Goal: Task Accomplishment & Management: Manage account settings

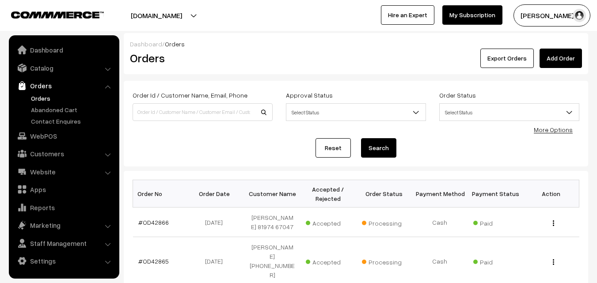
click at [42, 97] on link "Orders" at bounding box center [72, 98] width 87 height 9
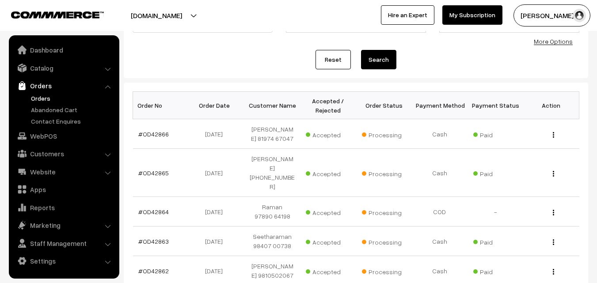
scroll to position [88, 0]
click at [49, 97] on link "Orders" at bounding box center [72, 98] width 87 height 9
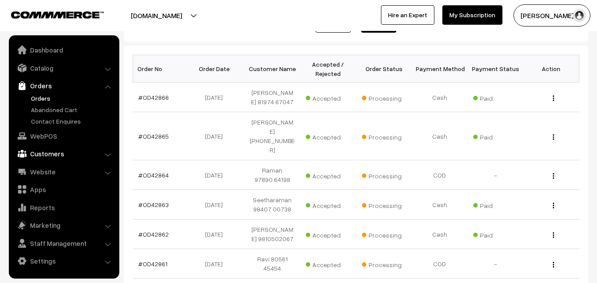
scroll to position [133, 0]
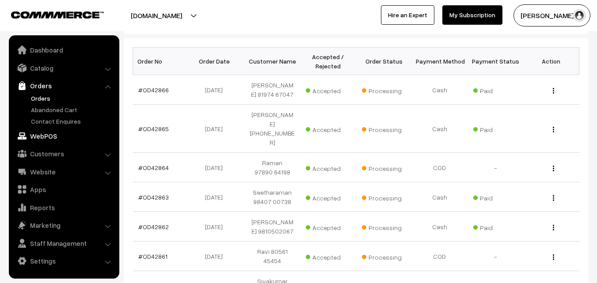
click at [52, 137] on link "WebPOS" at bounding box center [63, 136] width 105 height 16
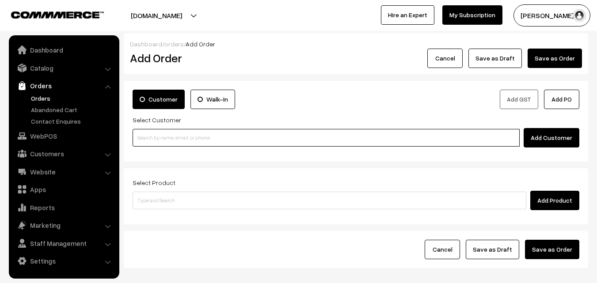
click at [189, 129] on input at bounding box center [326, 138] width 387 height 18
click at [196, 139] on input at bounding box center [326, 138] width 387 height 18
paste input "73580 14248"
click at [165, 140] on input "73580 14248" at bounding box center [326, 138] width 387 height 18
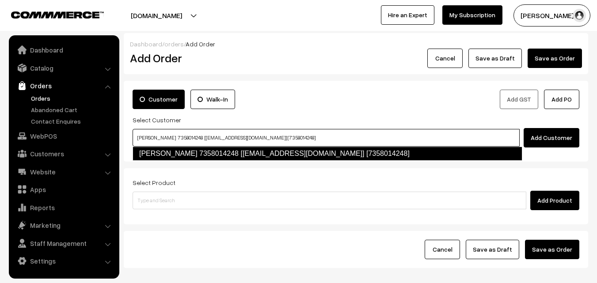
type input "shanthi 7358014248 [Annams104@gmail.com] [7358014248]"
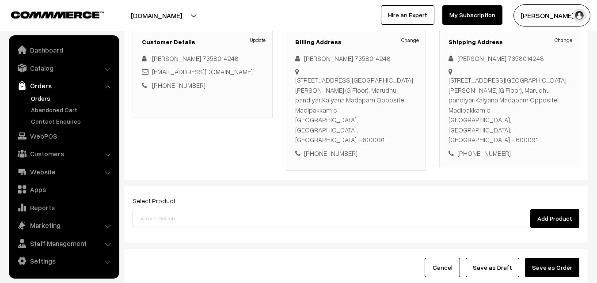
scroll to position [161, 0]
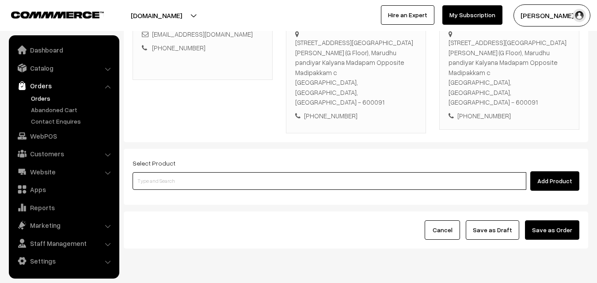
click at [276, 172] on input at bounding box center [330, 181] width 394 height 18
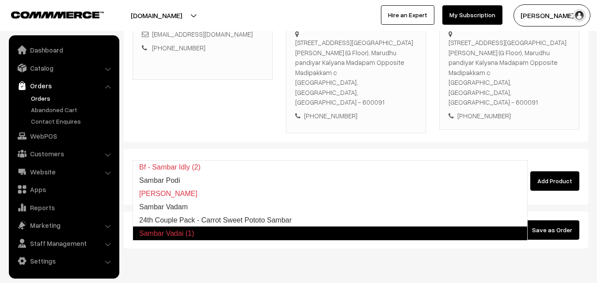
type input "24th Couple Pack - Carrot Sweet Pototo Sambar"
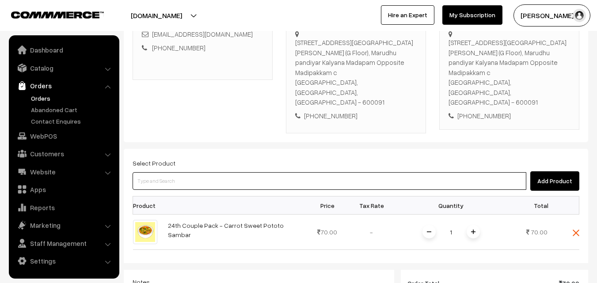
click at [276, 172] on input at bounding box center [330, 181] width 394 height 18
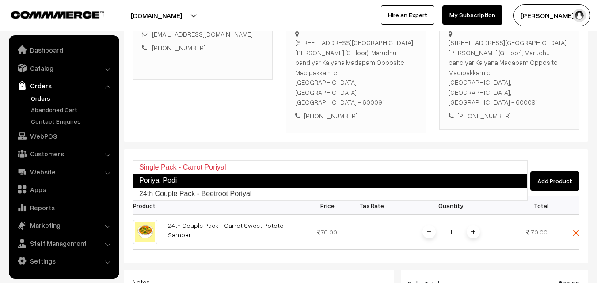
type input "24th Couple Pack - Beetroot Poriyal"
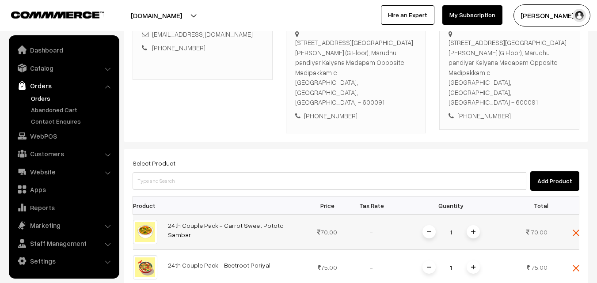
click at [475, 225] on span at bounding box center [473, 231] width 13 height 13
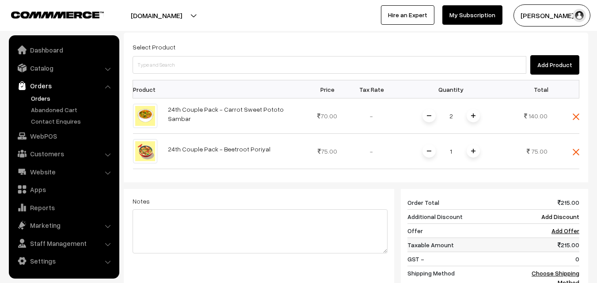
scroll to position [411, 0]
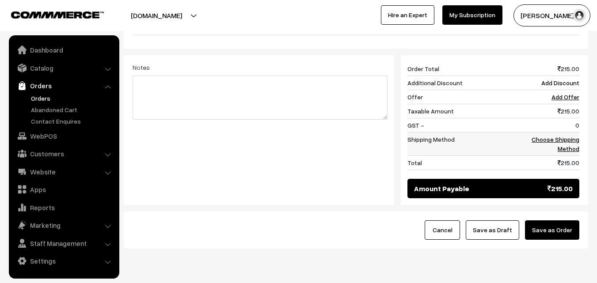
click at [567, 133] on td "Choose Shipping Method" at bounding box center [551, 144] width 55 height 23
click at [546, 136] on link "Choose Shipping Method" at bounding box center [556, 144] width 48 height 17
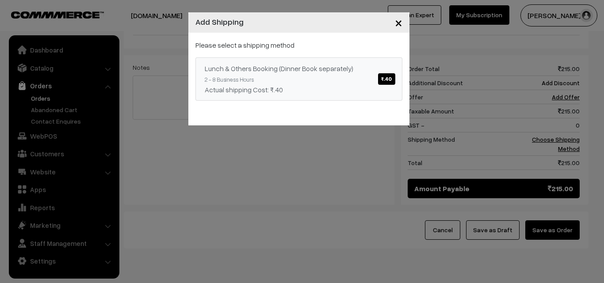
click at [388, 84] on span "₹.40" at bounding box center [386, 78] width 17 height 11
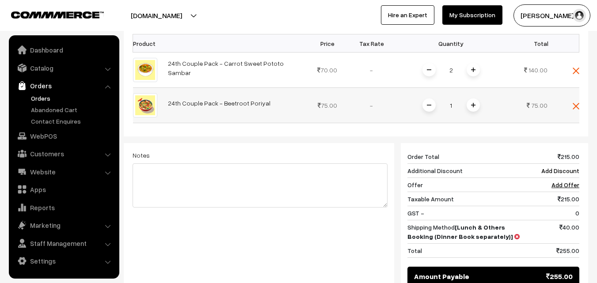
scroll to position [323, 0]
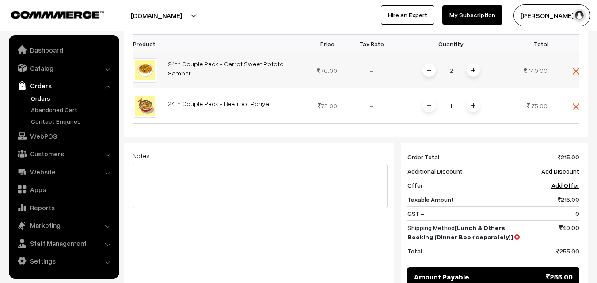
click at [431, 68] on img at bounding box center [429, 70] width 4 height 4
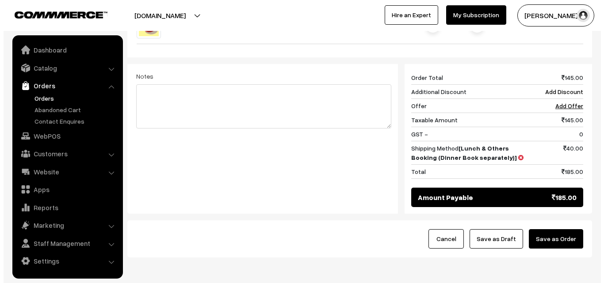
scroll to position [411, 0]
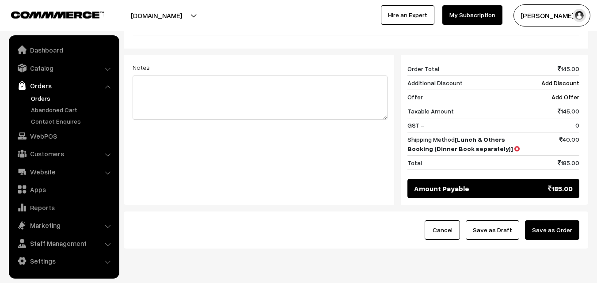
click at [568, 220] on button "Save as Order" at bounding box center [552, 229] width 54 height 19
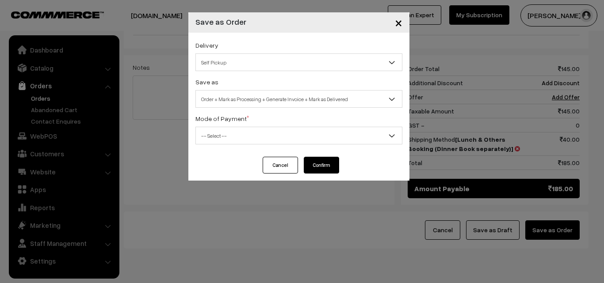
click at [231, 95] on span "Order + Mark as Processing + Generate Invoice + Mark as Delivered" at bounding box center [299, 98] width 206 height 15
select select "3"
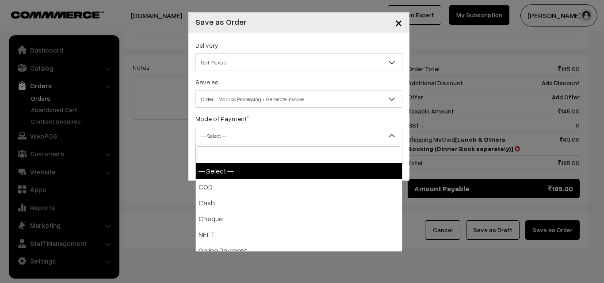
click at [224, 139] on span "-- Select --" at bounding box center [299, 135] width 206 height 15
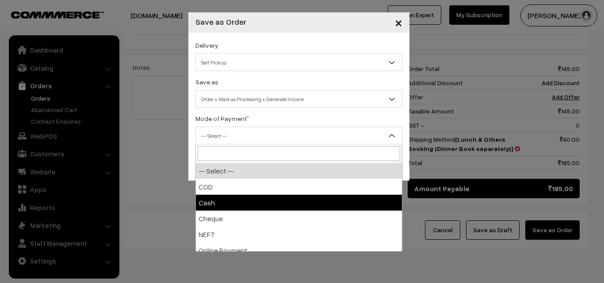
select select "2"
checkbox input "true"
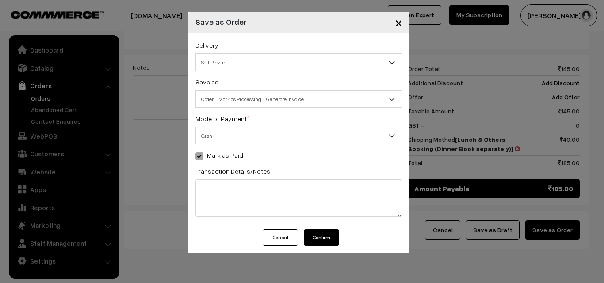
click at [323, 243] on button "Confirm" at bounding box center [321, 237] width 35 height 17
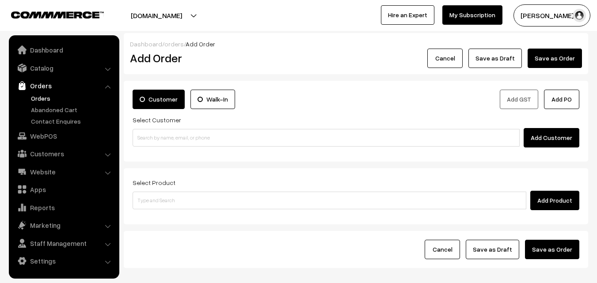
click at [37, 97] on link "Orders" at bounding box center [72, 98] width 87 height 9
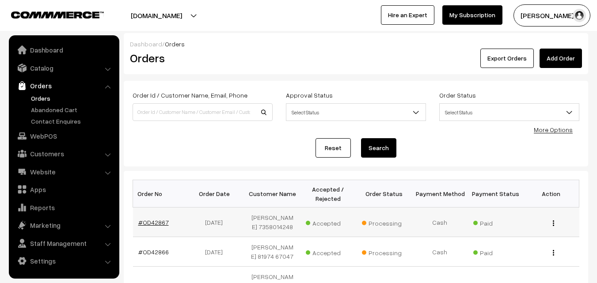
click at [149, 221] on link "#OD42867" at bounding box center [153, 223] width 30 height 8
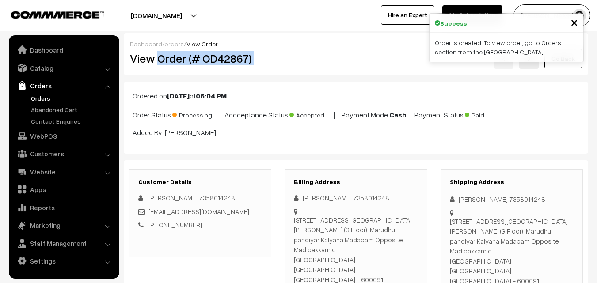
drag, startPoint x: 157, startPoint y: 62, endPoint x: 366, endPoint y: 50, distance: 209.8
click at [366, 50] on div "View Order (# OD42867) Go Back" at bounding box center [355, 59] width 465 height 20
copy div "Order (# OD42867)"
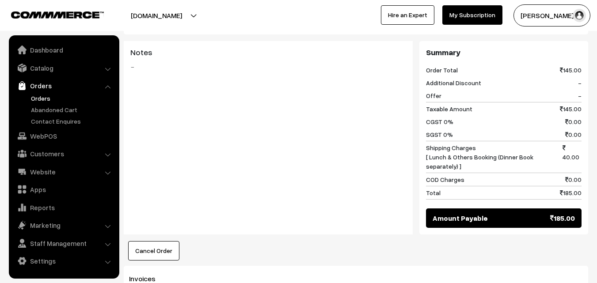
scroll to position [663, 0]
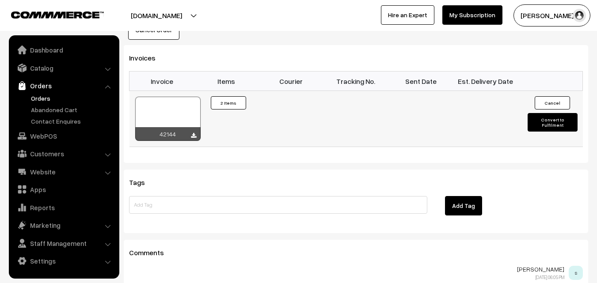
click at [164, 97] on div at bounding box center [167, 119] width 65 height 44
click at [67, 135] on link "WebPOS" at bounding box center [63, 136] width 105 height 16
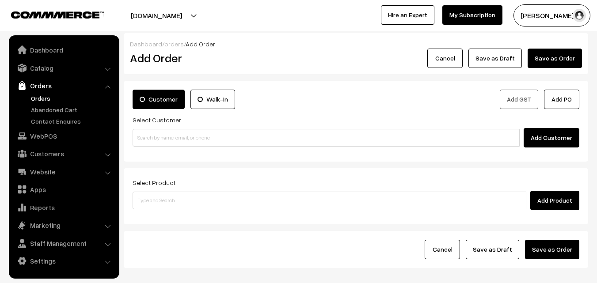
click at [182, 147] on div "Add Customer" at bounding box center [356, 137] width 447 height 19
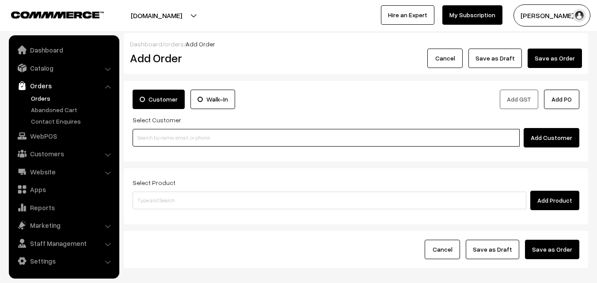
paste input "97908 10048"
click at [171, 135] on input "97908 10048" at bounding box center [326, 138] width 387 height 18
click at [163, 134] on input "97908 10048" at bounding box center [326, 138] width 387 height 18
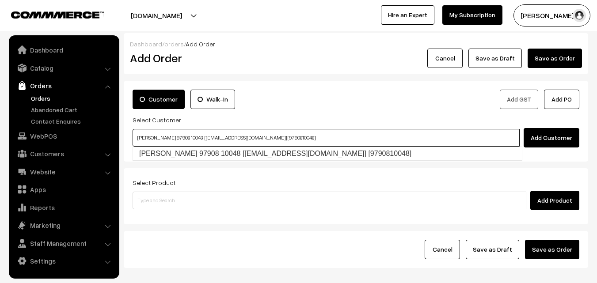
type input "T.G. Mohan 97908 10048 [test493@gmail.com] [9790810048]"
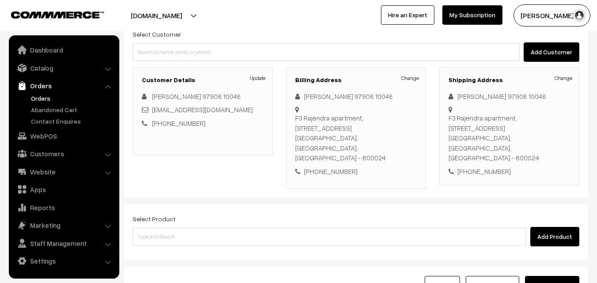
scroll to position [88, 0]
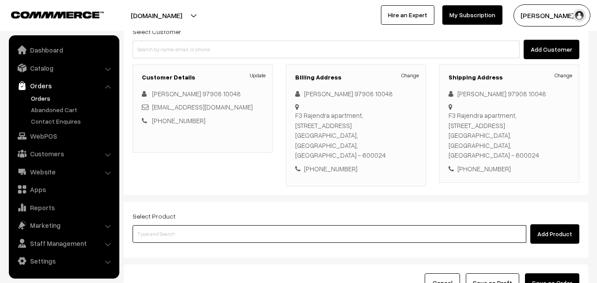
click at [190, 225] on input at bounding box center [330, 234] width 394 height 18
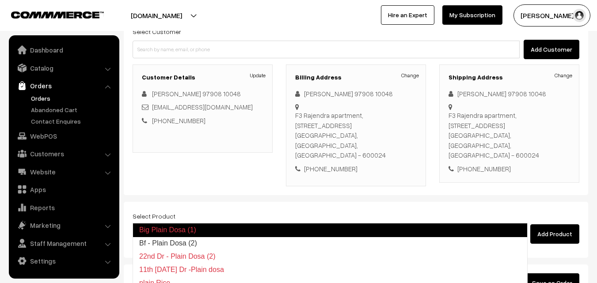
type input "Bf - Plain Dosa (2)"
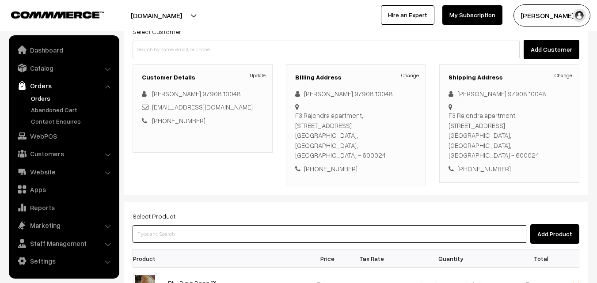
click at [179, 225] on input at bounding box center [330, 234] width 394 height 18
click at [194, 225] on input at bounding box center [330, 234] width 394 height 18
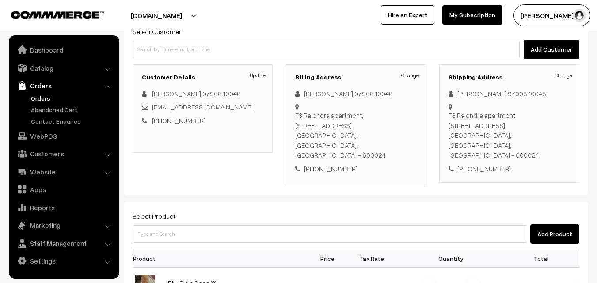
click at [196, 211] on div "Select Product Add Product" at bounding box center [356, 227] width 447 height 33
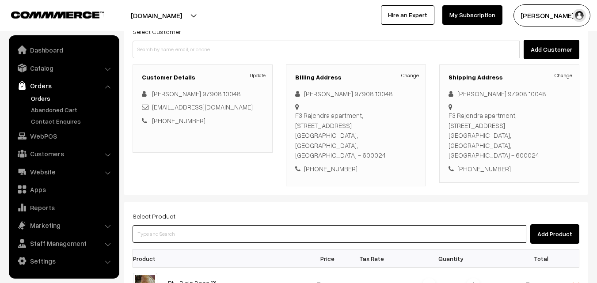
click at [198, 211] on div "Select Product Add Product" at bounding box center [356, 227] width 447 height 33
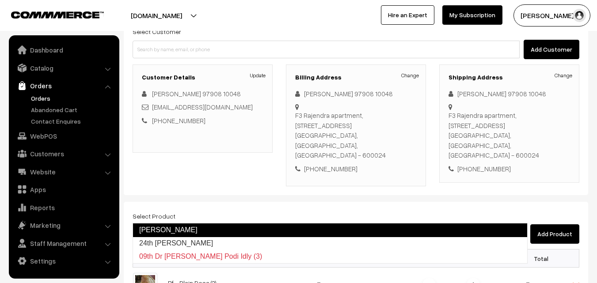
type input "24th Kariveppilai Sadam"
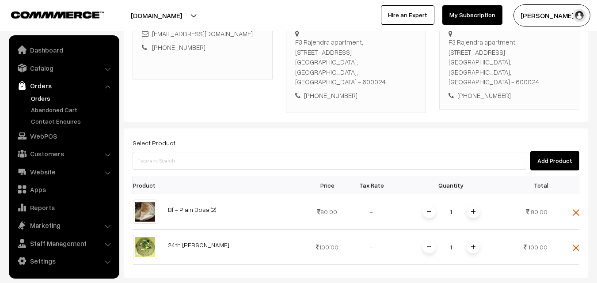
scroll to position [309, 0]
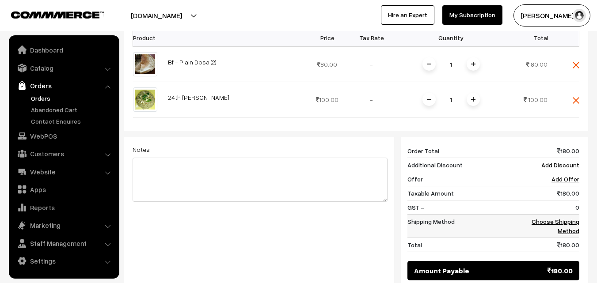
click at [570, 218] on link "Choose Shipping Method" at bounding box center [556, 226] width 48 height 17
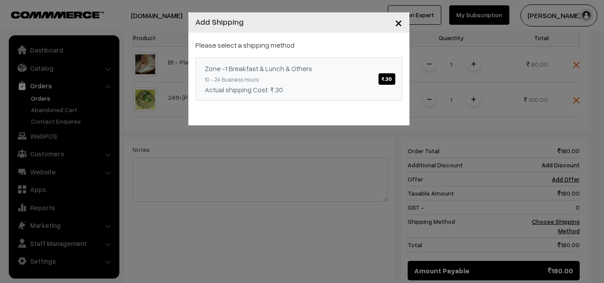
click at [341, 75] on link "Zone -1 Breakfast & Lunch & Others ₹.30 10 - 24 Business Hours Actual shipping …" at bounding box center [298, 78] width 207 height 43
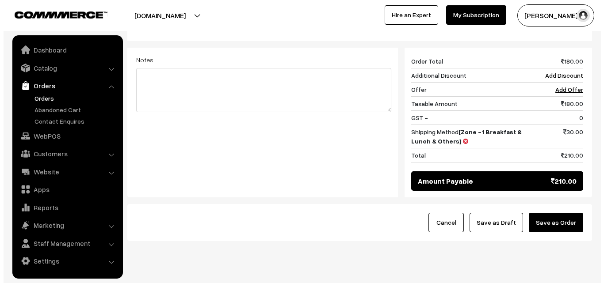
scroll to position [401, 0]
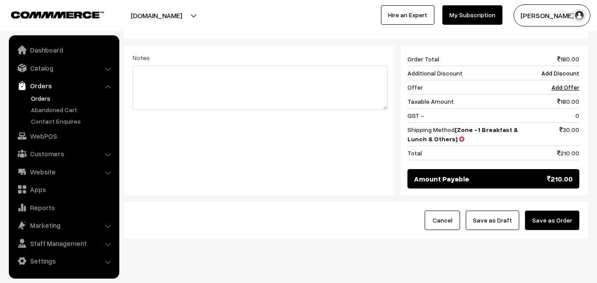
click at [551, 211] on button "Save as Order" at bounding box center [552, 220] width 54 height 19
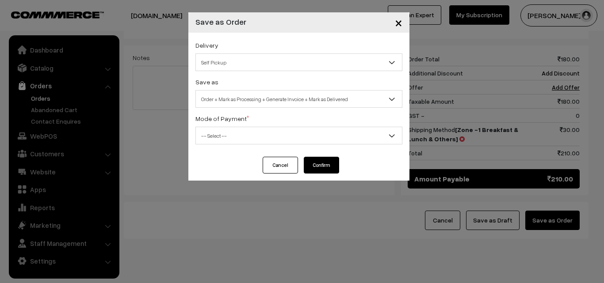
click at [320, 95] on span "Order + Mark as Processing + Generate Invoice + Mark as Delivered" at bounding box center [299, 98] width 206 height 15
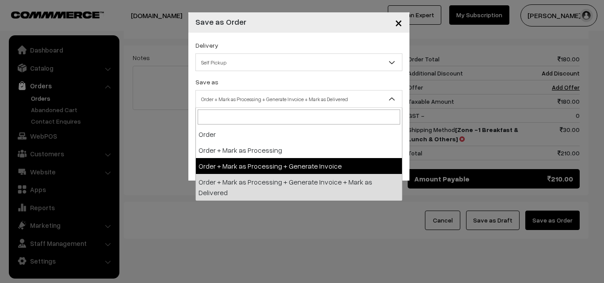
select select "3"
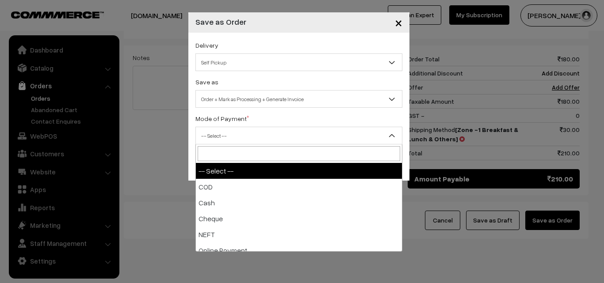
click at [226, 135] on span "-- Select --" at bounding box center [299, 135] width 206 height 15
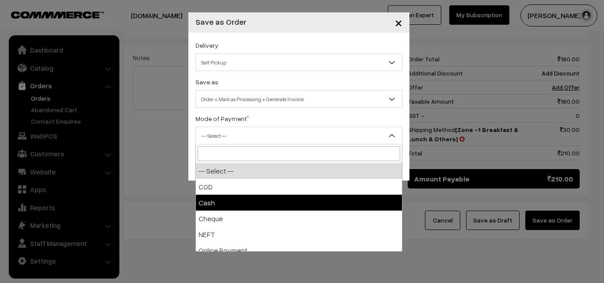
select select "2"
checkbox input "true"
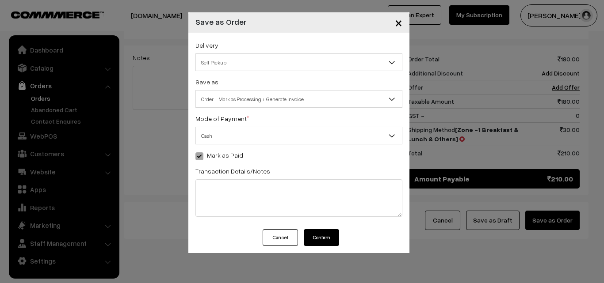
click at [313, 240] on button "Confirm" at bounding box center [321, 237] width 35 height 17
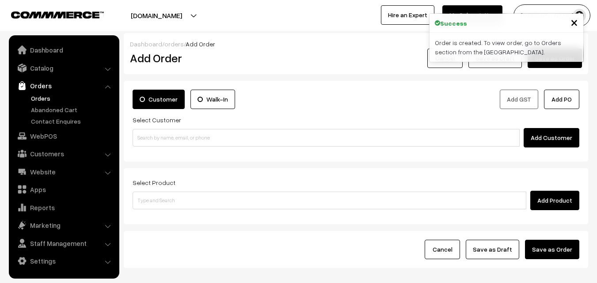
click at [61, 100] on link "Orders" at bounding box center [72, 98] width 87 height 9
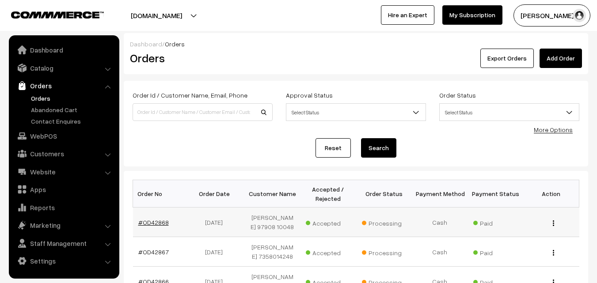
click at [145, 220] on link "#OD42868" at bounding box center [153, 223] width 30 height 8
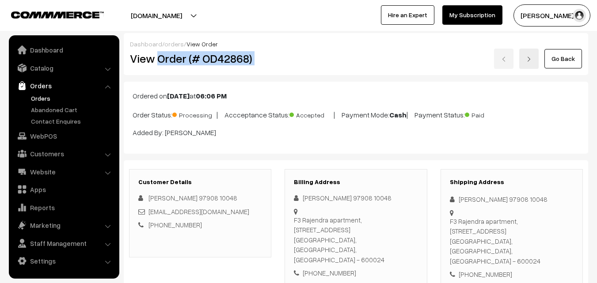
drag, startPoint x: 171, startPoint y: 60, endPoint x: 336, endPoint y: 61, distance: 165.7
click at [338, 61] on div "View Order (# OD42868) Go Back" at bounding box center [355, 59] width 465 height 20
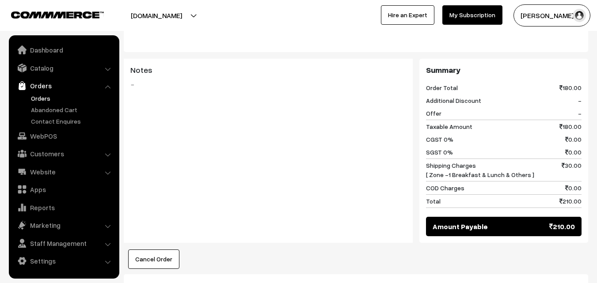
scroll to position [530, 0]
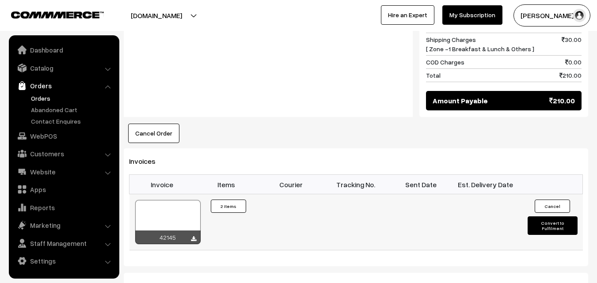
click at [184, 203] on div at bounding box center [167, 222] width 65 height 44
click at [49, 137] on link "WebPOS" at bounding box center [63, 136] width 105 height 16
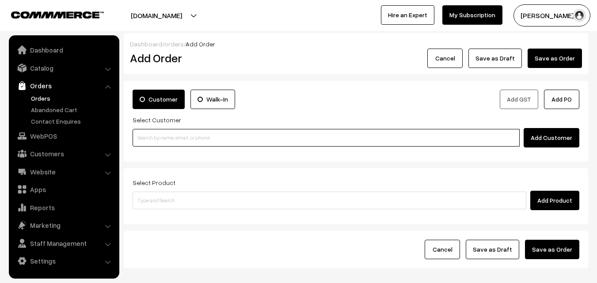
click at [167, 134] on input at bounding box center [326, 138] width 387 height 18
paste input "98849 44081"
click at [161, 134] on input "98849 44081" at bounding box center [326, 138] width 387 height 18
type input "Viji 98849 44081 [9884944081]"
paste input "98849 44081"
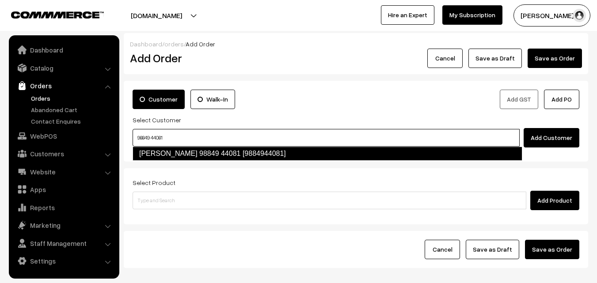
click at [163, 153] on link "Viji 98849 44081 [9884944081]" at bounding box center [328, 154] width 390 height 14
type input "98849 44081"
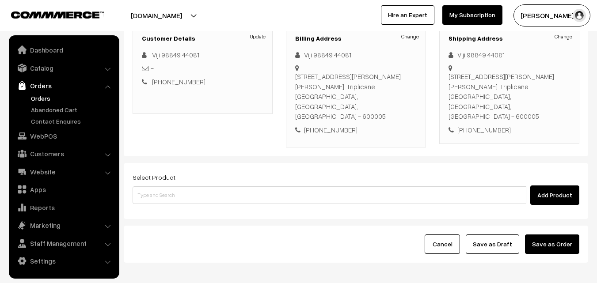
scroll to position [133, 0]
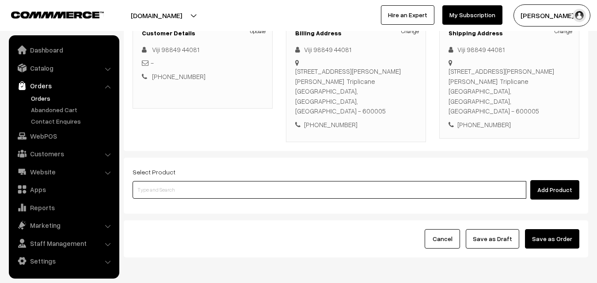
click at [211, 181] on input at bounding box center [330, 190] width 394 height 18
paste input "24th Couple Pack- Milagu Rasam"
type input "24th Couple Pack- Milagu Rasam"
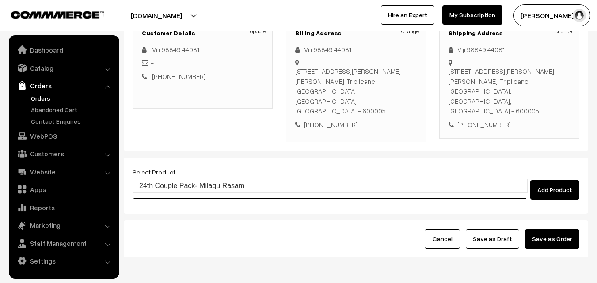
click at [175, 184] on link "24th Couple Pack- Milagu Rasam" at bounding box center [330, 185] width 394 height 13
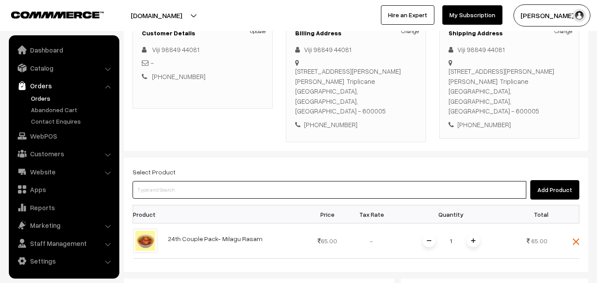
click at [212, 181] on input at bounding box center [330, 190] width 394 height 18
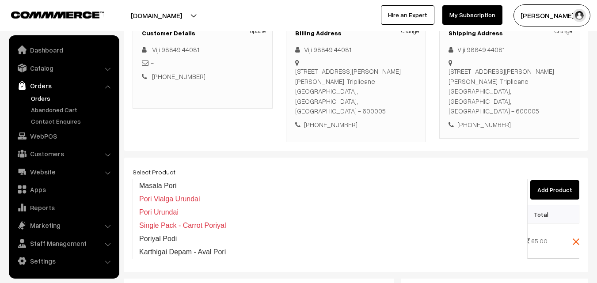
type input "Karthigai Depam - Aval Pori"
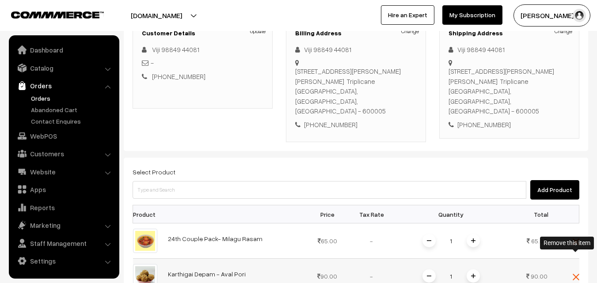
click at [575, 273] on span at bounding box center [576, 277] width 7 height 8
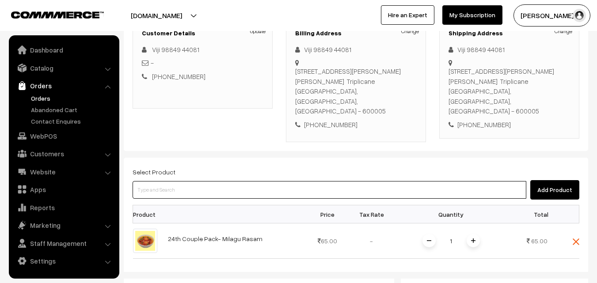
click at [355, 181] on input at bounding box center [330, 190] width 394 height 18
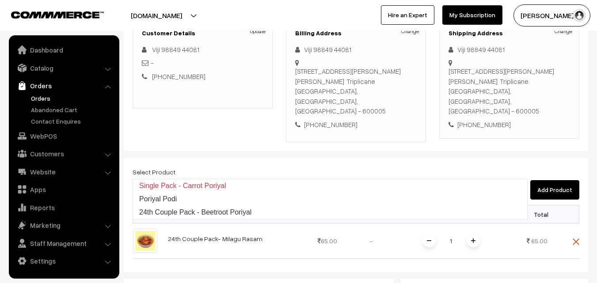
type input "24th Couple Pack - Beetroot Poriyal"
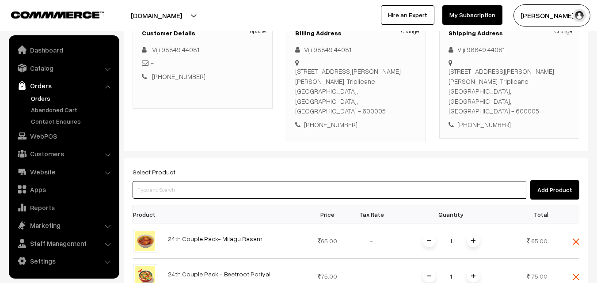
click at [229, 181] on input at bounding box center [330, 190] width 394 height 18
type input "24th Couple Pack - Vazhaithandu Kootu"
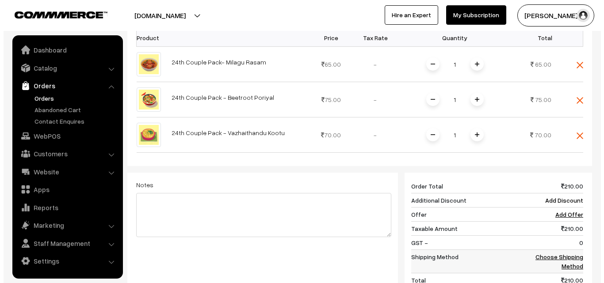
scroll to position [437, 0]
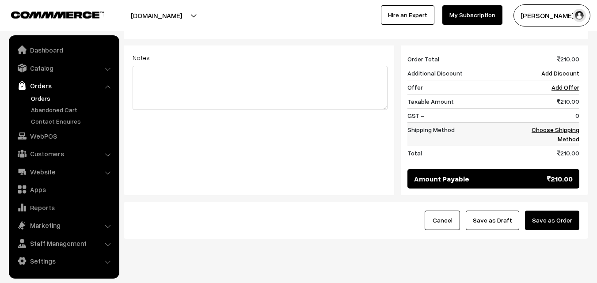
click at [570, 126] on link "Choose Shipping Method" at bounding box center [556, 134] width 48 height 17
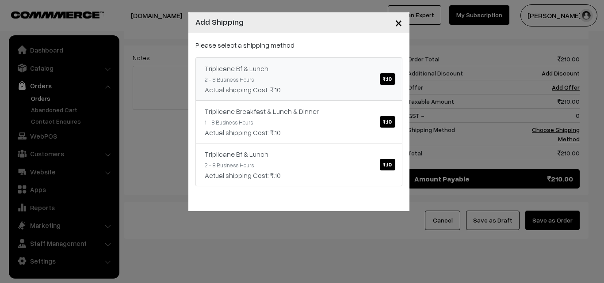
click at [380, 65] on div "Triplicane Bf & Lunch ₹.10" at bounding box center [299, 68] width 188 height 11
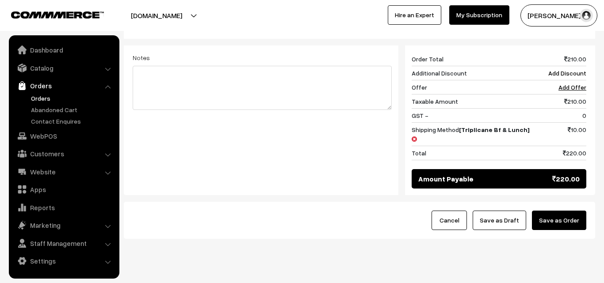
scroll to position [427, 0]
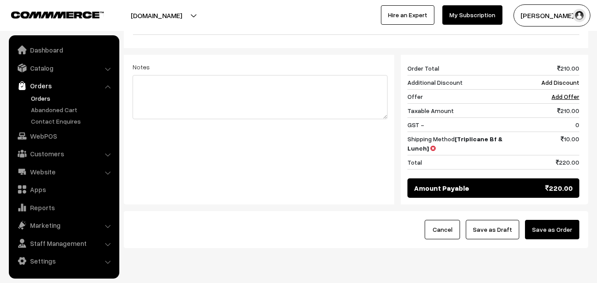
click at [555, 212] on div "Cancel Save as Draft Save as Order" at bounding box center [356, 229] width 464 height 37
click at [564, 220] on button "Save as Order" at bounding box center [552, 229] width 54 height 19
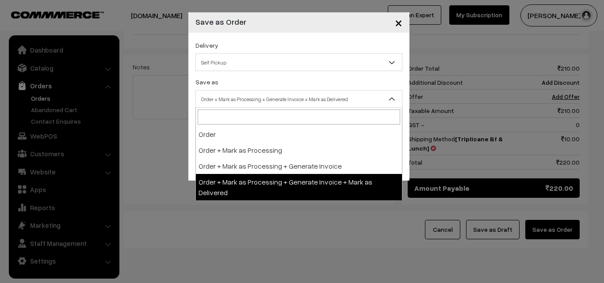
click at [226, 106] on span "Order + Mark as Processing + Generate Invoice + Mark as Delivered" at bounding box center [299, 98] width 206 height 15
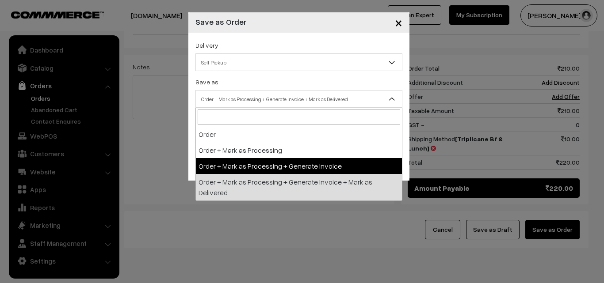
select select "3"
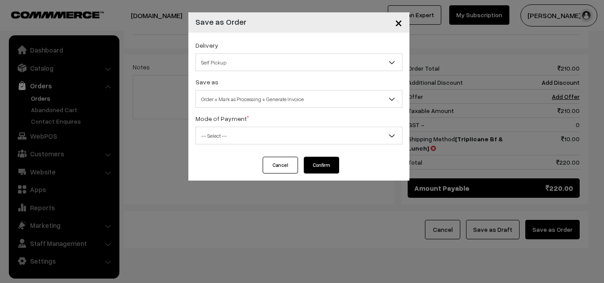
click at [230, 128] on span "-- Select --" at bounding box center [299, 135] width 206 height 15
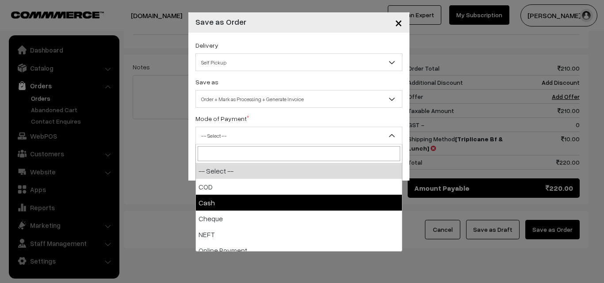
select select "2"
checkbox input "true"
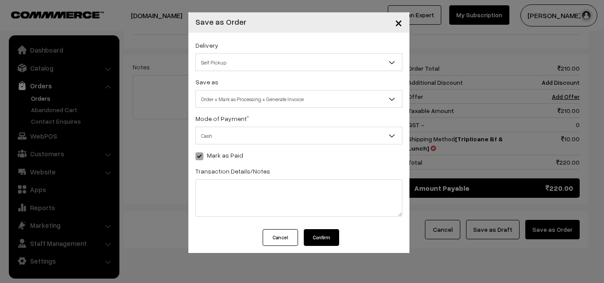
click at [319, 237] on button "Confirm" at bounding box center [321, 237] width 35 height 17
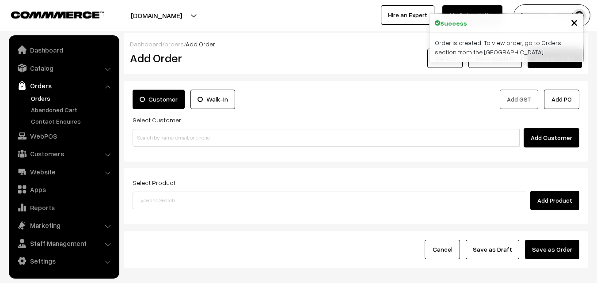
click at [34, 98] on link "Orders" at bounding box center [72, 98] width 87 height 9
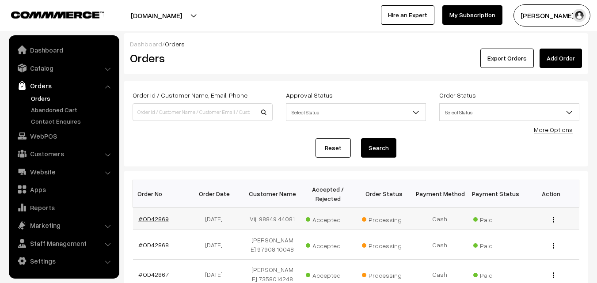
click at [156, 220] on link "#OD42869" at bounding box center [153, 219] width 30 height 8
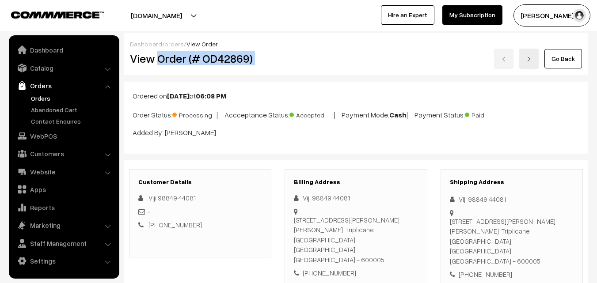
drag, startPoint x: 156, startPoint y: 61, endPoint x: 313, endPoint y: 64, distance: 156.5
click at [322, 59] on div "View Order (# OD42869) Go Back" at bounding box center [355, 59] width 465 height 20
copy div "Order (# OD42869)"
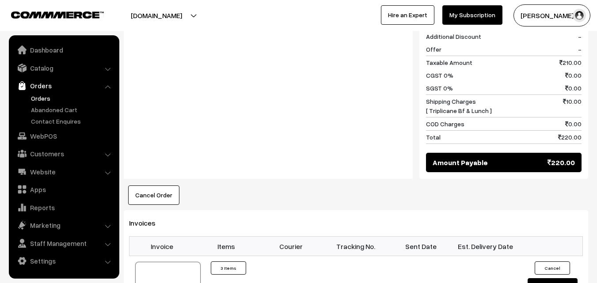
scroll to position [663, 0]
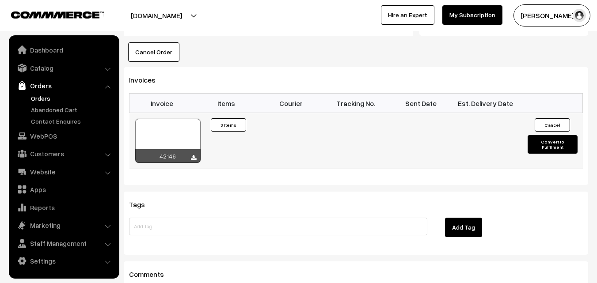
click at [182, 122] on div at bounding box center [167, 141] width 65 height 44
click at [50, 135] on link "WebPOS" at bounding box center [63, 136] width 105 height 16
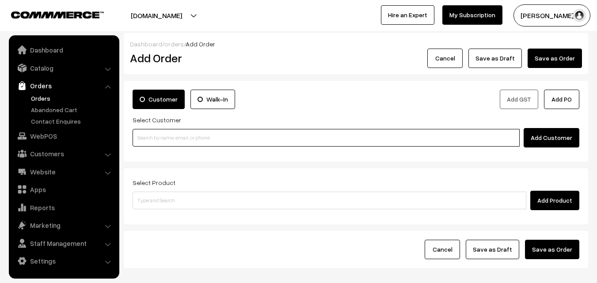
click at [172, 140] on input at bounding box center [326, 138] width 387 height 18
paste input "78248 50366"
click at [150, 135] on input "78248 50366" at bounding box center [326, 138] width 387 height 18
click at [162, 147] on link "Devi 78248 50366 [7824850366]" at bounding box center [327, 153] width 389 height 13
type input "78248 50366"
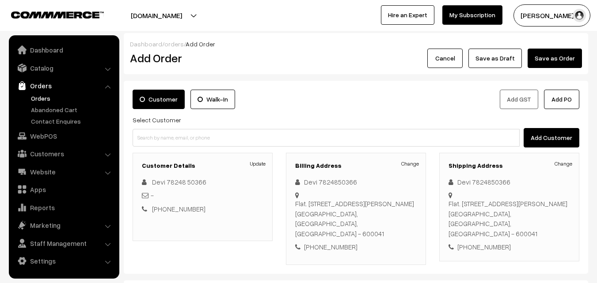
scroll to position [161, 0]
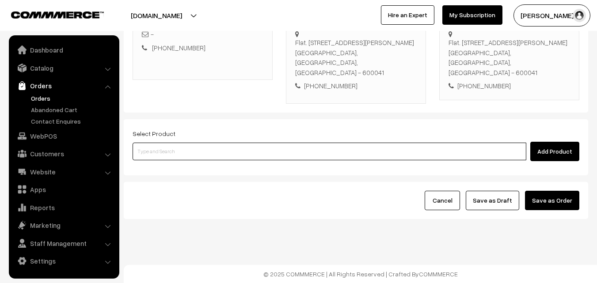
click at [236, 159] on input at bounding box center [330, 152] width 394 height 18
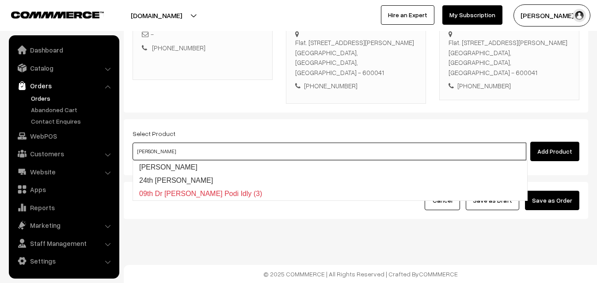
type input "24th [PERSON_NAME]"
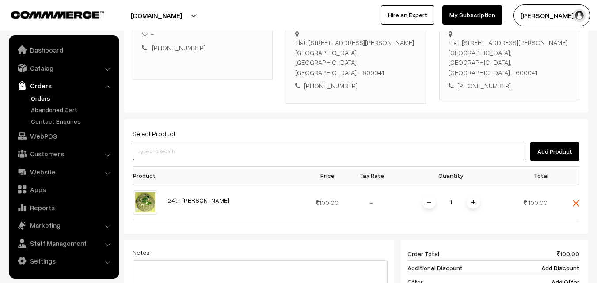
click at [236, 159] on input at bounding box center [330, 152] width 394 height 18
type input "24th Couple Pack - Vazhaithandu Kootu"
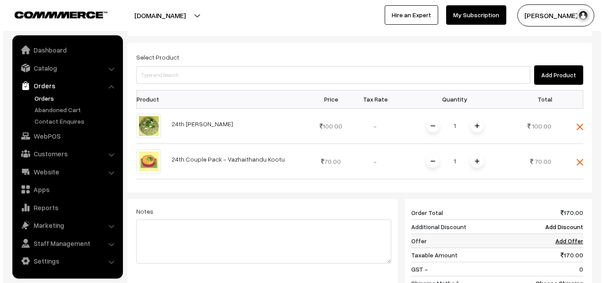
scroll to position [294, 0]
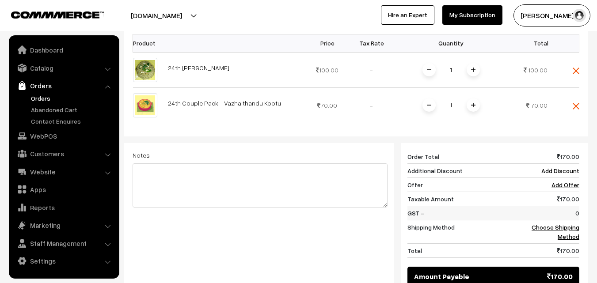
click at [574, 219] on td "0" at bounding box center [551, 213] width 55 height 14
click at [572, 232] on td "Choose Shipping Method" at bounding box center [551, 231] width 55 height 23
click at [570, 231] on td "Choose Shipping Method" at bounding box center [551, 231] width 55 height 23
click at [556, 229] on link "Choose Shipping Method" at bounding box center [556, 232] width 48 height 17
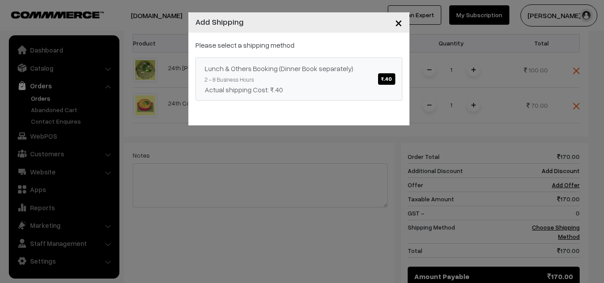
click at [359, 76] on link "Lunch & Others Booking (Dinner Book separately) ₹.40 2 - 8 Business Hours Actua…" at bounding box center [298, 78] width 207 height 43
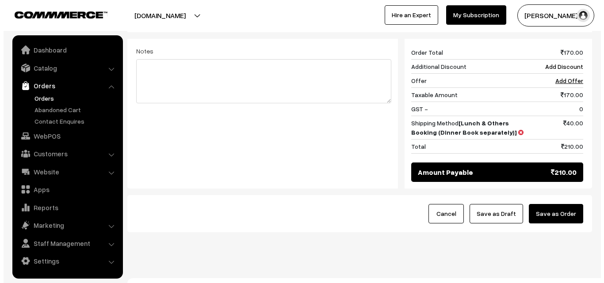
scroll to position [411, 0]
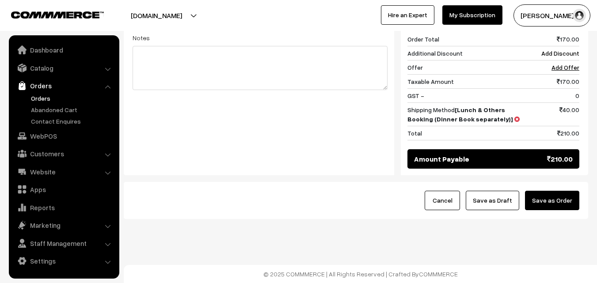
click at [558, 198] on button "Save as Order" at bounding box center [552, 200] width 54 height 19
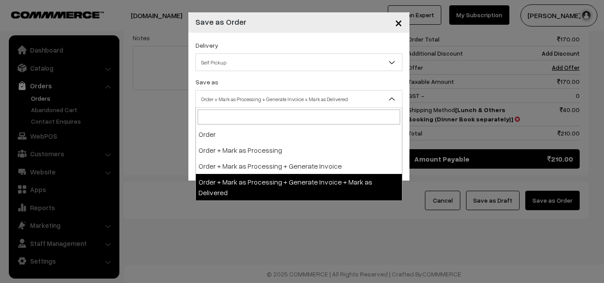
click at [242, 103] on span "Order + Mark as Processing + Generate Invoice + Mark as Delivered" at bounding box center [299, 98] width 206 height 15
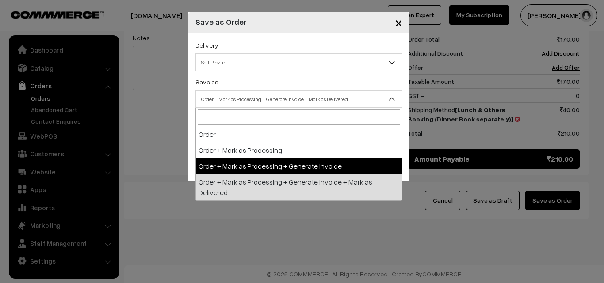
select select "3"
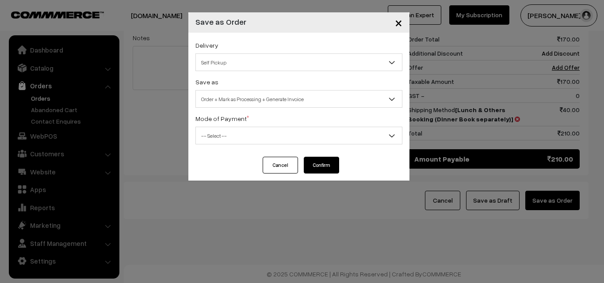
drag, startPoint x: 234, startPoint y: 129, endPoint x: 234, endPoint y: 136, distance: 7.1
click at [234, 130] on span "-- Select --" at bounding box center [299, 135] width 206 height 15
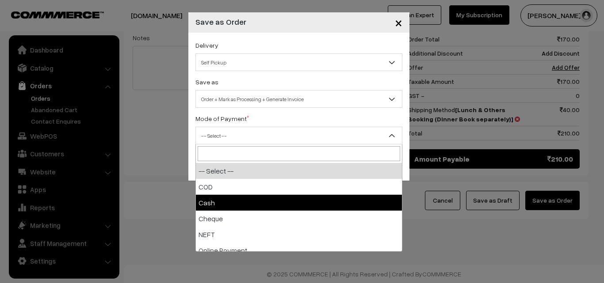
select select "2"
checkbox input "true"
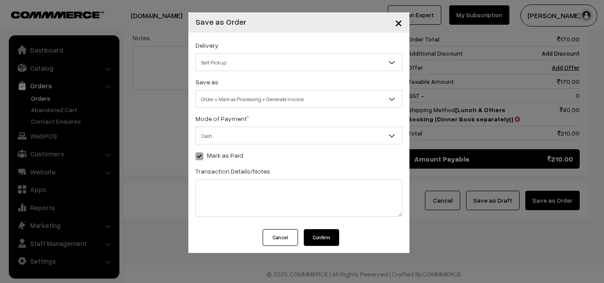
click at [331, 239] on button "Confirm" at bounding box center [321, 237] width 35 height 17
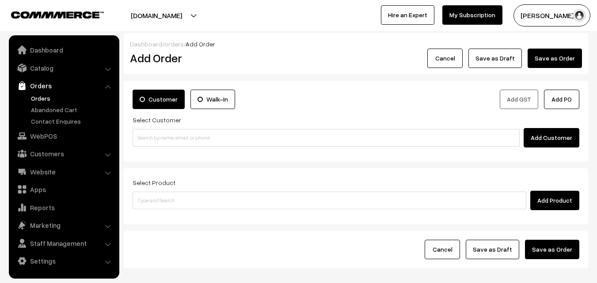
click at [49, 99] on link "Orders" at bounding box center [72, 98] width 87 height 9
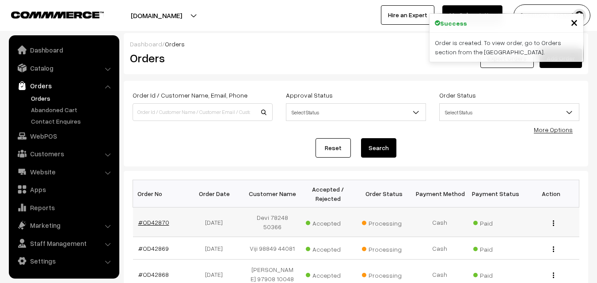
click at [154, 220] on link "#OD42870" at bounding box center [153, 223] width 31 height 8
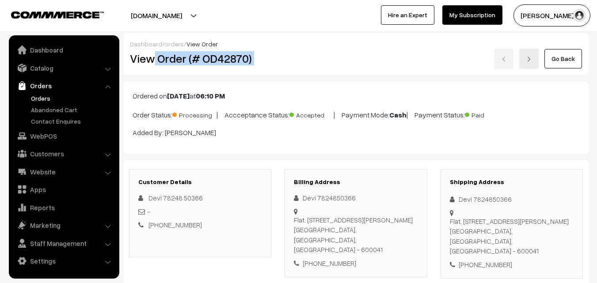
drag, startPoint x: 156, startPoint y: 56, endPoint x: 332, endPoint y: 65, distance: 176.6
click at [337, 65] on div "View Order (# OD42870) Go Back" at bounding box center [355, 59] width 465 height 20
copy div "Order (# OD42870)"
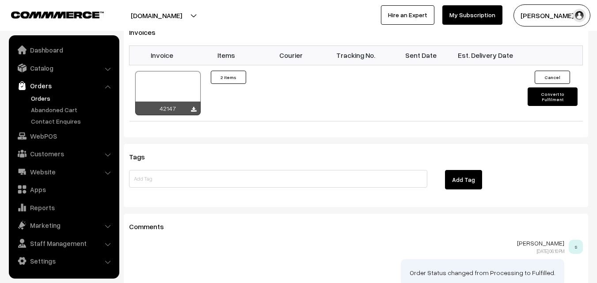
scroll to position [663, 0]
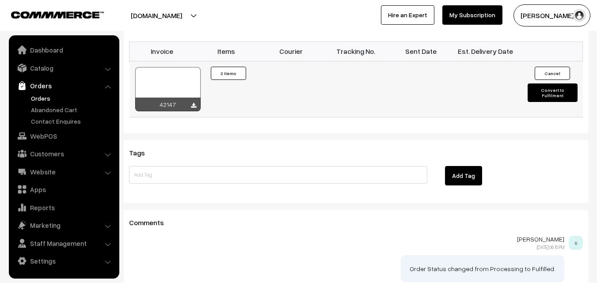
click at [167, 80] on div at bounding box center [167, 89] width 65 height 44
click at [50, 141] on link "WebPOS" at bounding box center [63, 136] width 105 height 16
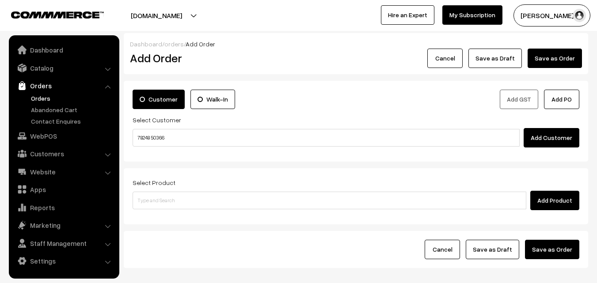
click at [158, 136] on input "78248 50366" at bounding box center [326, 138] width 387 height 18
click at [159, 146] on input "78248 50366" at bounding box center [326, 138] width 387 height 18
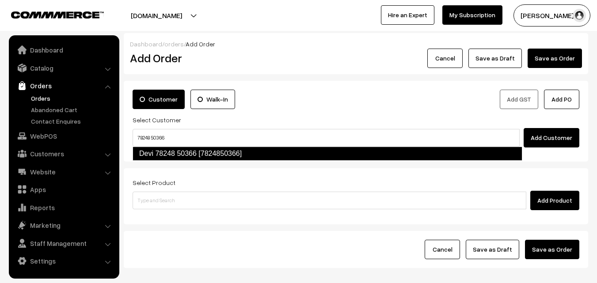
click at [159, 148] on link "Devi 78248 50366 [7824850366]" at bounding box center [328, 154] width 390 height 14
type input "78248 50366"
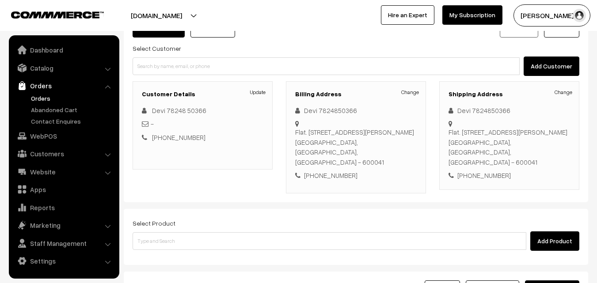
scroll to position [161, 0]
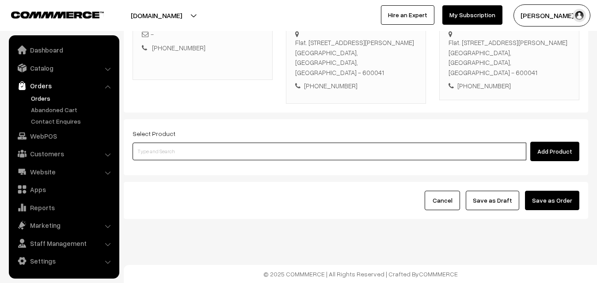
click at [227, 146] on input at bounding box center [330, 152] width 394 height 18
paste input "78248 50366"
click at [160, 151] on input "78248 50366" at bounding box center [330, 152] width 394 height 18
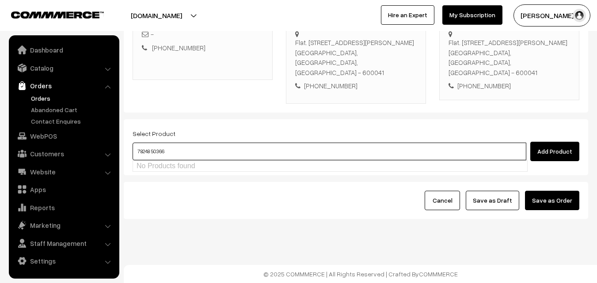
click at [160, 150] on input "78248 50366" at bounding box center [330, 152] width 394 height 18
type input "24th chapathi"
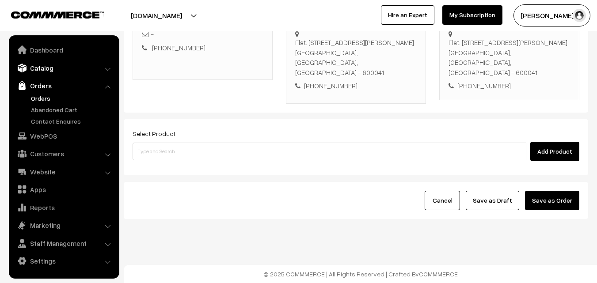
click at [41, 70] on link "Catalog" at bounding box center [63, 68] width 105 height 16
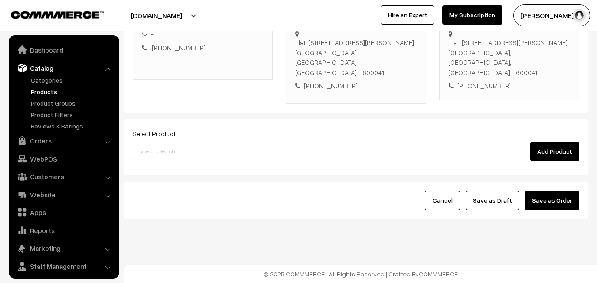
click at [46, 94] on link "Products" at bounding box center [72, 91] width 87 height 9
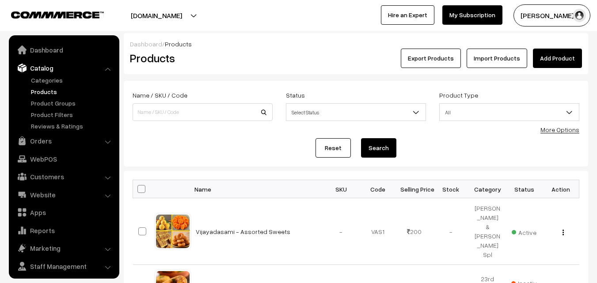
scroll to position [22, 0]
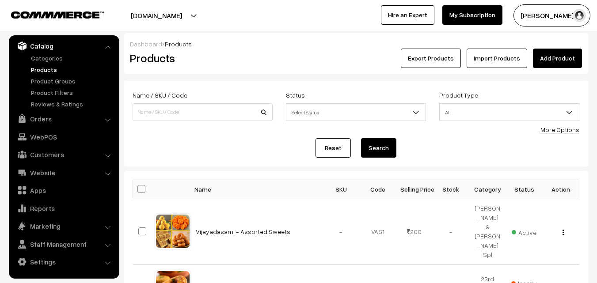
click at [575, 133] on link "More Options" at bounding box center [559, 130] width 39 height 8
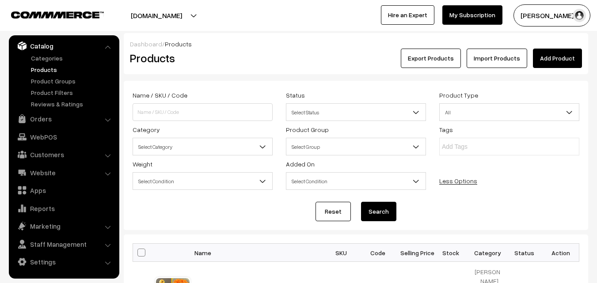
click at [214, 147] on span "Select Category" at bounding box center [202, 146] width 139 height 15
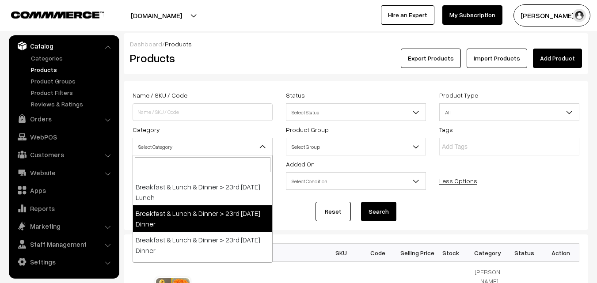
scroll to position [221, 0]
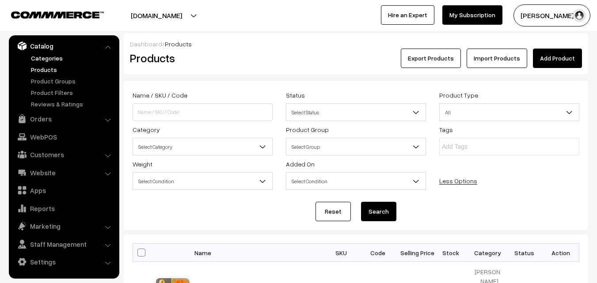
click at [57, 56] on link "Categories" at bounding box center [72, 57] width 87 height 9
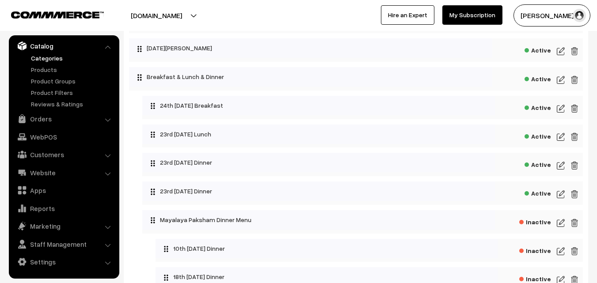
scroll to position [265, 0]
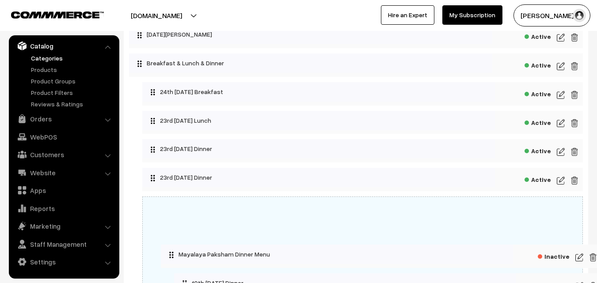
drag, startPoint x: 152, startPoint y: 206, endPoint x: 157, endPoint y: 200, distance: 7.8
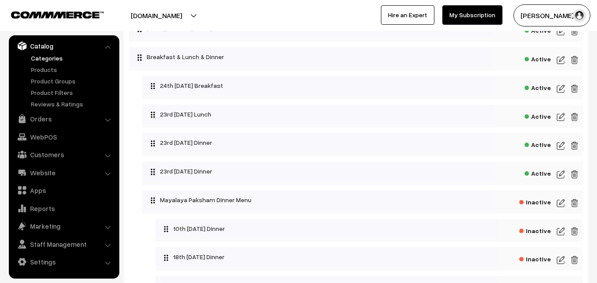
scroll to position [353, 0]
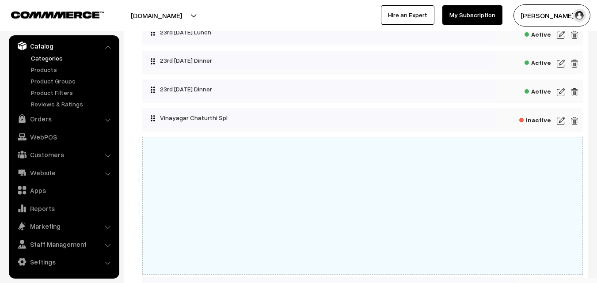
drag, startPoint x: 152, startPoint y: 120, endPoint x: 162, endPoint y: 270, distance: 149.7
drag, startPoint x: 152, startPoint y: 145, endPoint x: 167, endPoint y: 218, distance: 74.1
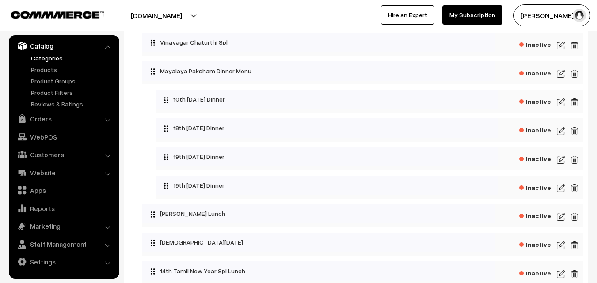
scroll to position [442, 0]
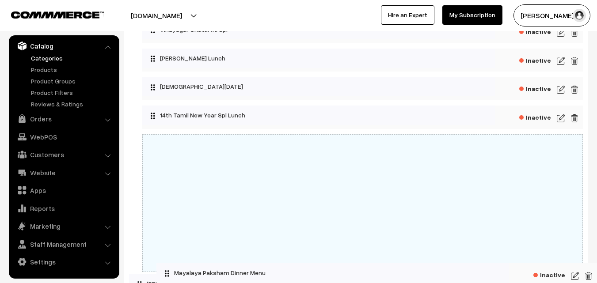
drag, startPoint x: 153, startPoint y: 60, endPoint x: 161, endPoint y: 247, distance: 186.6
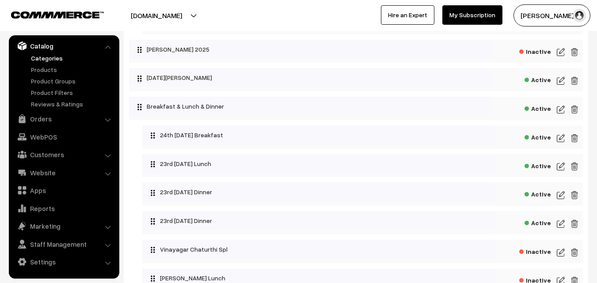
scroll to position [221, 0]
click at [53, 64] on ul "Categories" at bounding box center [64, 80] width 106 height 55
click at [52, 71] on link "Products" at bounding box center [72, 69] width 87 height 9
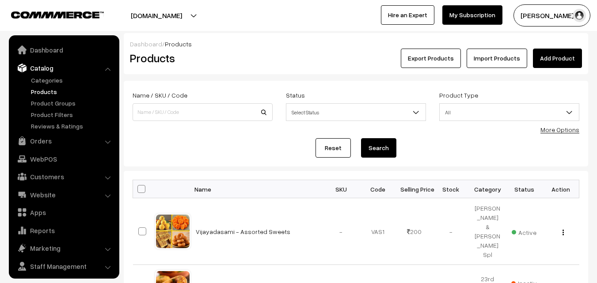
scroll to position [22, 0]
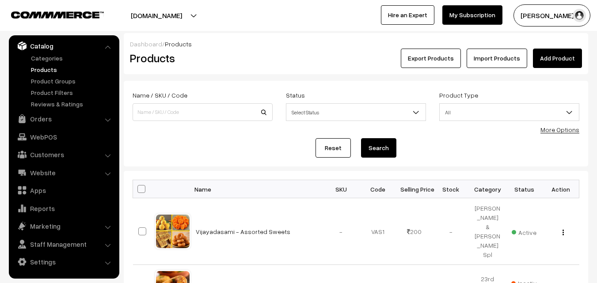
click at [566, 130] on link "More Options" at bounding box center [559, 130] width 39 height 8
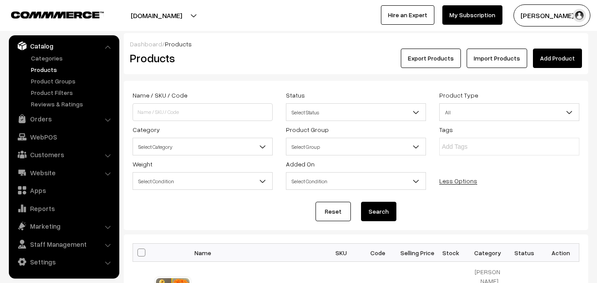
click at [213, 150] on span "Select Category" at bounding box center [202, 146] width 139 height 15
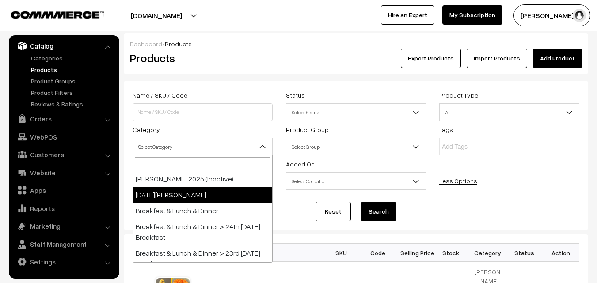
scroll to position [177, 0]
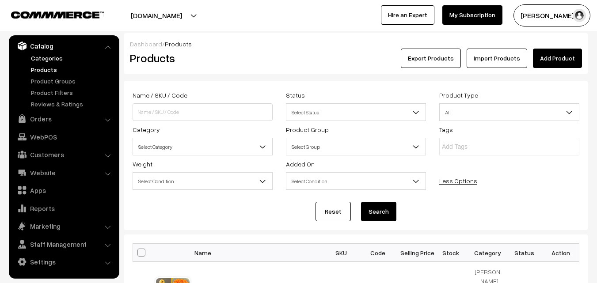
click at [64, 60] on link "Categories" at bounding box center [72, 57] width 87 height 9
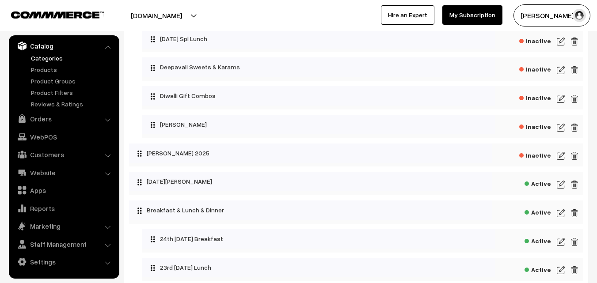
scroll to position [133, 0]
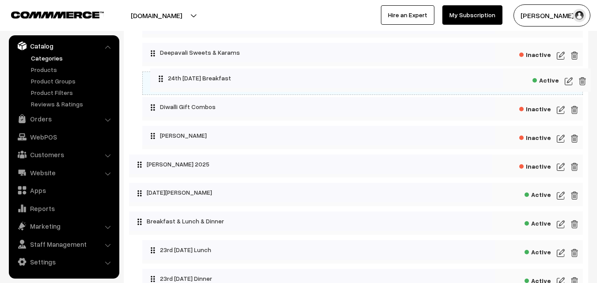
drag, startPoint x: 153, startPoint y: 227, endPoint x: 175, endPoint y: 162, distance: 68.5
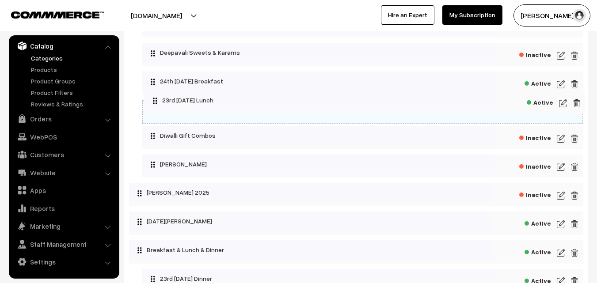
drag, startPoint x: 153, startPoint y: 253, endPoint x: 156, endPoint y: 148, distance: 105.2
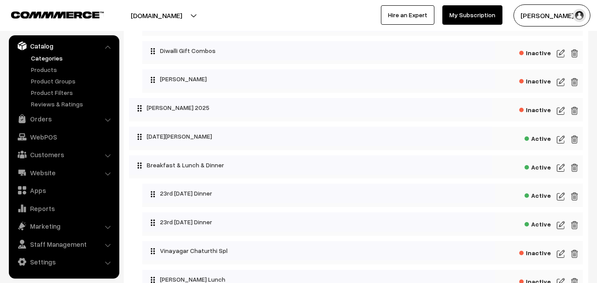
scroll to position [221, 0]
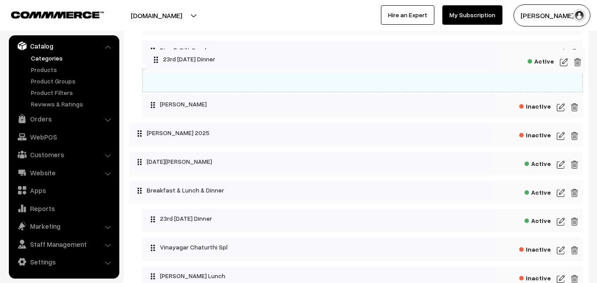
drag, startPoint x: 155, startPoint y: 194, endPoint x: 150, endPoint y: 53, distance: 141.0
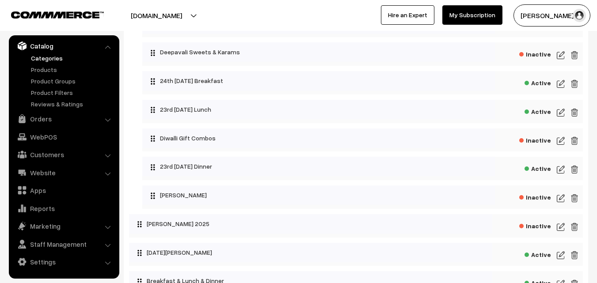
scroll to position [133, 0]
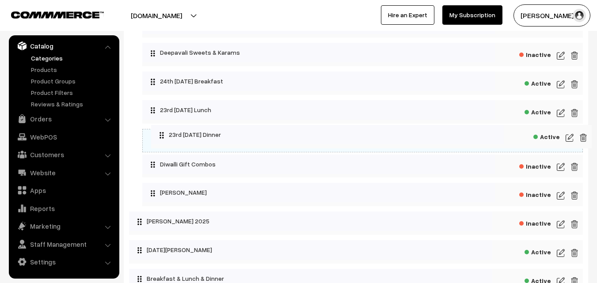
drag, startPoint x: 153, startPoint y: 168, endPoint x: 154, endPoint y: 126, distance: 42.0
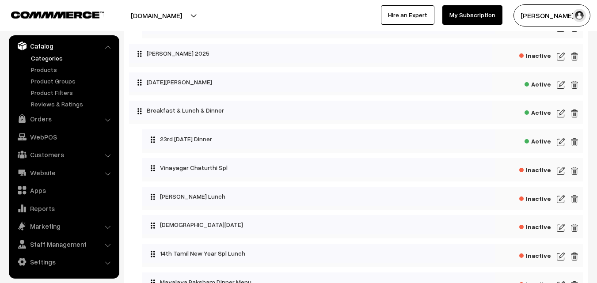
scroll to position [309, 0]
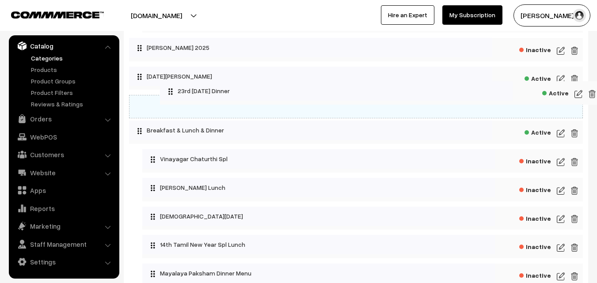
drag, startPoint x: 154, startPoint y: 132, endPoint x: 163, endPoint y: 62, distance: 70.0
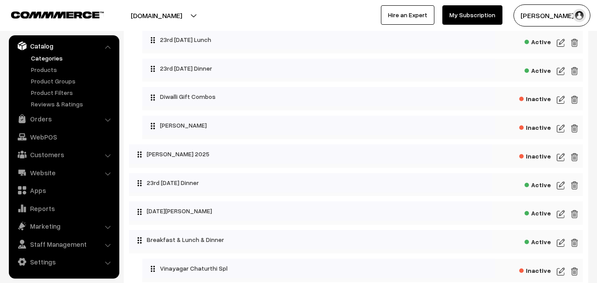
scroll to position [177, 0]
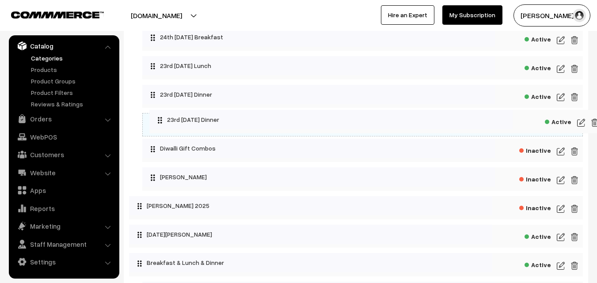
drag, startPoint x: 140, startPoint y: 207, endPoint x: 148, endPoint y: 113, distance: 94.9
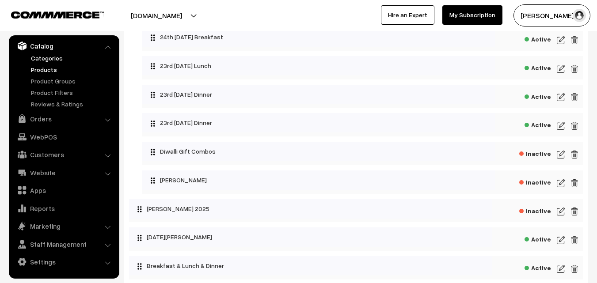
click at [46, 69] on link "Products" at bounding box center [72, 69] width 87 height 9
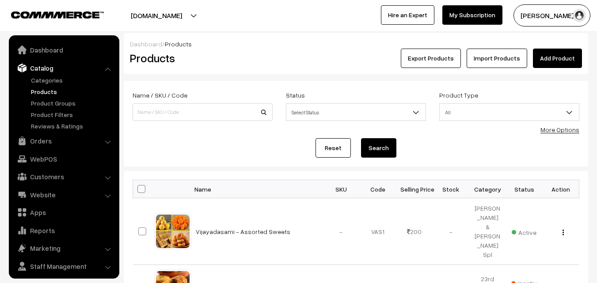
scroll to position [22, 0]
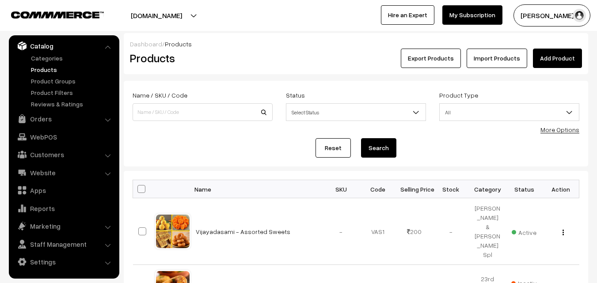
click at [558, 127] on link "More Options" at bounding box center [559, 130] width 39 height 8
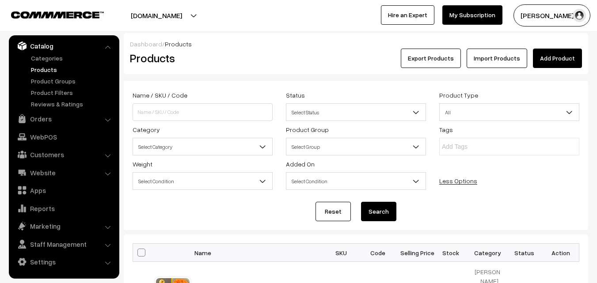
click at [242, 146] on span "Select Category" at bounding box center [202, 146] width 139 height 15
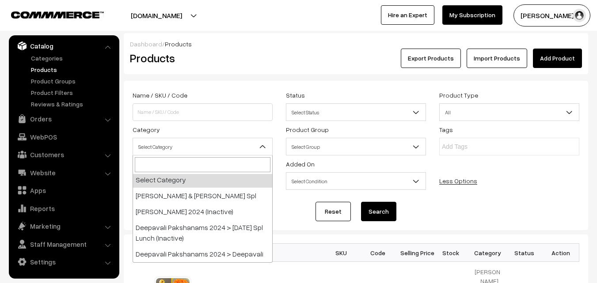
scroll to position [0, 0]
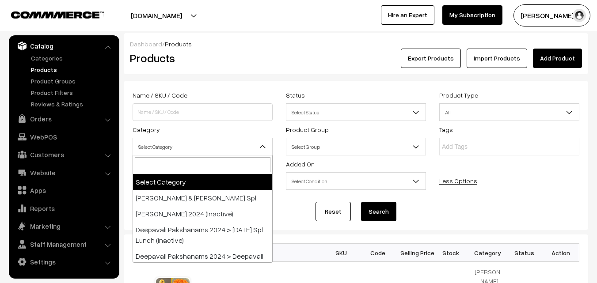
click at [46, 71] on link "Products" at bounding box center [72, 69] width 87 height 9
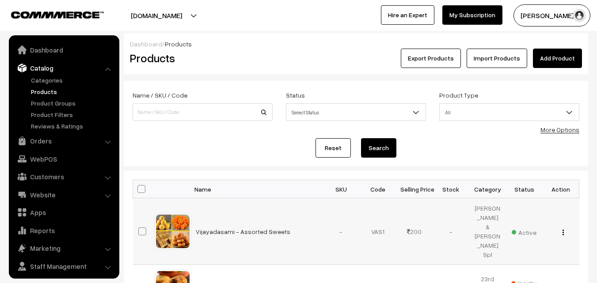
scroll to position [22, 0]
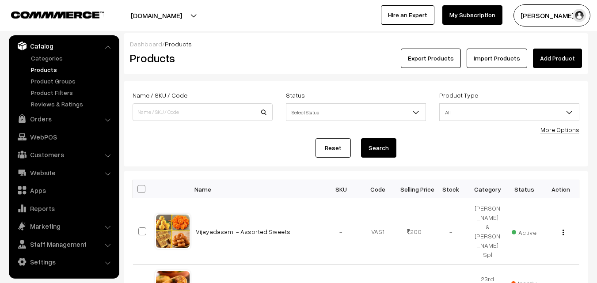
drag, startPoint x: 43, startPoint y: 68, endPoint x: 65, endPoint y: 89, distance: 30.6
click at [43, 67] on link "Products" at bounding box center [72, 69] width 87 height 9
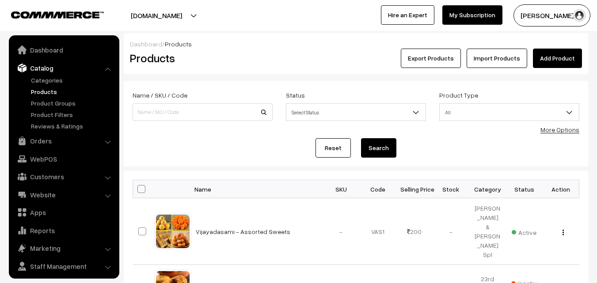
scroll to position [22, 0]
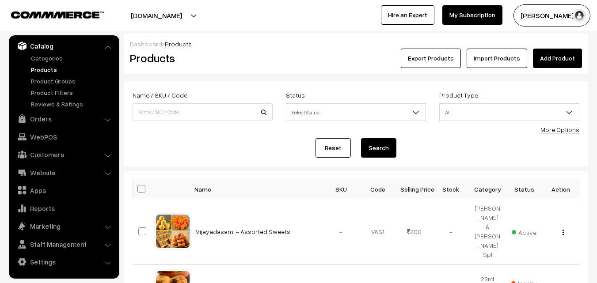
click at [566, 132] on link "More Options" at bounding box center [559, 130] width 39 height 8
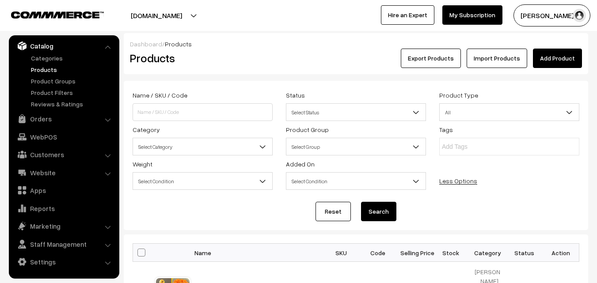
click at [158, 152] on span "Select Category" at bounding box center [202, 146] width 139 height 15
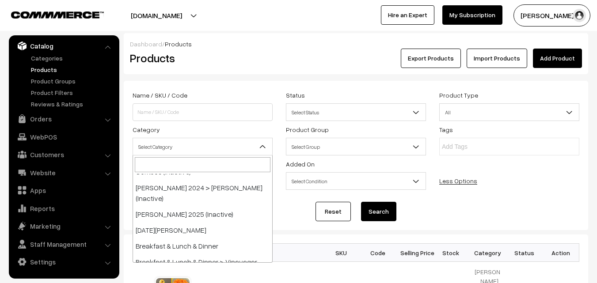
scroll to position [221, 0]
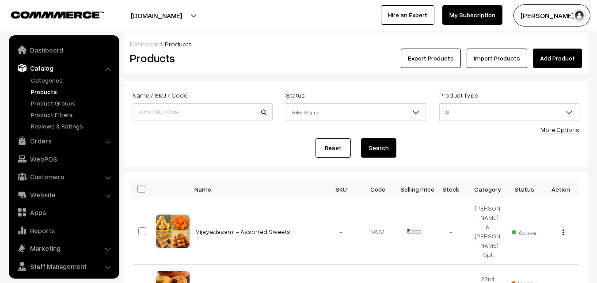
scroll to position [22, 0]
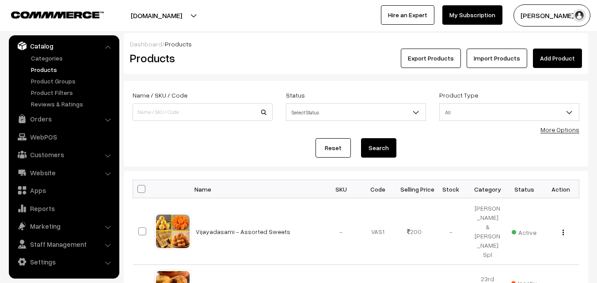
click at [568, 128] on link "More Options" at bounding box center [559, 130] width 39 height 8
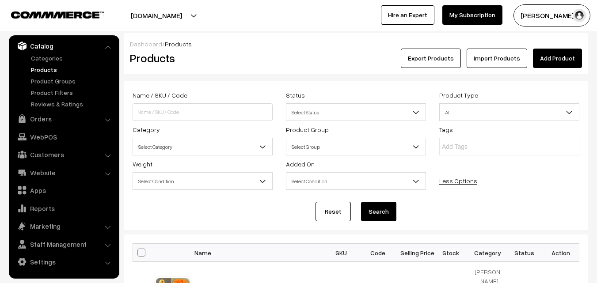
click at [213, 150] on span "Select Category" at bounding box center [202, 146] width 139 height 15
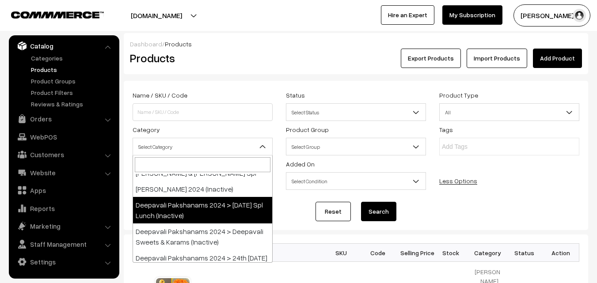
scroll to position [44, 0]
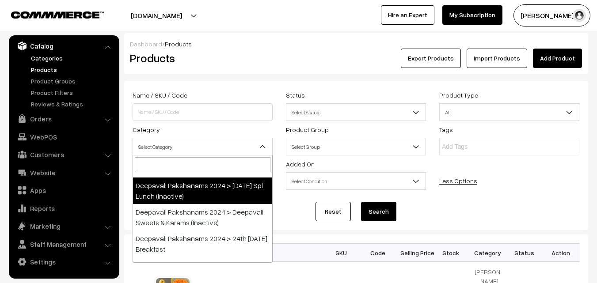
click at [44, 56] on link "Categories" at bounding box center [72, 57] width 87 height 9
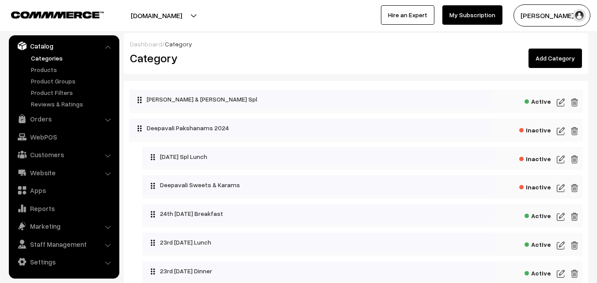
scroll to position [88, 0]
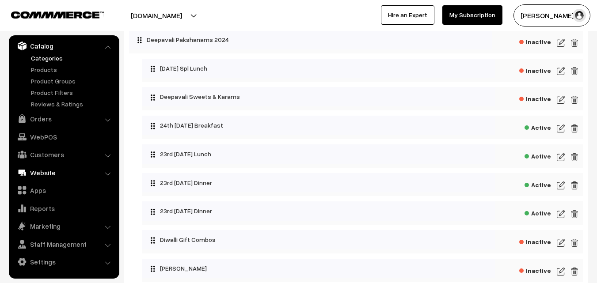
click at [56, 173] on link "Website" at bounding box center [63, 173] width 105 height 16
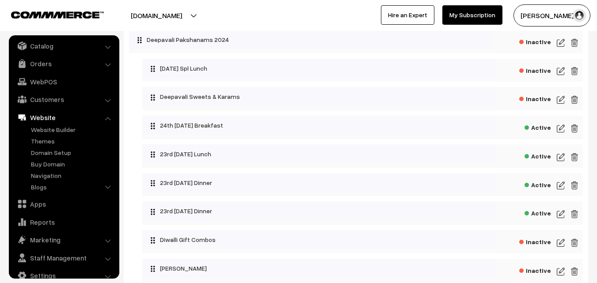
click at [54, 122] on link "Website" at bounding box center [63, 118] width 105 height 16
click at [54, 125] on link "Website Builder" at bounding box center [72, 129] width 87 height 9
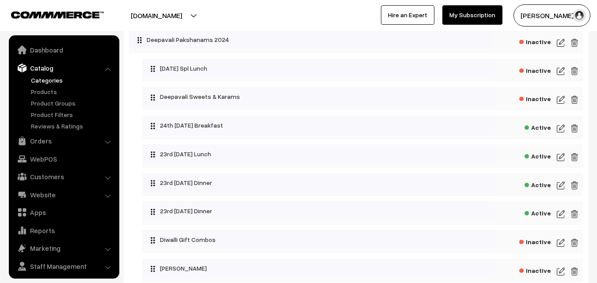
scroll to position [22, 0]
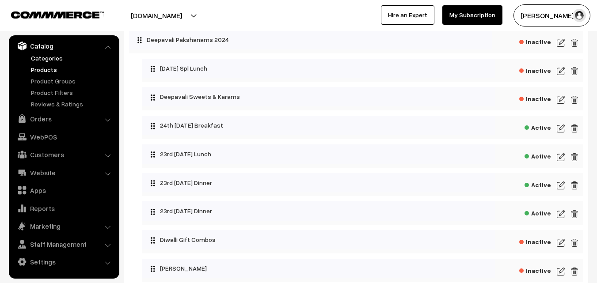
click at [53, 67] on link "Products" at bounding box center [72, 69] width 87 height 9
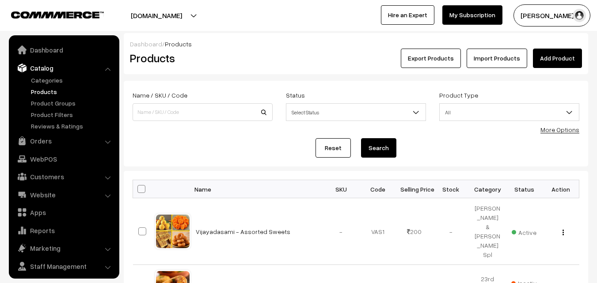
scroll to position [22, 0]
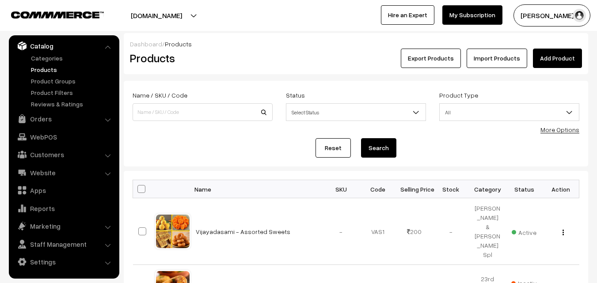
click at [554, 136] on form "Name / SKU / Code Status Select Status Active Inactive Select Status Product Ty…" at bounding box center [356, 124] width 464 height 86
click at [556, 131] on link "More Options" at bounding box center [559, 130] width 39 height 8
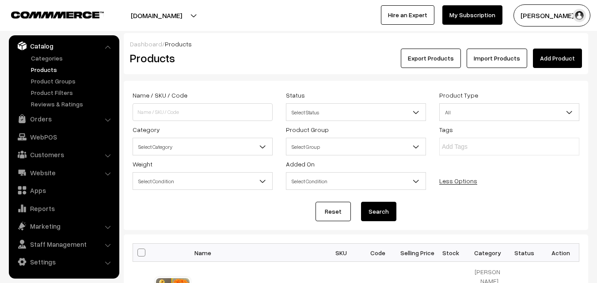
click at [226, 149] on span "Select Category" at bounding box center [202, 146] width 139 height 15
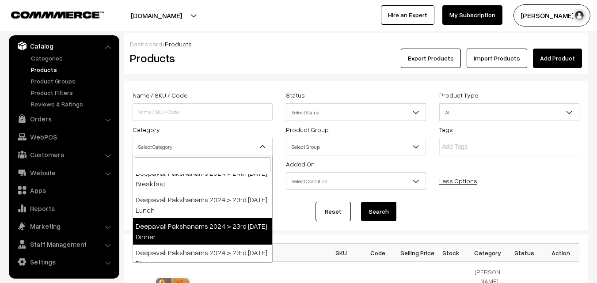
scroll to position [88, 0]
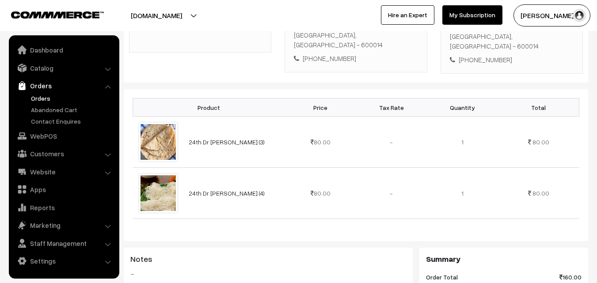
scroll to position [221, 0]
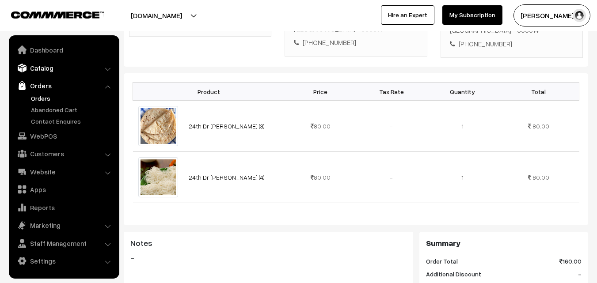
click at [40, 72] on link "Catalog" at bounding box center [63, 68] width 105 height 16
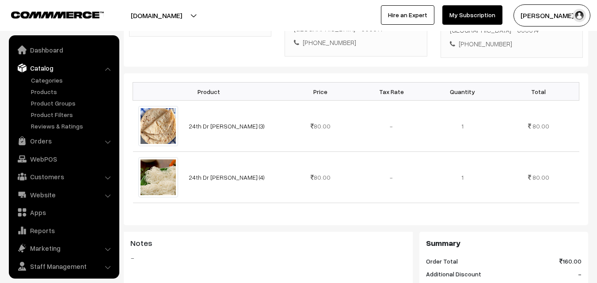
click at [40, 96] on ul "Categories" at bounding box center [64, 103] width 106 height 55
click at [42, 92] on link "Products" at bounding box center [72, 91] width 87 height 9
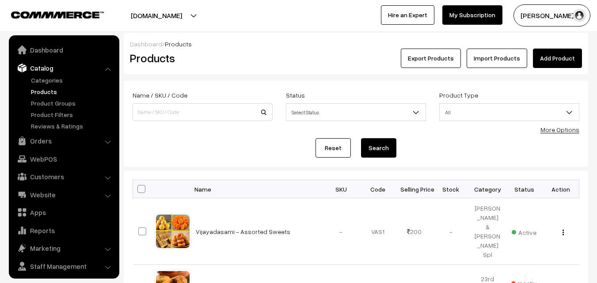
scroll to position [22, 0]
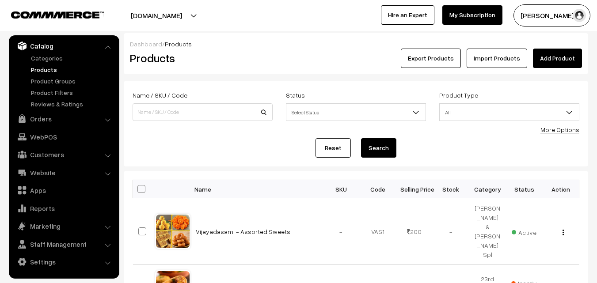
click at [555, 127] on link "More Options" at bounding box center [559, 130] width 39 height 8
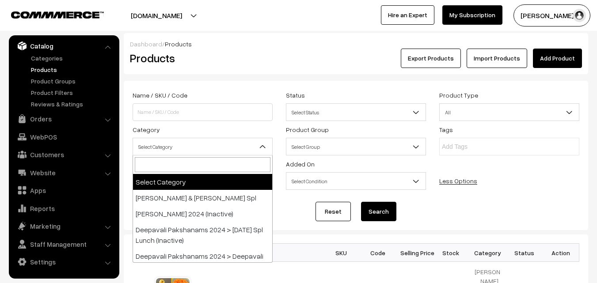
click at [200, 140] on span "Select Category" at bounding box center [202, 146] width 139 height 15
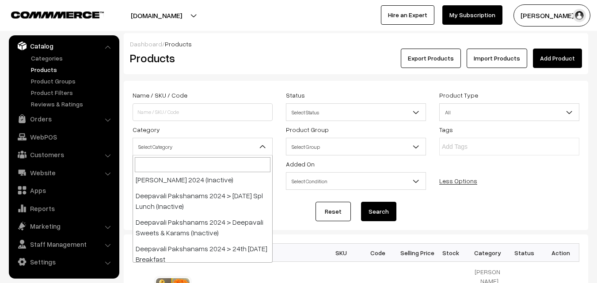
scroll to position [0, 0]
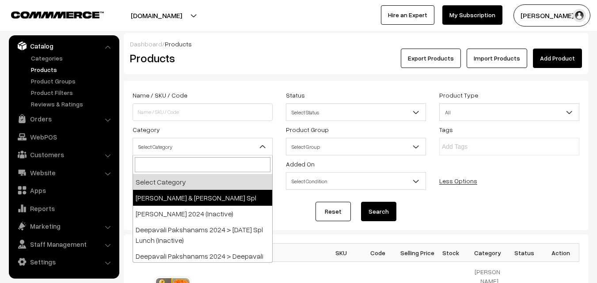
click at [514, 182] on div "Name / SKU / Code Status Select Status Active Inactive Select Status Product Ty…" at bounding box center [356, 141] width 460 height 103
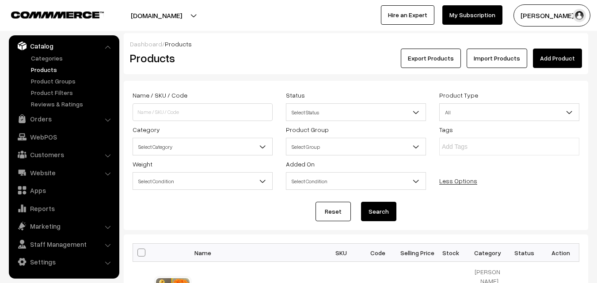
click at [150, 137] on div "Category Select Category Vijayadasami & Ayudha Pooja Spl Deepavali Pakshanams 2…" at bounding box center [202, 139] width 153 height 31
click at [152, 147] on span "Select Category" at bounding box center [202, 146] width 139 height 15
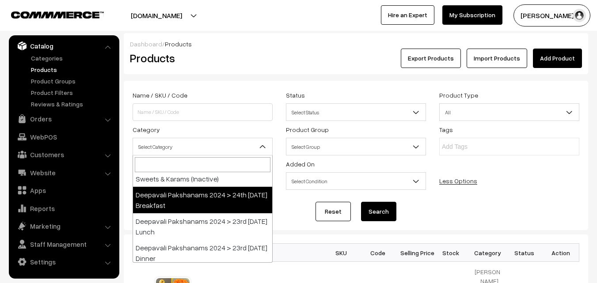
scroll to position [88, 0]
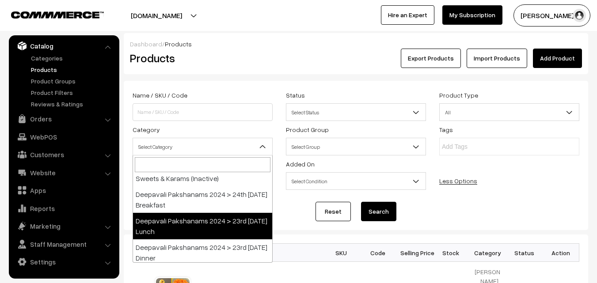
select select "95"
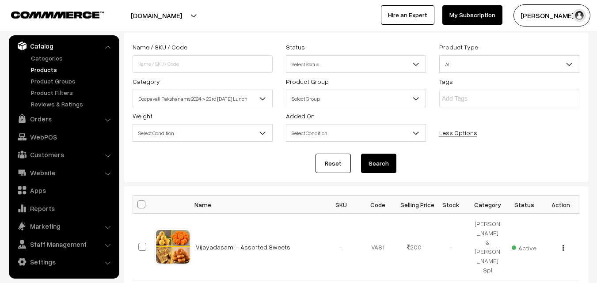
scroll to position [44, 0]
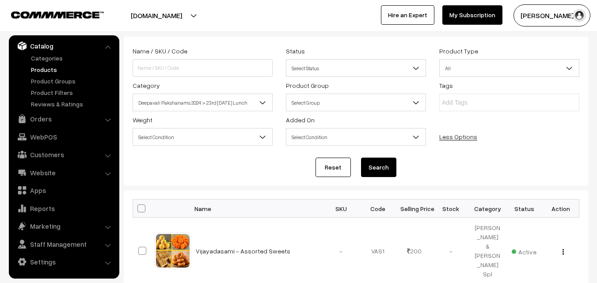
click at [378, 167] on button "Search" at bounding box center [378, 167] width 35 height 19
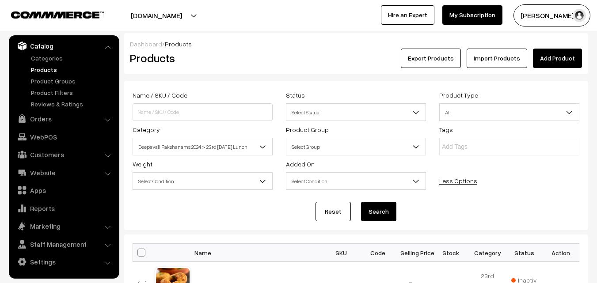
scroll to position [177, 0]
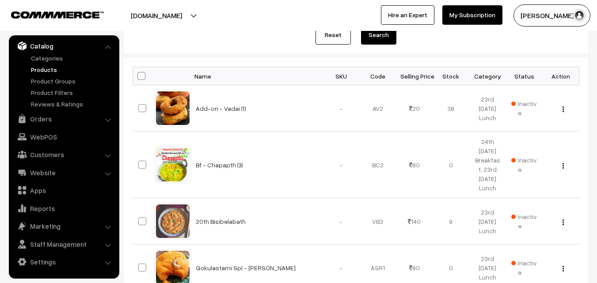
click at [45, 66] on link "Products" at bounding box center [72, 69] width 87 height 9
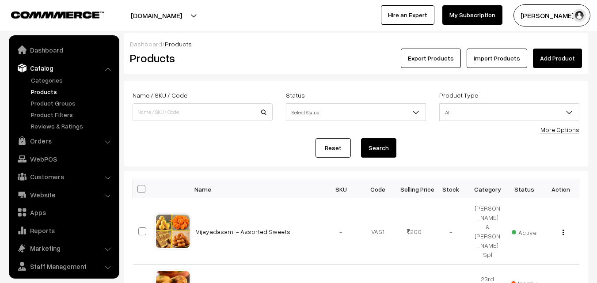
scroll to position [22, 0]
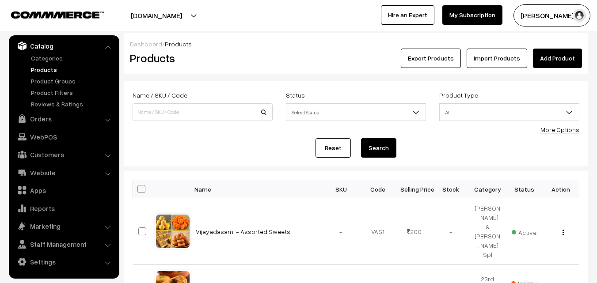
drag, startPoint x: 545, startPoint y: 124, endPoint x: 550, endPoint y: 129, distance: 7.2
click at [546, 124] on div "Product Type All Digital Physical All" at bounding box center [509, 108] width 153 height 37
click at [550, 129] on link "More Options" at bounding box center [559, 130] width 39 height 8
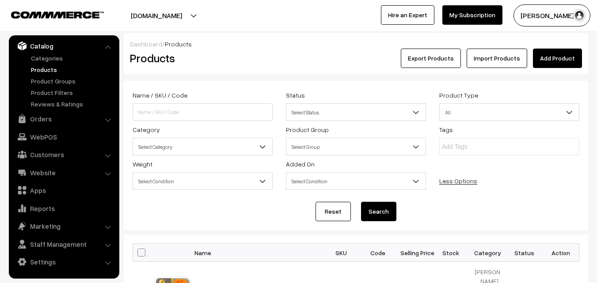
click at [182, 145] on span "Select Category" at bounding box center [202, 146] width 139 height 15
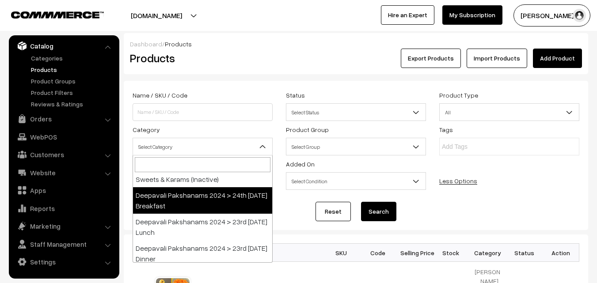
scroll to position [88, 0]
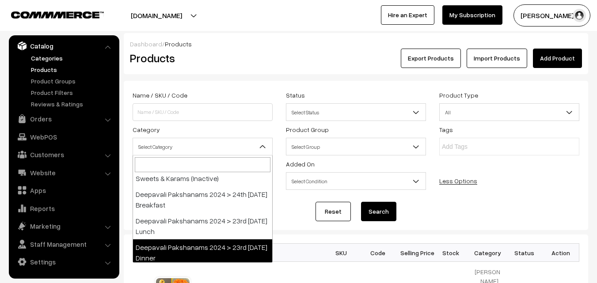
click at [45, 58] on link "Categories" at bounding box center [72, 57] width 87 height 9
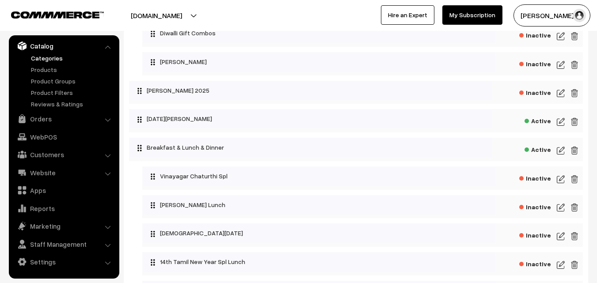
scroll to position [309, 0]
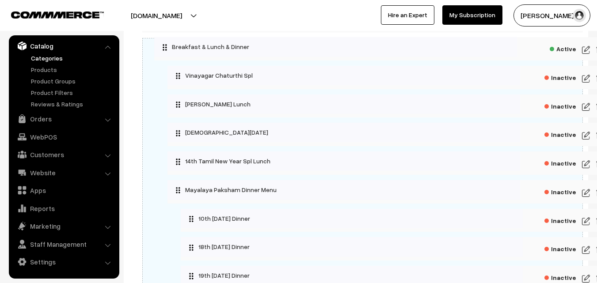
drag, startPoint x: 138, startPoint y: 134, endPoint x: 155, endPoint y: 41, distance: 95.2
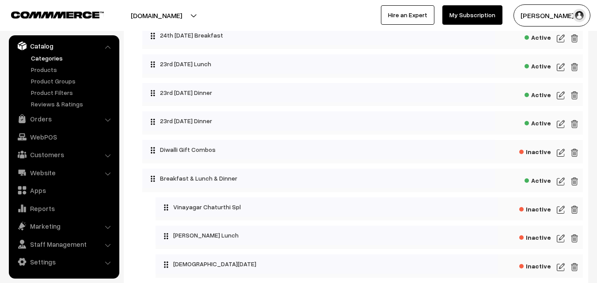
scroll to position [177, 0]
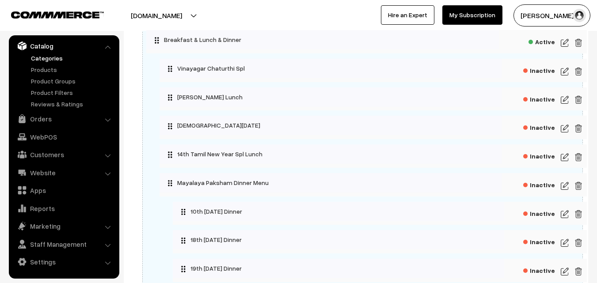
drag, startPoint x: 152, startPoint y: 180, endPoint x: 148, endPoint y: 31, distance: 149.0
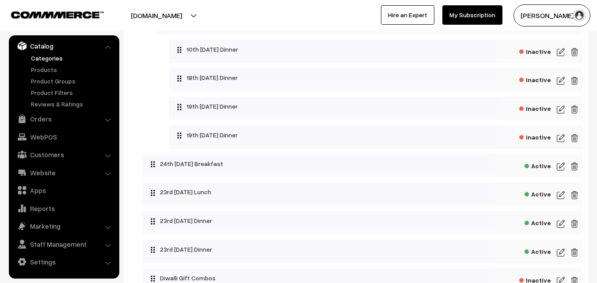
scroll to position [353, 0]
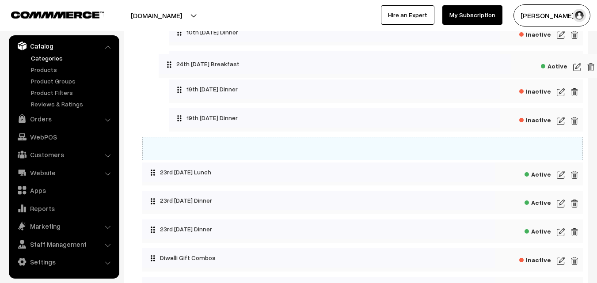
drag, startPoint x: 152, startPoint y: 146, endPoint x: 161, endPoint y: 57, distance: 89.6
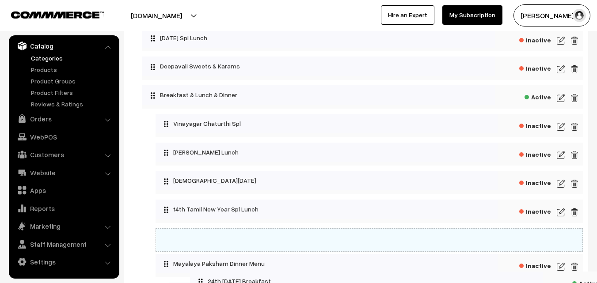
scroll to position [88, 0]
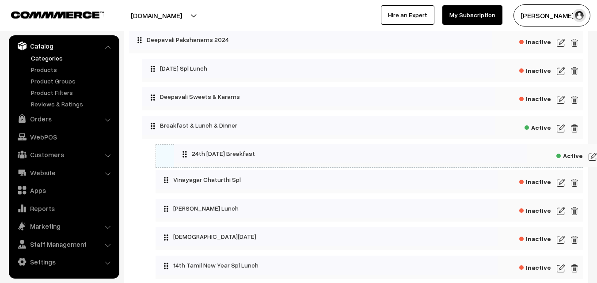
drag, startPoint x: 153, startPoint y: 145, endPoint x: 177, endPoint y: 145, distance: 23.9
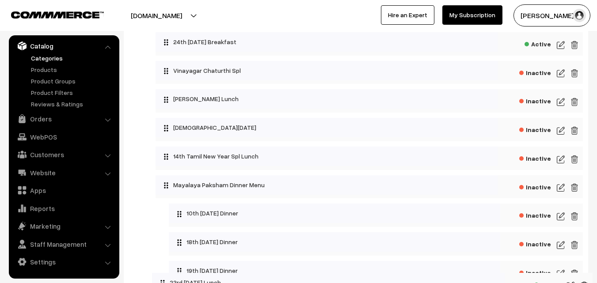
scroll to position [133, 0]
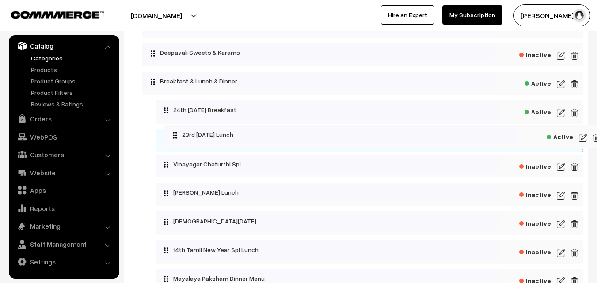
drag, startPoint x: 155, startPoint y: 174, endPoint x: 169, endPoint y: 127, distance: 49.3
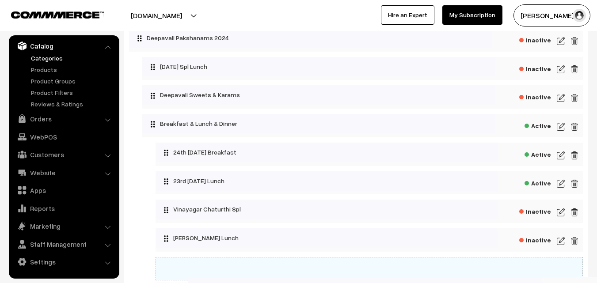
scroll to position [88, 0]
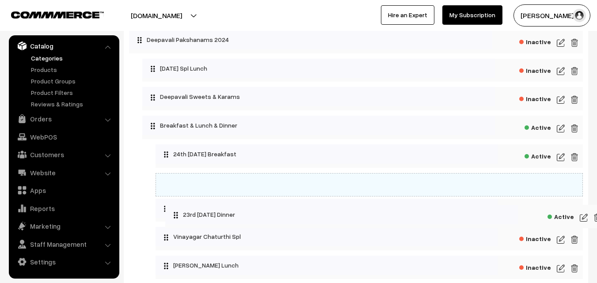
drag, startPoint x: 153, startPoint y: 115, endPoint x: 168, endPoint y: 208, distance: 94.0
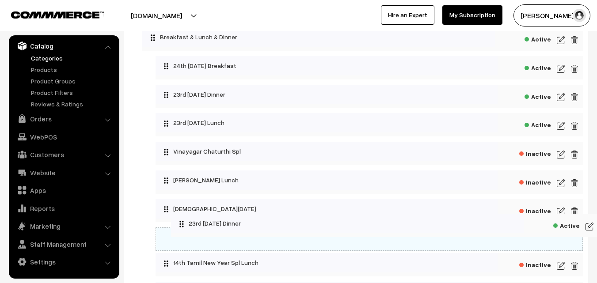
scroll to position [133, 0]
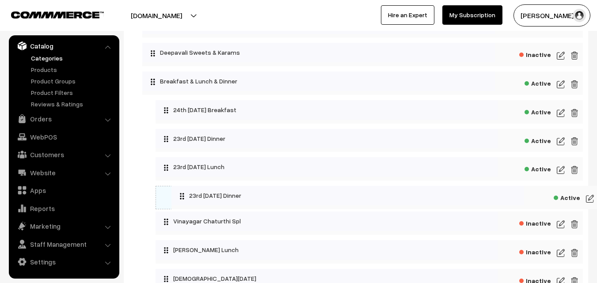
drag, startPoint x: 150, startPoint y: 144, endPoint x: 171, endPoint y: 189, distance: 49.8
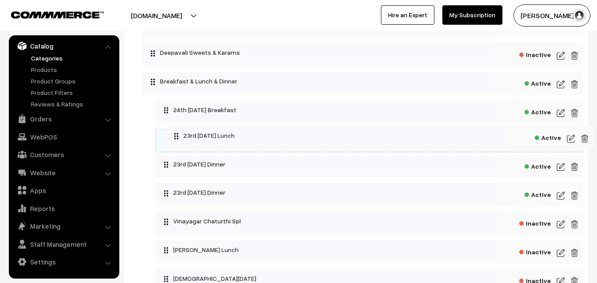
drag, startPoint x: 168, startPoint y: 166, endPoint x: 170, endPoint y: 127, distance: 38.5
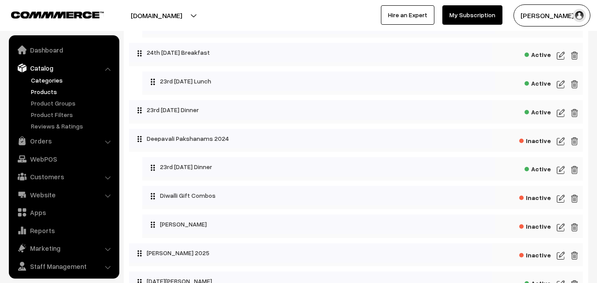
scroll to position [22, 0]
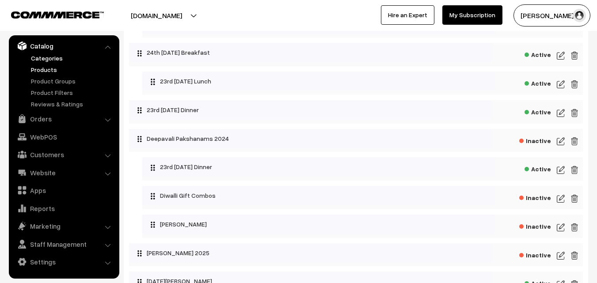
click at [52, 68] on link "Products" at bounding box center [72, 69] width 87 height 9
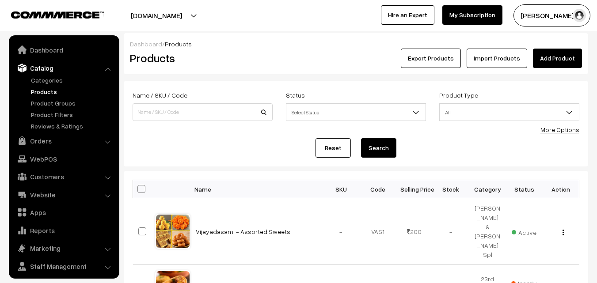
scroll to position [22, 0]
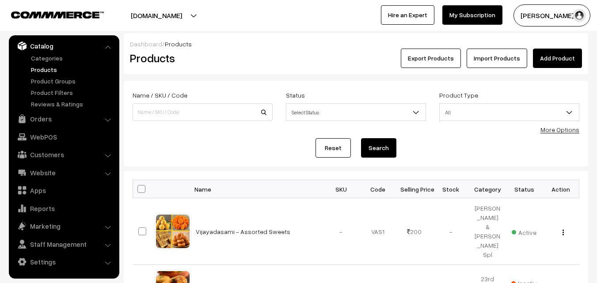
click at [561, 132] on link "More Options" at bounding box center [559, 130] width 39 height 8
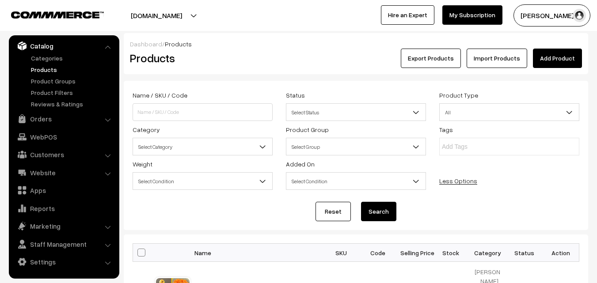
click at [201, 144] on span "Select Category" at bounding box center [202, 146] width 139 height 15
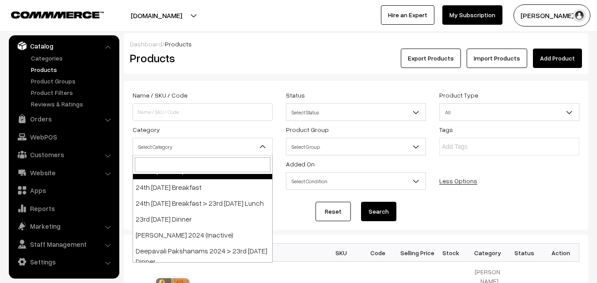
scroll to position [88, 0]
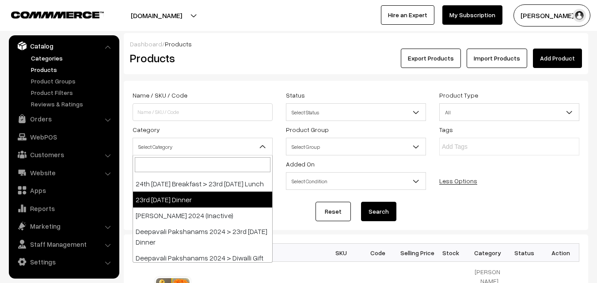
click at [42, 61] on link "Categories" at bounding box center [72, 57] width 87 height 9
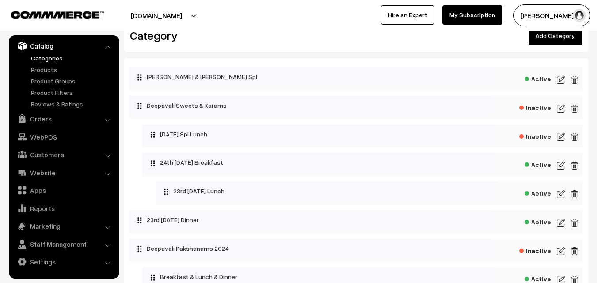
scroll to position [44, 0]
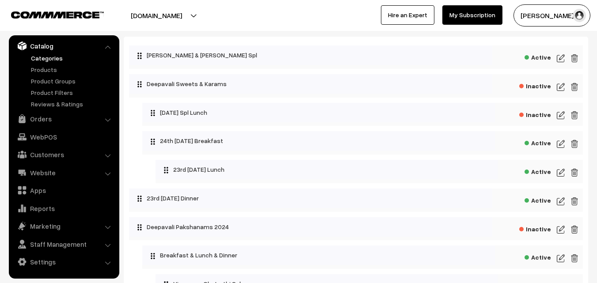
click at [562, 170] on img at bounding box center [561, 172] width 8 height 11
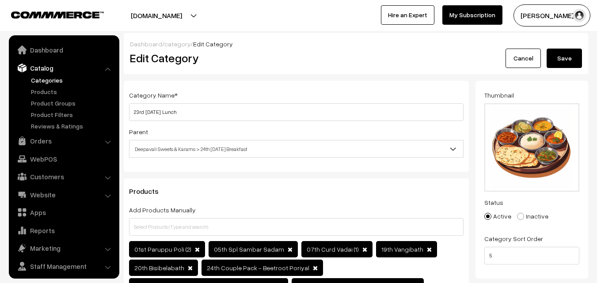
scroll to position [22, 0]
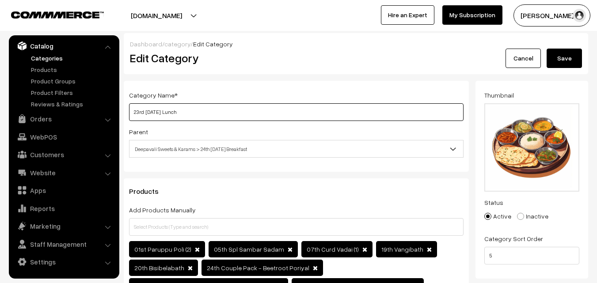
drag, startPoint x: 198, startPoint y: 109, endPoint x: 176, endPoint y: 110, distance: 22.5
click at [196, 109] on input "23rd [DATE] Lunch" at bounding box center [296, 112] width 334 height 18
click at [140, 110] on input "23rd [DATE] Lunch" at bounding box center [296, 112] width 334 height 18
type input "24th Tuesday Lunch"
click at [554, 59] on button "Save" at bounding box center [564, 58] width 35 height 19
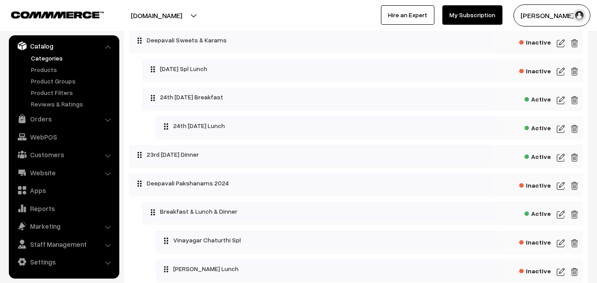
scroll to position [88, 0]
click at [560, 156] on img at bounding box center [561, 157] width 8 height 11
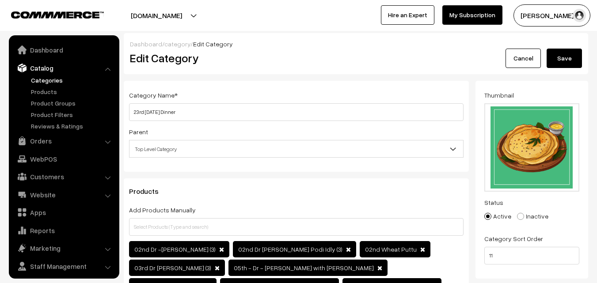
scroll to position [22, 0]
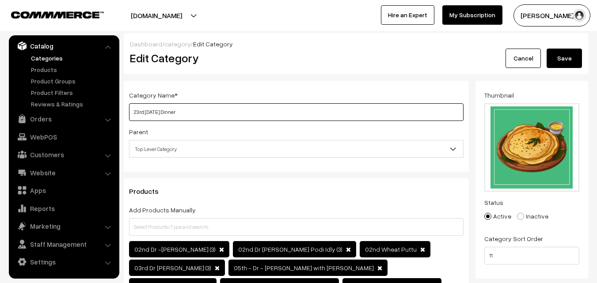
click at [224, 114] on input "23rd [DATE] Dinner" at bounding box center [296, 112] width 334 height 18
click at [139, 110] on input "23rd Wednesday Dinner" at bounding box center [296, 112] width 334 height 18
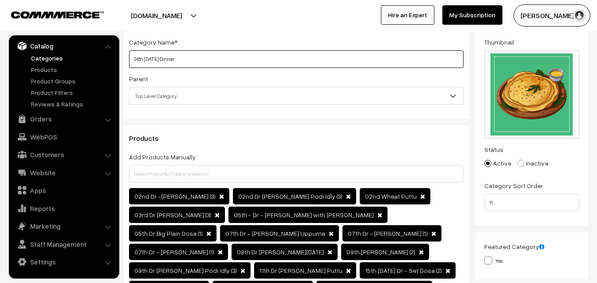
scroll to position [177, 0]
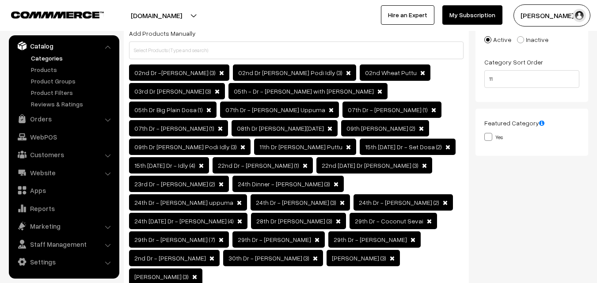
type input "24th [DATE] Dinner"
click at [413, 241] on div "02nd Dr -Wheat Idiyappam (3) 02nd Dr Pirandai Podi Idly (3)" at bounding box center [296, 176] width 334 height 223
click at [399, 240] on div "02nd Dr -Wheat Idiyappam (3) 02nd Dr Pirandai Podi Idly (3)" at bounding box center [296, 176] width 334 height 223
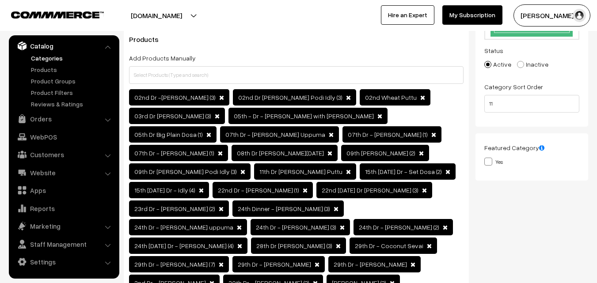
scroll to position [133, 0]
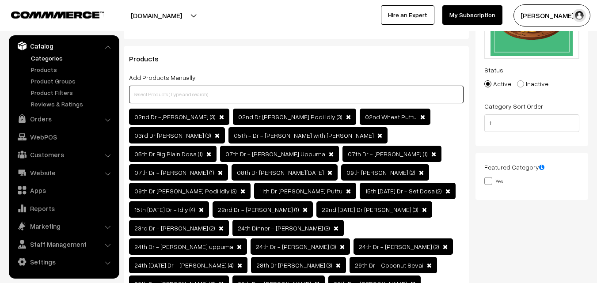
click at [212, 90] on input "text" at bounding box center [296, 95] width 334 height 18
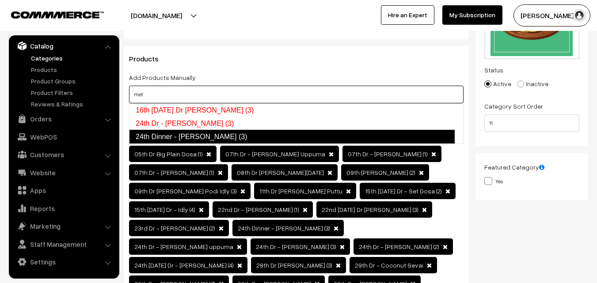
click at [196, 133] on link "24th Dinner - Methi Chapapthi (3)" at bounding box center [292, 137] width 326 height 14
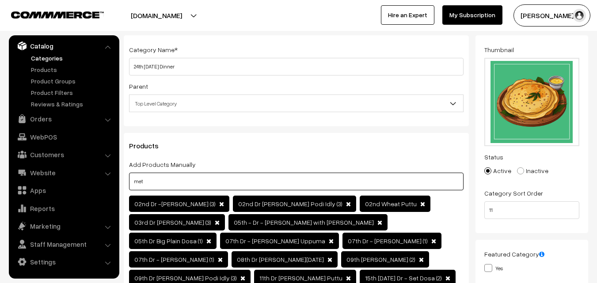
scroll to position [0, 0]
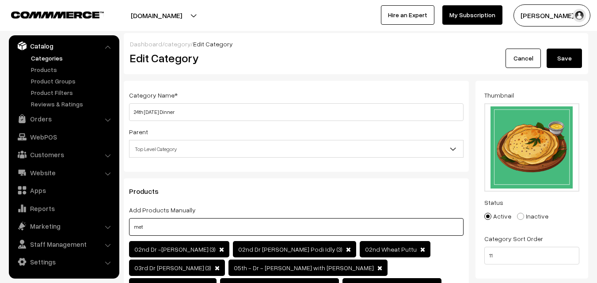
type input "met"
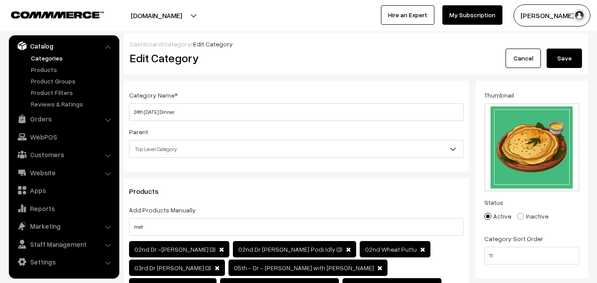
click at [577, 51] on button "Save" at bounding box center [564, 58] width 35 height 19
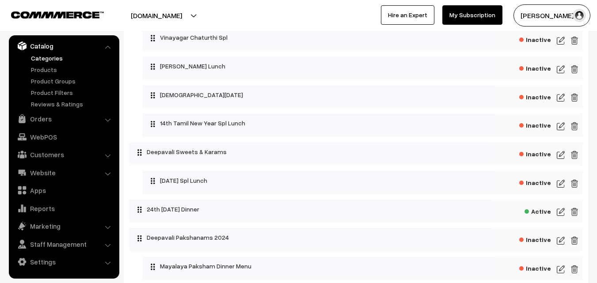
scroll to position [177, 0]
click at [561, 210] on img at bounding box center [561, 211] width 8 height 11
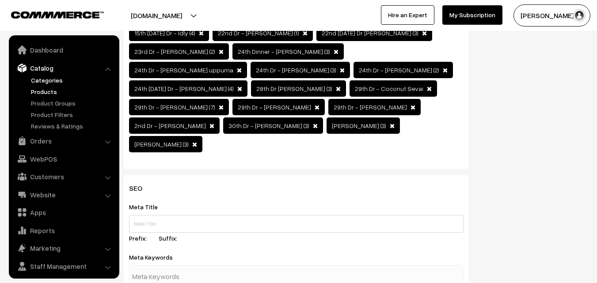
click at [44, 96] on link "Products" at bounding box center [72, 91] width 87 height 9
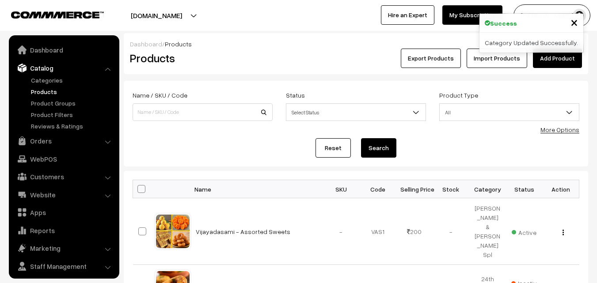
scroll to position [22, 0]
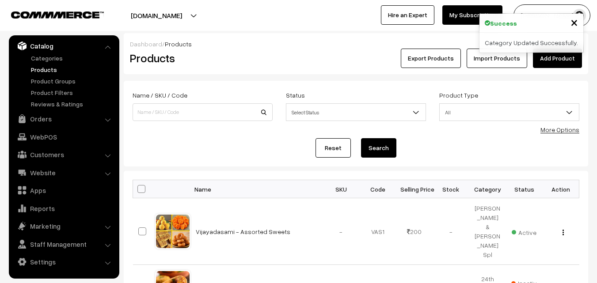
click at [566, 133] on link "More Options" at bounding box center [559, 130] width 39 height 8
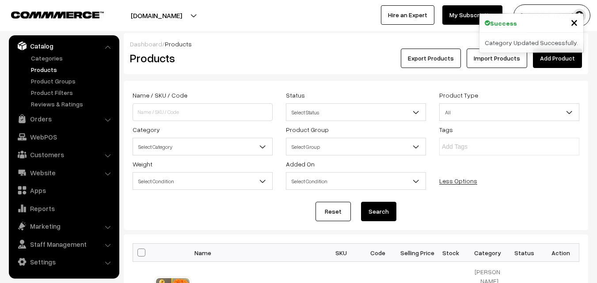
click at [200, 151] on span "Select Category" at bounding box center [202, 146] width 139 height 15
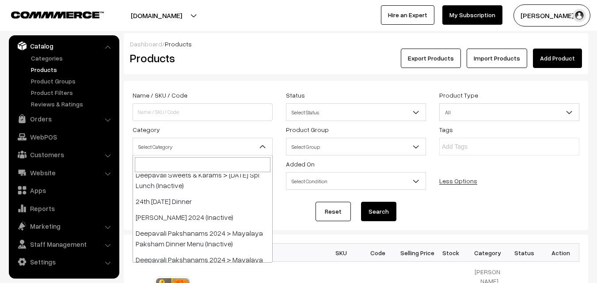
scroll to position [265, 0]
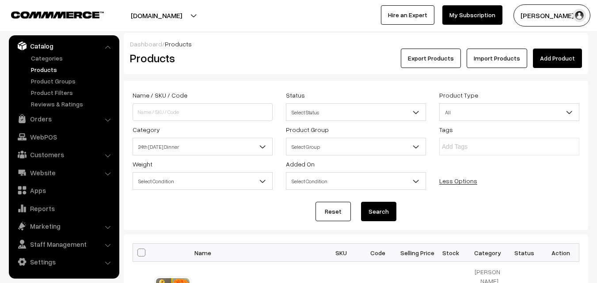
select select "96"
click at [368, 208] on button "Search" at bounding box center [378, 211] width 35 height 19
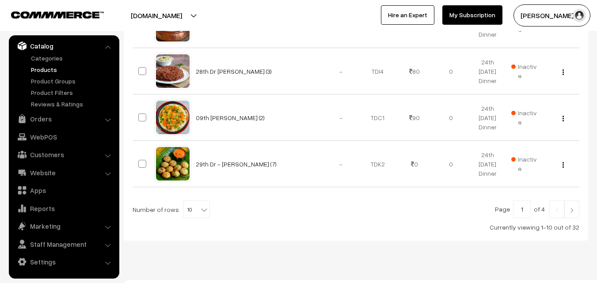
scroll to position [554, 0]
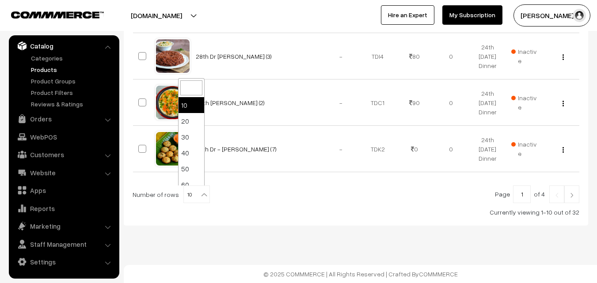
click at [190, 192] on span "10" at bounding box center [197, 195] width 26 height 18
select select "100"
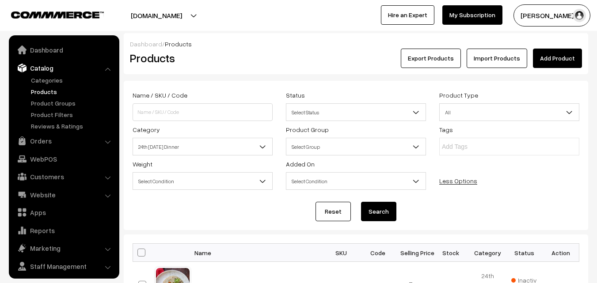
scroll to position [22, 0]
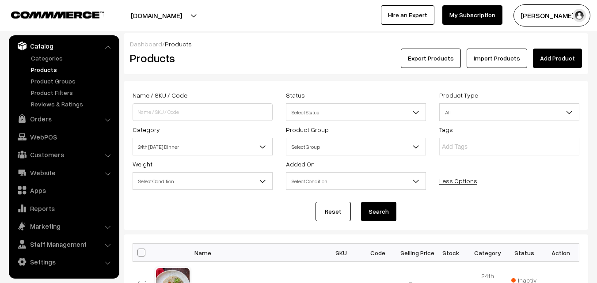
click at [141, 252] on span at bounding box center [141, 253] width 8 height 8
click at [139, 252] on input "checkbox" at bounding box center [136, 253] width 6 height 6
checkbox input "true"
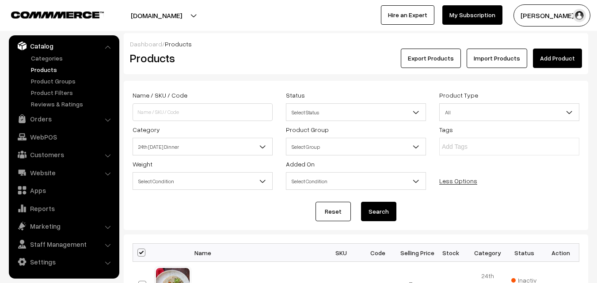
checkbox input "true"
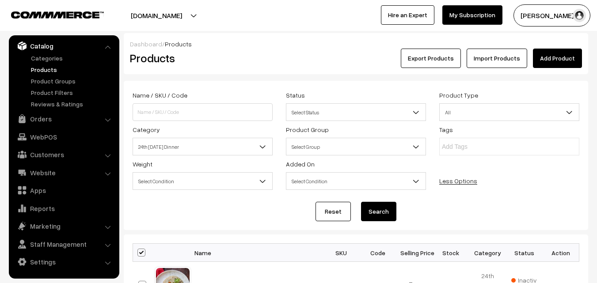
checkbox input "true"
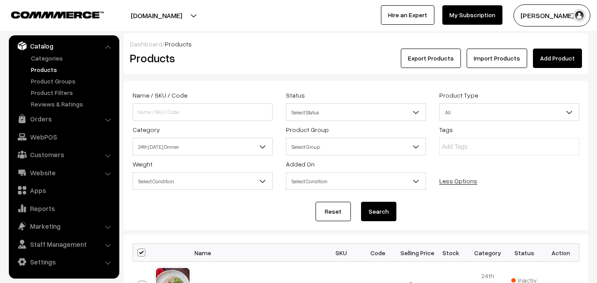
checkbox input "true"
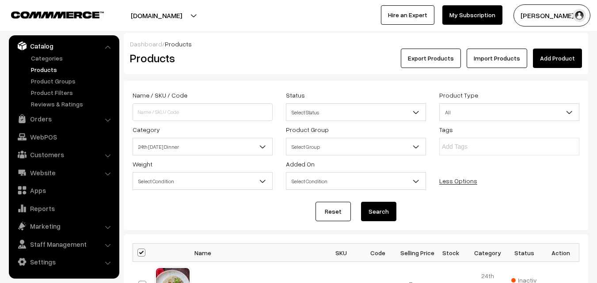
checkbox input "true"
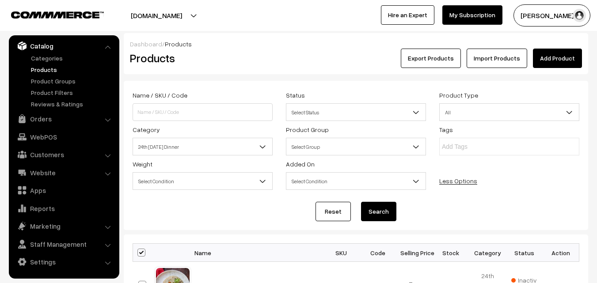
checkbox input "true"
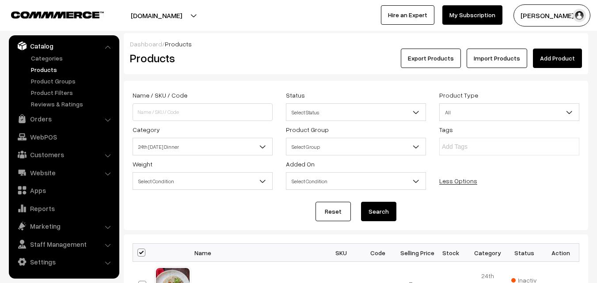
checkbox input "true"
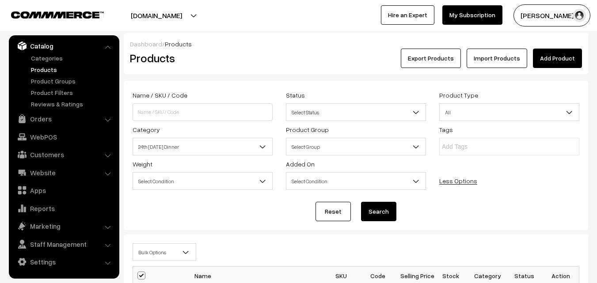
click at [152, 255] on span "Bulk Options" at bounding box center [164, 252] width 63 height 15
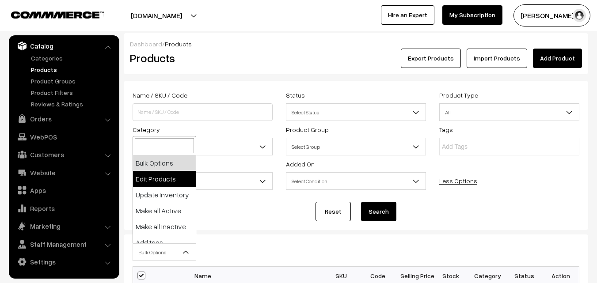
select select "editProduct"
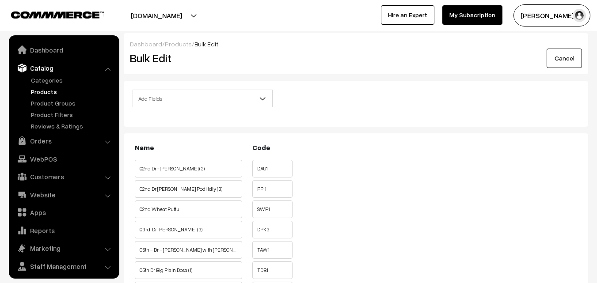
scroll to position [22, 0]
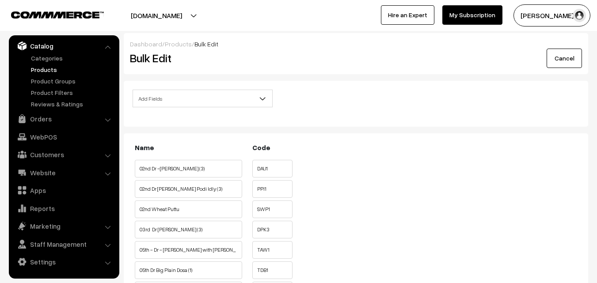
click at [160, 107] on div "Add Fields Product Name Product Sort Order Category Tags SKU Weight Selling Pri…" at bounding box center [202, 101] width 153 height 23
click at [161, 100] on span "Add Fields" at bounding box center [202, 98] width 139 height 15
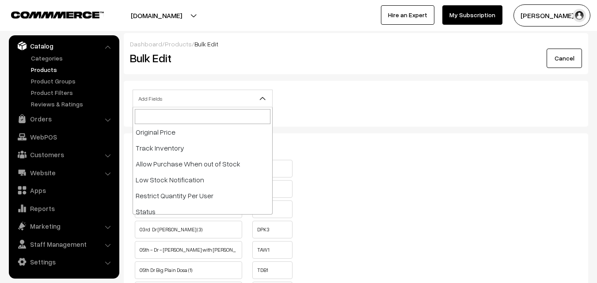
scroll to position [133, 0]
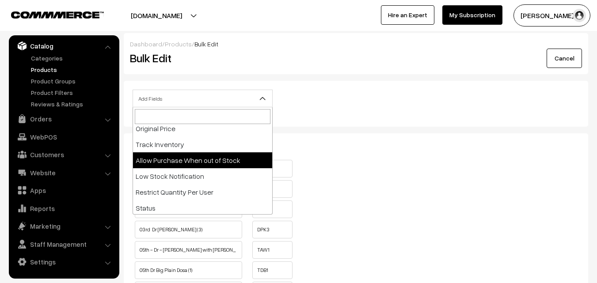
select select "allow-purchase"
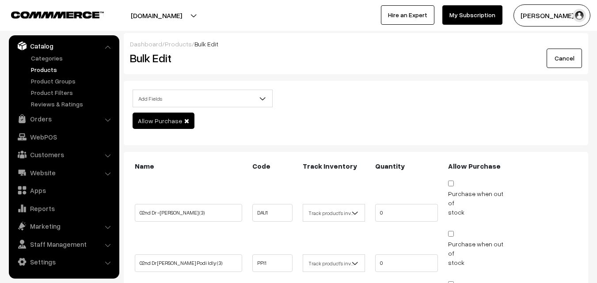
scroll to position [802, 0]
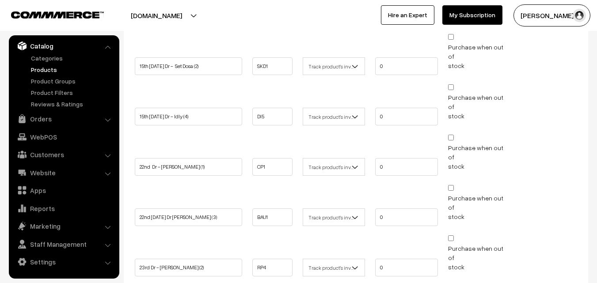
checkbox input "false"
click at [44, 68] on link "Products" at bounding box center [72, 69] width 87 height 9
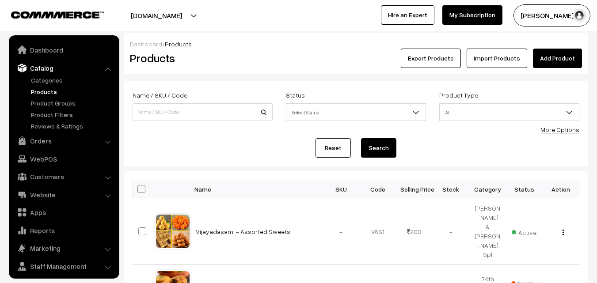
scroll to position [22, 0]
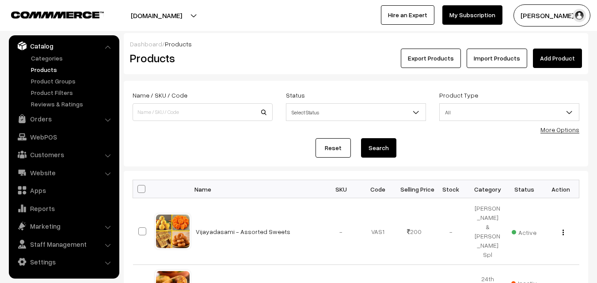
click at [563, 129] on link "More Options" at bounding box center [559, 130] width 39 height 8
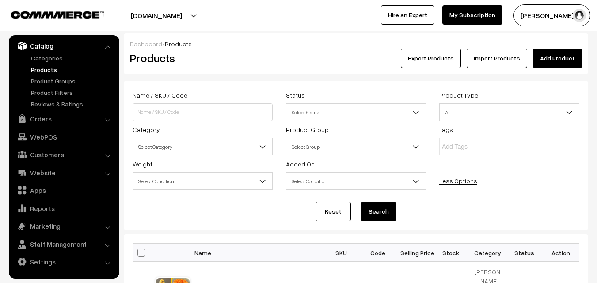
click at [180, 150] on span "Select Category" at bounding box center [202, 146] width 139 height 15
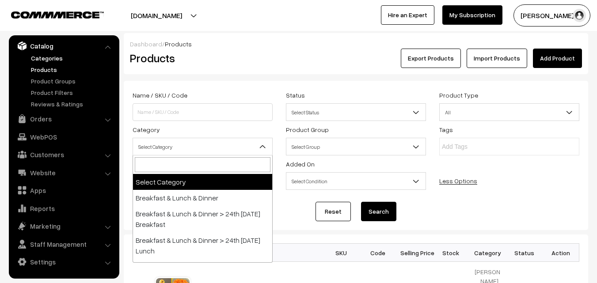
click at [47, 54] on link "Categories" at bounding box center [72, 57] width 87 height 9
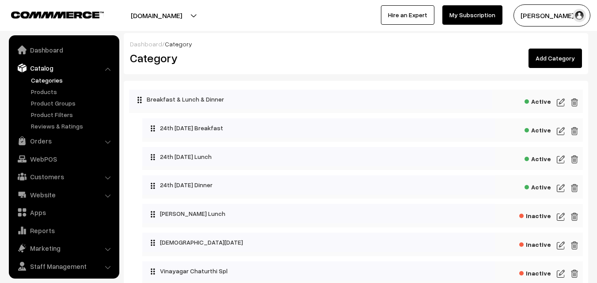
scroll to position [22, 0]
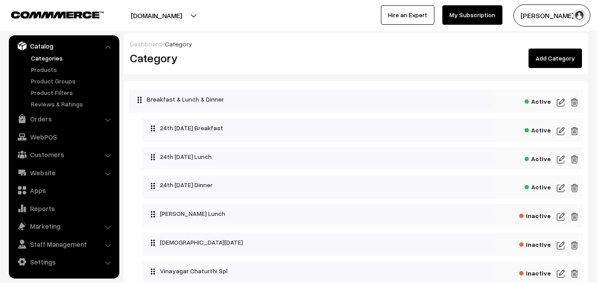
click at [559, 188] on img at bounding box center [561, 188] width 8 height 11
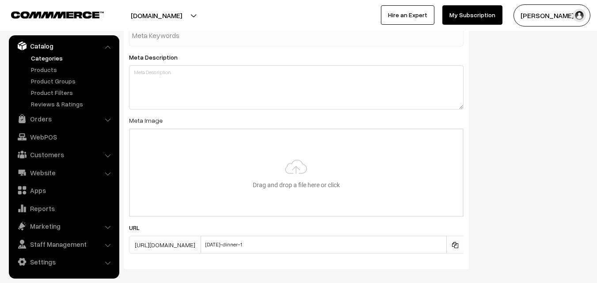
scroll to position [557, 0]
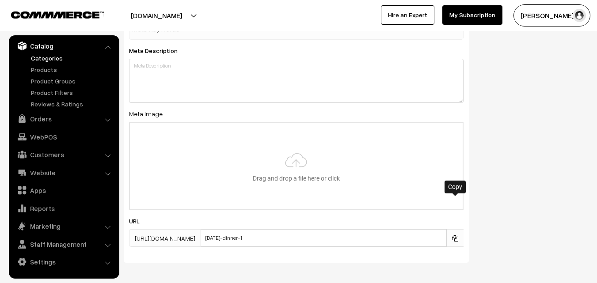
click at [456, 236] on icon at bounding box center [455, 239] width 6 height 6
click at [453, 196] on div at bounding box center [455, 195] width 6 height 3
click at [455, 236] on icon at bounding box center [455, 239] width 6 height 6
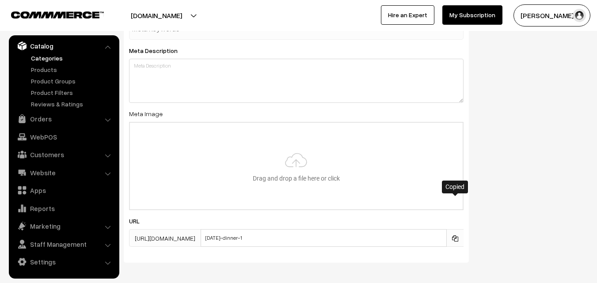
click at [455, 236] on icon at bounding box center [455, 239] width 6 height 6
click at [75, 177] on link "Website" at bounding box center [63, 173] width 105 height 16
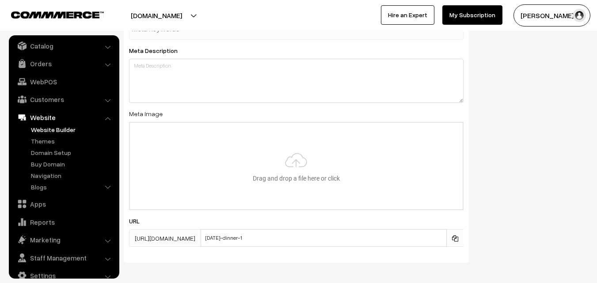
click at [58, 131] on link "Website Builder" at bounding box center [72, 129] width 87 height 9
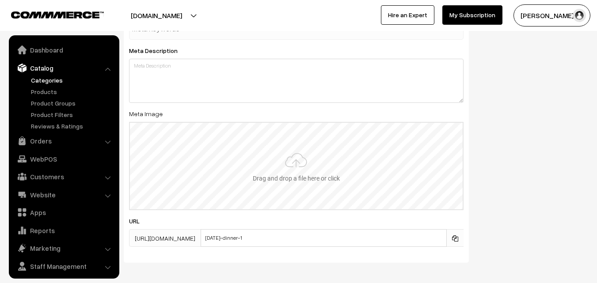
scroll to position [22, 0]
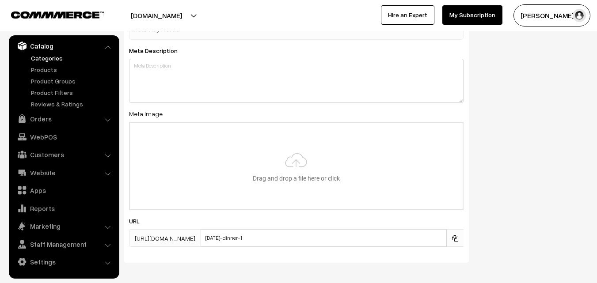
click at [458, 229] on span at bounding box center [454, 238] width 17 height 18
click at [454, 236] on icon at bounding box center [455, 239] width 6 height 6
click at [45, 70] on link "Products" at bounding box center [72, 69] width 87 height 9
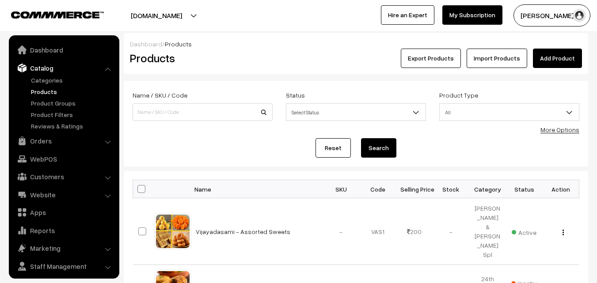
scroll to position [22, 0]
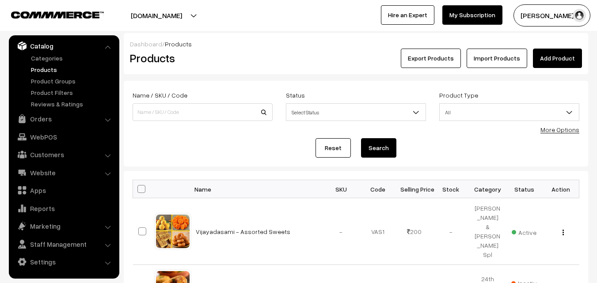
click at [565, 130] on link "More Options" at bounding box center [559, 130] width 39 height 8
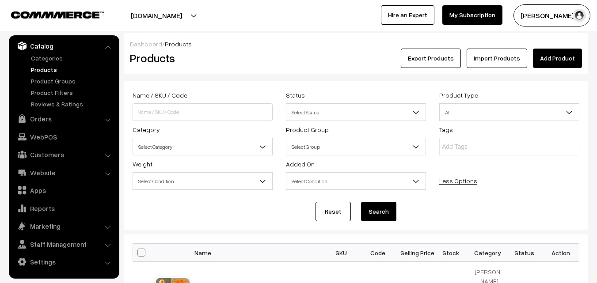
click at [206, 153] on span "Select Category" at bounding box center [202, 146] width 139 height 15
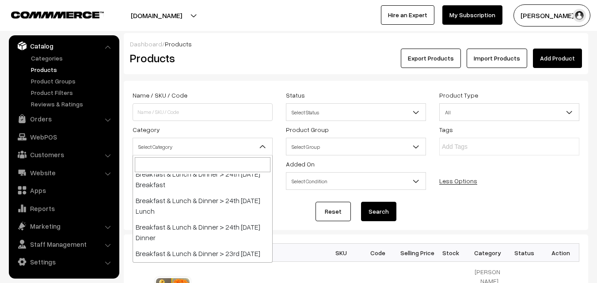
scroll to position [44, 0]
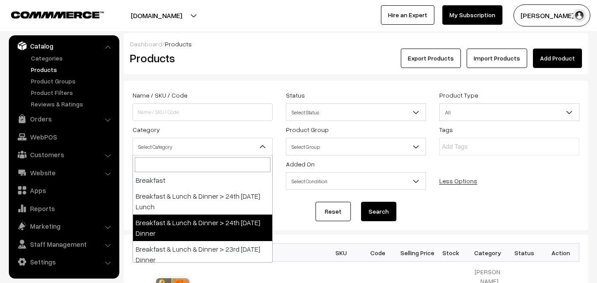
select select "96"
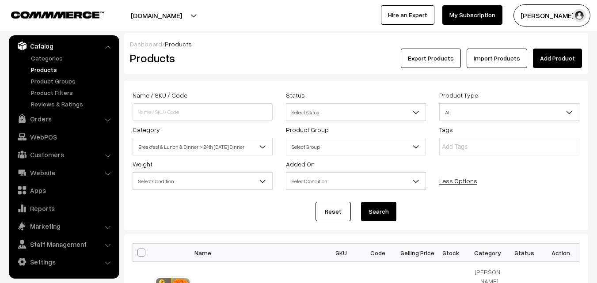
click at [375, 209] on button "Search" at bounding box center [378, 211] width 35 height 19
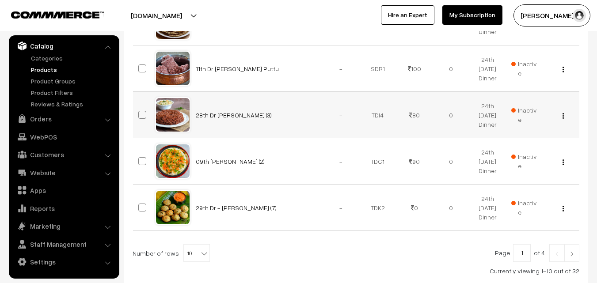
scroll to position [554, 0]
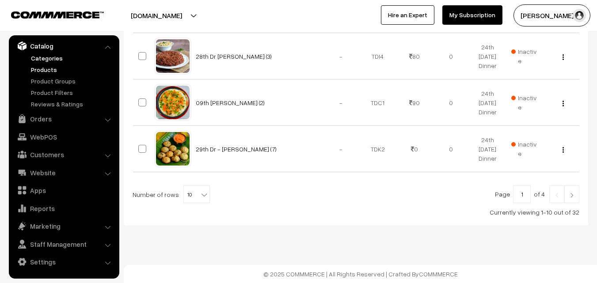
click at [52, 57] on link "Categories" at bounding box center [72, 57] width 87 height 9
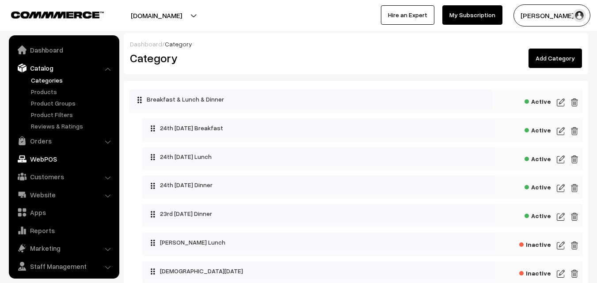
scroll to position [22, 0]
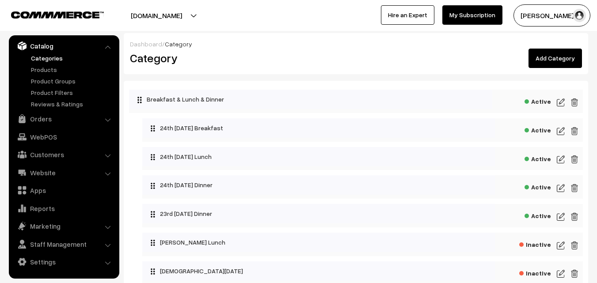
click at [556, 187] on div "Active" at bounding box center [362, 186] width 441 height 23
click at [559, 190] on img at bounding box center [561, 188] width 8 height 11
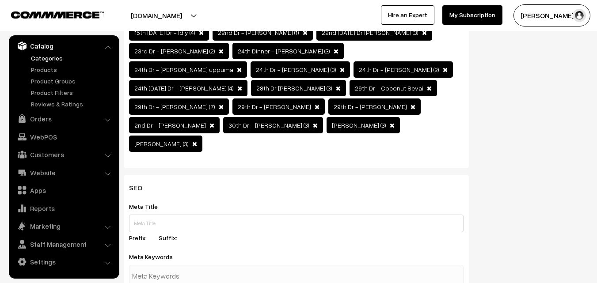
scroll to position [557, 0]
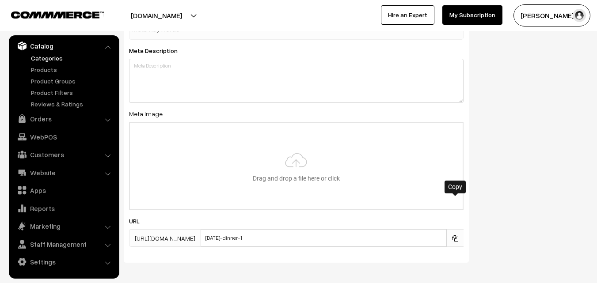
click at [458, 229] on span at bounding box center [454, 238] width 17 height 18
click at [456, 236] on icon at bounding box center [455, 239] width 6 height 6
drag, startPoint x: 456, startPoint y: 202, endPoint x: 208, endPoint y: 178, distance: 249.5
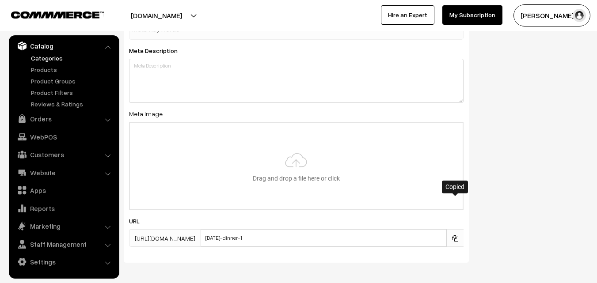
click at [456, 236] on icon at bounding box center [455, 239] width 6 height 6
click at [73, 166] on link "Website" at bounding box center [63, 173] width 105 height 16
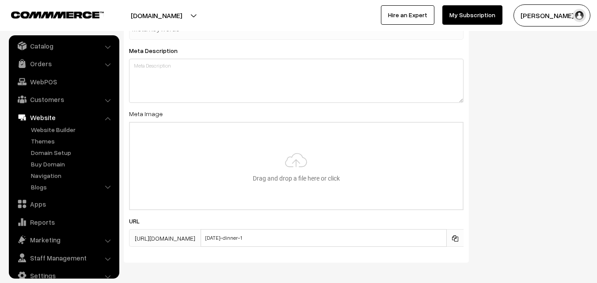
click at [55, 124] on link "Website" at bounding box center [63, 118] width 105 height 16
click at [61, 132] on link "Website Builder" at bounding box center [72, 129] width 87 height 9
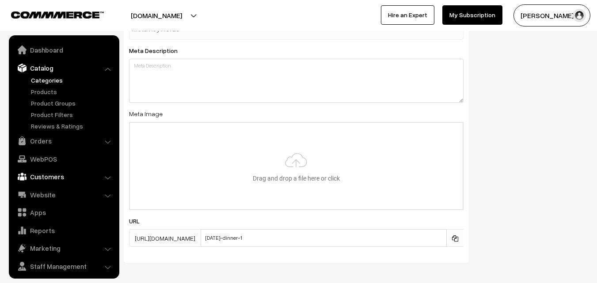
scroll to position [22, 0]
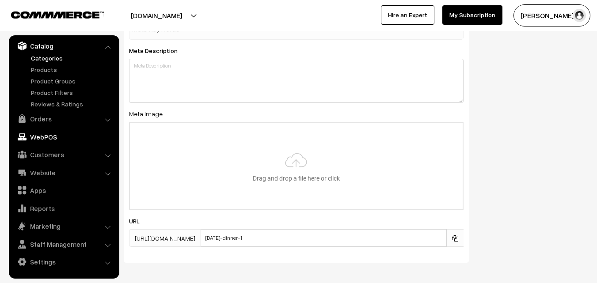
click at [46, 130] on ul "Dashboard Catalog" at bounding box center [64, 156] width 110 height 243
click at [48, 134] on link "WebPOS" at bounding box center [63, 137] width 105 height 16
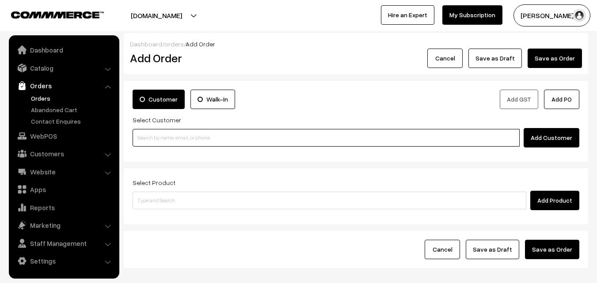
click at [182, 131] on input at bounding box center [326, 138] width 387 height 18
paste input "78248 50366"
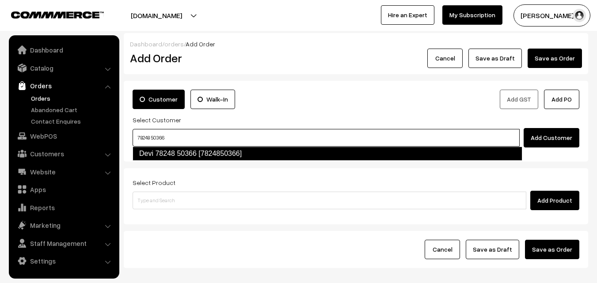
click at [156, 156] on link "Devi 78248 50366 [7824850366]" at bounding box center [328, 154] width 390 height 14
type input "78248 50366"
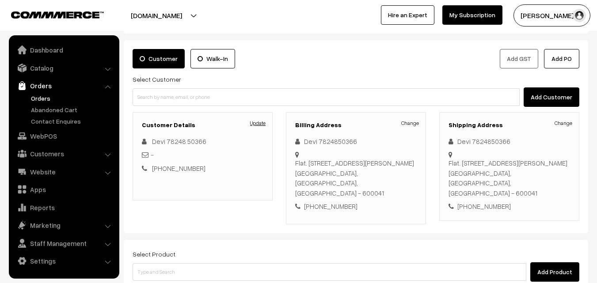
scroll to position [161, 0]
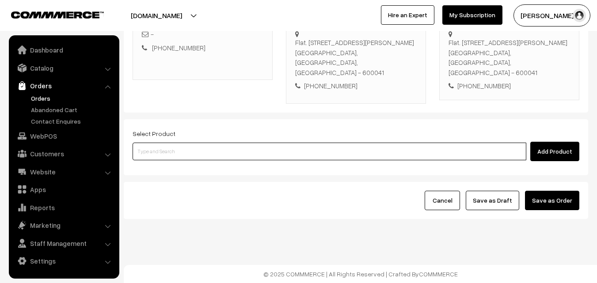
click at [248, 148] on input at bounding box center [330, 152] width 394 height 18
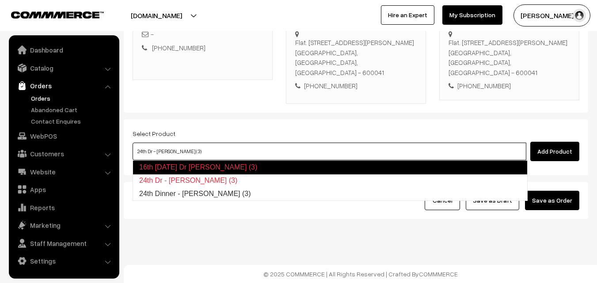
type input "24th Dinner - Methi Chapapthi (3)"
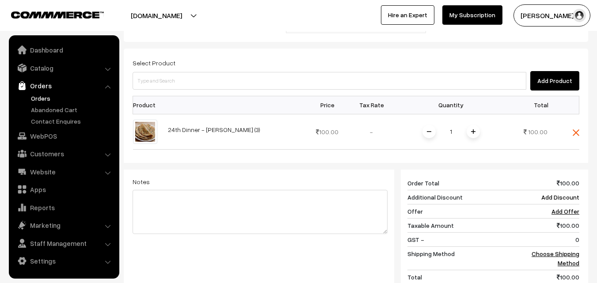
scroll to position [250, 0]
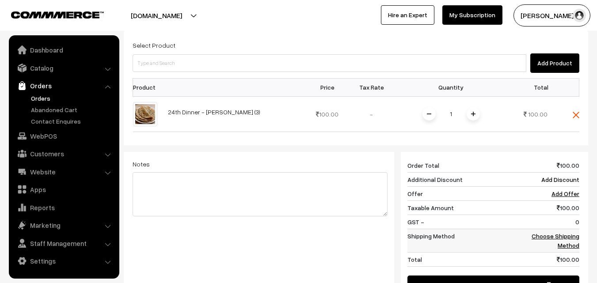
click at [563, 237] on link "Choose Shipping Method" at bounding box center [556, 240] width 48 height 17
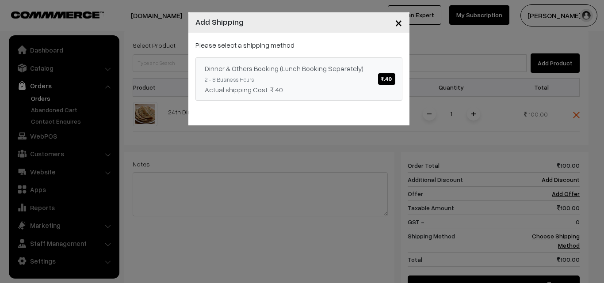
click at [353, 83] on link "Dinner & Others Booking (Lunch Booking Separately) ₹.40 2 - 8 Business Hours Ac…" at bounding box center [298, 78] width 207 height 43
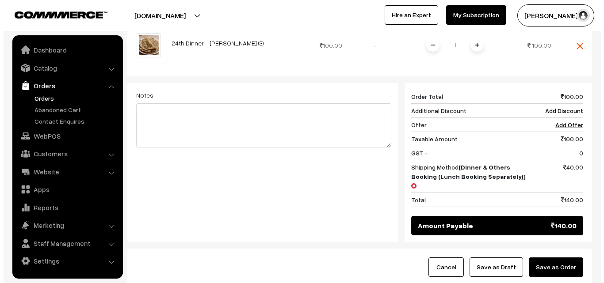
scroll to position [376, 0]
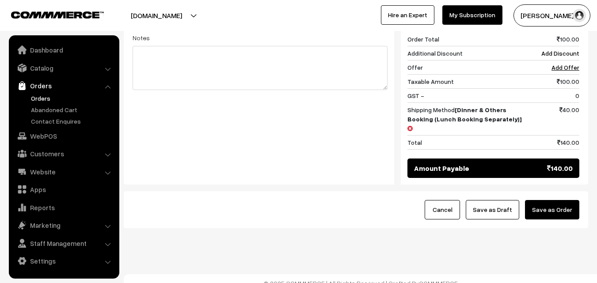
click at [565, 204] on button "Save as Order" at bounding box center [552, 209] width 54 height 19
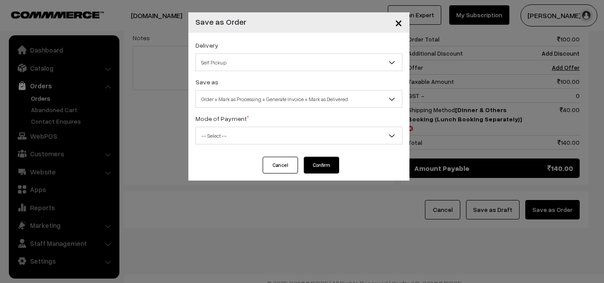
click at [257, 105] on span "Order + Mark as Processing + Generate Invoice + Mark as Delivered" at bounding box center [299, 98] width 206 height 15
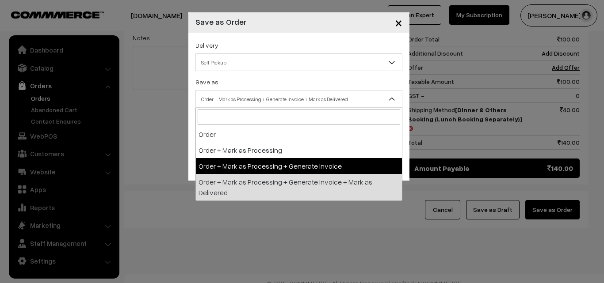
select select "3"
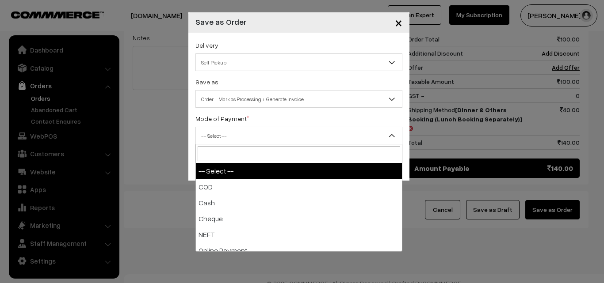
drag, startPoint x: 224, startPoint y: 138, endPoint x: 224, endPoint y: 152, distance: 13.3
click at [224, 139] on span "-- Select --" at bounding box center [299, 135] width 206 height 15
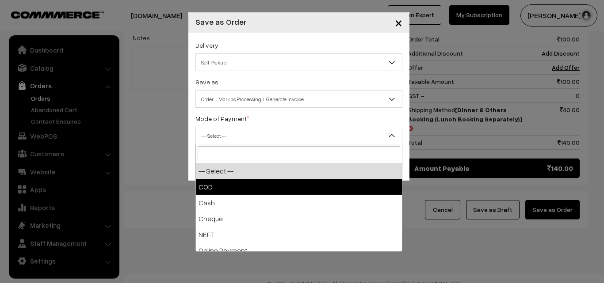
select select "1"
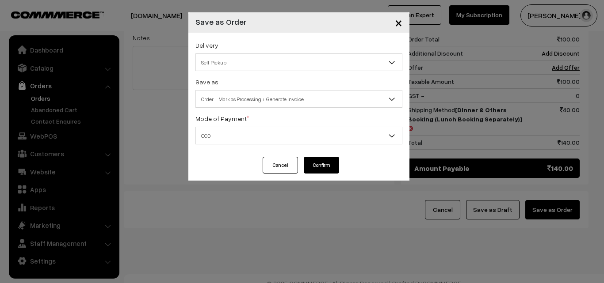
click at [327, 166] on button "Confirm" at bounding box center [321, 165] width 35 height 17
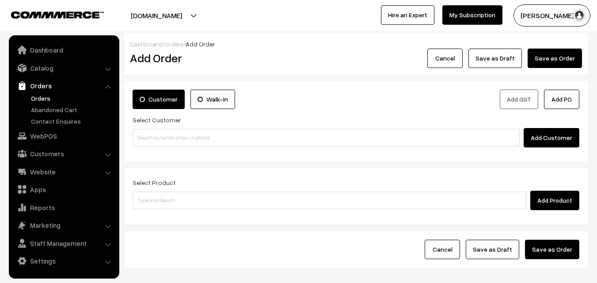
click at [431, 91] on div "Add GST Add PO" at bounding box center [471, 100] width 230 height 20
click at [42, 95] on link "Orders" at bounding box center [72, 98] width 87 height 9
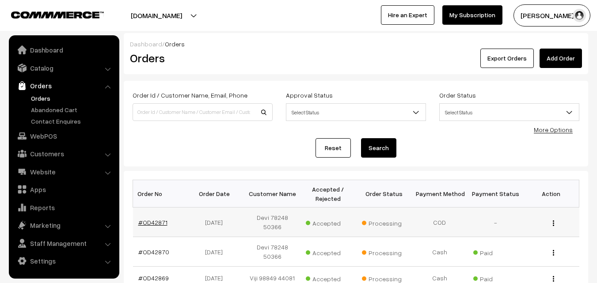
click at [158, 222] on link "#OD42871" at bounding box center [152, 223] width 29 height 8
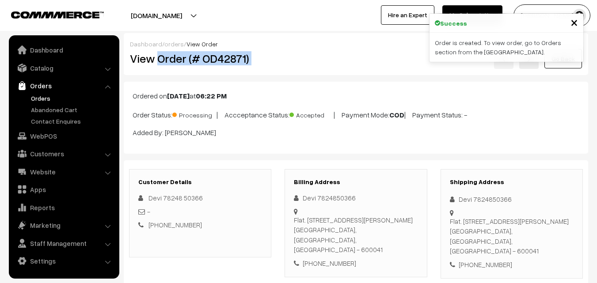
click at [321, 63] on div "View Order (# OD42871) Go Back" at bounding box center [355, 59] width 465 height 20
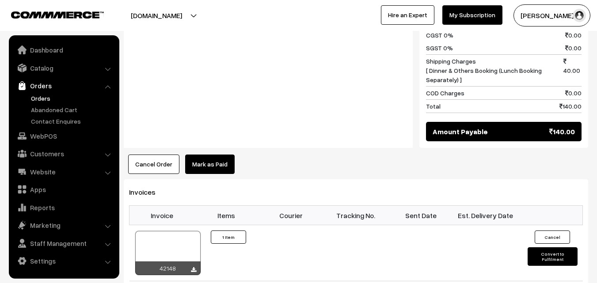
scroll to position [530, 0]
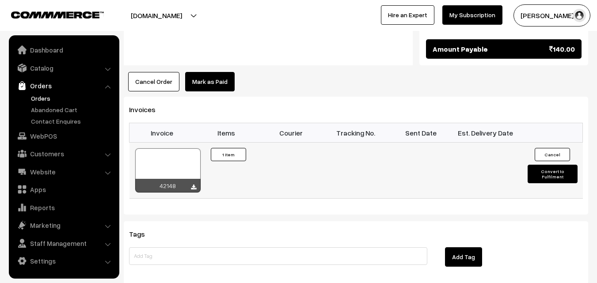
click at [179, 161] on div at bounding box center [167, 170] width 65 height 44
click at [41, 141] on link "WebPOS" at bounding box center [63, 136] width 105 height 16
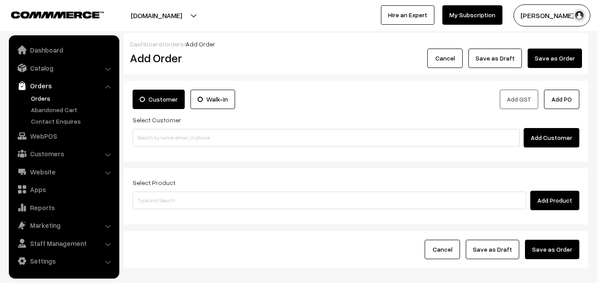
click at [163, 138] on input at bounding box center [326, 138] width 387 height 18
click at [151, 138] on input "94442 39695" at bounding box center [326, 138] width 387 height 18
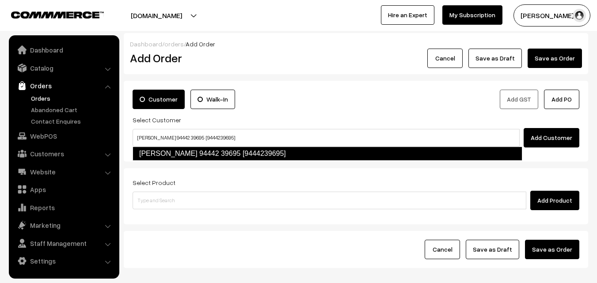
type input "Anand Baskaran 94442 39695 [9444239695]"
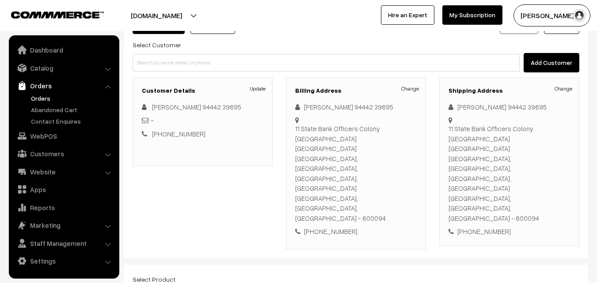
scroll to position [88, 0]
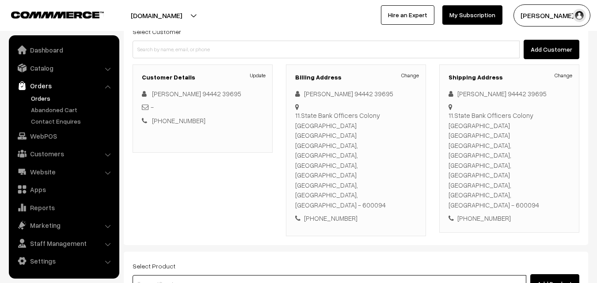
drag, startPoint x: 205, startPoint y: 220, endPoint x: 195, endPoint y: 220, distance: 10.6
click at [205, 275] on input at bounding box center [330, 284] width 394 height 18
type input "j"
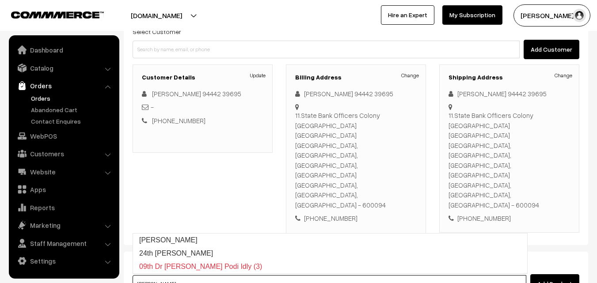
type input "24th Kariveppilai Sadam"
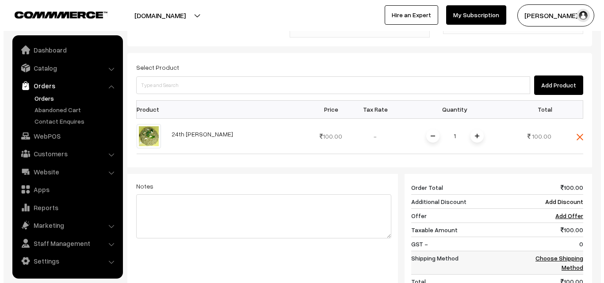
scroll to position [309, 0]
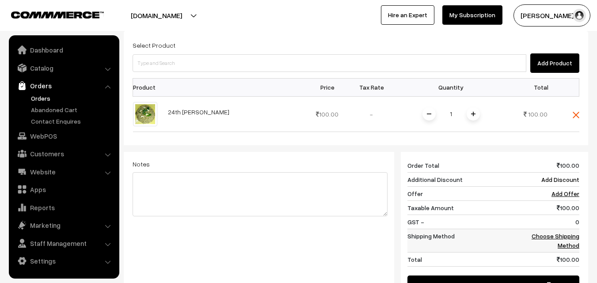
click at [570, 232] on link "Choose Shipping Method" at bounding box center [556, 240] width 48 height 17
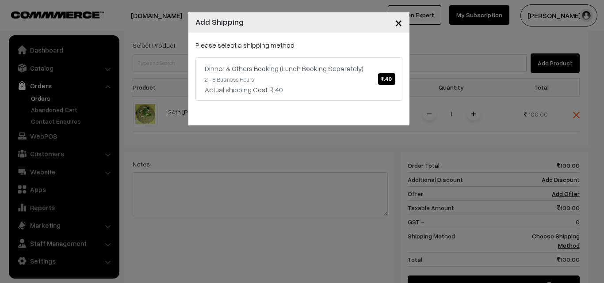
click at [376, 103] on div "Please select a shipping method Dinner & Others Booking (Lunch Booking Separate…" at bounding box center [298, 79] width 221 height 93
click at [360, 76] on link "Dinner & Others Booking (Lunch Booking Separately) ₹.40 2 - 8 Business Hours Ac…" at bounding box center [298, 78] width 207 height 43
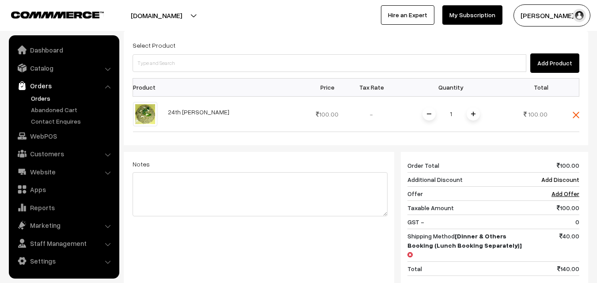
drag, startPoint x: 546, startPoint y: 266, endPoint x: 541, endPoint y: 256, distance: 10.5
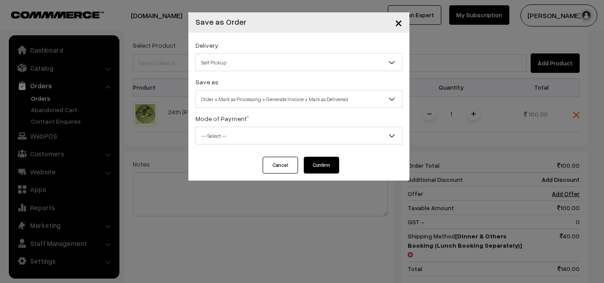
click at [297, 144] on div "Delivery Self Pickup Dinner & Others Booking (Lunch Booking Separately) (₹40) (…" at bounding box center [298, 95] width 221 height 124
click at [271, 129] on span "-- Select --" at bounding box center [299, 135] width 206 height 15
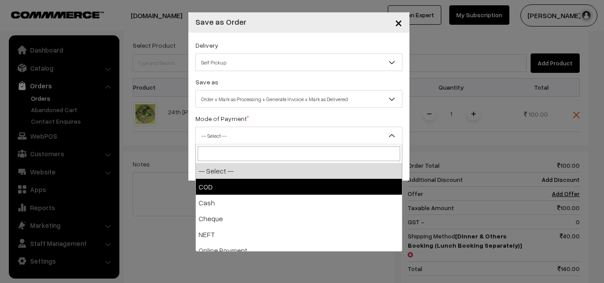
select select "1"
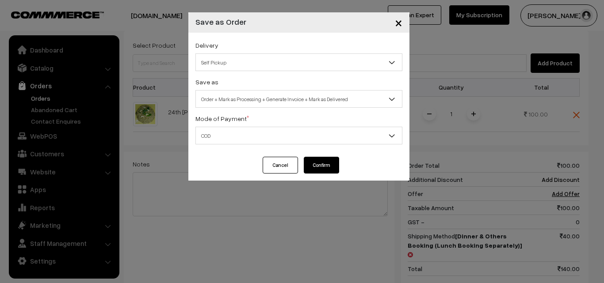
click at [286, 97] on span "Order + Mark as Processing + Generate Invoice + Mark as Delivered" at bounding box center [299, 98] width 206 height 15
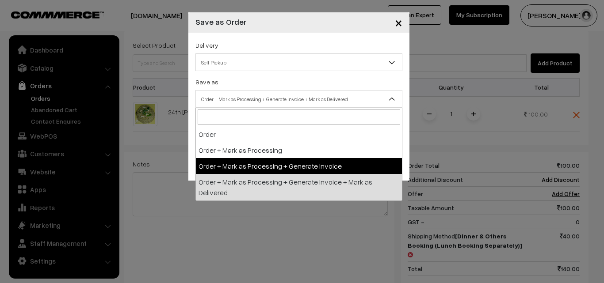
select select "3"
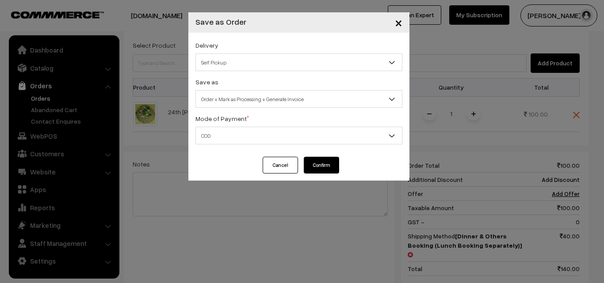
click at [276, 134] on span "COD" at bounding box center [299, 135] width 206 height 15
click at [342, 162] on div "Cancel Confirm" at bounding box center [298, 169] width 221 height 24
click at [331, 167] on button "Confirm" at bounding box center [321, 165] width 35 height 17
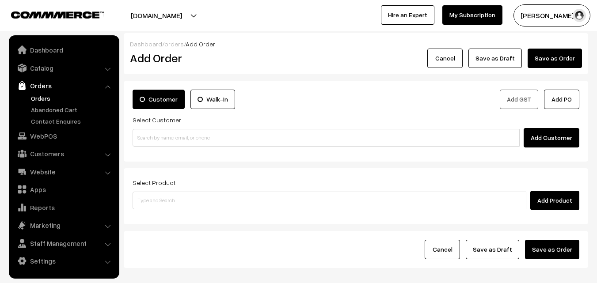
click at [43, 101] on link "Orders" at bounding box center [72, 98] width 87 height 9
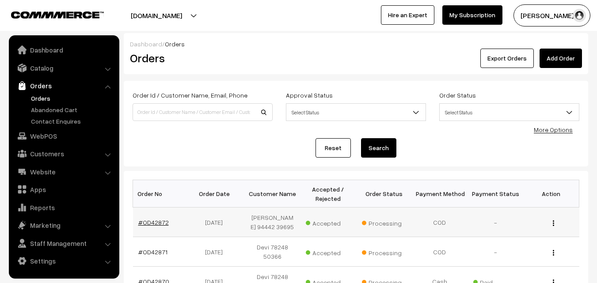
click at [152, 220] on link "#OD42872" at bounding box center [153, 223] width 30 height 8
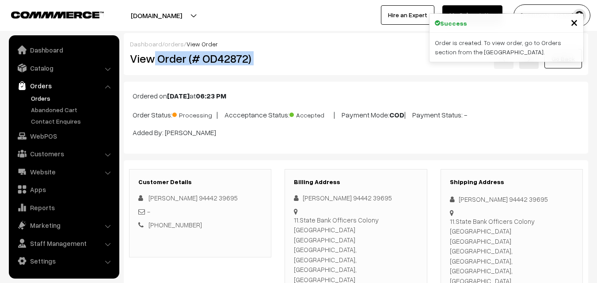
drag, startPoint x: 156, startPoint y: 57, endPoint x: 289, endPoint y: 58, distance: 133.4
click at [296, 50] on div "View Order (# OD42872) Go Back" at bounding box center [355, 59] width 465 height 20
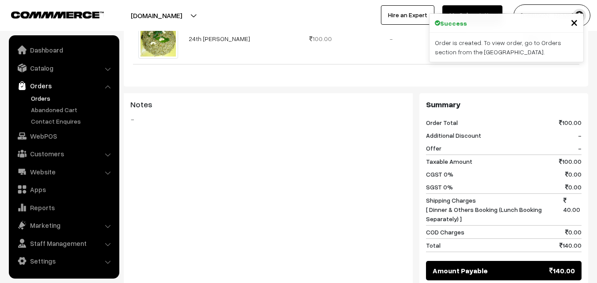
scroll to position [398, 0]
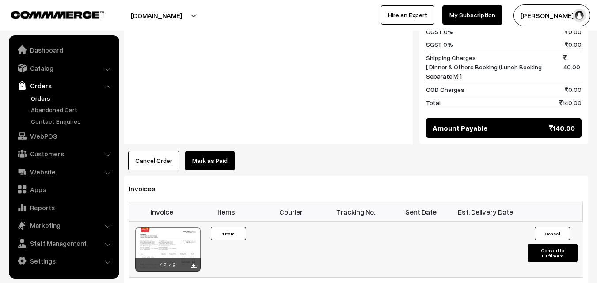
scroll to position [530, 0]
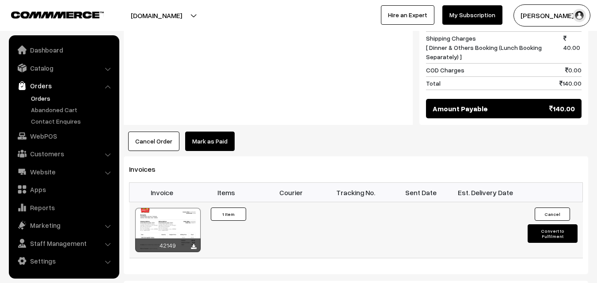
click at [167, 208] on div at bounding box center [167, 230] width 65 height 44
click at [43, 132] on link "WebPOS" at bounding box center [63, 136] width 105 height 16
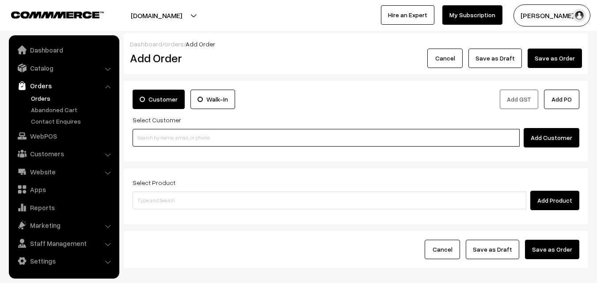
click at [180, 134] on input at bounding box center [326, 138] width 387 height 18
click at [165, 134] on input at bounding box center [326, 138] width 387 height 18
paste input "96199 40510"
click at [155, 135] on input "96199 40510" at bounding box center [326, 138] width 387 height 18
type input "Shrilatha Natarajan [shricharu83@gmail.com] [9619940510]"
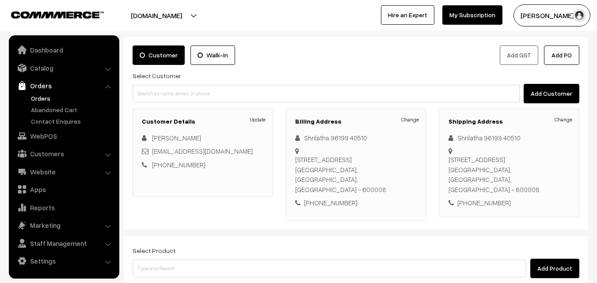
scroll to position [161, 0]
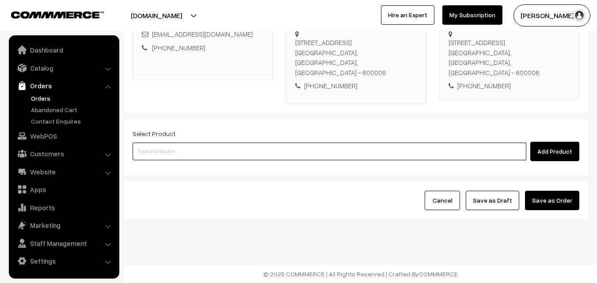
click at [194, 153] on input at bounding box center [330, 152] width 394 height 18
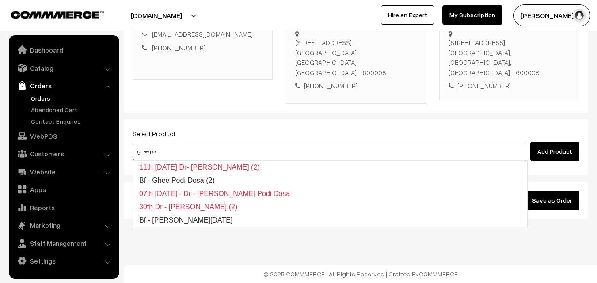
type input "Bf - Ghee Pongal"
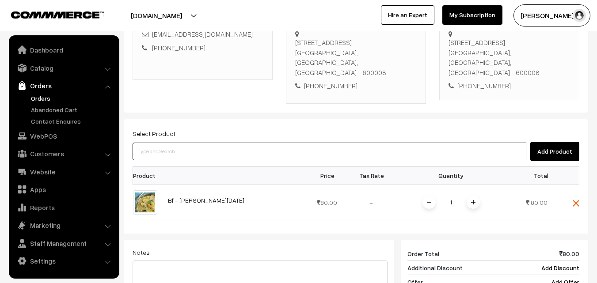
click at [238, 145] on input at bounding box center [330, 152] width 394 height 18
click at [217, 155] on input at bounding box center [330, 152] width 394 height 18
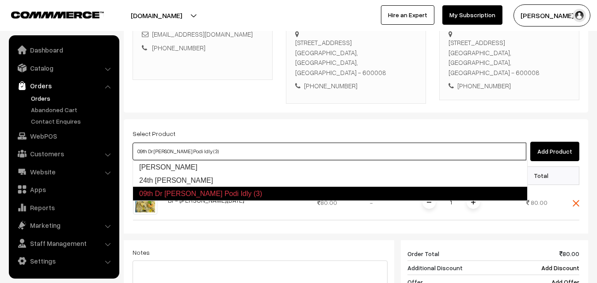
type input "24th [PERSON_NAME]"
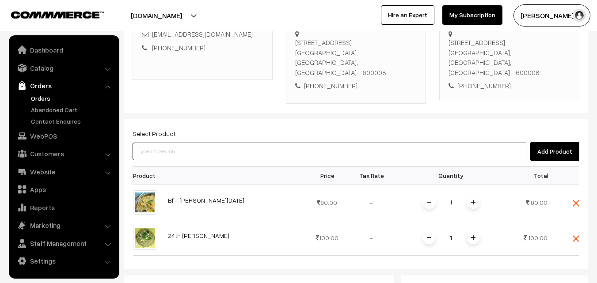
click at [192, 152] on input at bounding box center [330, 152] width 394 height 18
paste input "24th Without Rice..."
type input "24th Without Rice..."
click at [180, 169] on link "24th Without Rice..." at bounding box center [330, 167] width 394 height 13
click at [185, 160] on input at bounding box center [330, 152] width 394 height 18
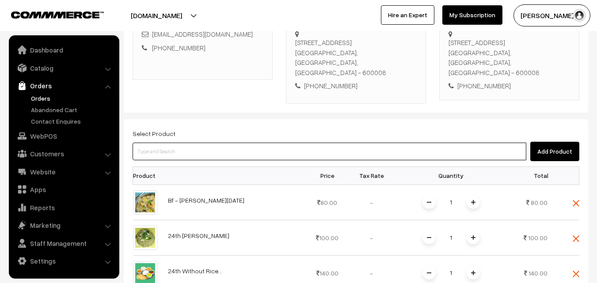
click at [187, 152] on input at bounding box center [330, 152] width 394 height 18
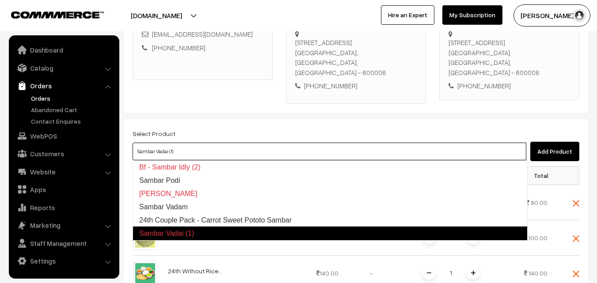
type input "24th Couple Pack - Carrot Sweet Pototo Sambar"
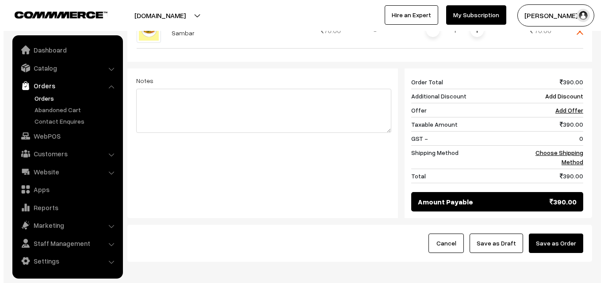
scroll to position [471, 0]
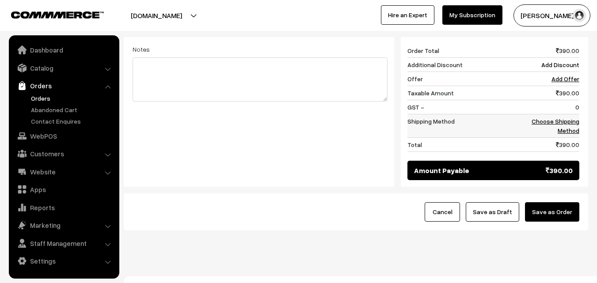
click at [570, 128] on link "Choose Shipping Method" at bounding box center [556, 126] width 48 height 17
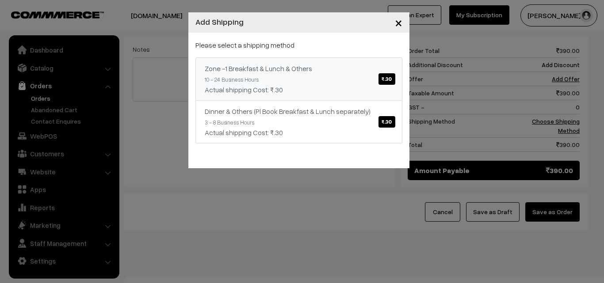
click at [323, 81] on link "Zone -1 Breakfast & Lunch & Others ₹.30 10 - 24 Business Hours Actual shipping …" at bounding box center [298, 78] width 207 height 43
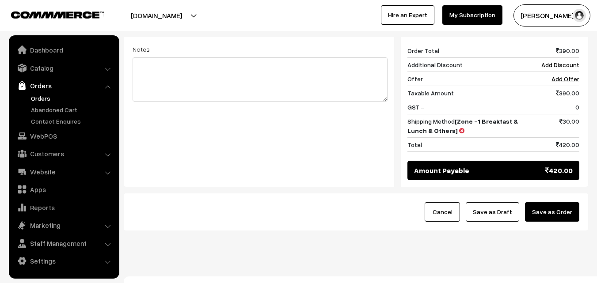
click at [550, 217] on button "Save as Order" at bounding box center [552, 211] width 54 height 19
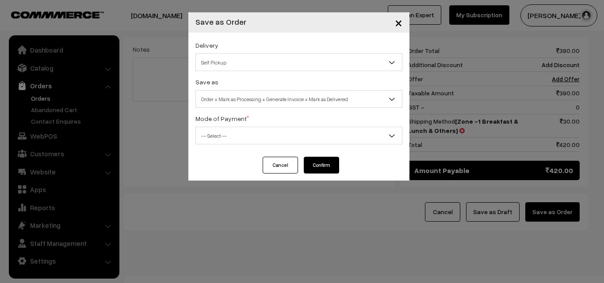
click at [248, 101] on span "Order + Mark as Processing + Generate Invoice + Mark as Delivered" at bounding box center [299, 98] width 206 height 15
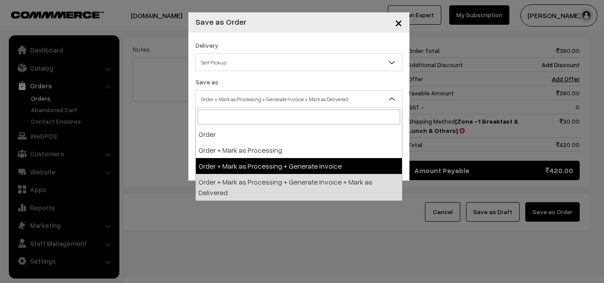
select select "3"
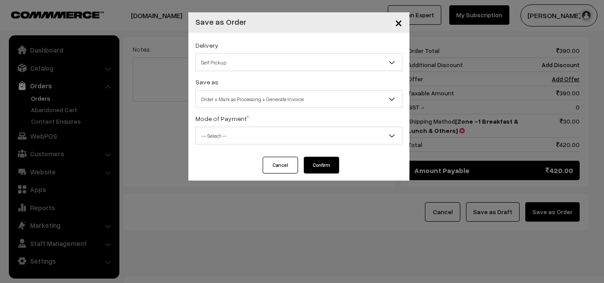
click at [206, 141] on span "-- Select --" at bounding box center [299, 135] width 206 height 15
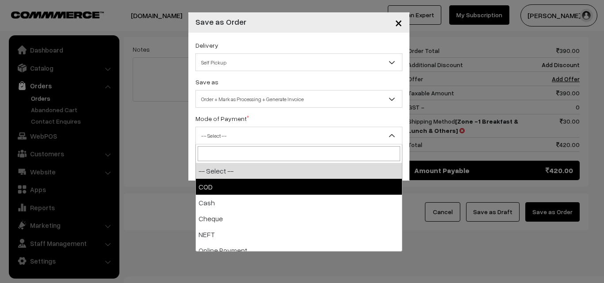
drag, startPoint x: 209, startPoint y: 190, endPoint x: 229, endPoint y: 201, distance: 23.7
select select "1"
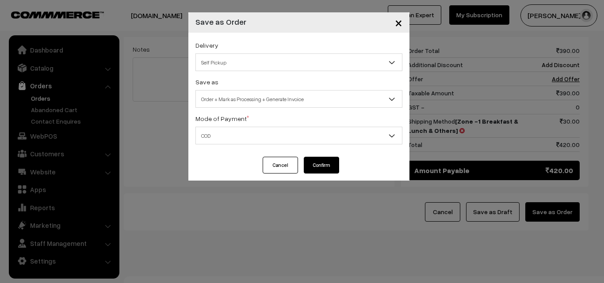
click at [324, 164] on button "Confirm" at bounding box center [321, 165] width 35 height 17
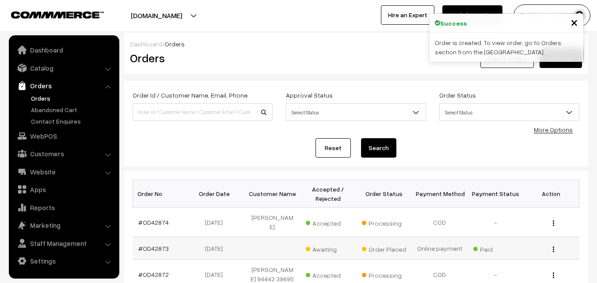
scroll to position [44, 0]
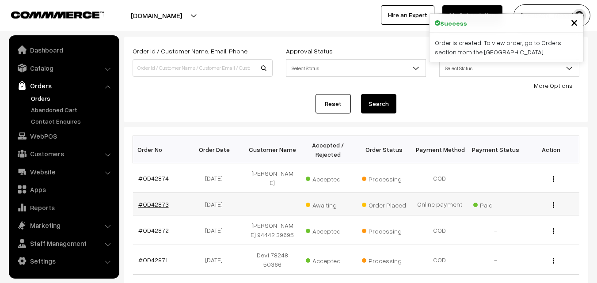
click at [152, 206] on link "#OD42873" at bounding box center [153, 205] width 30 height 8
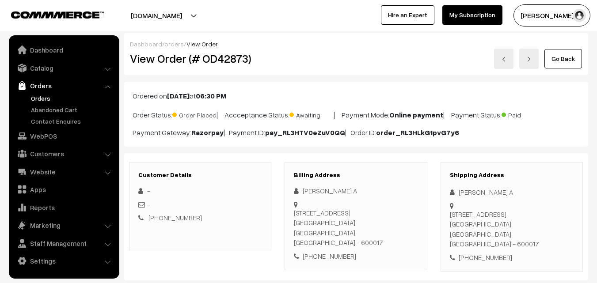
click at [336, 222] on div "[PERSON_NAME] A [STREET_ADDRESS] [PHONE_NUMBER]" at bounding box center [356, 223] width 124 height 75
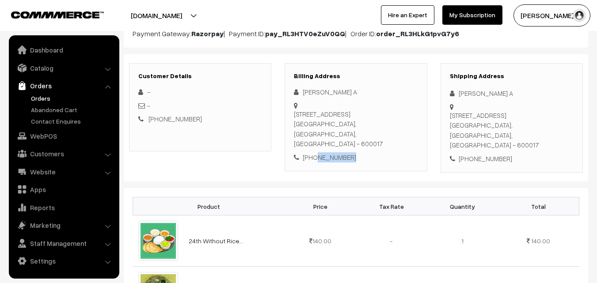
scroll to position [133, 0]
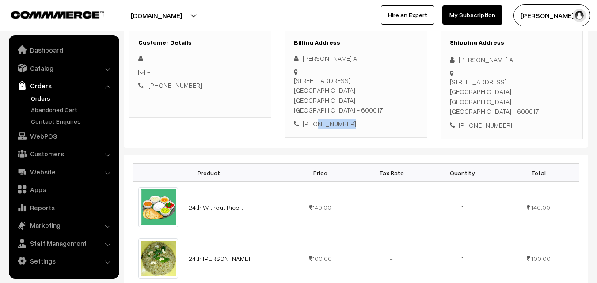
copy div "9884034314"
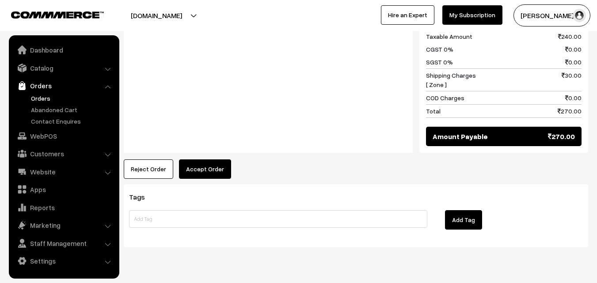
click at [210, 160] on button "Accept Order" at bounding box center [205, 169] width 52 height 19
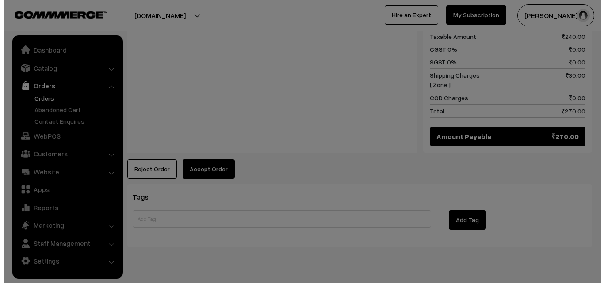
scroll to position [479, 0]
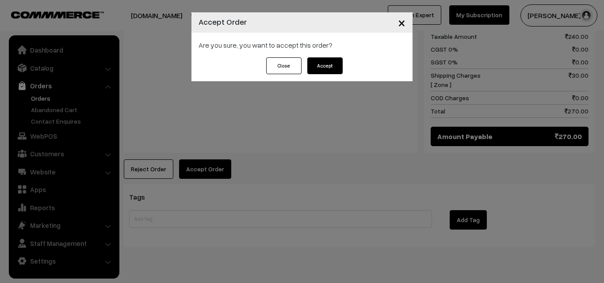
click at [321, 76] on div "Close Accept" at bounding box center [301, 69] width 221 height 24
click at [320, 72] on button "Accept" at bounding box center [324, 65] width 35 height 17
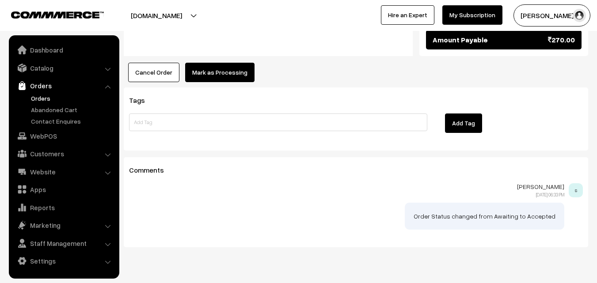
click at [224, 63] on button "Mark as Processing" at bounding box center [219, 72] width 69 height 19
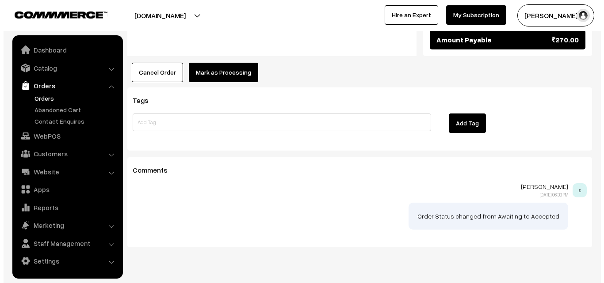
scroll to position [576, 0]
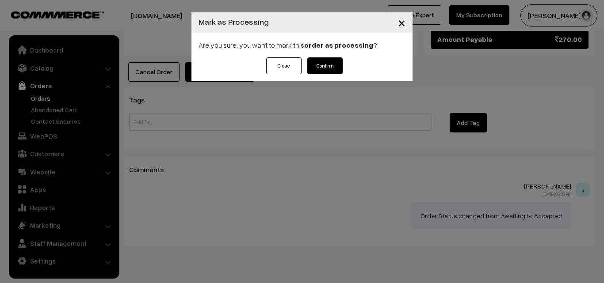
click at [323, 61] on button "Confirm" at bounding box center [324, 65] width 35 height 17
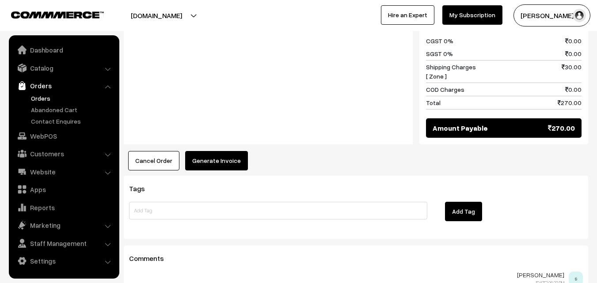
click at [214, 151] on button "Generate Invoice" at bounding box center [216, 160] width 63 height 19
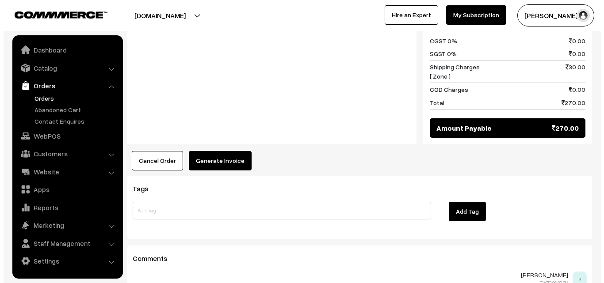
scroll to position [488, 0]
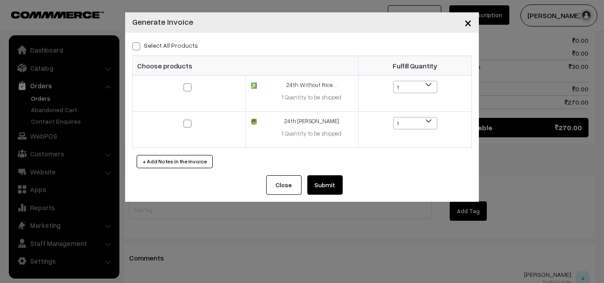
click at [167, 46] on label "Select All Products" at bounding box center [165, 45] width 66 height 9
click at [138, 46] on input "Select All Products" at bounding box center [135, 45] width 6 height 6
checkbox input "true"
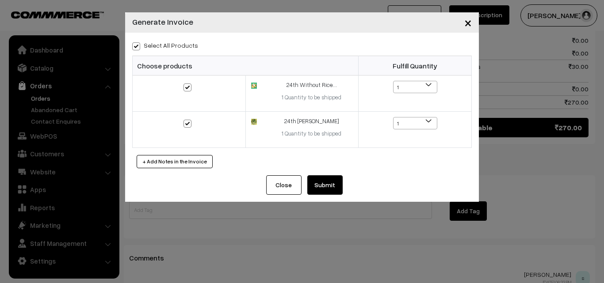
click at [308, 185] on button "Submit" at bounding box center [324, 184] width 35 height 19
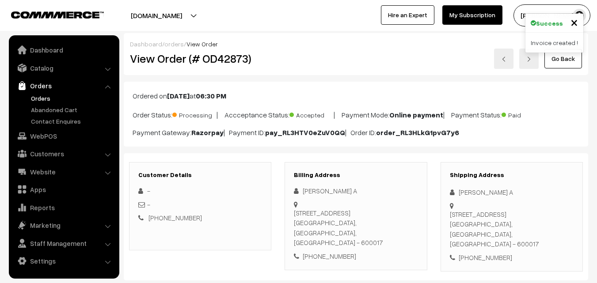
scroll to position [486, 0]
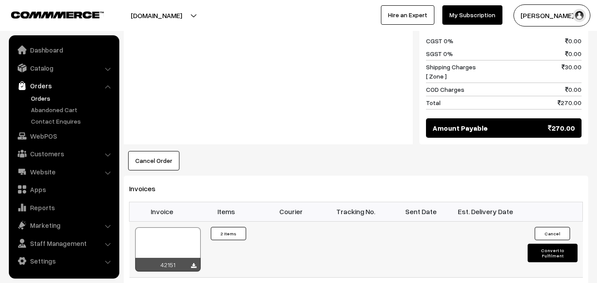
click at [175, 228] on div at bounding box center [167, 250] width 65 height 44
click at [47, 95] on link "Orders" at bounding box center [72, 98] width 87 height 9
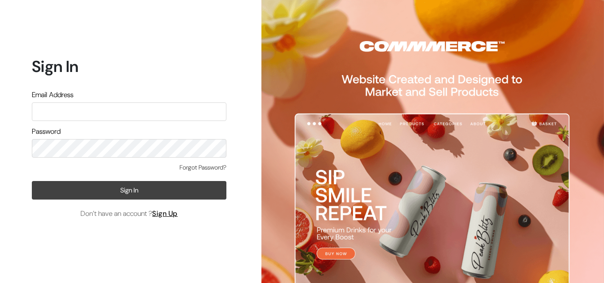
type input "annamsfoods@gmail.com"
click at [122, 187] on button "Sign In" at bounding box center [129, 190] width 194 height 19
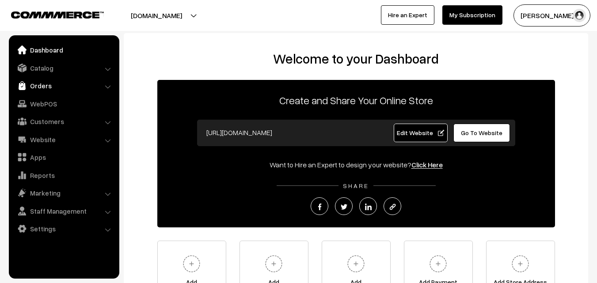
click at [28, 79] on link "Orders" at bounding box center [63, 86] width 105 height 16
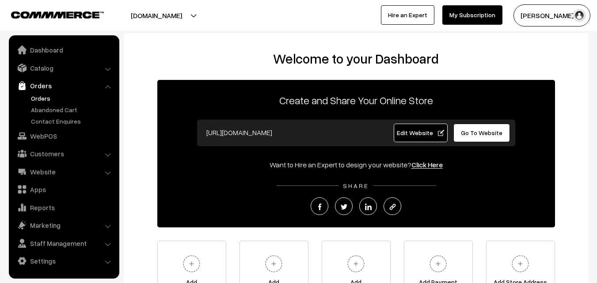
click at [40, 96] on link "Orders" at bounding box center [72, 98] width 87 height 9
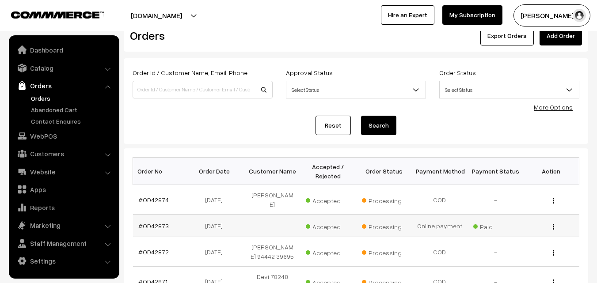
scroll to position [44, 0]
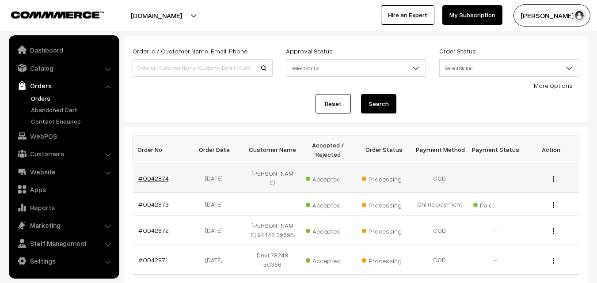
click at [147, 180] on link "#OD42874" at bounding box center [153, 179] width 30 height 8
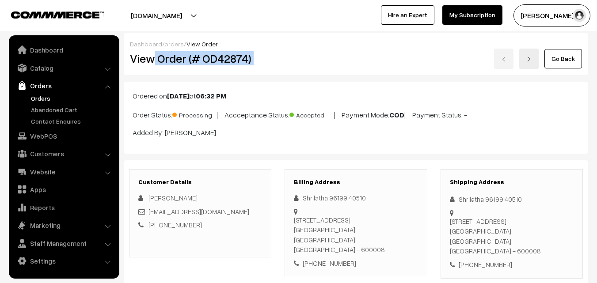
drag, startPoint x: 274, startPoint y: 62, endPoint x: 284, endPoint y: 62, distance: 9.7
click at [284, 63] on div "View Order (# OD42874) Go Back" at bounding box center [355, 59] width 465 height 20
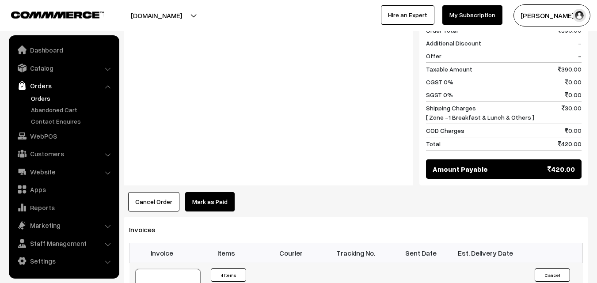
scroll to position [663, 0]
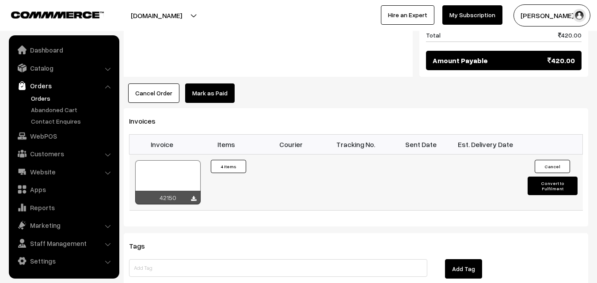
click at [169, 175] on div at bounding box center [167, 182] width 65 height 44
click at [58, 133] on link "WebPOS" at bounding box center [63, 136] width 105 height 16
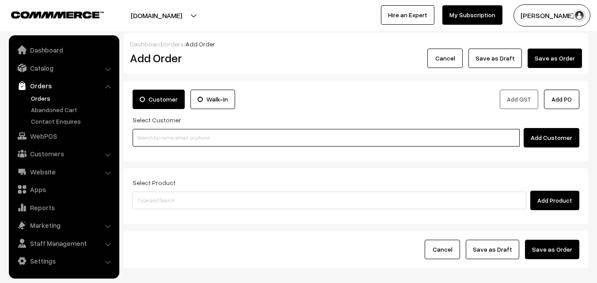
click at [160, 141] on input at bounding box center [326, 138] width 387 height 18
paste input "98401 40417"
click at [150, 137] on input "98401 40417" at bounding box center [326, 138] width 387 height 18
click at [156, 136] on input "98401 40417" at bounding box center [326, 138] width 387 height 18
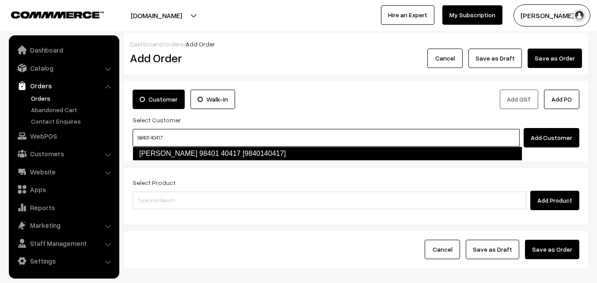
click at [160, 151] on link "Sugantha 98401 40417 [9840140417]" at bounding box center [328, 154] width 390 height 14
type input "98401 40417"
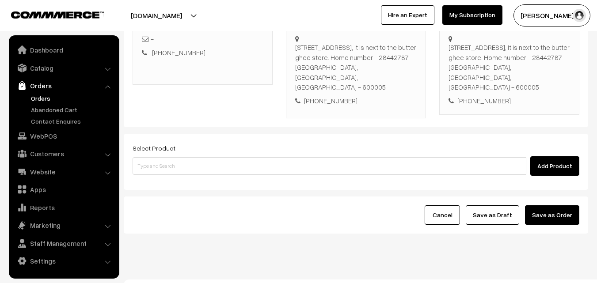
scroll to position [161, 0]
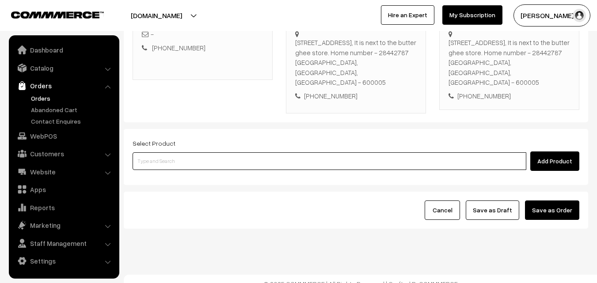
click at [242, 152] on input at bounding box center [330, 161] width 394 height 18
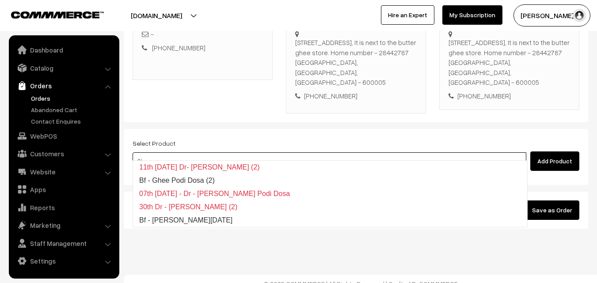
type input "Bf - Ghee Pongal"
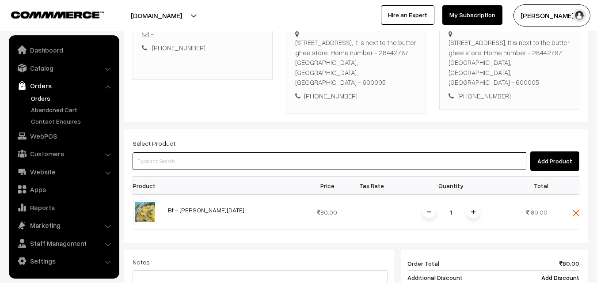
click at [238, 152] on input at bounding box center [330, 161] width 394 height 18
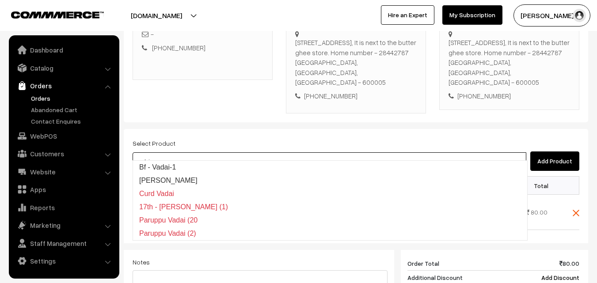
type input "Bf - Vadai-1"
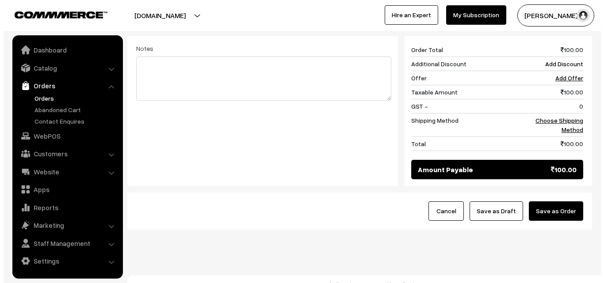
scroll to position [411, 0]
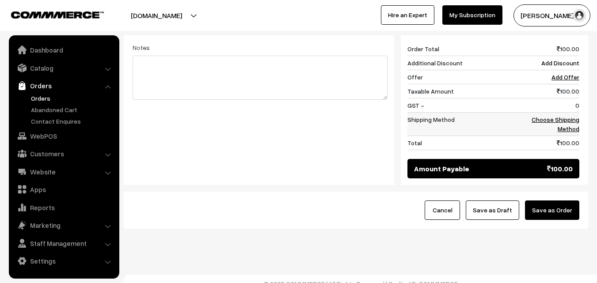
click at [570, 116] on link "Choose Shipping Method" at bounding box center [556, 124] width 48 height 17
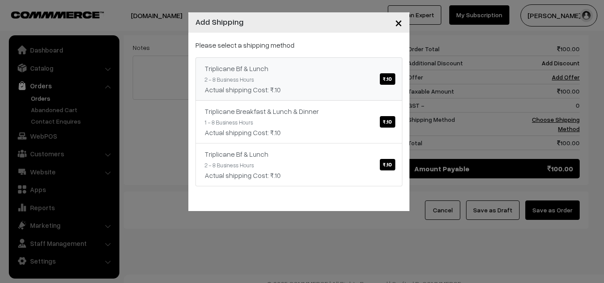
click at [327, 81] on link "Triplicane Bf & Lunch ₹.10 2 - 8 Business Hours Actual shipping Cost: ₹.10" at bounding box center [298, 78] width 207 height 43
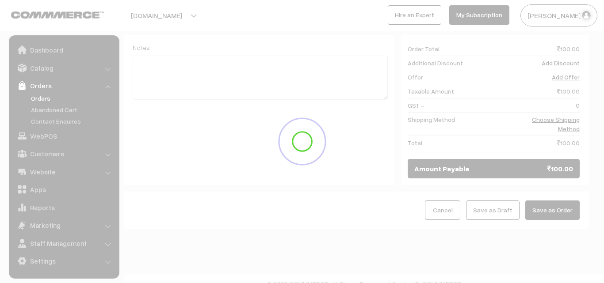
scroll to position [402, 0]
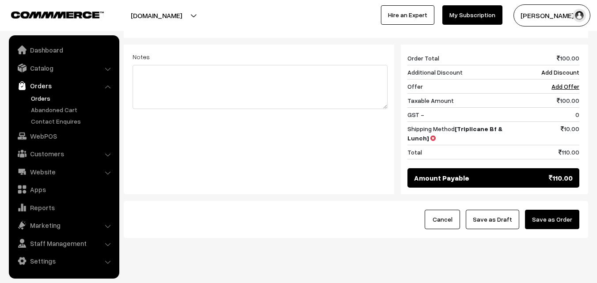
click at [562, 210] on button "Save as Order" at bounding box center [552, 219] width 54 height 19
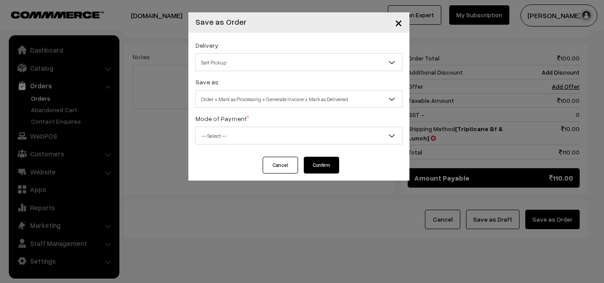
click at [275, 100] on span "Order + Mark as Processing + Generate Invoice + Mark as Delivered" at bounding box center [299, 98] width 206 height 15
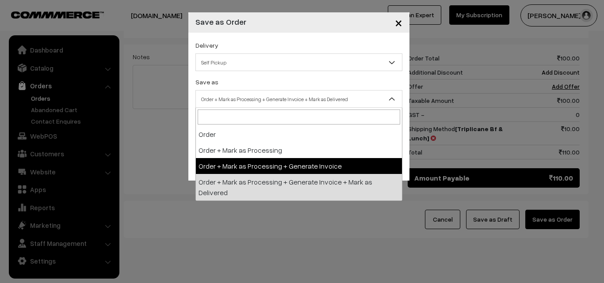
drag, startPoint x: 255, startPoint y: 165, endPoint x: 247, endPoint y: 158, distance: 10.6
select select "3"
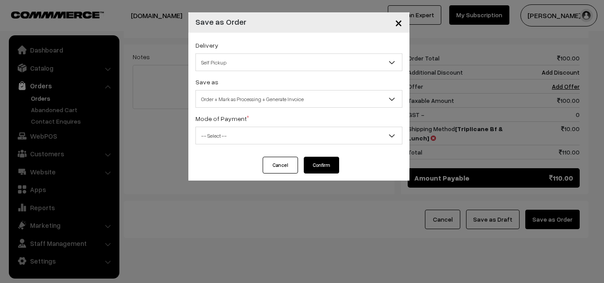
click at [239, 144] on span "-- Select --" at bounding box center [298, 136] width 207 height 18
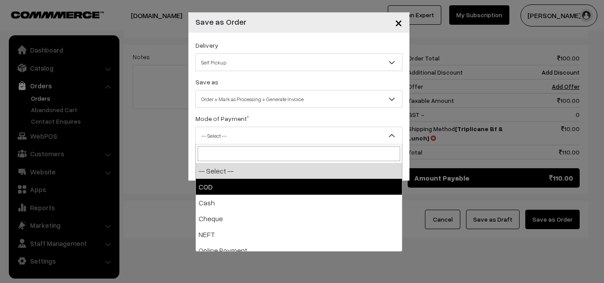
select select "1"
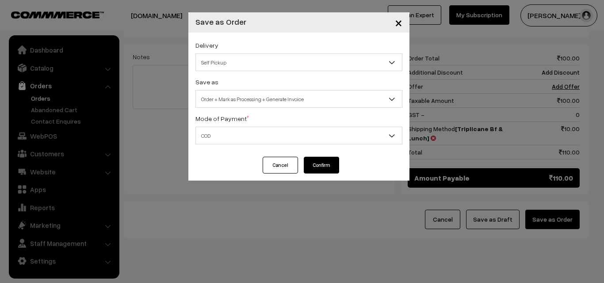
click at [318, 171] on button "Confirm" at bounding box center [321, 165] width 35 height 17
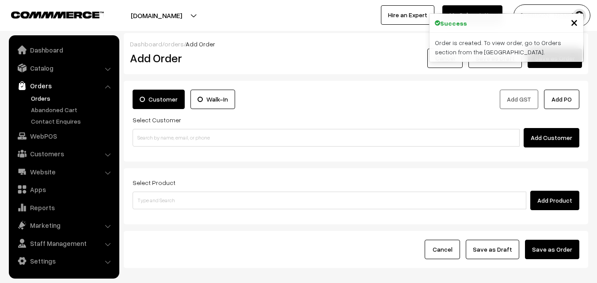
click at [36, 100] on link "Orders" at bounding box center [72, 98] width 87 height 9
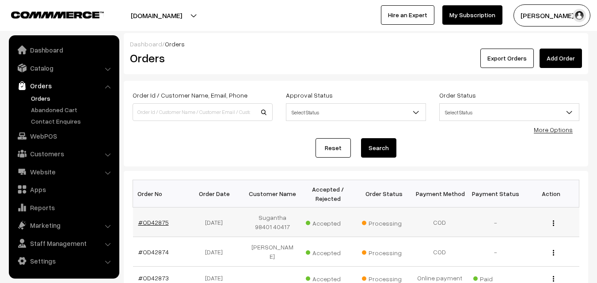
click at [156, 222] on link "#OD42875" at bounding box center [153, 223] width 30 height 8
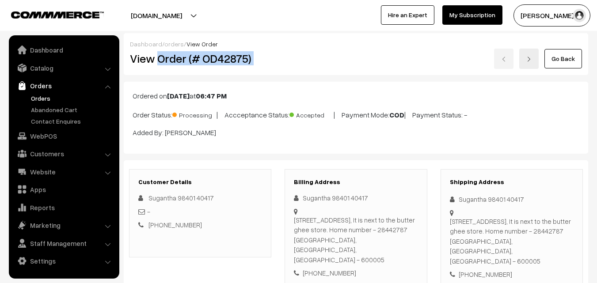
drag, startPoint x: 164, startPoint y: 57, endPoint x: 302, endPoint y: 59, distance: 137.4
click at [327, 63] on div "View Order (# OD42875) Go Back" at bounding box center [355, 59] width 465 height 20
copy div "Order (# OD42875)"
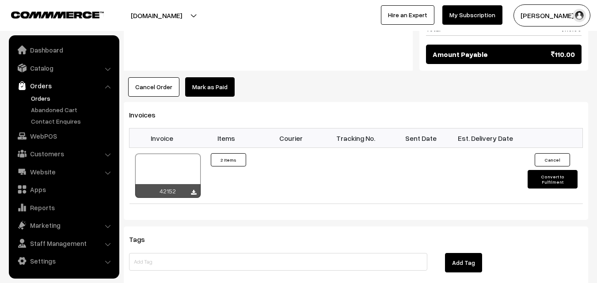
scroll to position [530, 0]
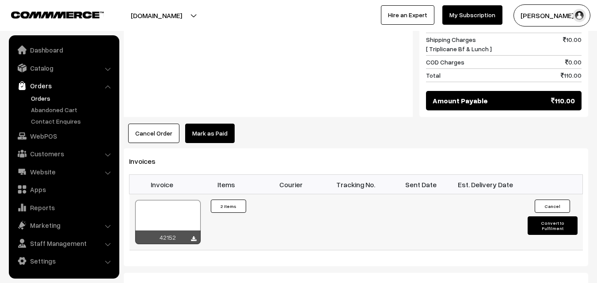
click at [171, 205] on div at bounding box center [167, 222] width 65 height 44
click at [56, 136] on link "WebPOS" at bounding box center [63, 136] width 105 height 16
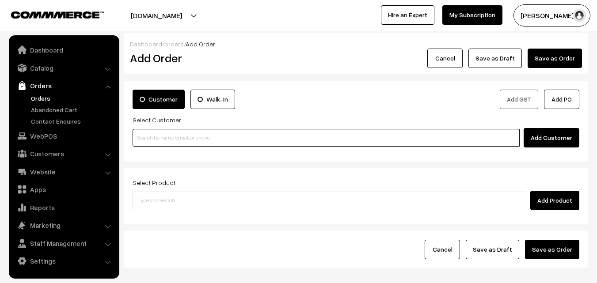
click at [167, 132] on input at bounding box center [326, 138] width 387 height 18
paste input "98401 40417"
click at [152, 139] on input "98401 40417" at bounding box center [326, 138] width 387 height 18
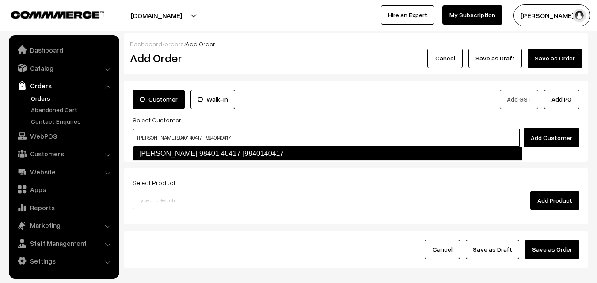
type input "Sugantha 98401 40417 [9840140417]"
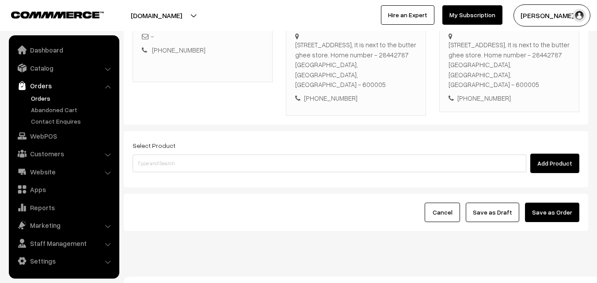
scroll to position [161, 0]
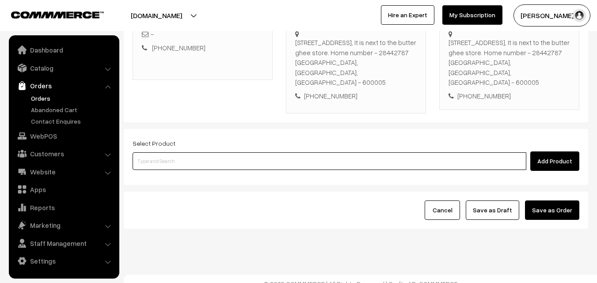
click at [241, 154] on input at bounding box center [330, 161] width 394 height 18
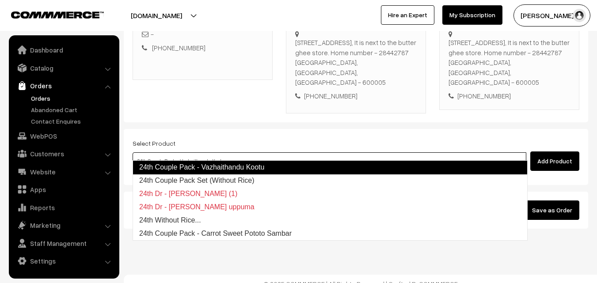
type input "24th Couple Pack Set (Without Rice)"
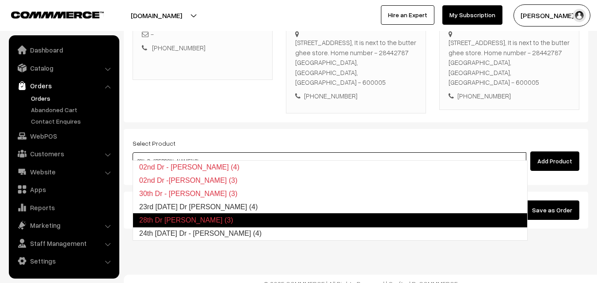
type input "24th Monday Dr - Idiyappam (4)"
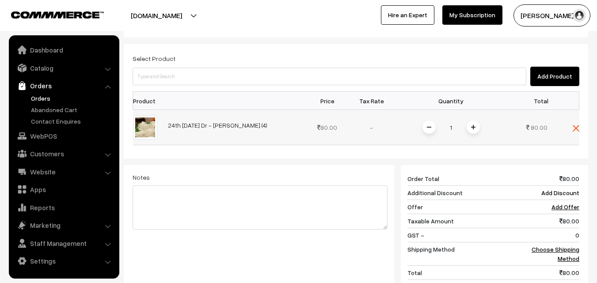
scroll to position [294, 0]
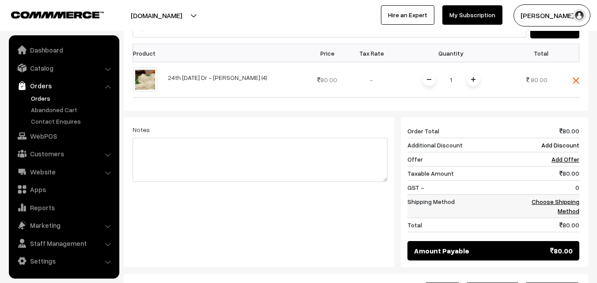
click at [572, 198] on link "Choose Shipping Method" at bounding box center [556, 206] width 48 height 17
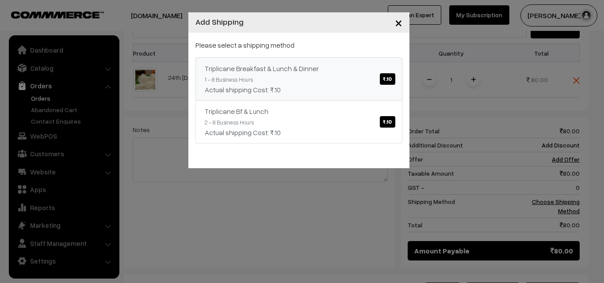
click at [350, 65] on div "Triplicane Breakfast & Lunch & Dinner ₹.10" at bounding box center [299, 68] width 188 height 11
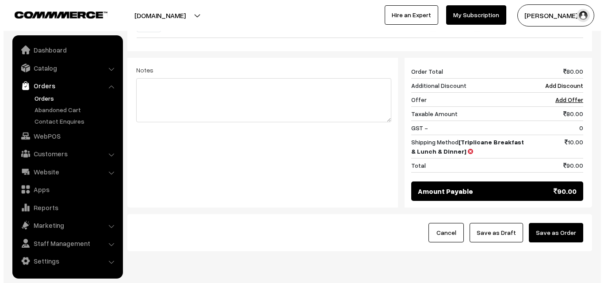
scroll to position [376, 0]
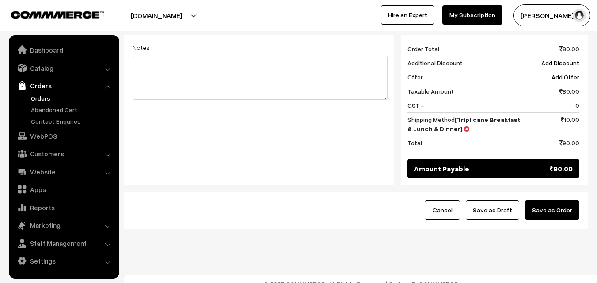
drag, startPoint x: 566, startPoint y: 203, endPoint x: 536, endPoint y: 211, distance: 30.7
click at [563, 202] on button "Save as Order" at bounding box center [552, 210] width 54 height 19
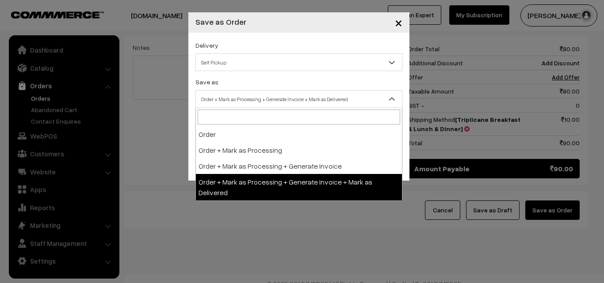
click at [284, 104] on span "Order + Mark as Processing + Generate Invoice + Mark as Delivered" at bounding box center [299, 98] width 206 height 15
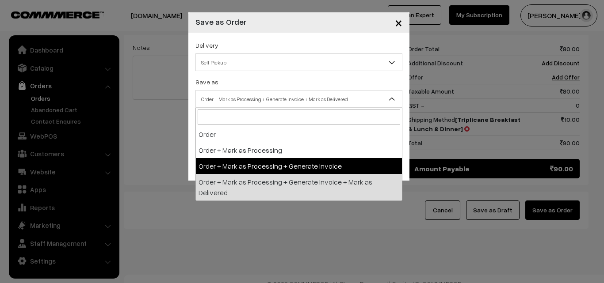
select select "3"
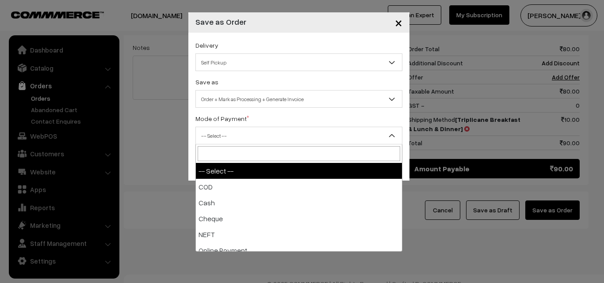
drag, startPoint x: 255, startPoint y: 127, endPoint x: 239, endPoint y: 198, distance: 72.5
click at [255, 129] on span "-- Select --" at bounding box center [298, 136] width 207 height 18
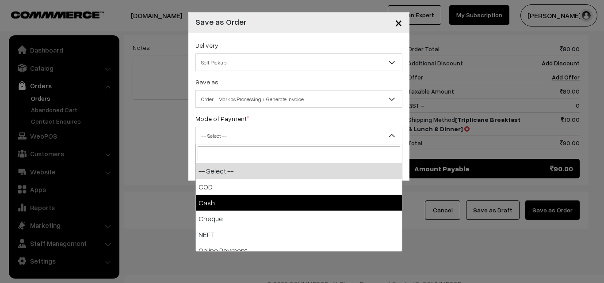
select select "2"
checkbox input "true"
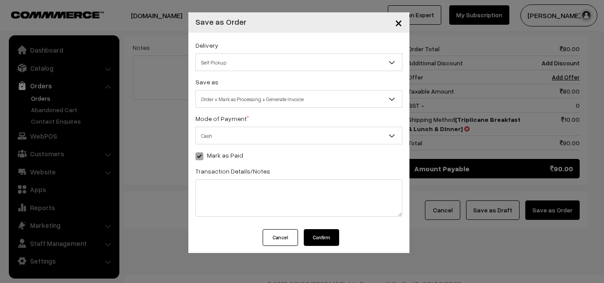
drag, startPoint x: 323, startPoint y: 235, endPoint x: 322, endPoint y: 227, distance: 8.1
click at [323, 235] on button "Confirm" at bounding box center [321, 237] width 35 height 17
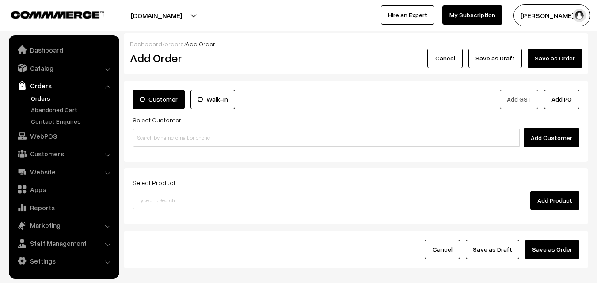
drag, startPoint x: 332, startPoint y: 95, endPoint x: 25, endPoint y: 87, distance: 306.7
click at [329, 91] on div "Customer Walk-In" at bounding box center [241, 99] width 217 height 19
click at [46, 92] on link "Orders" at bounding box center [63, 86] width 105 height 16
click at [43, 97] on link "Orders" at bounding box center [72, 98] width 87 height 9
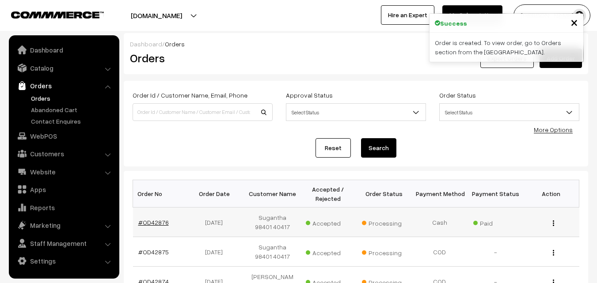
click at [160, 221] on link "#OD42876" at bounding box center [153, 223] width 30 height 8
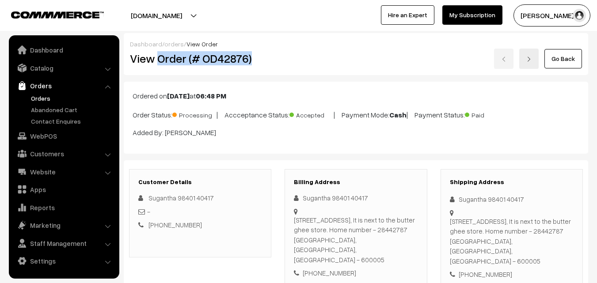
click at [266, 61] on h2 "View Order (# OD42876)" at bounding box center [201, 59] width 142 height 14
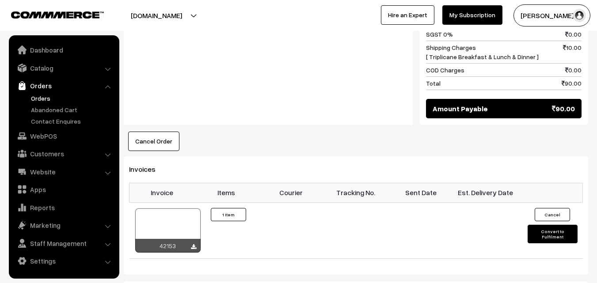
scroll to position [486, 0]
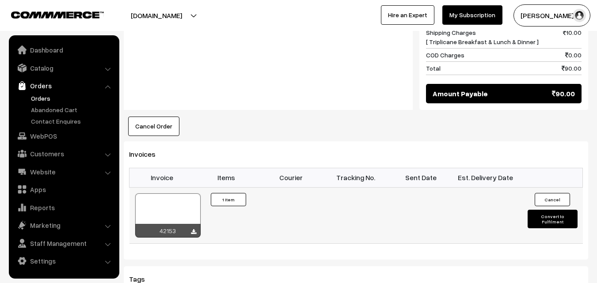
click at [163, 194] on div at bounding box center [167, 216] width 65 height 44
click at [48, 100] on link "Orders" at bounding box center [72, 98] width 87 height 9
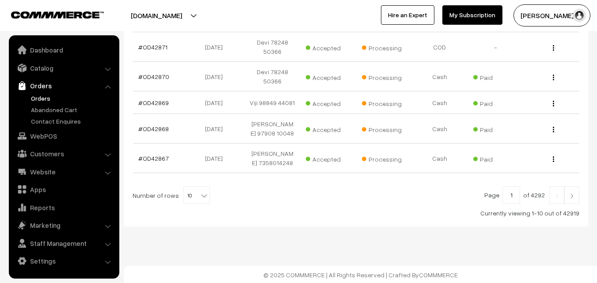
scroll to position [317, 0]
click at [193, 193] on span "10" at bounding box center [197, 195] width 26 height 18
select select "100"
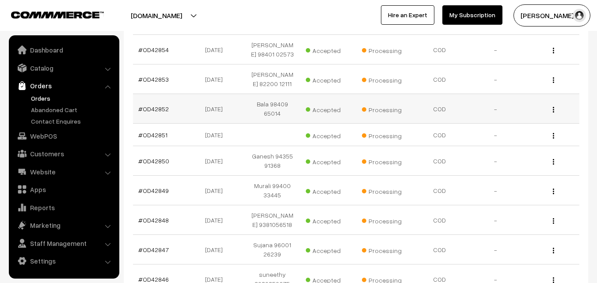
scroll to position [795, 0]
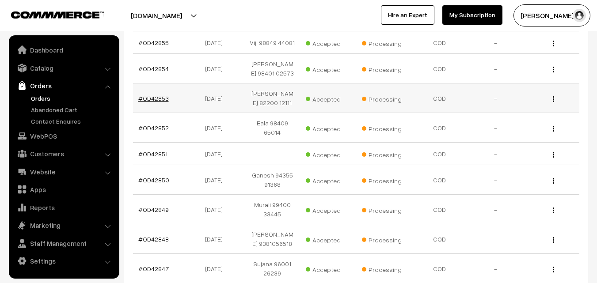
click at [158, 95] on link "#OD42853" at bounding box center [153, 99] width 30 height 8
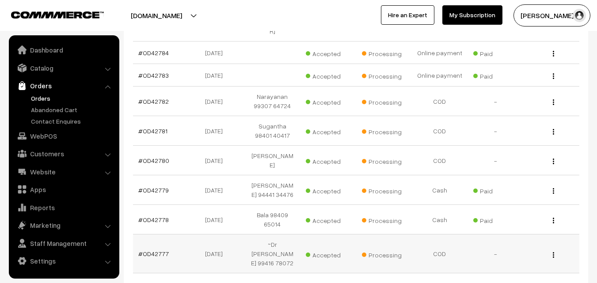
scroll to position [2907, 0]
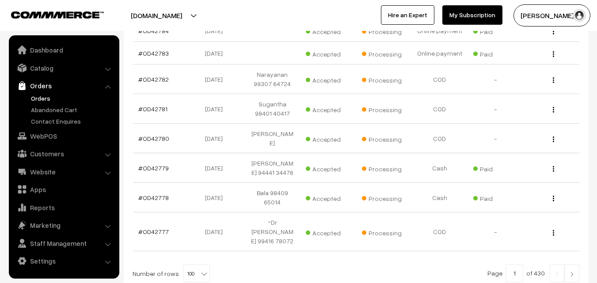
click at [201, 265] on span at bounding box center [205, 270] width 9 height 11
click at [571, 265] on link at bounding box center [571, 274] width 15 height 18
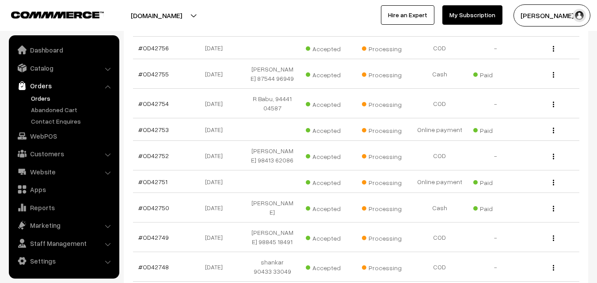
scroll to position [795, 0]
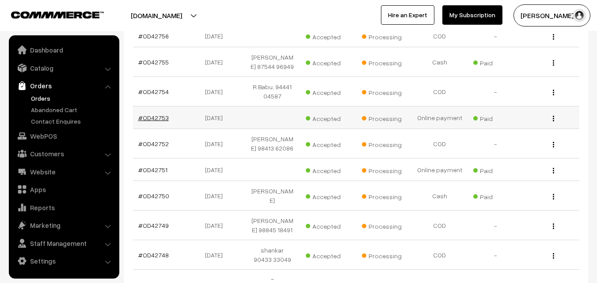
click at [156, 121] on link "#OD42753" at bounding box center [153, 118] width 30 height 8
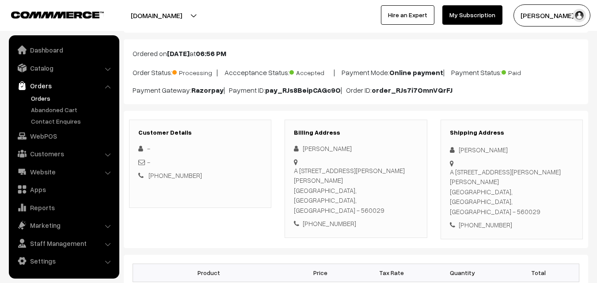
scroll to position [44, 0]
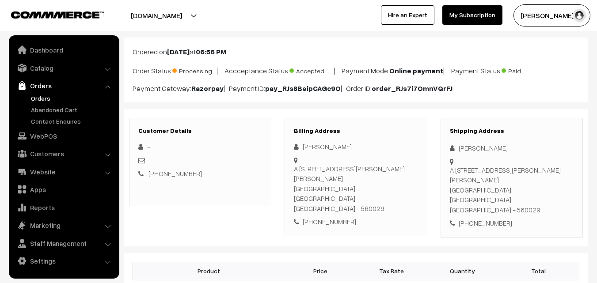
click at [40, 94] on link "Orders" at bounding box center [72, 98] width 87 height 9
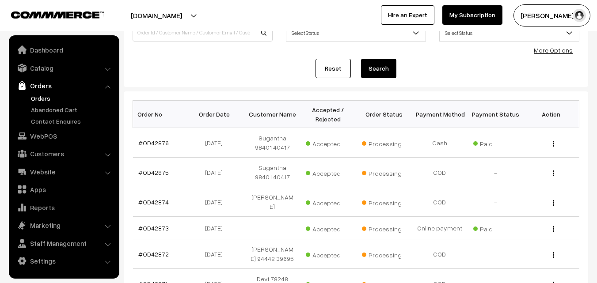
scroll to position [88, 0]
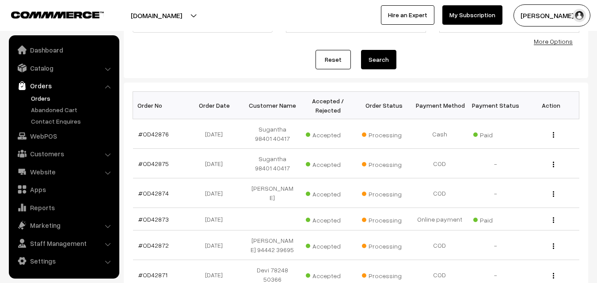
click at [35, 100] on link "Orders" at bounding box center [72, 98] width 87 height 9
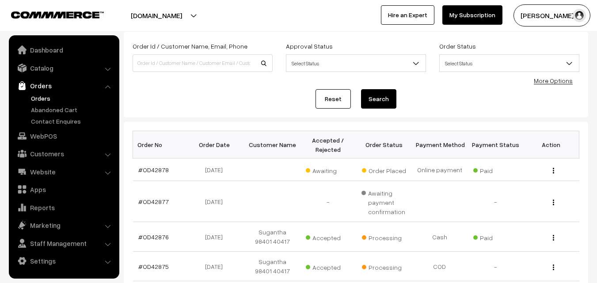
scroll to position [88, 0]
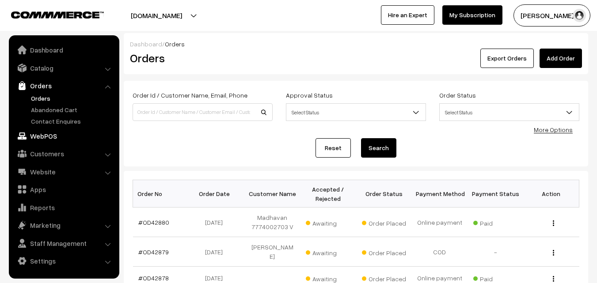
click at [49, 138] on link "WebPOS" at bounding box center [63, 136] width 105 height 16
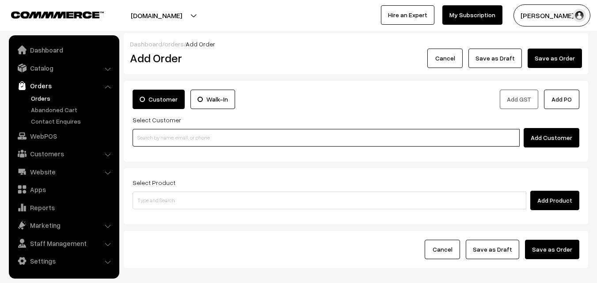
click at [162, 144] on input at bounding box center [326, 138] width 387 height 18
paste input "96770 83067"
drag, startPoint x: 151, startPoint y: 135, endPoint x: 163, endPoint y: 141, distance: 13.0
click at [154, 136] on input "96770 83067" at bounding box center [326, 138] width 387 height 18
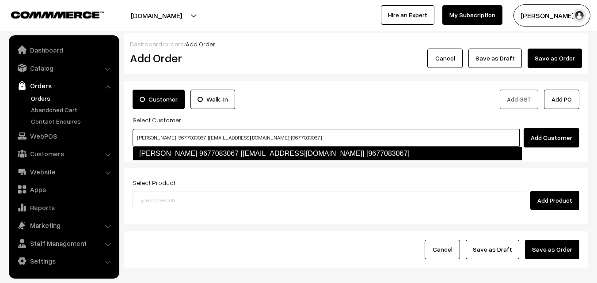
type input "Prema rajagopal 9677083067 [anna44@gmail.com] [9677083067]"
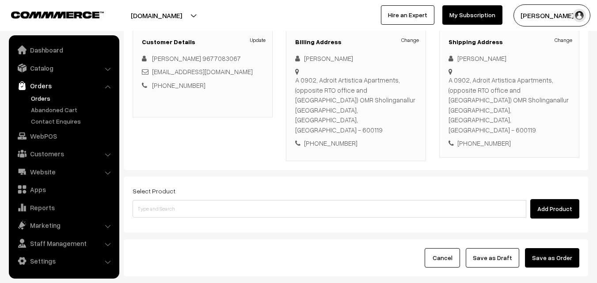
scroll to position [133, 0]
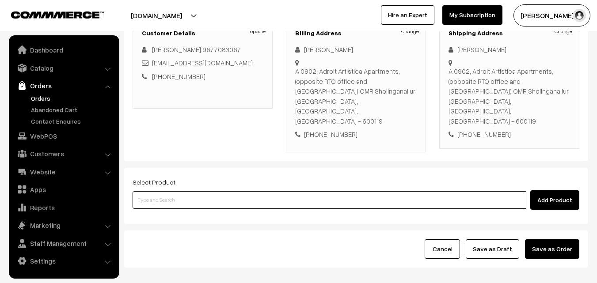
click at [217, 191] on input at bounding box center [330, 200] width 394 height 18
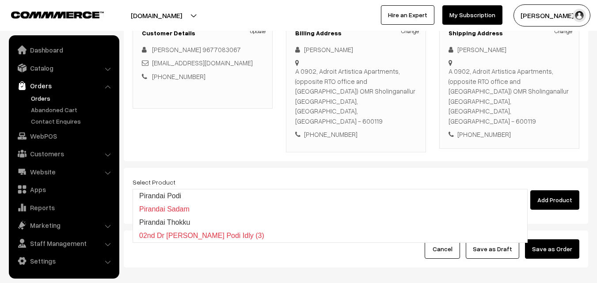
type input "Pirandai Thokku"
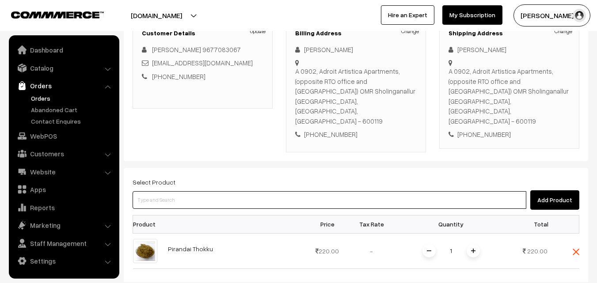
click at [193, 191] on input at bounding box center [330, 200] width 394 height 18
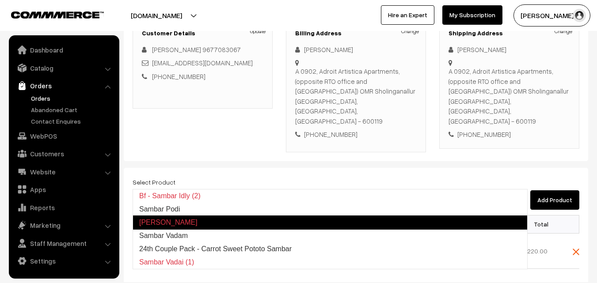
type input "Sambar Podi"
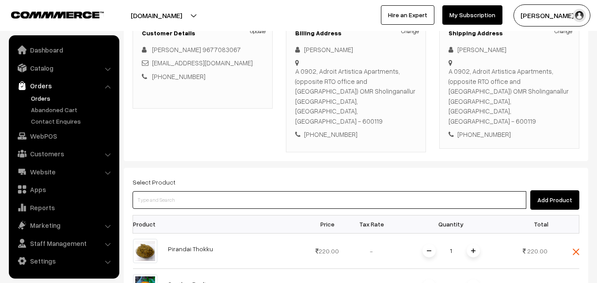
click at [227, 191] on input at bounding box center [330, 200] width 394 height 18
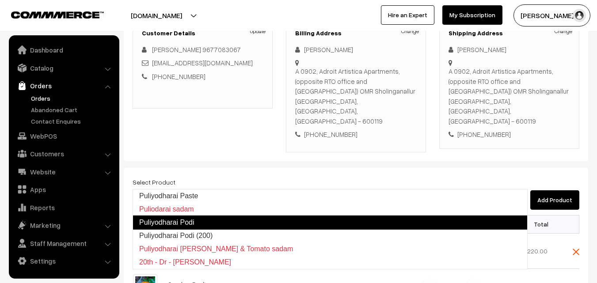
type input "Puliyodharai Paste"
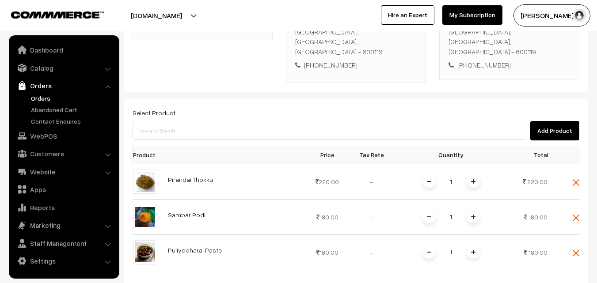
scroll to position [265, 0]
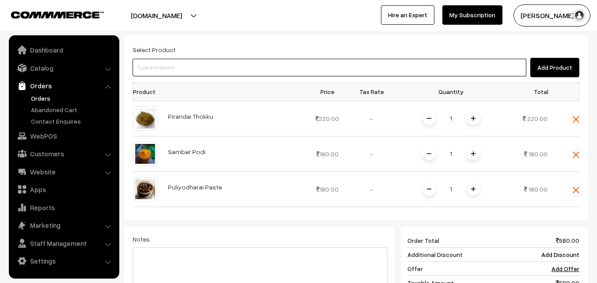
click at [215, 59] on input at bounding box center [330, 68] width 394 height 18
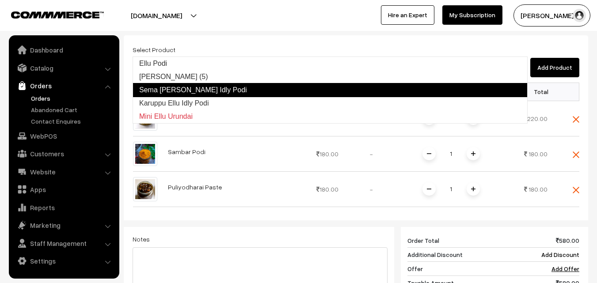
type input "Karuppu Ellu Idly Podi"
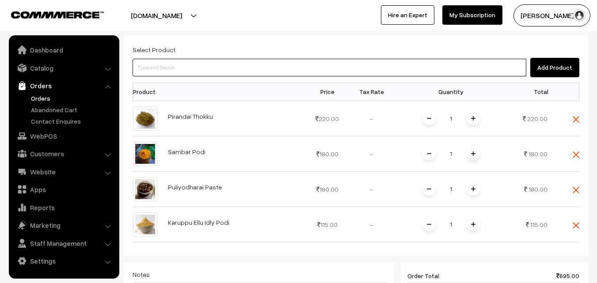
click at [227, 59] on input at bounding box center [330, 68] width 394 height 18
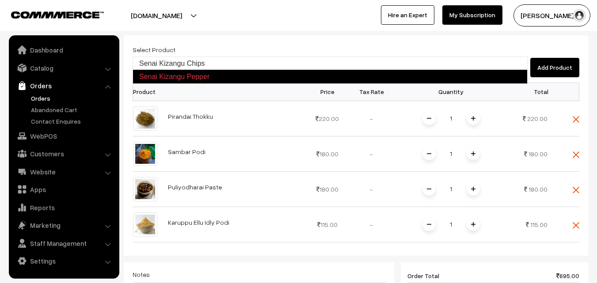
type input "Senai Kizangu Chips"
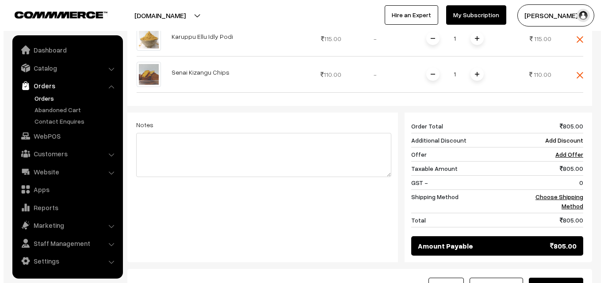
scroll to position [518, 0]
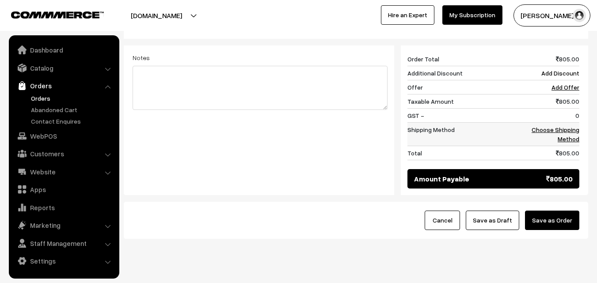
click at [567, 126] on link "Choose Shipping Method" at bounding box center [556, 134] width 48 height 17
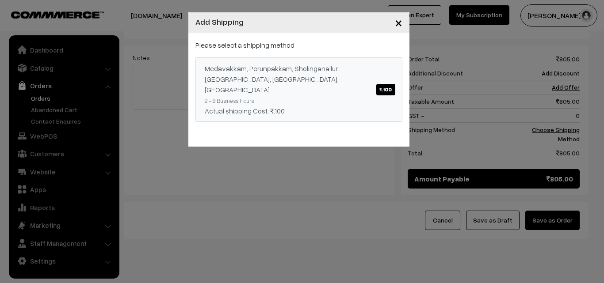
click at [365, 66] on div "Medavakkam, Perunpakkam, Sholinganallur, seliyur, Kirattur, Perambur ₹.100" at bounding box center [299, 79] width 188 height 32
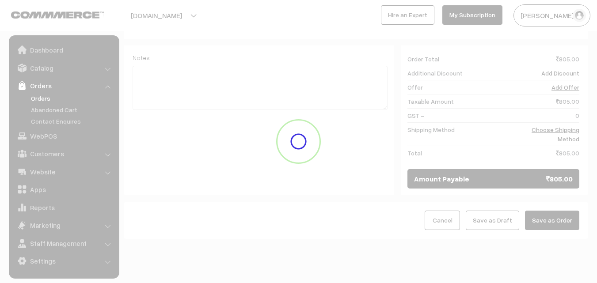
click at [555, 211] on button "Save as Order" at bounding box center [552, 220] width 54 height 19
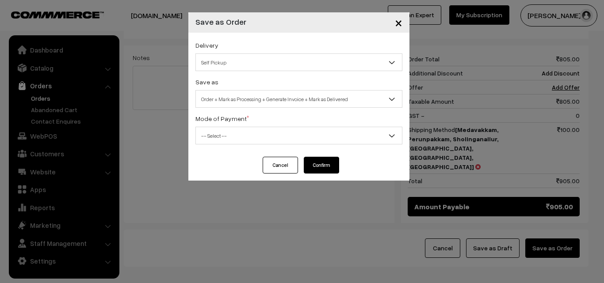
click at [259, 89] on div "Save as Order Order + Mark as Processing Order + Mark as Processing + Generate …" at bounding box center [298, 91] width 207 height 31
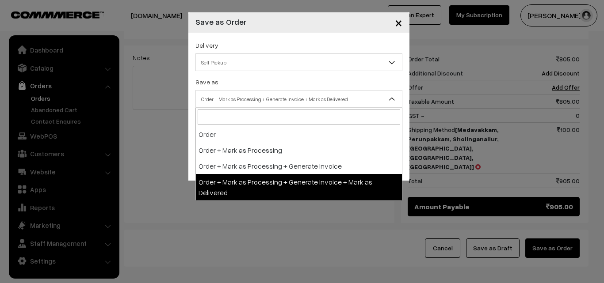
click at [259, 98] on span "Order + Mark as Processing + Generate Invoice + Mark as Delivered" at bounding box center [299, 98] width 206 height 15
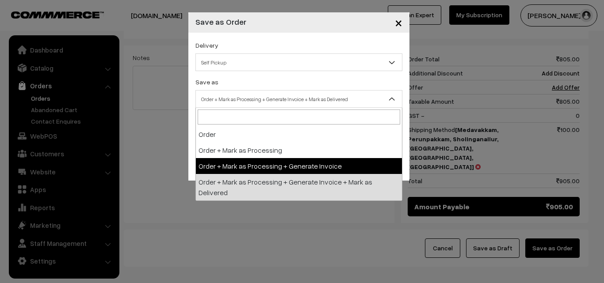
select select "3"
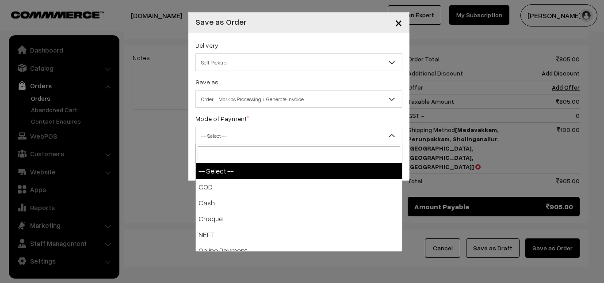
click at [226, 144] on span "-- Select --" at bounding box center [298, 136] width 207 height 18
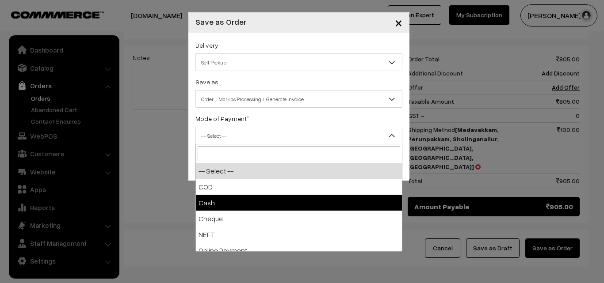
select select "2"
checkbox input "true"
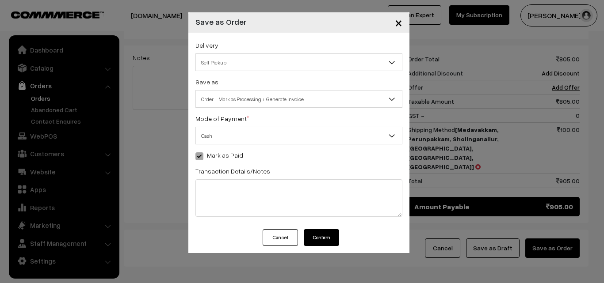
click at [319, 242] on button "Confirm" at bounding box center [321, 237] width 35 height 17
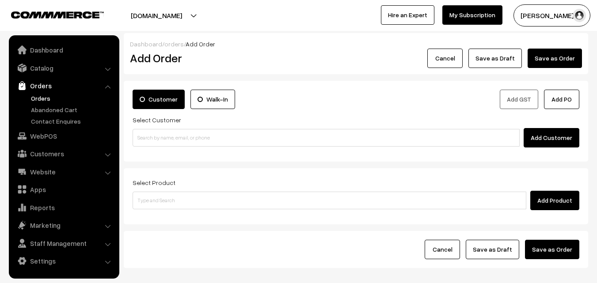
click at [47, 98] on link "Orders" at bounding box center [72, 98] width 87 height 9
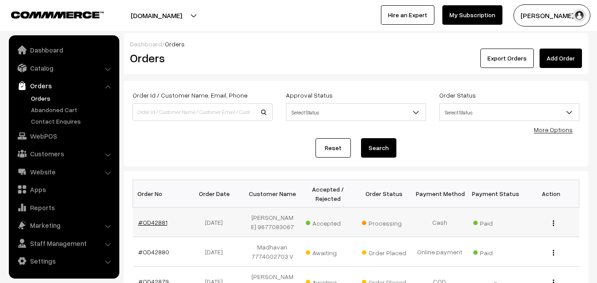
click at [156, 221] on link "#OD42881" at bounding box center [152, 223] width 29 height 8
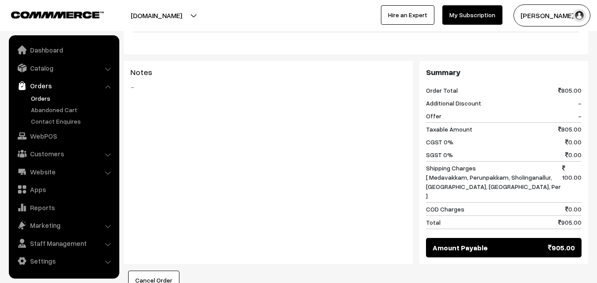
scroll to position [663, 0]
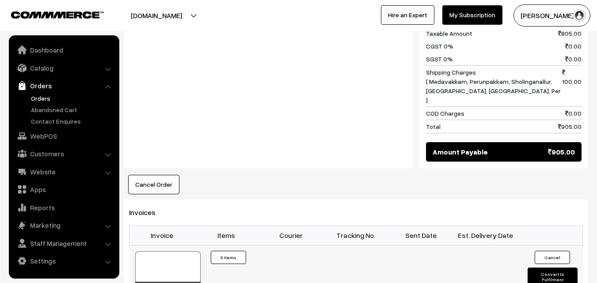
click at [162, 251] on div at bounding box center [167, 273] width 65 height 44
click at [57, 134] on link "WebPOS" at bounding box center [63, 136] width 105 height 16
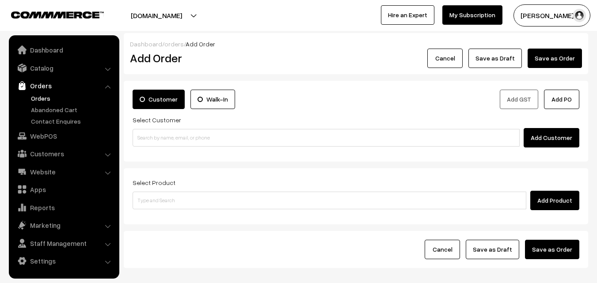
click at [171, 134] on input at bounding box center [326, 138] width 387 height 18
click at [156, 136] on input "99629 59466" at bounding box center [326, 138] width 387 height 18
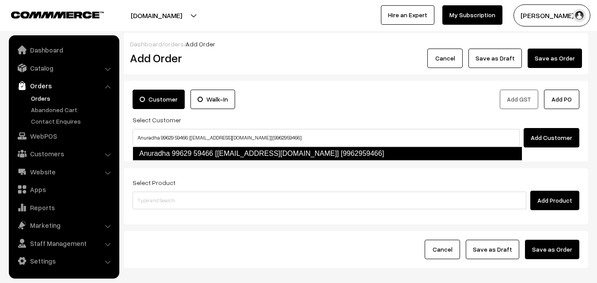
type input "Anuradha 99629 59466 [[EMAIL_ADDRESS][DOMAIN_NAME]] [9962959466]"
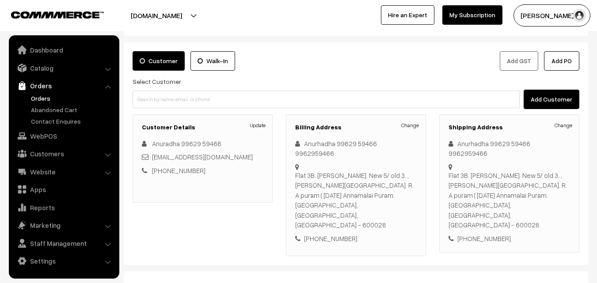
scroll to position [161, 0]
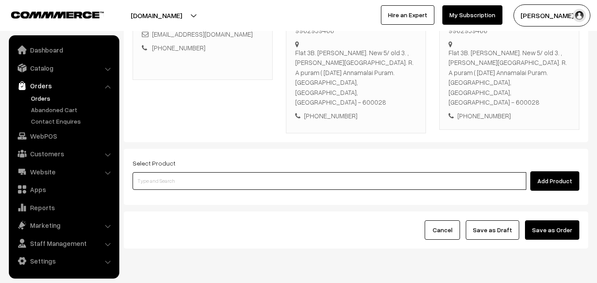
click at [194, 172] on input at bounding box center [330, 181] width 394 height 18
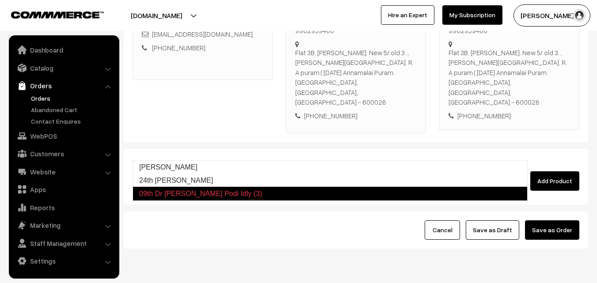
type input "24th [PERSON_NAME]"
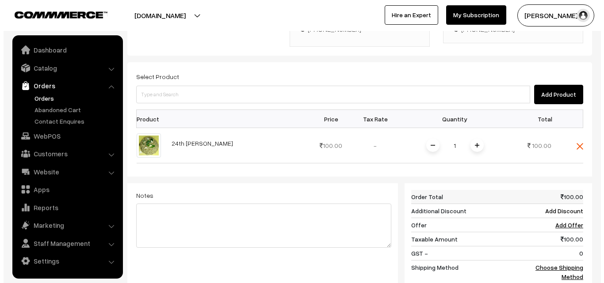
scroll to position [338, 0]
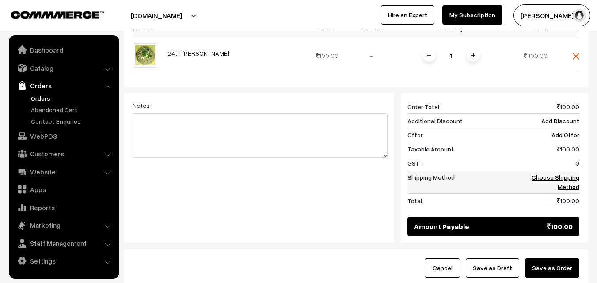
click at [566, 174] on link "Choose Shipping Method" at bounding box center [556, 182] width 48 height 17
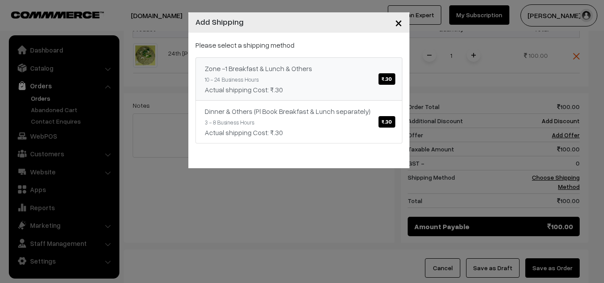
click at [372, 95] on div "Actual shipping Cost: ₹.30" at bounding box center [299, 89] width 188 height 11
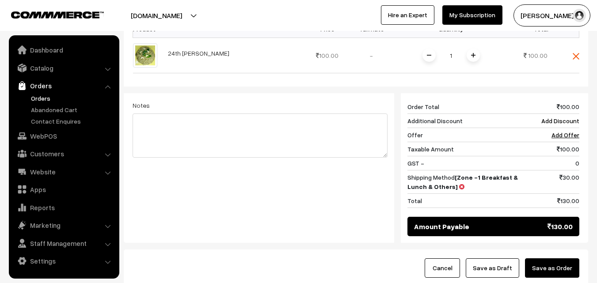
click at [558, 258] on button "Save as Order" at bounding box center [552, 267] width 54 height 19
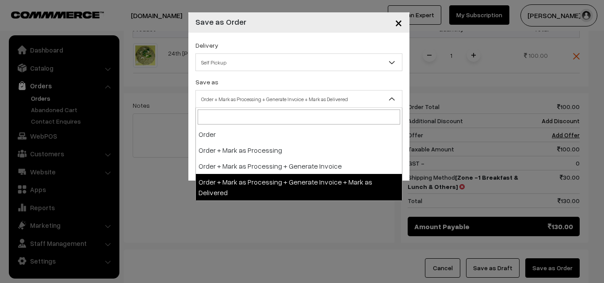
click at [299, 103] on span "Order + Mark as Processing + Generate Invoice + Mark as Delivered" at bounding box center [299, 98] width 206 height 15
select select "3"
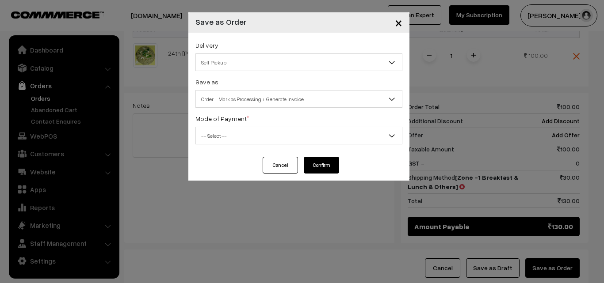
click at [238, 132] on span "-- Select --" at bounding box center [299, 135] width 206 height 15
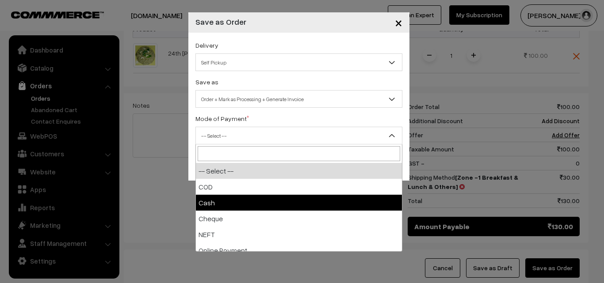
select select "2"
checkbox input "true"
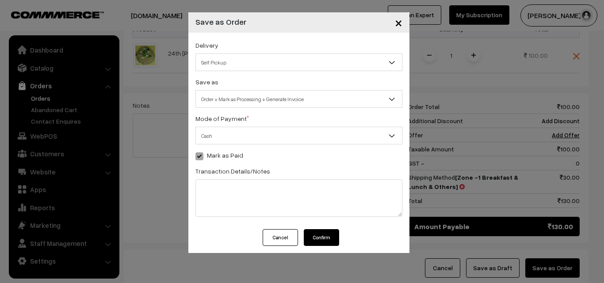
click at [318, 235] on button "Confirm" at bounding box center [321, 237] width 35 height 17
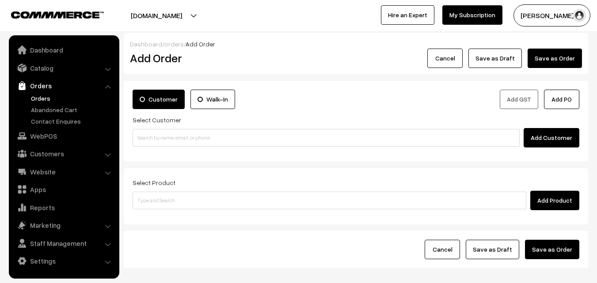
click at [37, 98] on link "Orders" at bounding box center [72, 98] width 87 height 9
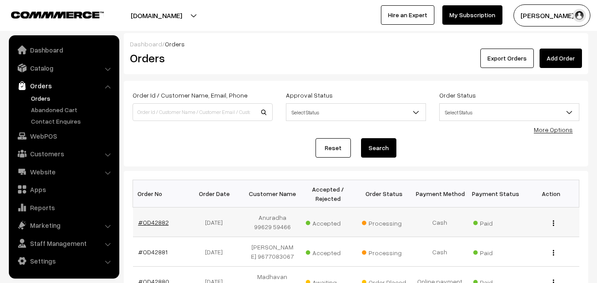
click at [152, 223] on link "#OD42882" at bounding box center [153, 223] width 30 height 8
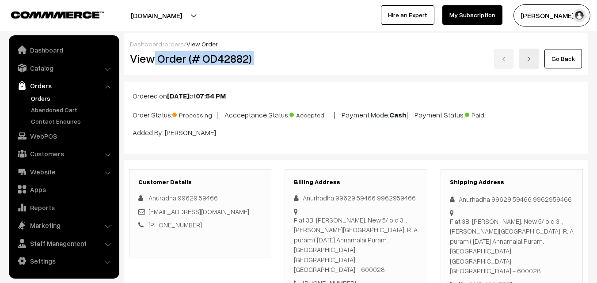
drag, startPoint x: 155, startPoint y: 59, endPoint x: 290, endPoint y: 71, distance: 135.3
click at [290, 71] on div "Dashboard / orders / View Order View Order (# OD42882) Go Back" at bounding box center [356, 54] width 464 height 42
copy div "Order (# OD42882)"
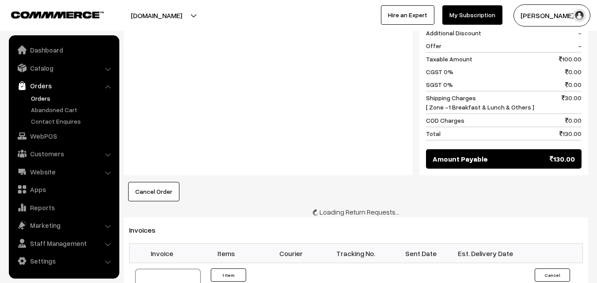
scroll to position [486, 0]
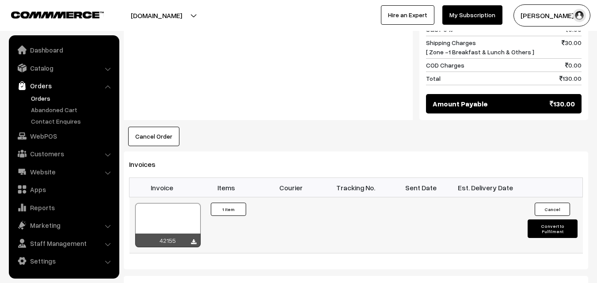
click at [185, 203] on div at bounding box center [167, 225] width 65 height 44
click at [46, 144] on ul "Dashboard Catalog" at bounding box center [64, 156] width 110 height 243
click at [48, 140] on link "WebPOS" at bounding box center [63, 136] width 105 height 16
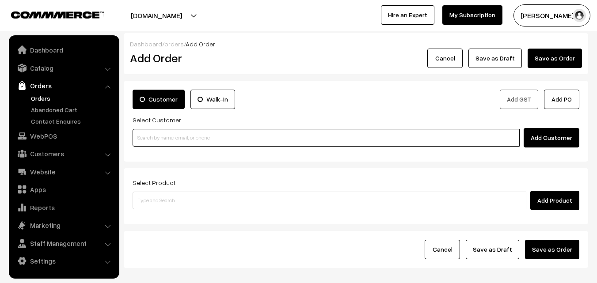
click at [164, 141] on input at bounding box center [326, 138] width 387 height 18
paste input "99402 89912"
click at [149, 137] on input "99402 89912" at bounding box center [326, 138] width 387 height 18
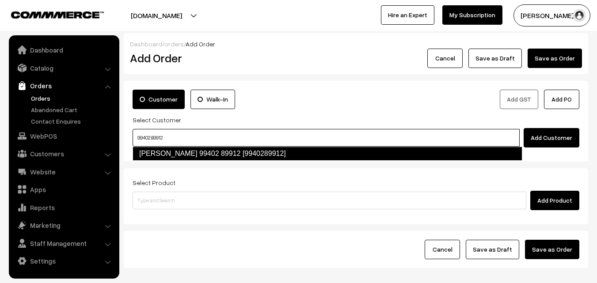
click at [157, 159] on link "Vasantha kumari 99402 89912 [9940289912]" at bounding box center [328, 154] width 390 height 14
type input "99402 89912"
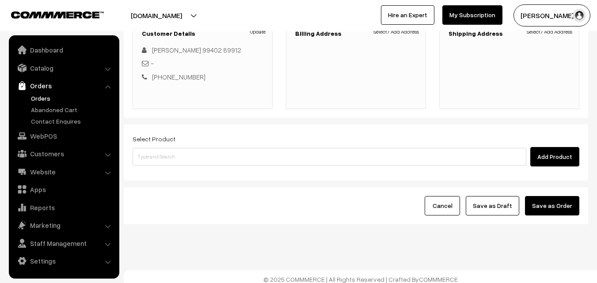
scroll to position [133, 0]
click at [396, 29] on div "annamfood.in Go to Website Switch Store Create New Store sundararajan s… My Pro…" at bounding box center [298, 15] width 597 height 31
click at [398, 32] on link "Select / Add Address" at bounding box center [396, 31] width 46 height 8
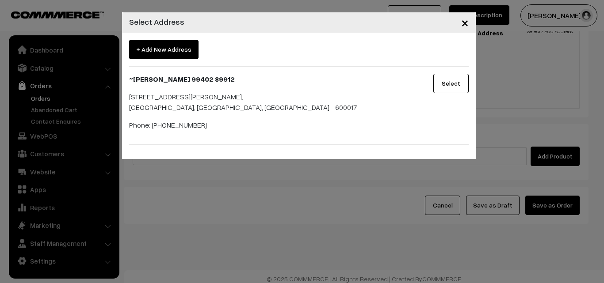
click at [447, 76] on button "Select" at bounding box center [450, 83] width 35 height 19
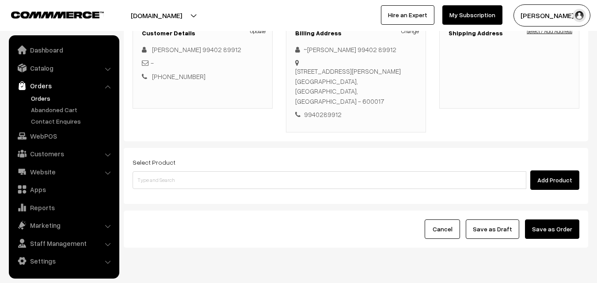
click at [552, 34] on link "Select / Add Address" at bounding box center [550, 31] width 46 height 8
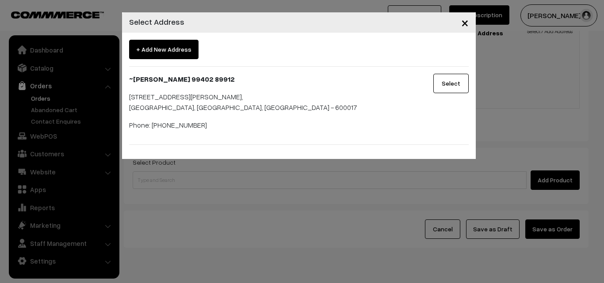
click at [444, 87] on button "Select" at bounding box center [450, 83] width 35 height 19
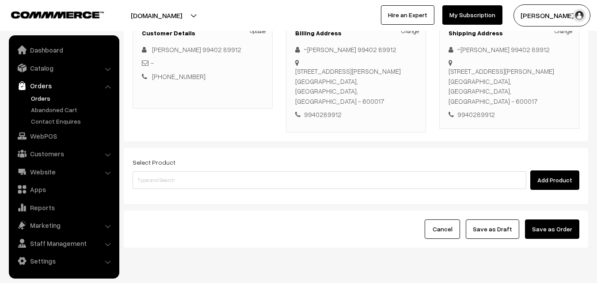
scroll to position [151, 0]
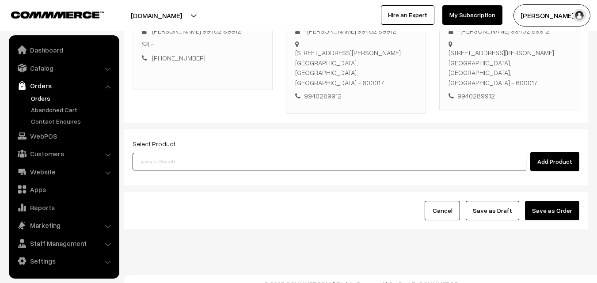
click at [307, 156] on input at bounding box center [330, 162] width 394 height 18
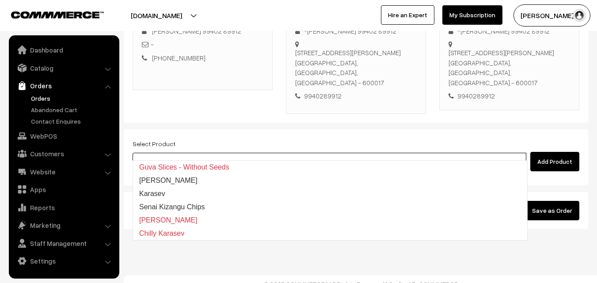
type input "sena"
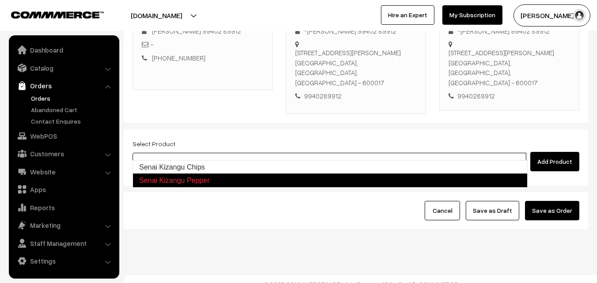
click at [205, 165] on link "Senai Kizangu Chips" at bounding box center [330, 167] width 394 height 13
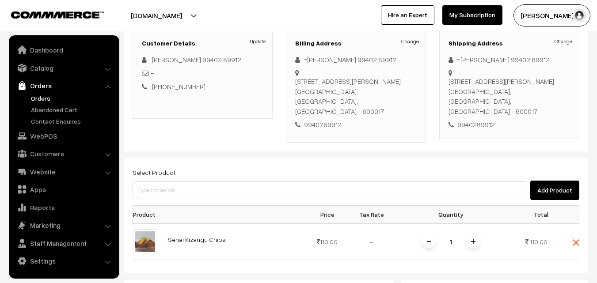
scroll to position [107, 0]
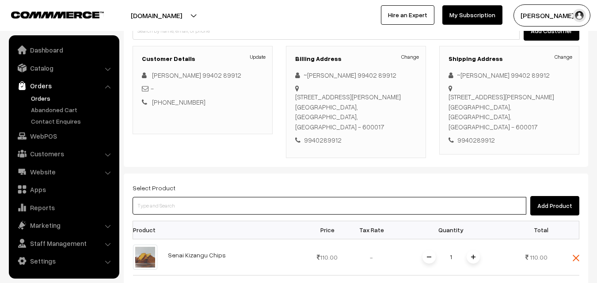
click at [206, 201] on input at bounding box center [330, 206] width 394 height 18
click at [189, 199] on input at bounding box center [330, 206] width 394 height 18
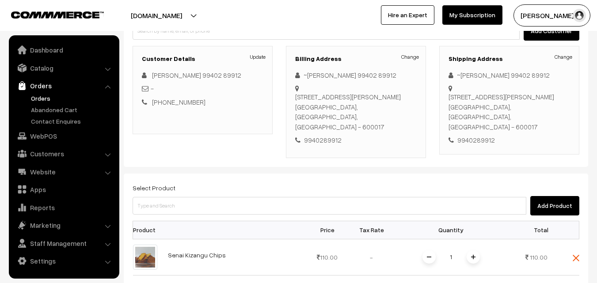
drag, startPoint x: 474, startPoint y: 245, endPoint x: 370, endPoint y: 194, distance: 115.8
click at [475, 251] on span at bounding box center [473, 257] width 13 height 13
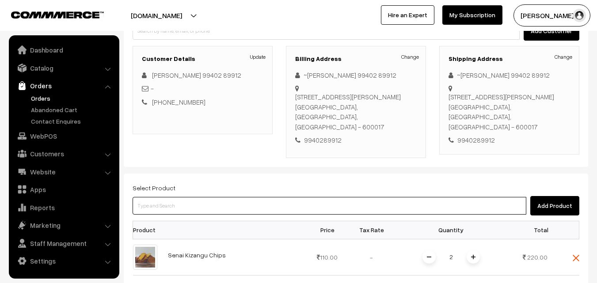
click at [359, 197] on input at bounding box center [330, 206] width 394 height 18
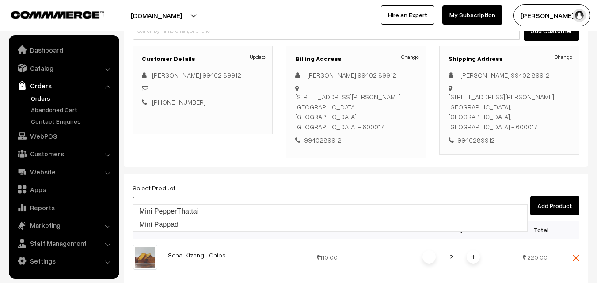
type input "Mini PepperThattai"
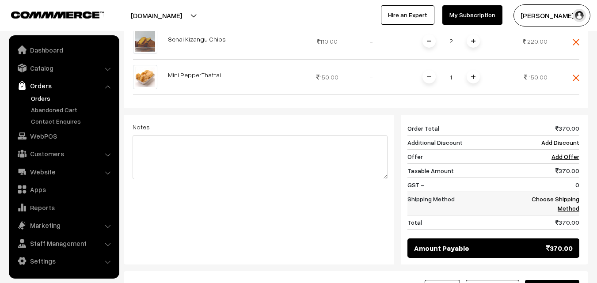
scroll to position [328, 0]
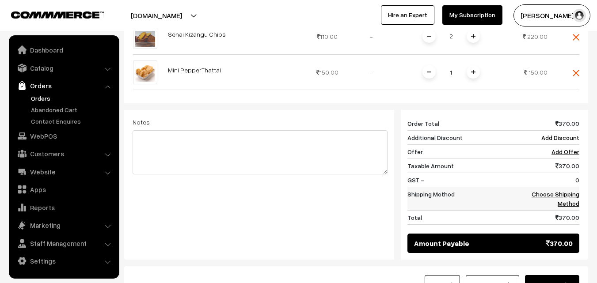
click at [567, 190] on link "Choose Shipping Method" at bounding box center [556, 198] width 48 height 17
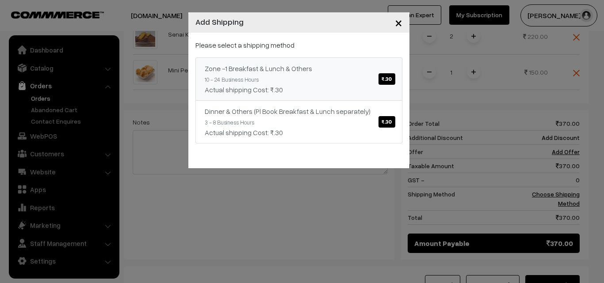
click at [341, 63] on div "Zone -1 Breakfast & Lunch & Others ₹.30" at bounding box center [299, 68] width 188 height 11
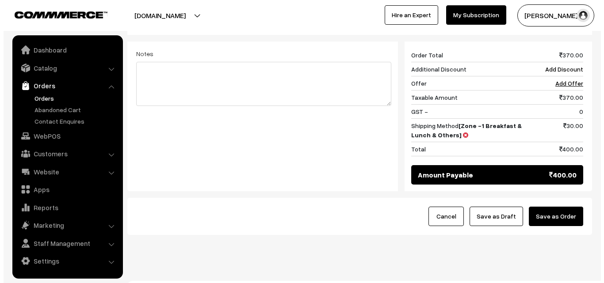
scroll to position [403, 0]
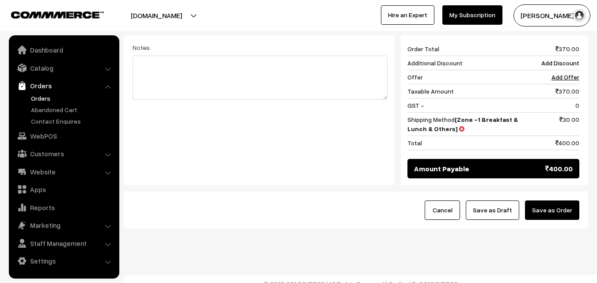
click at [550, 206] on button "Save as Order" at bounding box center [552, 210] width 54 height 19
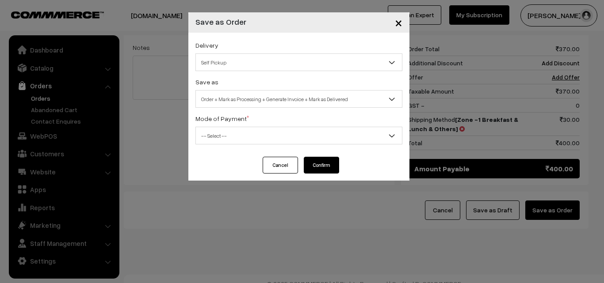
click at [266, 99] on span "Order + Mark as Processing + Generate Invoice + Mark as Delivered" at bounding box center [299, 98] width 206 height 15
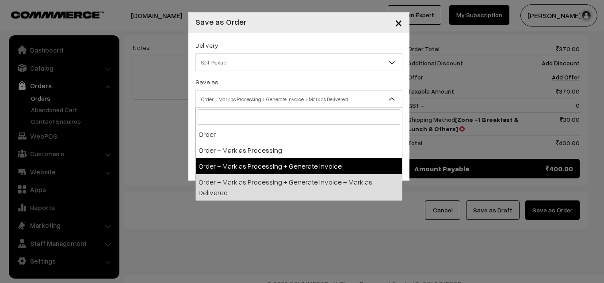
drag, startPoint x: 246, startPoint y: 167, endPoint x: 241, endPoint y: 141, distance: 27.0
select select "3"
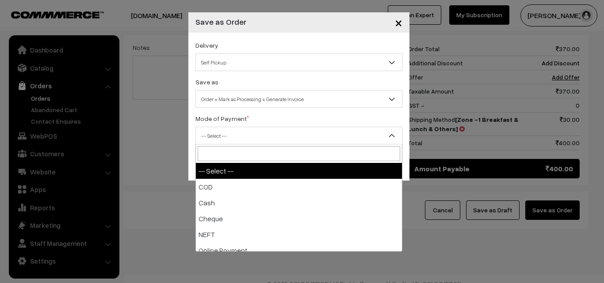
click at [241, 141] on span "-- Select --" at bounding box center [299, 135] width 206 height 15
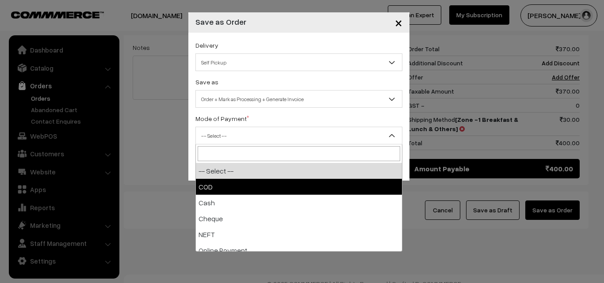
select select "1"
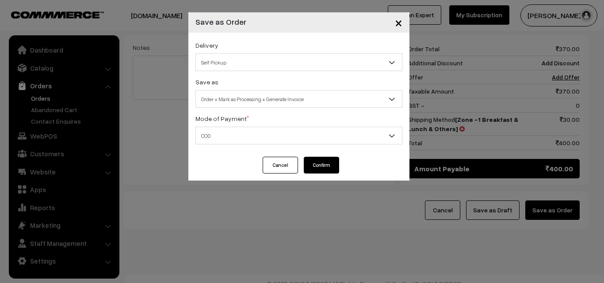
click at [333, 160] on button "Confirm" at bounding box center [321, 165] width 35 height 17
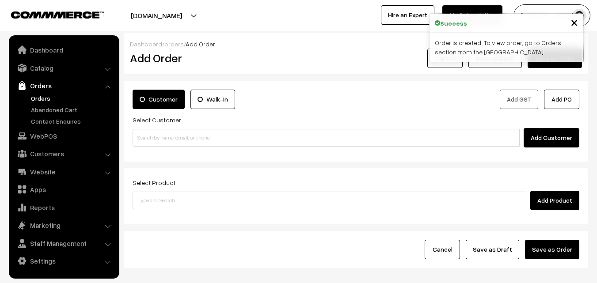
click at [51, 95] on link "Orders" at bounding box center [72, 98] width 87 height 9
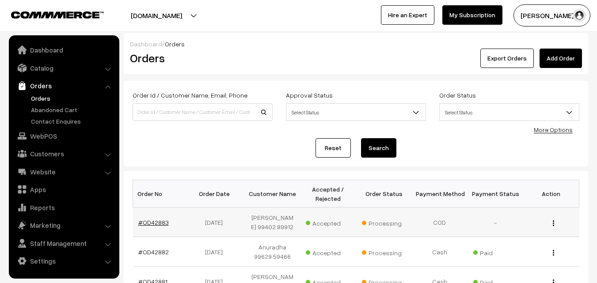
click at [156, 222] on link "#OD42883" at bounding box center [153, 223] width 30 height 8
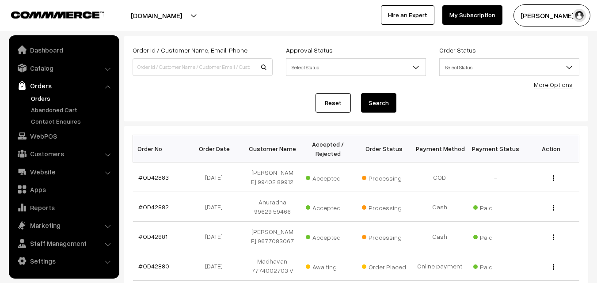
scroll to position [44, 0]
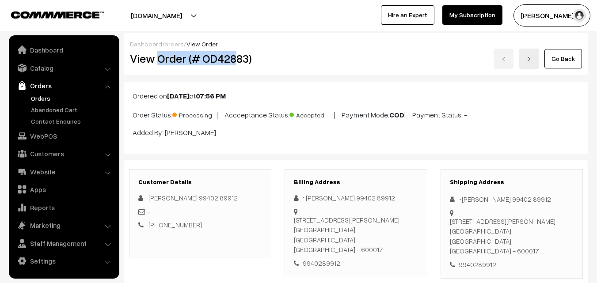
copy h2 "Order (# OD428"
drag, startPoint x: 160, startPoint y: 58, endPoint x: 236, endPoint y: 65, distance: 75.8
click at [236, 65] on h2 "View Order (# OD42883)" at bounding box center [201, 59] width 142 height 14
drag, startPoint x: 244, startPoint y: 66, endPoint x: 250, endPoint y: 68, distance: 6.0
click at [244, 66] on div "View Order (# OD42883)" at bounding box center [200, 59] width 155 height 20
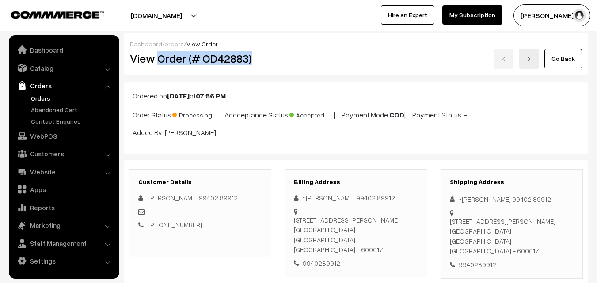
click at [253, 69] on div "Dashboard / orders / View Order View Order (# OD42883) Go Back" at bounding box center [356, 54] width 464 height 42
copy h2 "Order (# OD42883)"
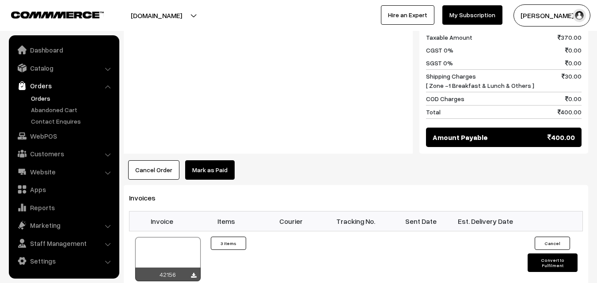
scroll to position [486, 0]
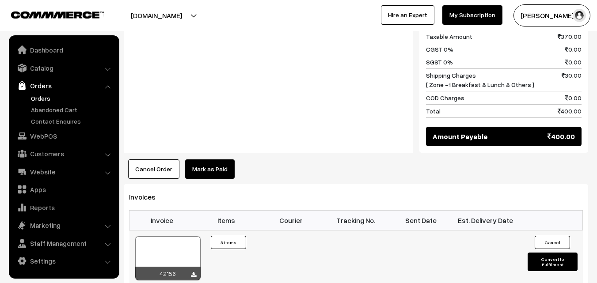
click at [156, 237] on div at bounding box center [167, 258] width 65 height 44
click at [52, 137] on link "WebPOS" at bounding box center [63, 136] width 105 height 16
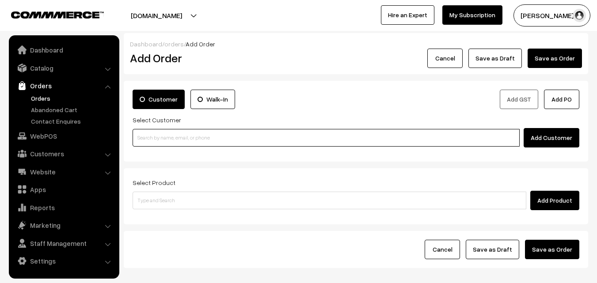
click at [180, 144] on input at bounding box center [326, 138] width 387 height 18
paste input "99406 52732"
click at [153, 138] on input "99406 52732" at bounding box center [326, 138] width 387 height 18
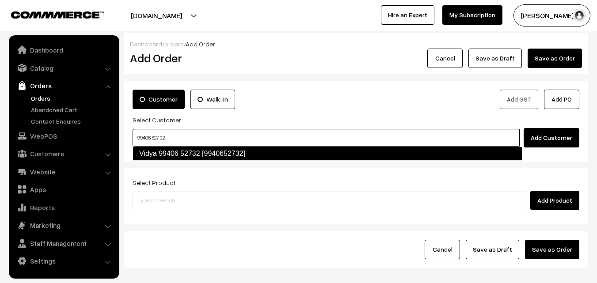
click at [154, 149] on link "Vidya 99406 52732 [9940652732]" at bounding box center [328, 154] width 390 height 14
type input "99406 52732"
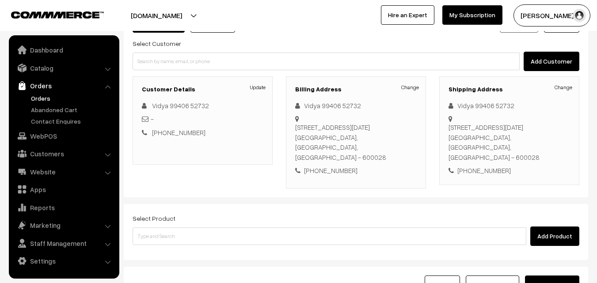
scroll to position [161, 0]
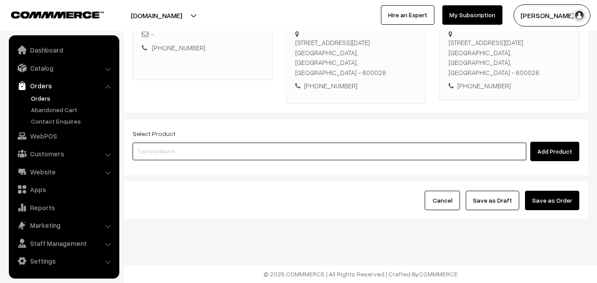
click at [243, 153] on input at bounding box center [330, 152] width 394 height 18
type input "sen"
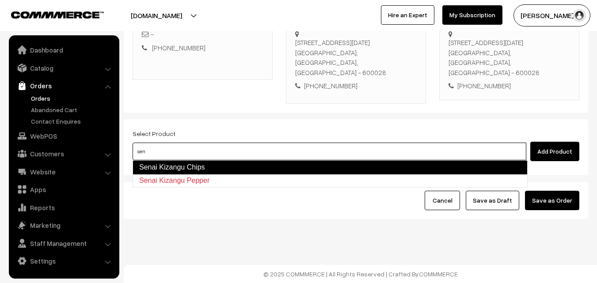
click at [198, 166] on link "Senai Kizangu Chips" at bounding box center [330, 167] width 395 height 14
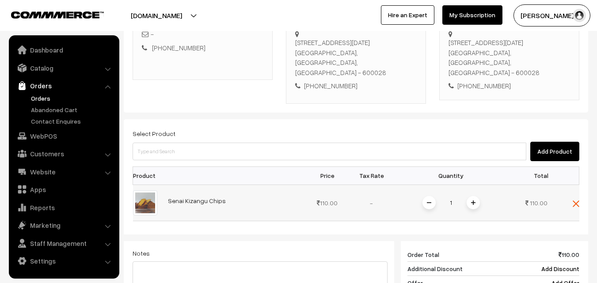
drag, startPoint x: 459, startPoint y: 198, endPoint x: 455, endPoint y: 204, distance: 7.4
click at [457, 198] on input "1" at bounding box center [451, 202] width 18 height 15
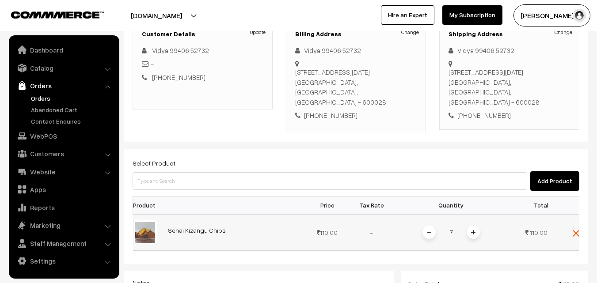
scroll to position [117, 0]
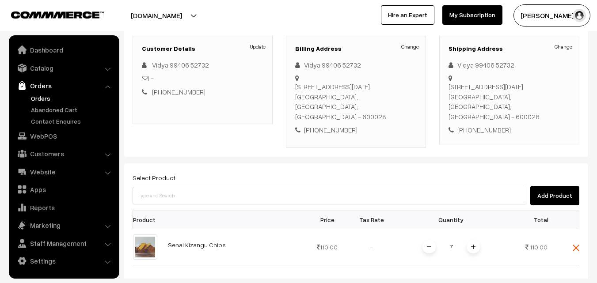
type input "7"
click at [461, 266] on div "Dashboard / orders / Add Order Add Order Cancel Save as Draft Save as Order Sav…" at bounding box center [356, 197] width 464 height 563
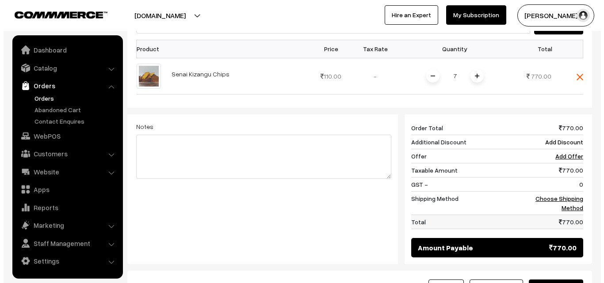
scroll to position [338, 0]
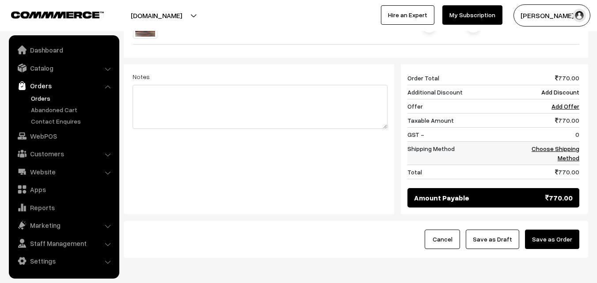
click at [543, 153] on td "Choose Shipping Method" at bounding box center [551, 153] width 55 height 23
click at [561, 150] on link "Choose Shipping Method" at bounding box center [556, 153] width 48 height 17
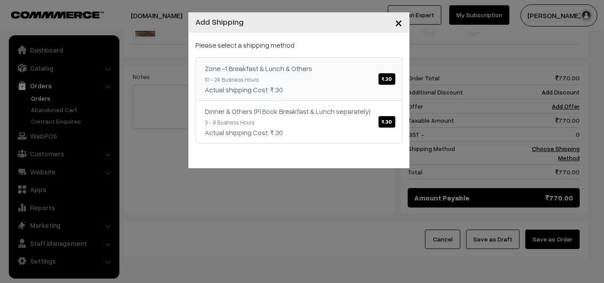
click at [402, 93] on link "Zone -1 Breakfast & Lunch & Others ₹.30 10 - 24 Business Hours Actual shipping …" at bounding box center [298, 78] width 207 height 43
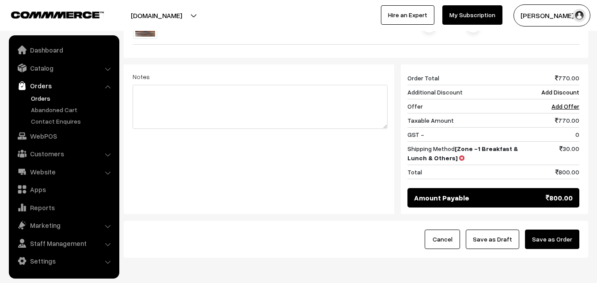
click at [555, 231] on button "Save as Order" at bounding box center [552, 239] width 54 height 19
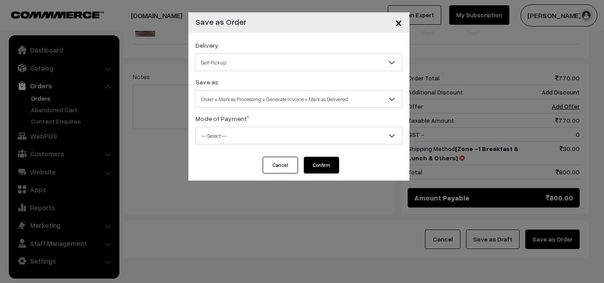
click at [294, 95] on span "Order + Mark as Processing + Generate Invoice + Mark as Delivered" at bounding box center [299, 98] width 206 height 15
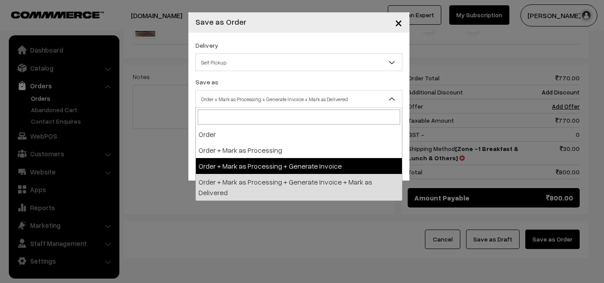
select select "3"
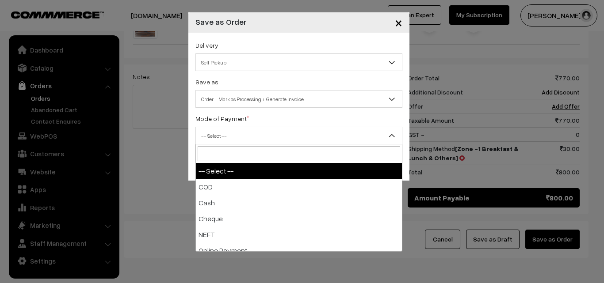
click at [292, 142] on span "-- Select --" at bounding box center [299, 135] width 206 height 15
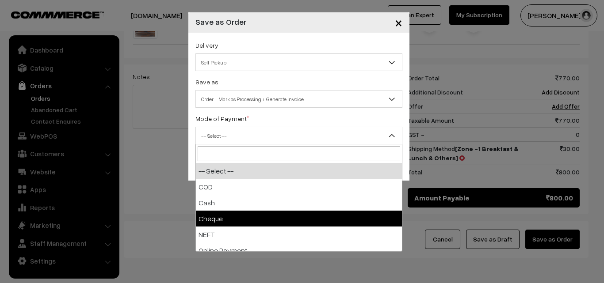
select select "3"
checkbox input "true"
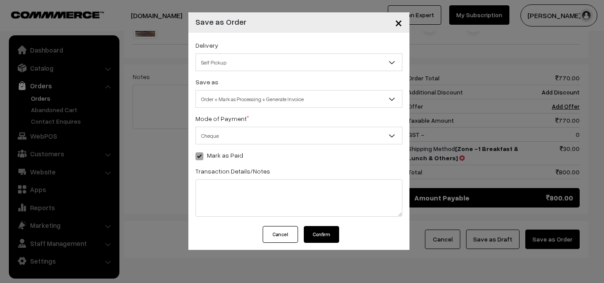
click at [278, 127] on span "Cheque" at bounding box center [298, 136] width 207 height 18
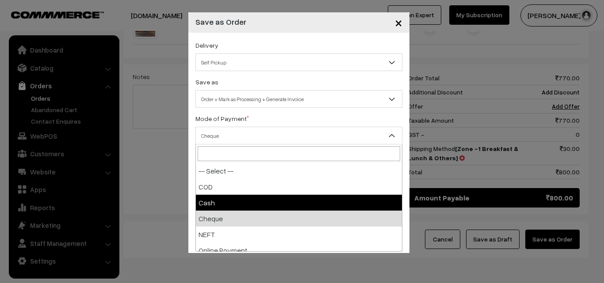
select select "2"
checkbox input "true"
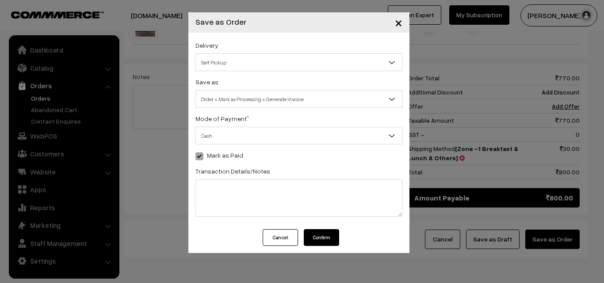
click at [316, 240] on button "Confirm" at bounding box center [321, 237] width 35 height 17
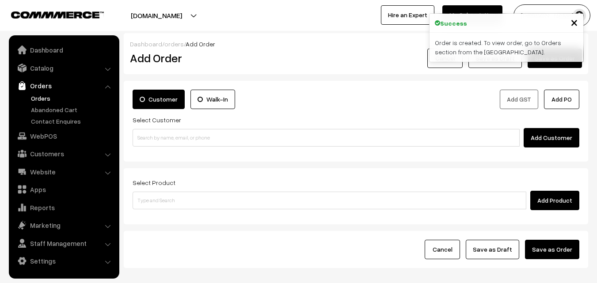
click at [32, 98] on link "Orders" at bounding box center [72, 98] width 87 height 9
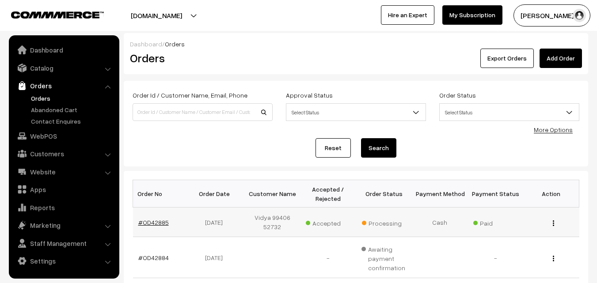
click at [158, 223] on link "#OD42885" at bounding box center [153, 223] width 30 height 8
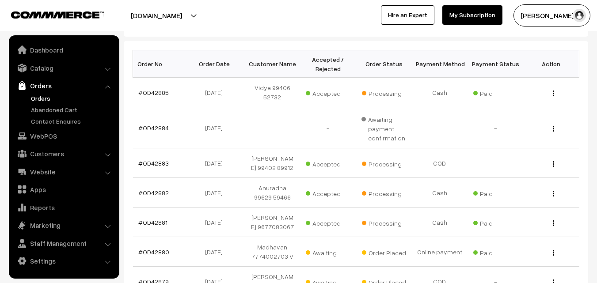
scroll to position [133, 0]
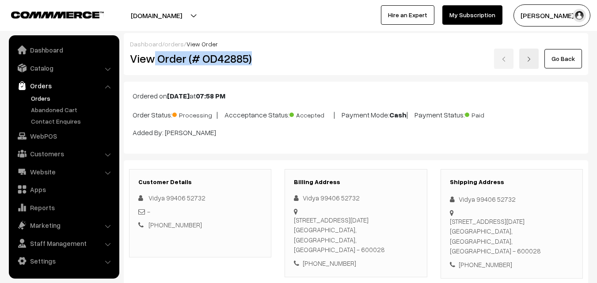
drag, startPoint x: 265, startPoint y: 63, endPoint x: 271, endPoint y: 65, distance: 6.2
click at [273, 64] on div "View Order (# OD42885)" at bounding box center [200, 59] width 155 height 20
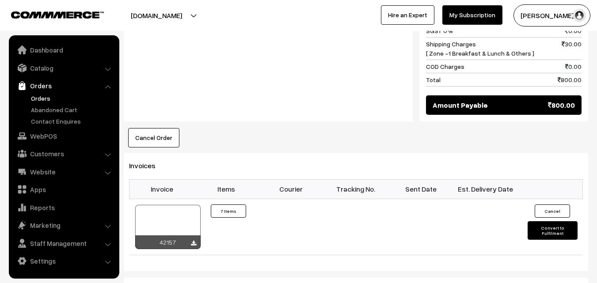
scroll to position [486, 0]
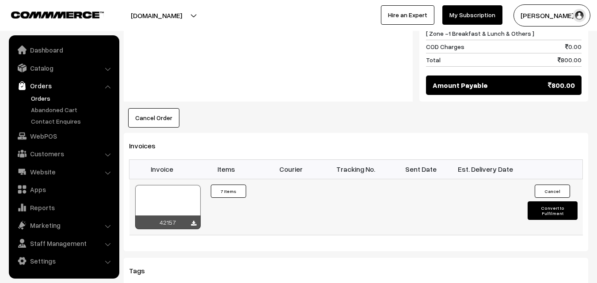
click at [180, 188] on div at bounding box center [167, 207] width 65 height 44
click at [53, 137] on link "WebPOS" at bounding box center [63, 136] width 105 height 16
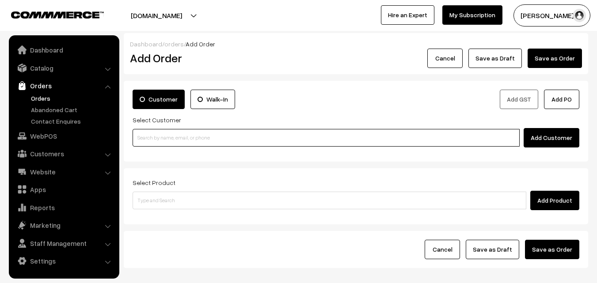
click at [167, 142] on input at bounding box center [326, 138] width 387 height 18
paste input "98409 84491"
click at [156, 134] on input "98409 84491" at bounding box center [326, 138] width 387 height 18
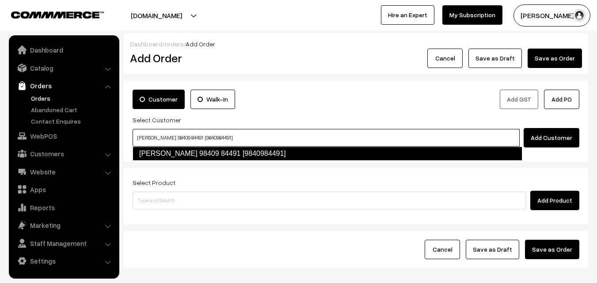
type input "[PERSON_NAME] 98409 84491 [9840984491]"
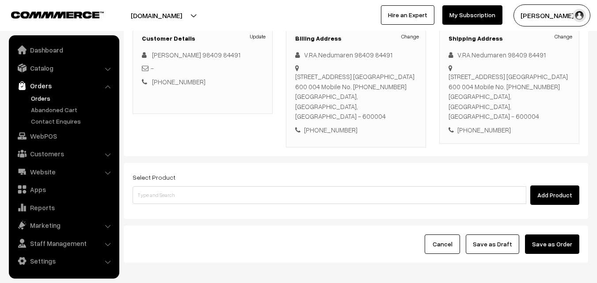
scroll to position [133, 0]
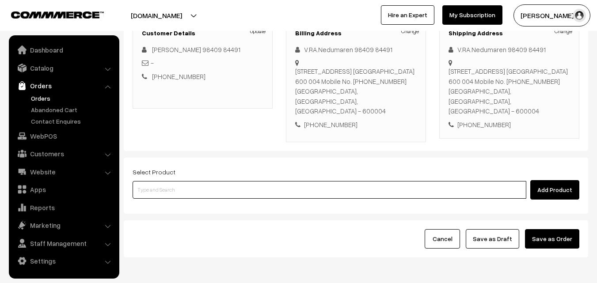
click at [294, 181] on input at bounding box center [330, 190] width 394 height 18
click at [259, 181] on input at bounding box center [330, 190] width 394 height 18
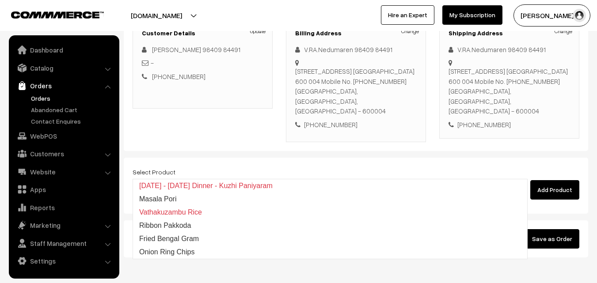
type input "Ribbon Pakkoda"
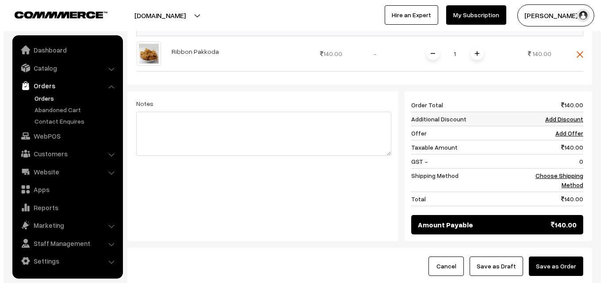
scroll to position [366, 0]
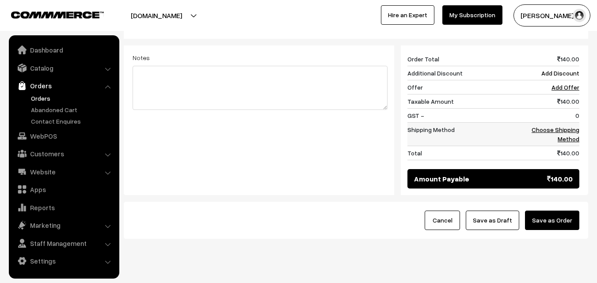
click at [570, 126] on link "Choose Shipping Method" at bounding box center [556, 134] width 48 height 17
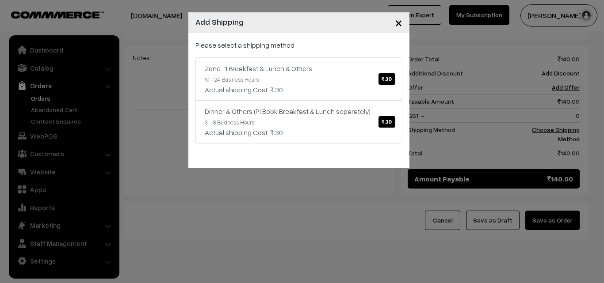
click at [404, 67] on div "Please select a shipping method Zone -1 Breakfast & Lunch & Others ₹.30 10 - 24…" at bounding box center [298, 101] width 221 height 136
click at [360, 85] on div "Actual shipping Cost: ₹.30" at bounding box center [299, 89] width 188 height 11
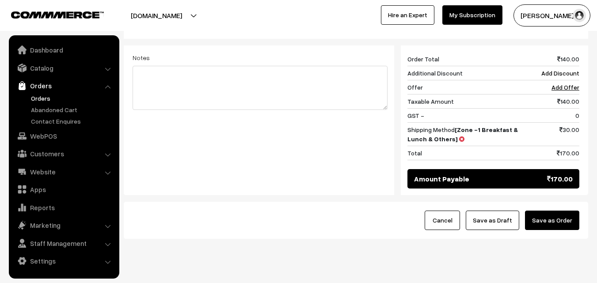
click at [561, 211] on button "Save as Order" at bounding box center [552, 220] width 54 height 19
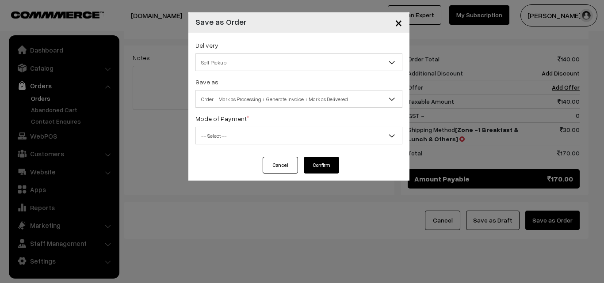
click at [321, 88] on div "Save as Order Order + Mark as Processing Order + Mark as Processing + Generate …" at bounding box center [298, 91] width 207 height 31
click at [309, 97] on span "Order + Mark as Processing + Generate Invoice + Mark as Delivered" at bounding box center [299, 98] width 206 height 15
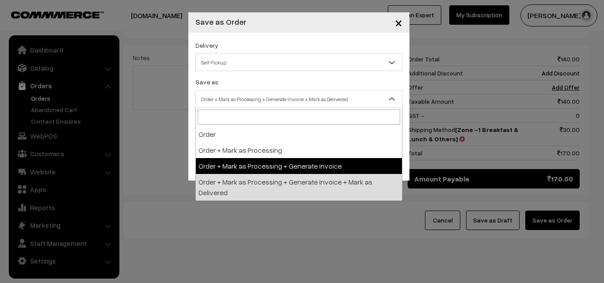
select select "3"
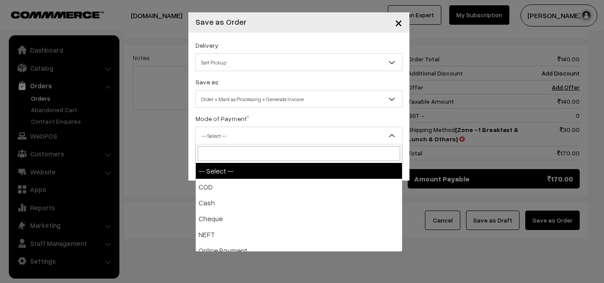
click at [247, 136] on span "-- Select --" at bounding box center [299, 135] width 206 height 15
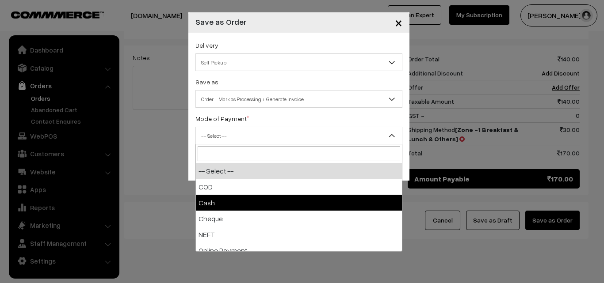
select select "2"
checkbox input "true"
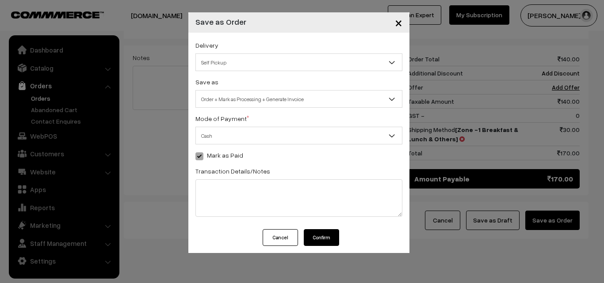
click at [323, 240] on button "Confirm" at bounding box center [321, 237] width 35 height 17
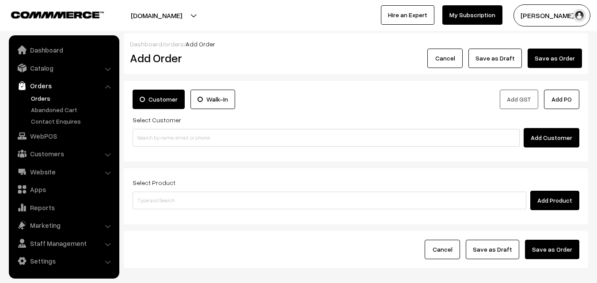
click at [43, 99] on link "Orders" at bounding box center [72, 98] width 87 height 9
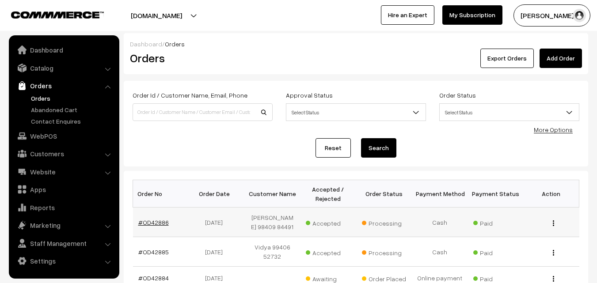
click at [155, 220] on link "#OD42886" at bounding box center [153, 223] width 30 height 8
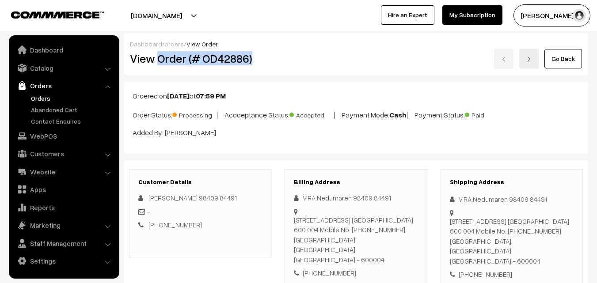
drag, startPoint x: 158, startPoint y: 61, endPoint x: 233, endPoint y: 69, distance: 75.6
click at [255, 61] on h2 "View Order (# OD42886)" at bounding box center [201, 59] width 142 height 14
copy h2 "Order (# OD42886)"
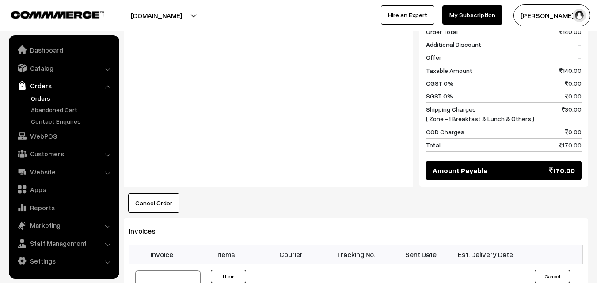
scroll to position [574, 0]
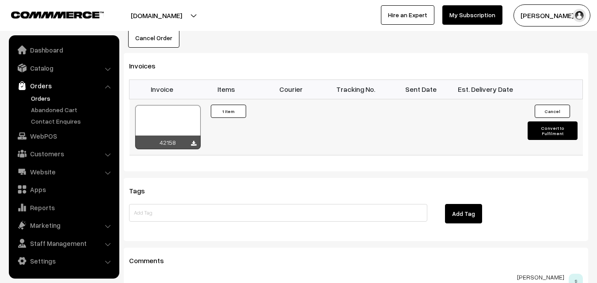
click at [171, 105] on div at bounding box center [167, 127] width 65 height 44
click at [59, 138] on link "WebPOS" at bounding box center [63, 136] width 105 height 16
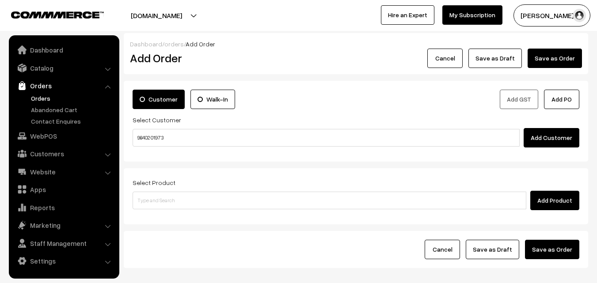
click at [158, 136] on input "98402 01973" at bounding box center [326, 138] width 387 height 18
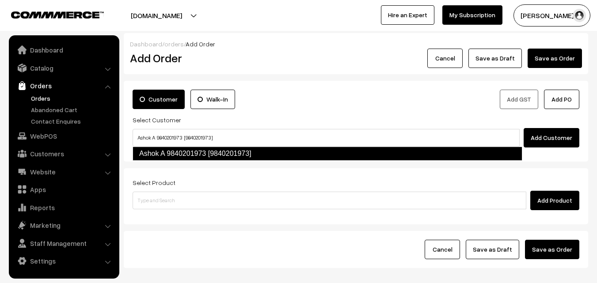
type input "Ashok A 9840201973 [9840201973]"
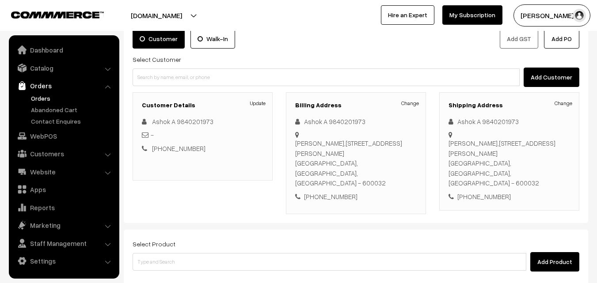
scroll to position [151, 0]
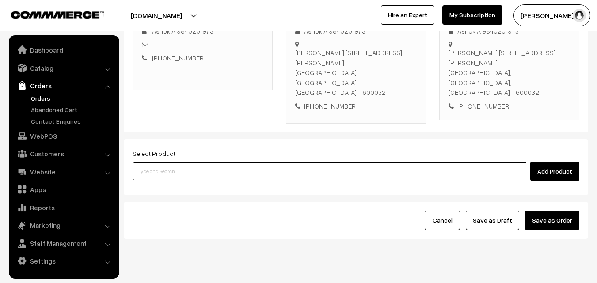
click at [149, 163] on input at bounding box center [330, 172] width 394 height 18
paste input "24th Without Rice..."
type input "24th Without Rice..."
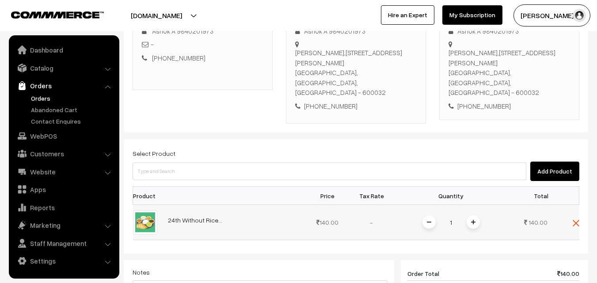
click at [473, 220] on img at bounding box center [473, 222] width 4 height 4
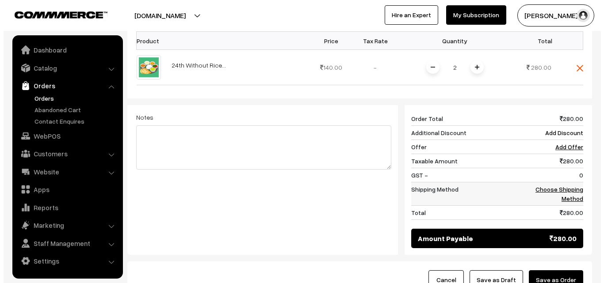
scroll to position [328, 0]
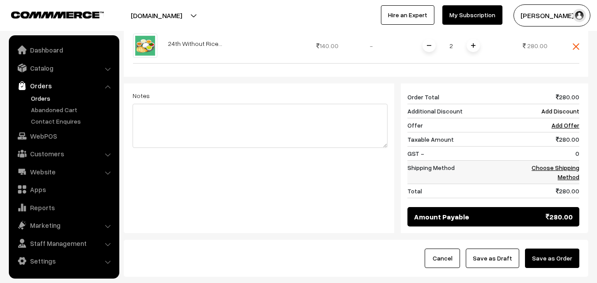
click at [561, 164] on link "Choose Shipping Method" at bounding box center [556, 172] width 48 height 17
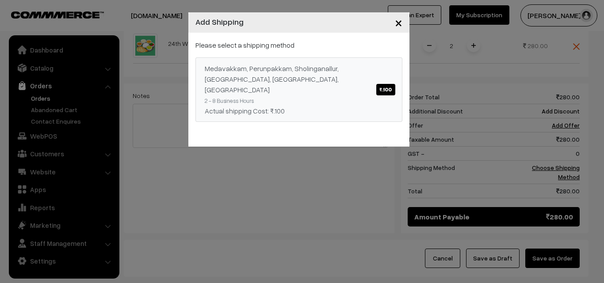
click at [327, 74] on div "Medavakkam, Perunpakkam, Sholinganallur, seliyur, Kirattur, Perambur ₹.100" at bounding box center [299, 79] width 188 height 32
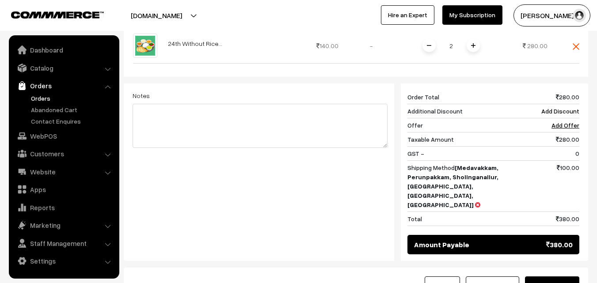
click at [549, 277] on button "Save as Order" at bounding box center [552, 286] width 54 height 19
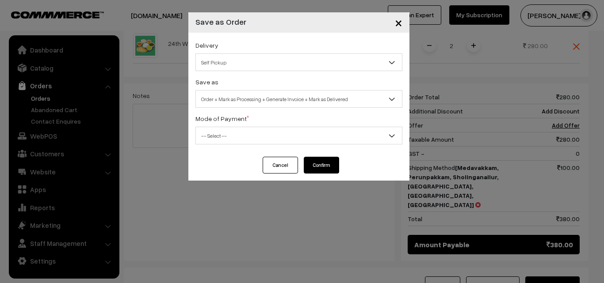
click at [315, 95] on span "Order + Mark as Processing + Generate Invoice + Mark as Delivered" at bounding box center [299, 98] width 206 height 15
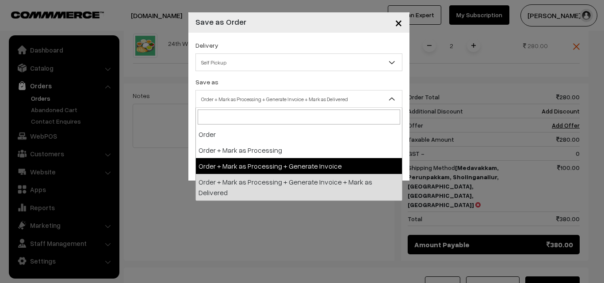
select select "3"
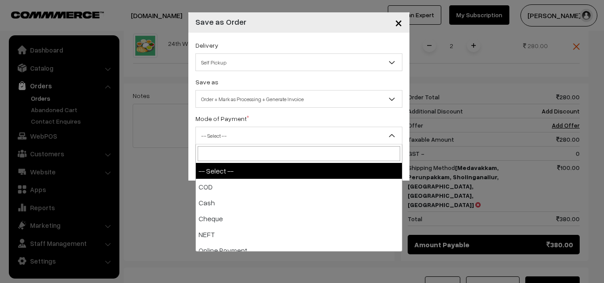
click at [241, 128] on span "-- Select --" at bounding box center [298, 136] width 207 height 18
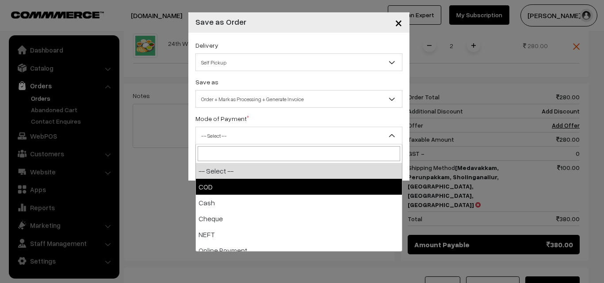
select select "2"
checkbox input "true"
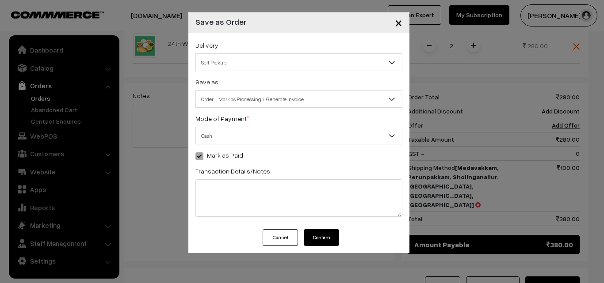
click at [322, 240] on button "Confirm" at bounding box center [321, 237] width 35 height 17
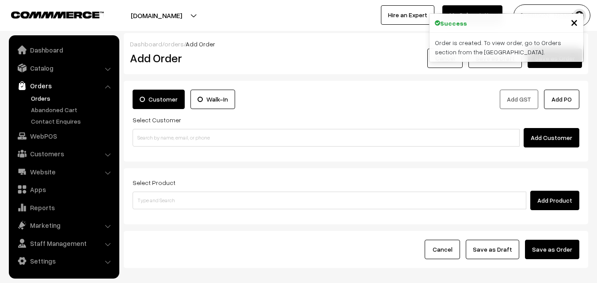
click at [45, 95] on link "Orders" at bounding box center [72, 98] width 87 height 9
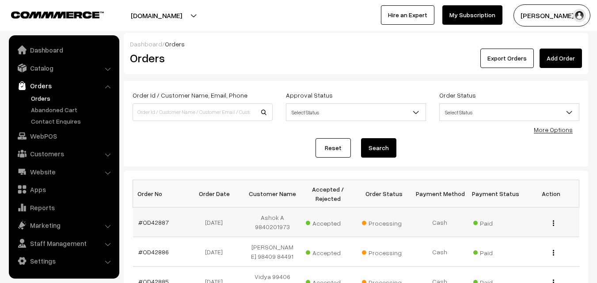
click at [154, 217] on td "#OD42887" at bounding box center [161, 223] width 56 height 30
click at [154, 222] on link "#OD42887" at bounding box center [153, 223] width 30 height 8
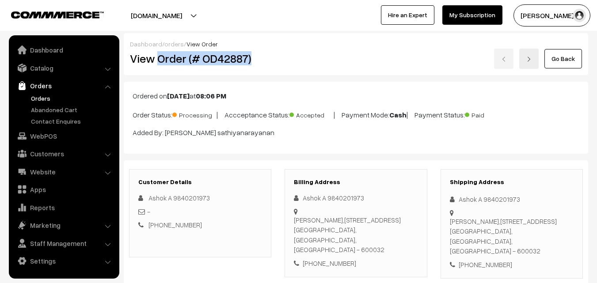
drag, startPoint x: 159, startPoint y: 62, endPoint x: 264, endPoint y: 68, distance: 105.3
click at [264, 68] on div "View Order (# OD42887)" at bounding box center [200, 59] width 155 height 20
copy h2 "Order (# OD42887)"
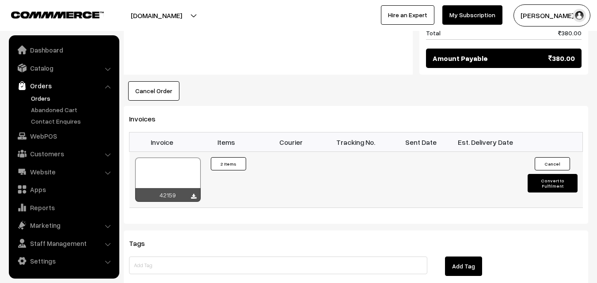
scroll to position [442, 0]
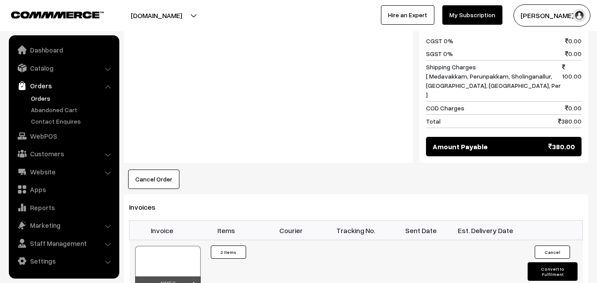
click at [173, 240] on td "42159" at bounding box center [161, 268] width 65 height 56
click at [167, 246] on div at bounding box center [167, 268] width 65 height 44
click at [43, 139] on link "WebPOS" at bounding box center [63, 136] width 105 height 16
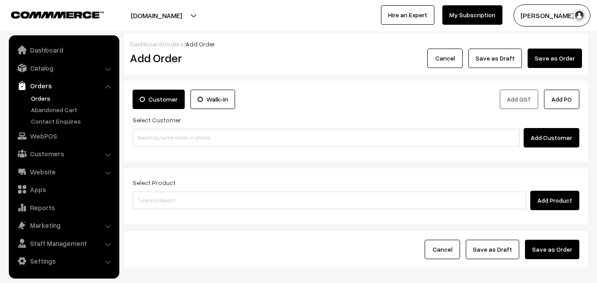
click at [176, 140] on input at bounding box center [326, 138] width 387 height 18
click at [155, 138] on input "80722 54485" at bounding box center [326, 138] width 387 height 18
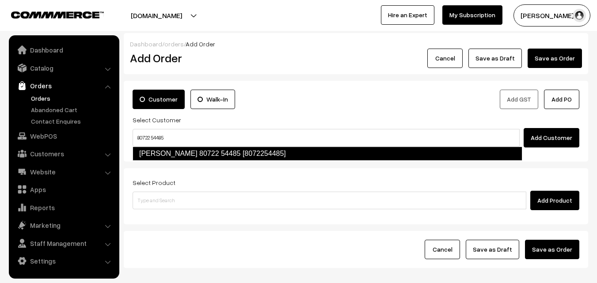
click at [160, 152] on link "[PERSON_NAME] 80722 54485 [8072254485]" at bounding box center [328, 154] width 390 height 14
type input "80722 54485"
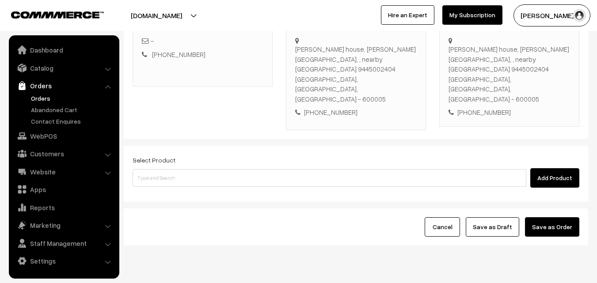
scroll to position [161, 0]
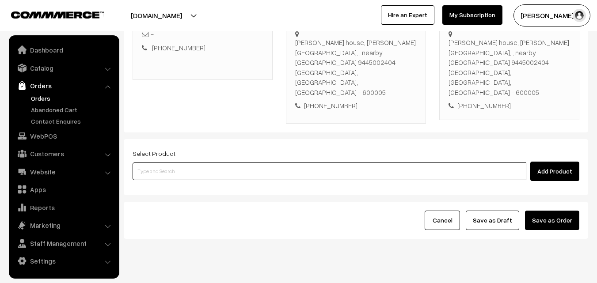
click at [187, 163] on input at bounding box center [330, 172] width 394 height 18
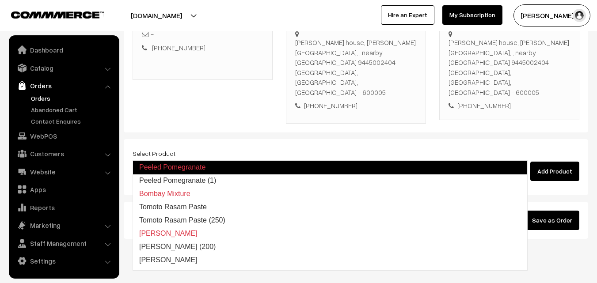
type input "Peeled Pomegranate (1)"
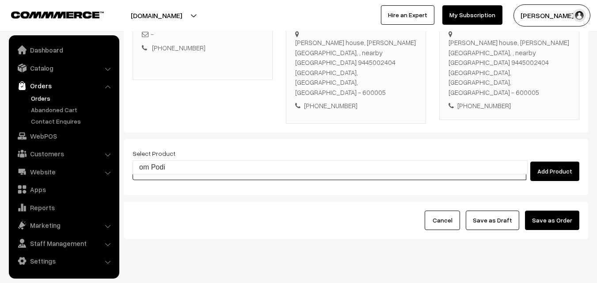
type input "om Podi"
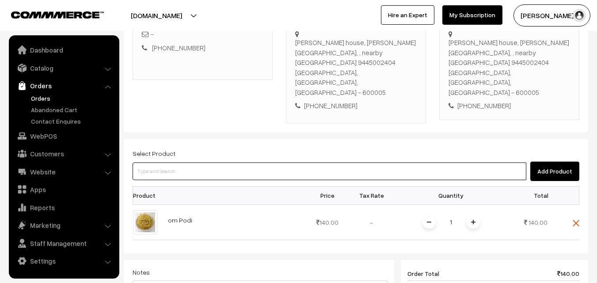
click at [199, 163] on input at bounding box center [330, 172] width 394 height 18
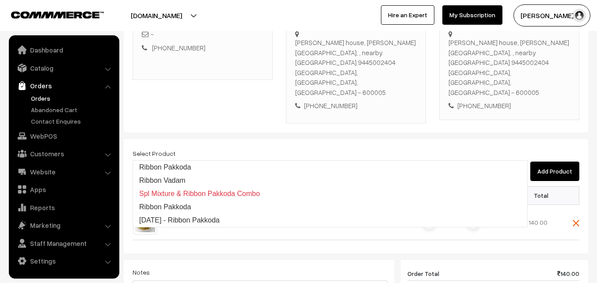
type input "Ribbon Pakkoda"
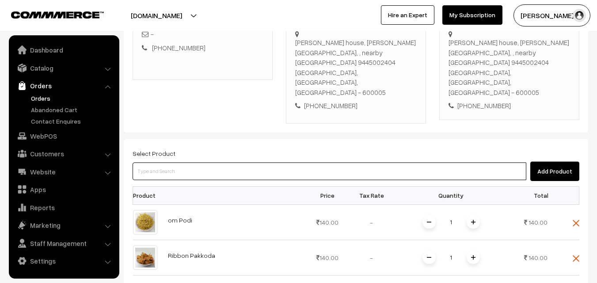
click at [225, 163] on input at bounding box center [330, 172] width 394 height 18
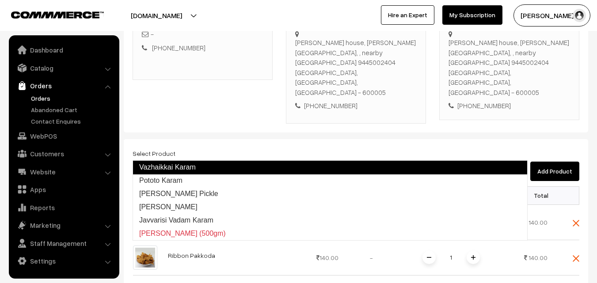
type input "Pototo Karam"
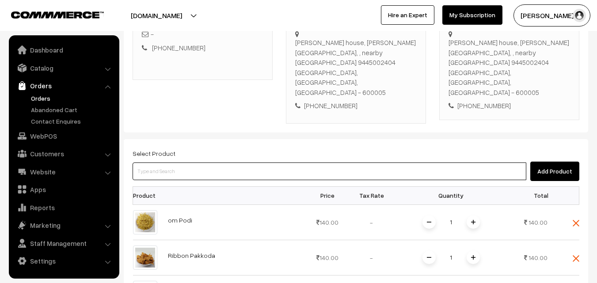
click at [222, 163] on input at bounding box center [330, 172] width 394 height 18
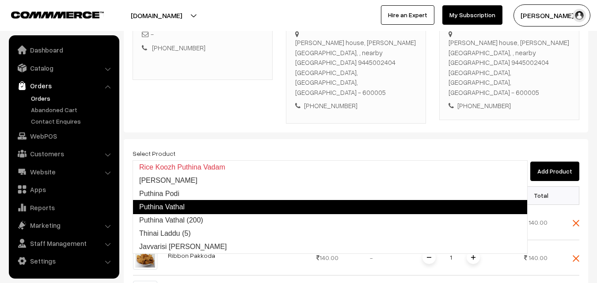
type input "Thinai Laddu (5)"
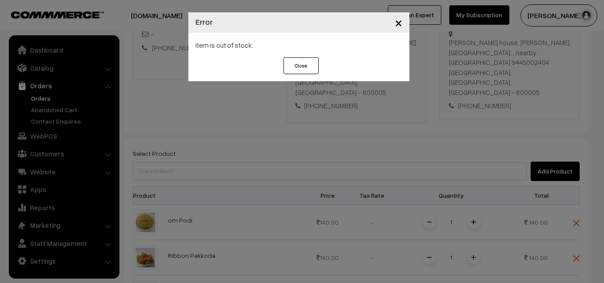
click at [222, 154] on div "× Error Item is out of stock. Close" at bounding box center [302, 141] width 604 height 283
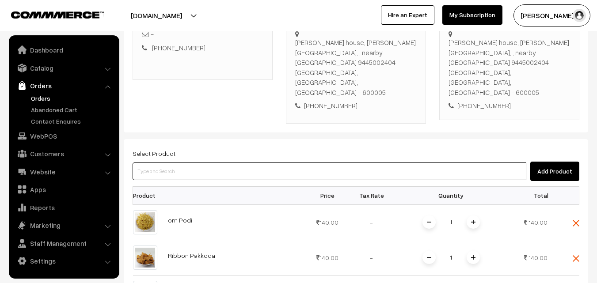
click at [224, 163] on input at bounding box center [330, 172] width 394 height 18
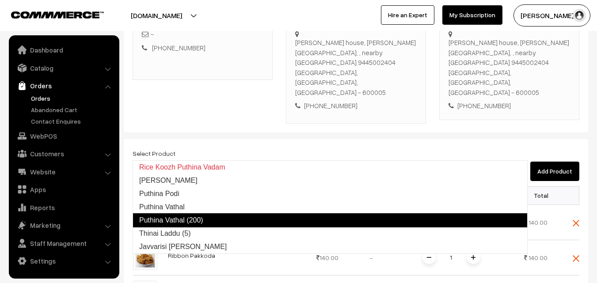
type input "Thinai Laddu (5)"
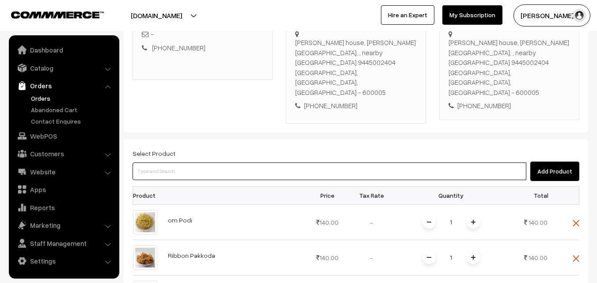
click at [224, 163] on input at bounding box center [330, 172] width 394 height 18
click at [258, 163] on input at bounding box center [330, 172] width 394 height 18
type input "Spl Rasam Podi"
click at [242, 163] on input at bounding box center [330, 172] width 394 height 18
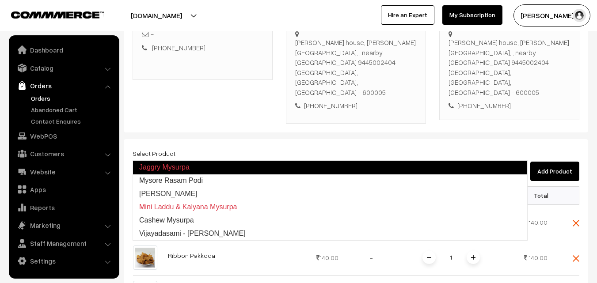
type input "Mysore Rasam Podi"
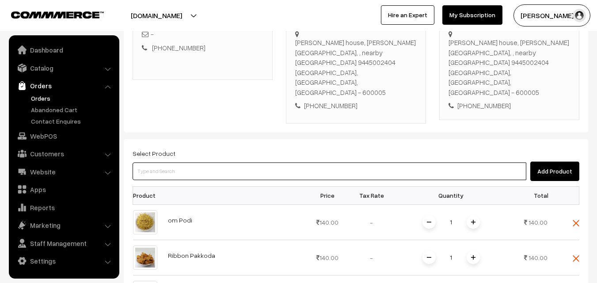
click at [191, 163] on input at bounding box center [330, 172] width 394 height 18
type input "Moru Moru Murukku"
click at [193, 163] on input at bounding box center [330, 172] width 394 height 18
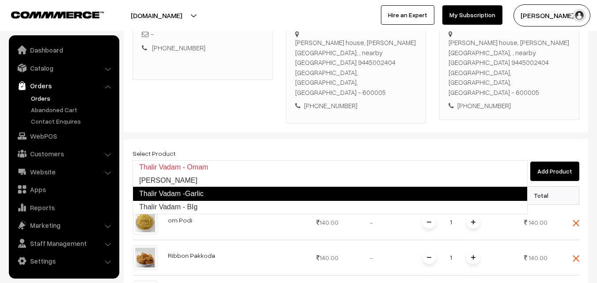
type input "Thalir Vadam - BIg"
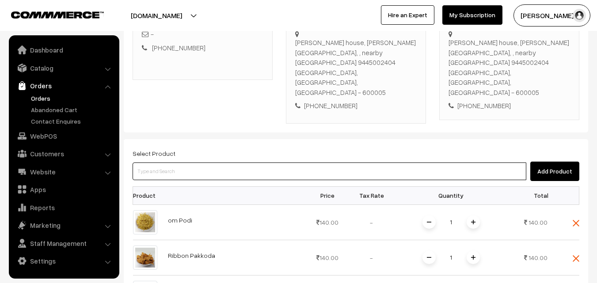
click at [217, 163] on input at bounding box center [330, 172] width 394 height 18
type input "Mini Kadalai Urundai"
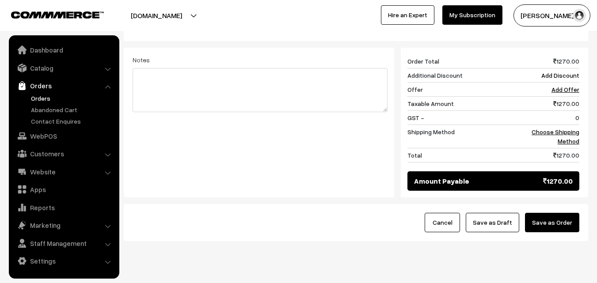
scroll to position [659, 0]
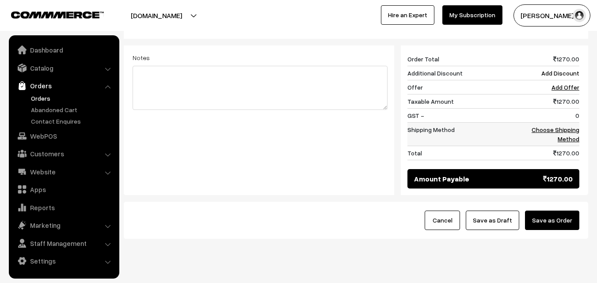
click at [566, 126] on link "Choose Shipping Method" at bounding box center [556, 134] width 48 height 17
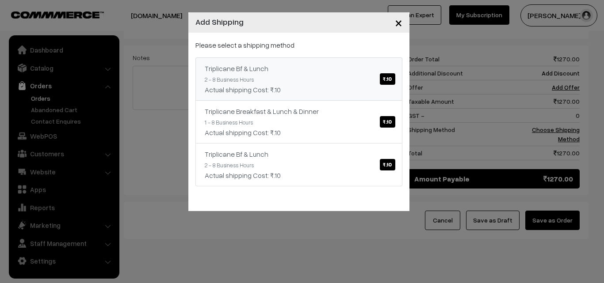
click at [355, 75] on link "Triplicane Bf & Lunch ₹.10 2 - 8 Business Hours Actual shipping Cost: ₹.10" at bounding box center [298, 78] width 207 height 43
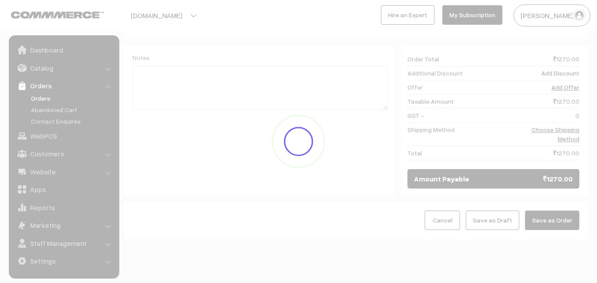
click at [568, 200] on div at bounding box center [298, 141] width 597 height 283
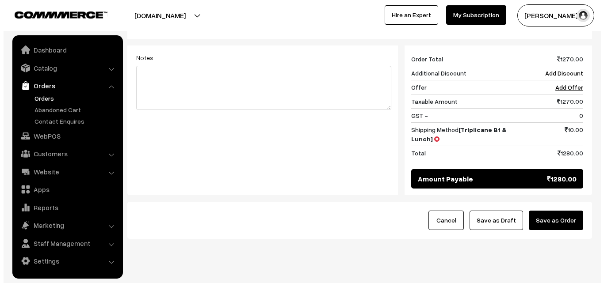
scroll to position [650, 0]
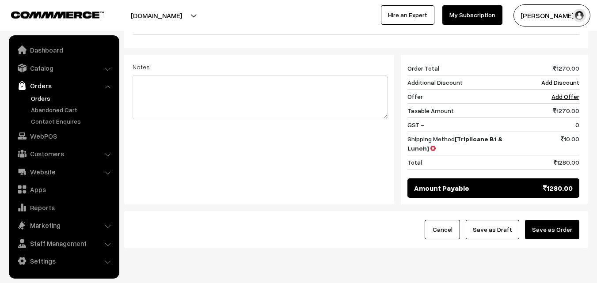
click at [568, 220] on button "Save as Order" at bounding box center [552, 229] width 54 height 19
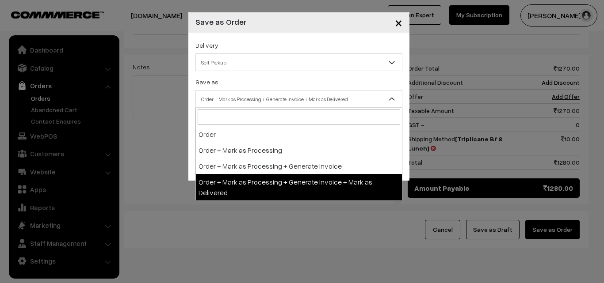
click at [292, 101] on span "Order + Mark as Processing + Generate Invoice + Mark as Delivered" at bounding box center [299, 98] width 206 height 15
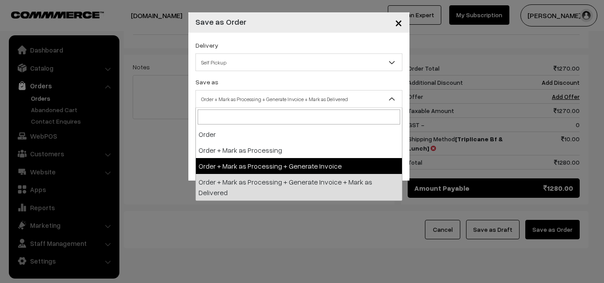
drag, startPoint x: 273, startPoint y: 163, endPoint x: 254, endPoint y: 137, distance: 31.8
select select "3"
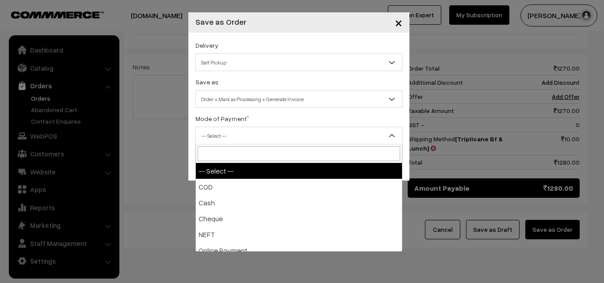
click at [251, 133] on span "-- Select --" at bounding box center [299, 135] width 206 height 15
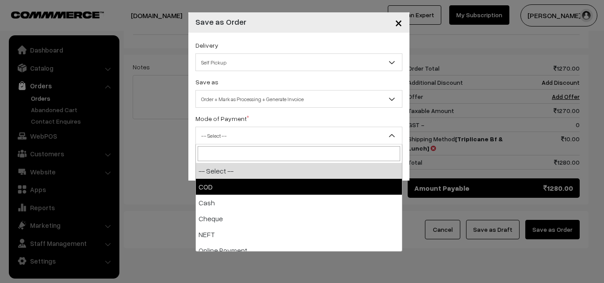
select select "1"
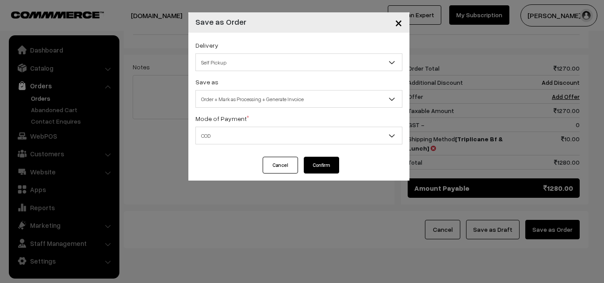
click at [319, 165] on button "Confirm" at bounding box center [321, 165] width 35 height 17
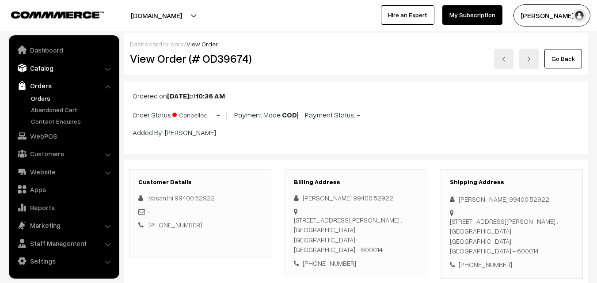
click at [61, 70] on link "Catalog" at bounding box center [63, 68] width 105 height 16
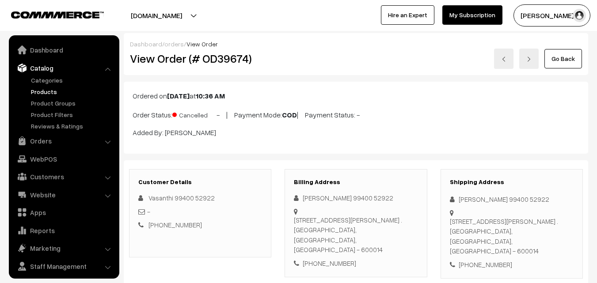
click at [55, 89] on link "Products" at bounding box center [72, 91] width 87 height 9
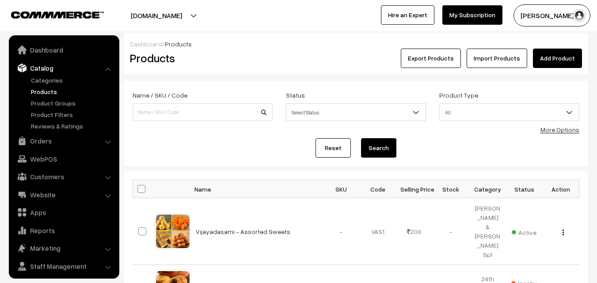
scroll to position [22, 0]
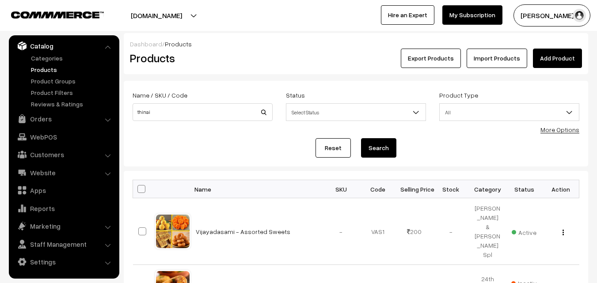
type input "thinai"
click at [361, 138] on button "Search" at bounding box center [378, 147] width 35 height 19
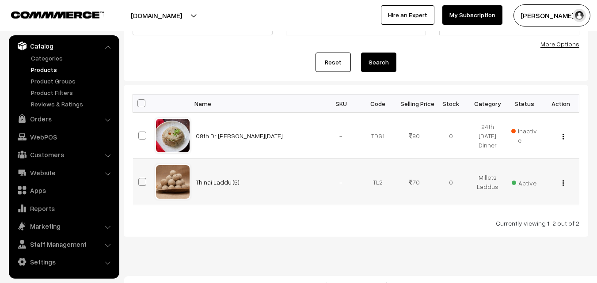
scroll to position [88, 0]
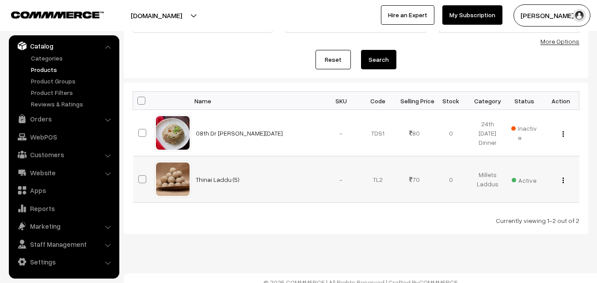
click at [565, 179] on div "View Edit Delete" at bounding box center [561, 179] width 26 height 9
click at [562, 180] on img "button" at bounding box center [562, 181] width 1 height 6
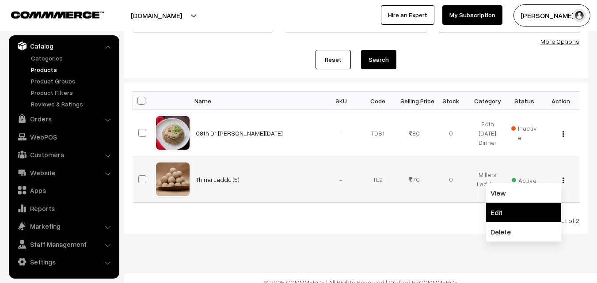
click at [537, 214] on link "Edit" at bounding box center [523, 212] width 75 height 19
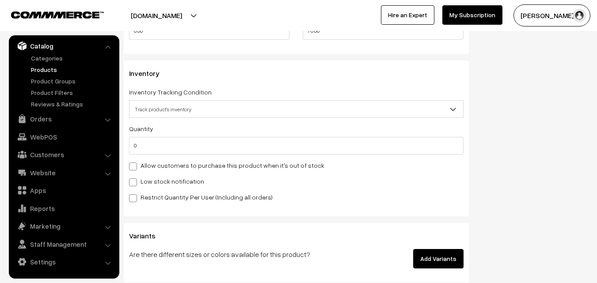
scroll to position [840, 0]
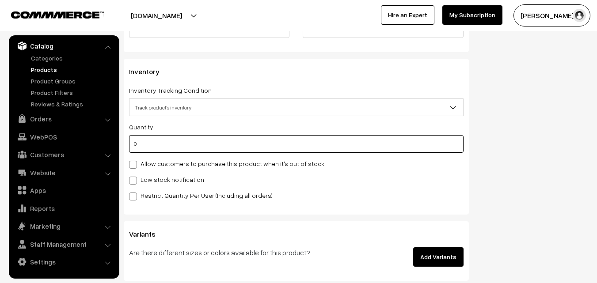
click at [152, 142] on input "0" at bounding box center [296, 144] width 334 height 18
drag, startPoint x: 160, startPoint y: 142, endPoint x: 102, endPoint y: 142, distance: 57.9
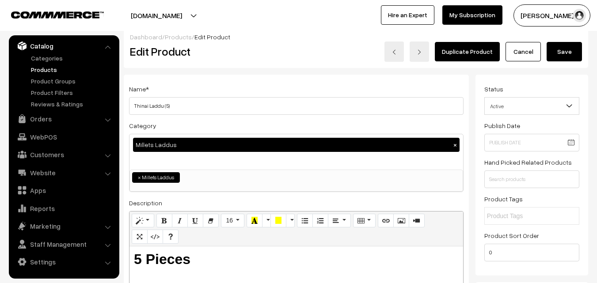
scroll to position [4, 0]
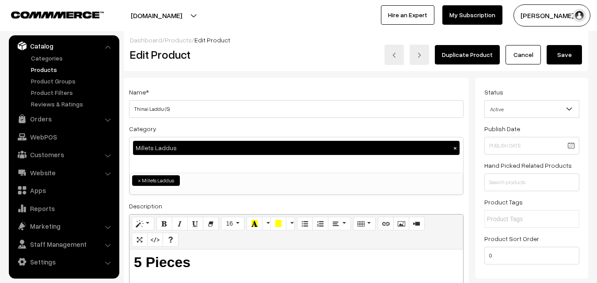
type input "1"
click at [576, 45] on button "Save" at bounding box center [564, 54] width 35 height 19
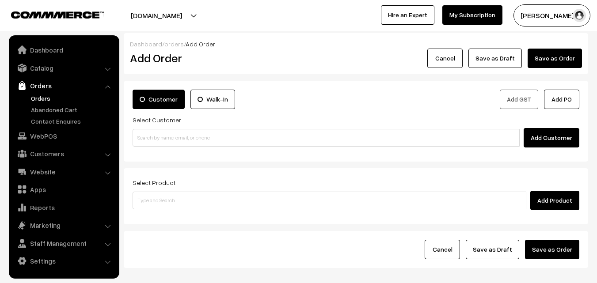
click at [36, 98] on link "Orders" at bounding box center [72, 98] width 87 height 9
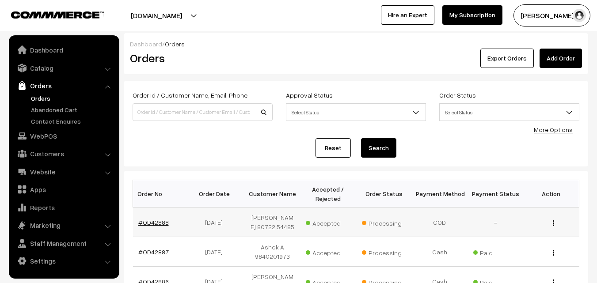
click at [155, 221] on link "#OD42888" at bounding box center [153, 223] width 30 height 8
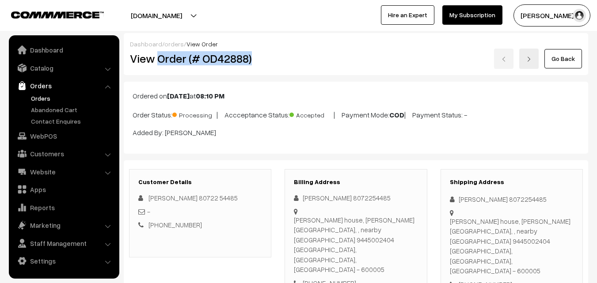
drag, startPoint x: 156, startPoint y: 57, endPoint x: 269, endPoint y: 60, distance: 112.3
click at [269, 61] on h2 "View Order (# OD42888)" at bounding box center [201, 59] width 142 height 14
copy h2 "Order (# OD42888)"
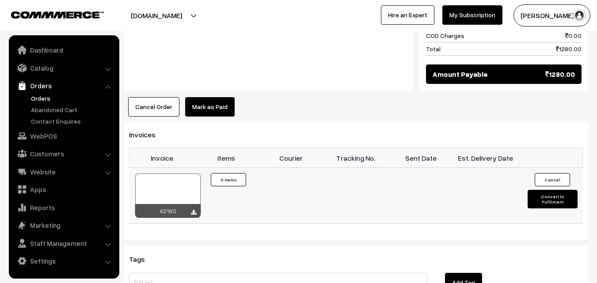
scroll to position [928, 0]
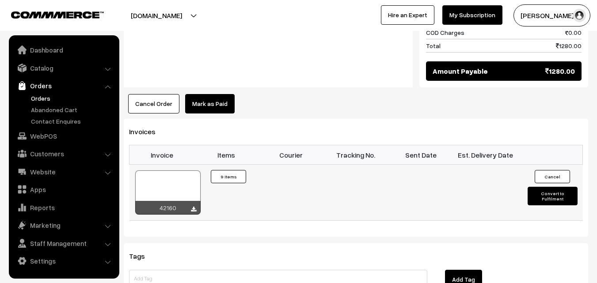
click at [174, 171] on div at bounding box center [167, 193] width 65 height 44
click at [51, 134] on link "WebPOS" at bounding box center [63, 136] width 105 height 16
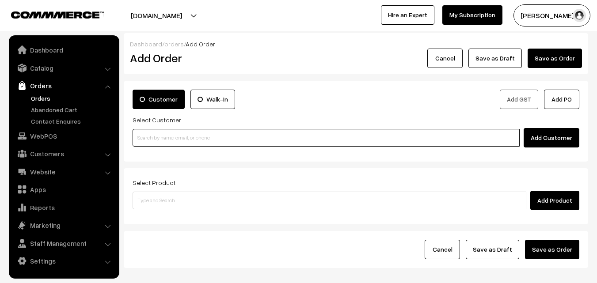
click at [174, 131] on input at bounding box center [326, 138] width 387 height 18
paste input "93817 35728"
click at [157, 135] on input "93817 35728" at bounding box center [326, 138] width 387 height 18
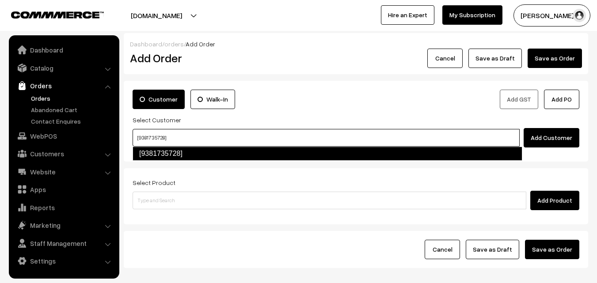
type input "[9381735728]"
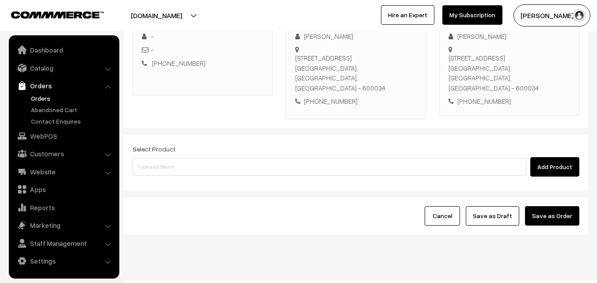
scroll to position [151, 0]
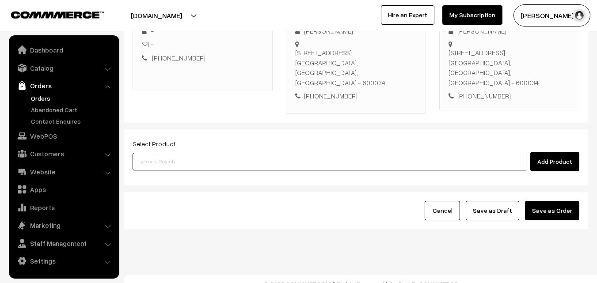
click at [214, 153] on input at bounding box center [330, 162] width 394 height 18
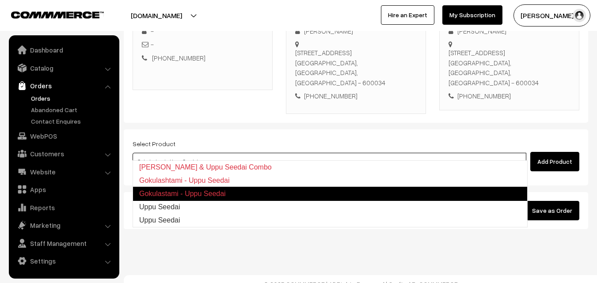
type input "Uppu Seedai"
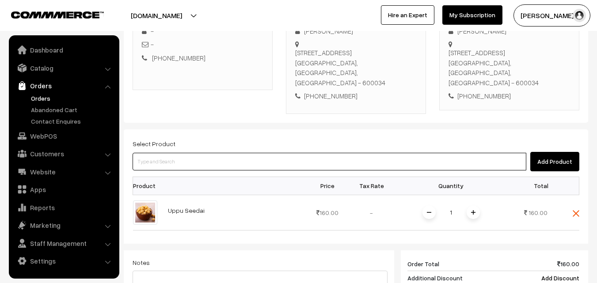
click at [214, 153] on input at bounding box center [330, 162] width 394 height 18
click at [211, 154] on input at bounding box center [330, 162] width 394 height 18
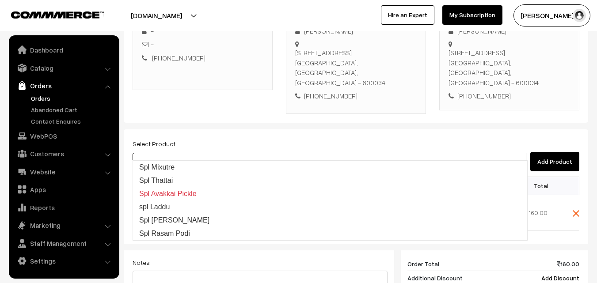
type input "s"
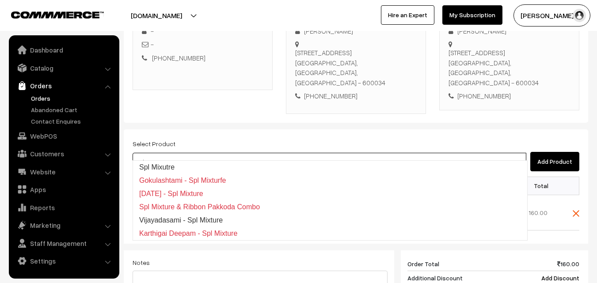
type input "Spl Mixutre"
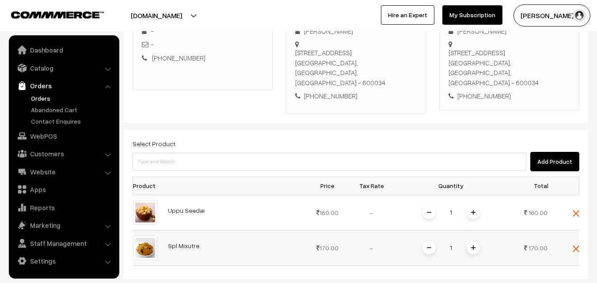
drag, startPoint x: 478, startPoint y: 238, endPoint x: 471, endPoint y: 238, distance: 6.6
click at [478, 241] on span at bounding box center [473, 247] width 13 height 13
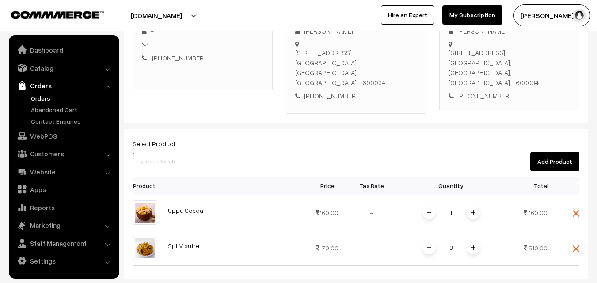
click at [275, 153] on input at bounding box center [330, 162] width 394 height 18
type input "Oosi Thenkuzal"
click at [223, 153] on input at bounding box center [330, 162] width 394 height 18
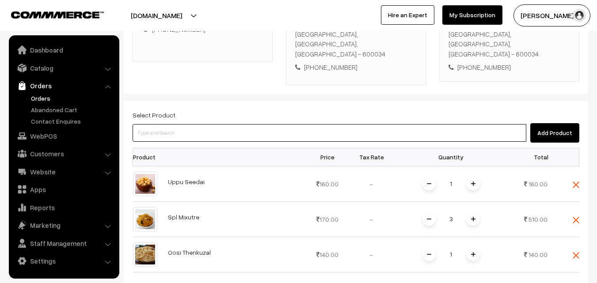
scroll to position [195, 0]
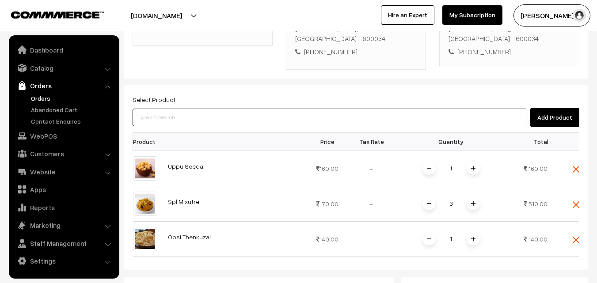
click at [275, 112] on input at bounding box center [330, 118] width 394 height 18
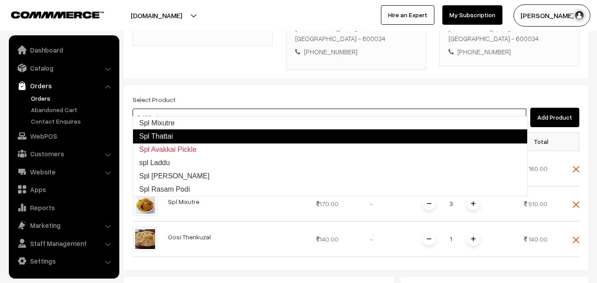
type input "Spl Thattai"
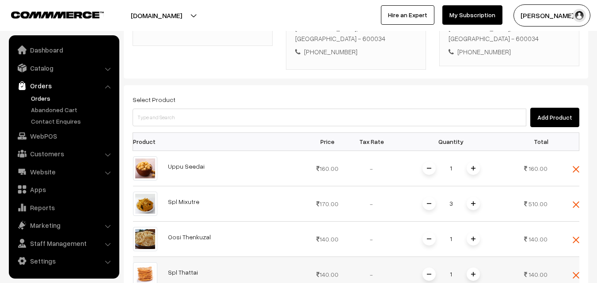
click at [479, 268] on span at bounding box center [473, 274] width 13 height 13
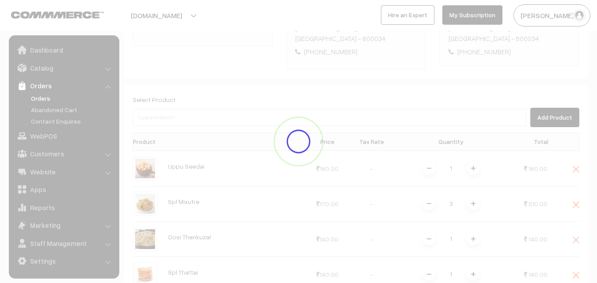
click at [476, 262] on div "Dashboard / orders / Add Order Add Order Cancel Save as Draft Save as Order Sav…" at bounding box center [356, 172] width 464 height 668
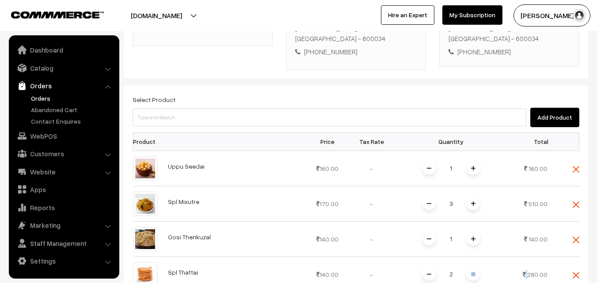
click at [476, 268] on span at bounding box center [473, 274] width 13 height 13
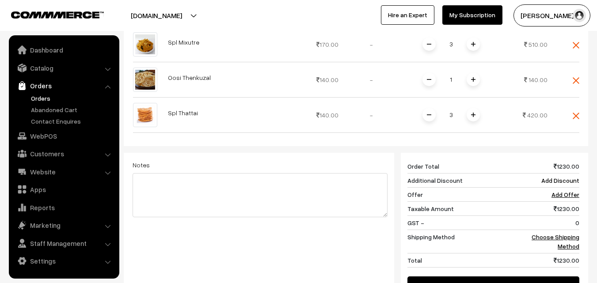
scroll to position [372, 0]
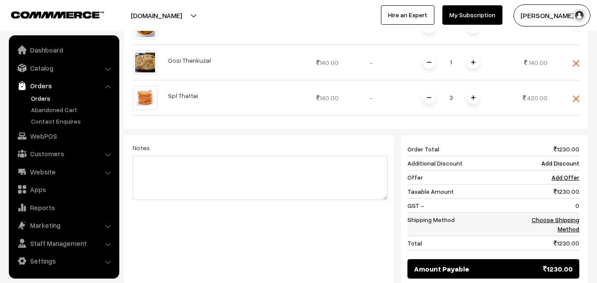
click at [577, 216] on link "Choose Shipping Method" at bounding box center [556, 224] width 48 height 17
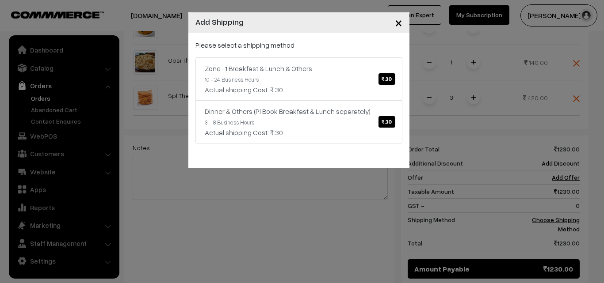
click at [355, 98] on link "Zone -1 Breakfast & Lunch & Others ₹.30 10 - 24 Business Hours Actual shipping …" at bounding box center [298, 78] width 207 height 43
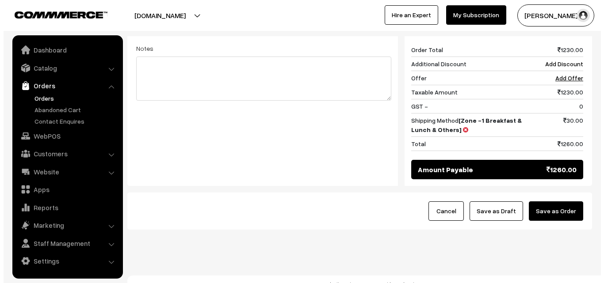
scroll to position [472, 0]
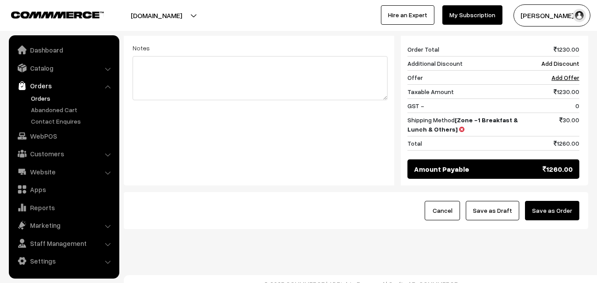
click at [558, 208] on button "Save as Order" at bounding box center [552, 210] width 54 height 19
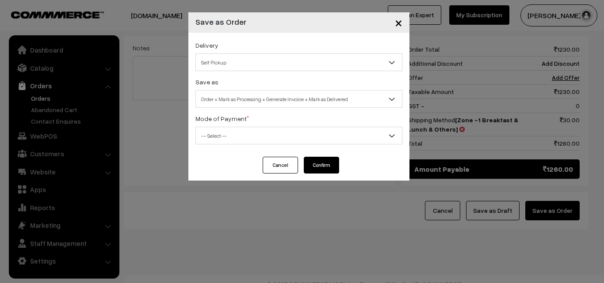
click at [294, 106] on span "Order + Mark as Processing + Generate Invoice + Mark as Delivered" at bounding box center [299, 98] width 206 height 15
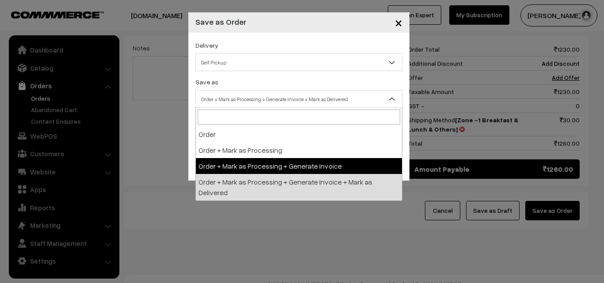
select select "3"
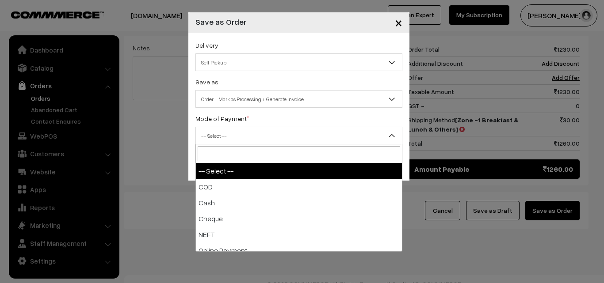
click at [246, 144] on span "-- Select --" at bounding box center [298, 136] width 207 height 18
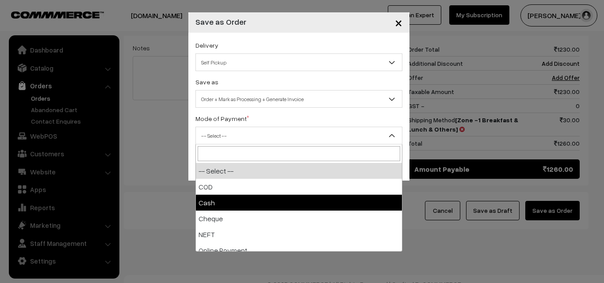
select select "2"
checkbox input "true"
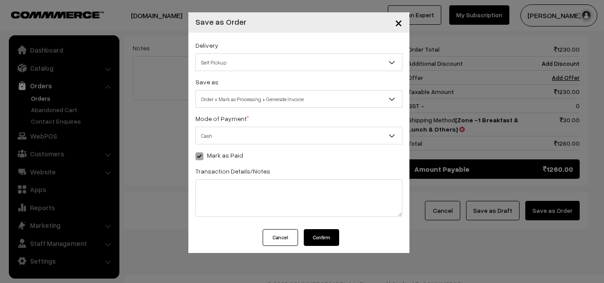
click at [319, 237] on button "Confirm" at bounding box center [321, 237] width 35 height 17
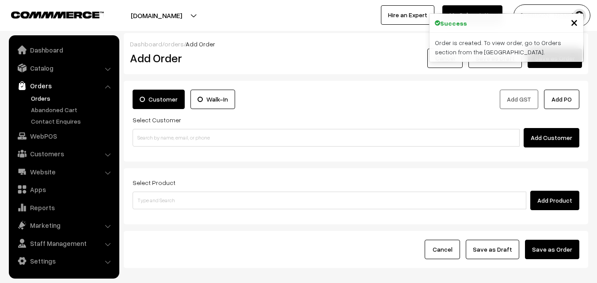
click at [48, 100] on link "Orders" at bounding box center [72, 98] width 87 height 9
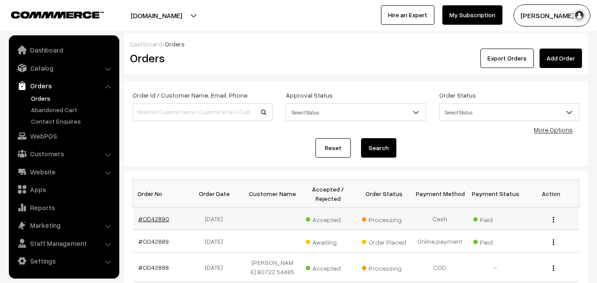
click at [156, 219] on link "#OD42890" at bounding box center [153, 219] width 31 height 8
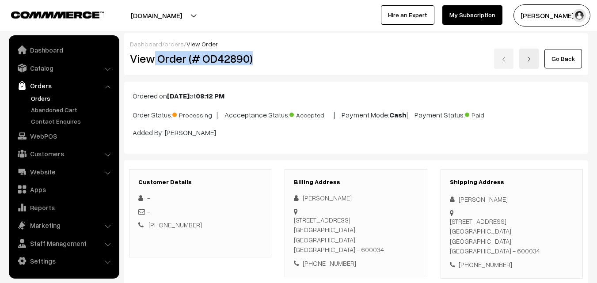
drag, startPoint x: 155, startPoint y: 61, endPoint x: 262, endPoint y: 61, distance: 106.9
click at [262, 61] on h2 "View Order (# OD42890)" at bounding box center [201, 59] width 142 height 14
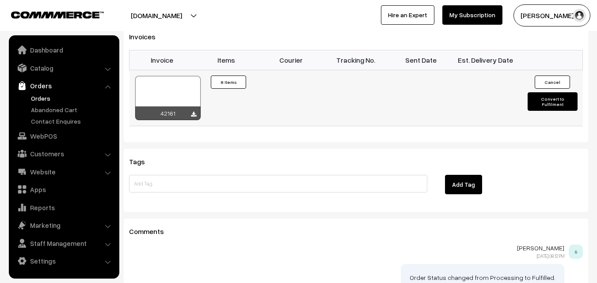
scroll to position [751, 0]
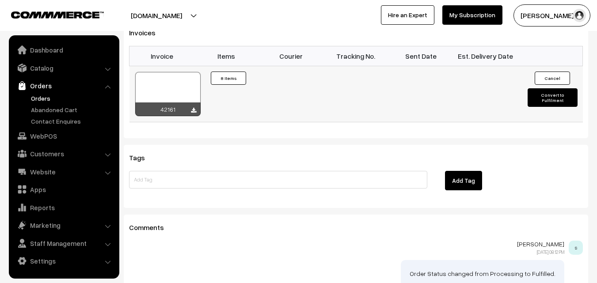
click at [172, 80] on div at bounding box center [167, 94] width 65 height 44
click at [42, 99] on link "Orders" at bounding box center [72, 98] width 87 height 9
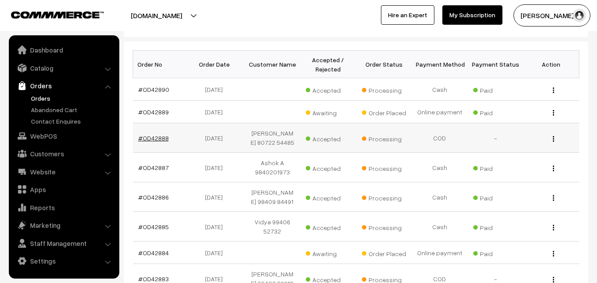
scroll to position [133, 0]
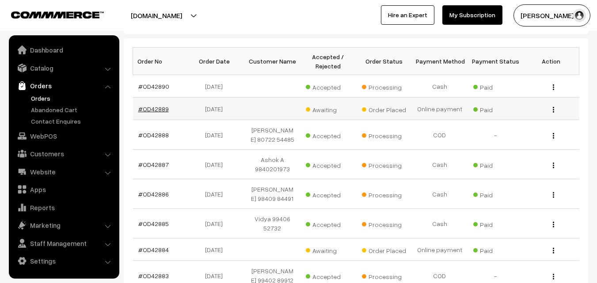
click at [150, 109] on link "#OD42889" at bounding box center [153, 109] width 30 height 8
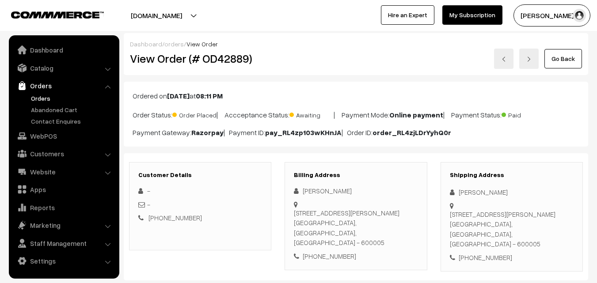
click at [337, 267] on div "Billing Address Ganesh S [STREET_ADDRESS][PERSON_NAME] [PHONE_NUMBER]" at bounding box center [356, 216] width 142 height 109
click at [339, 258] on div "[PHONE_NUMBER]" at bounding box center [356, 256] width 124 height 10
copy div "9360465502"
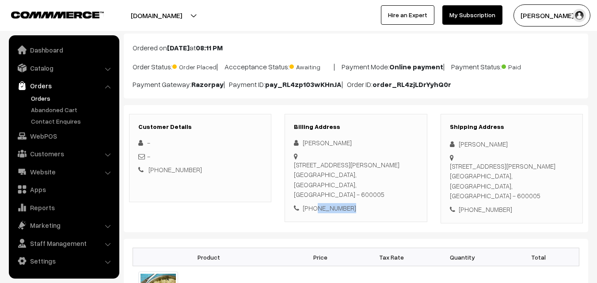
scroll to position [44, 0]
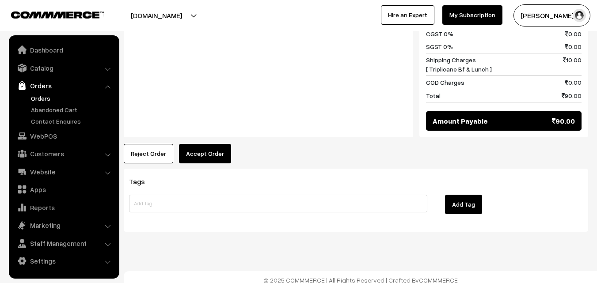
click at [206, 151] on button "Accept Order" at bounding box center [205, 153] width 52 height 19
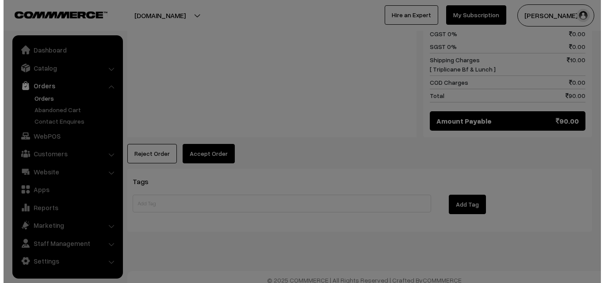
scroll to position [443, 0]
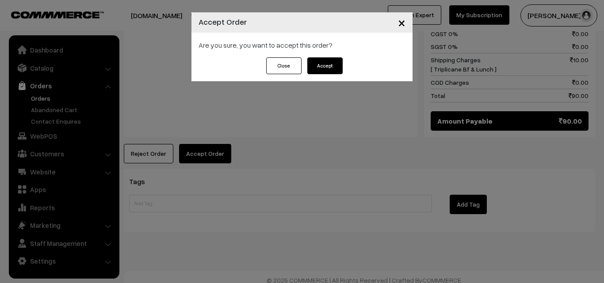
click at [327, 68] on button "Accept" at bounding box center [324, 65] width 35 height 17
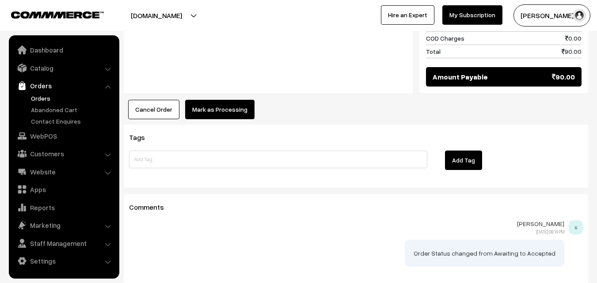
click at [227, 100] on button "Mark as Processing" at bounding box center [219, 109] width 69 height 19
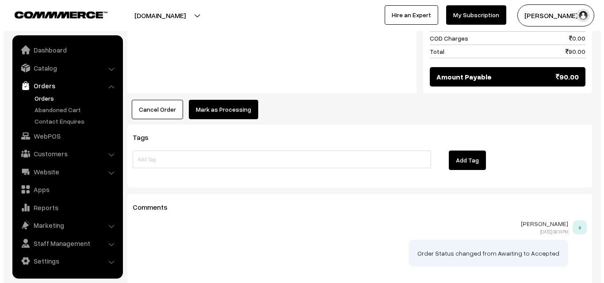
scroll to position [487, 0]
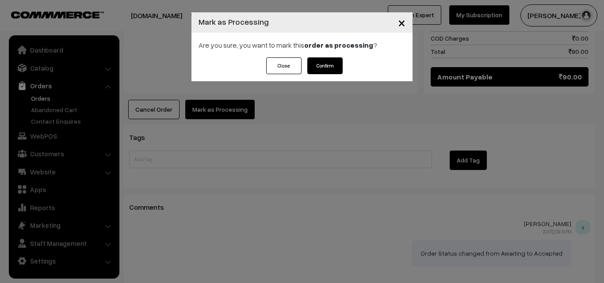
click at [349, 71] on div "Close Confirm" at bounding box center [301, 69] width 221 height 24
click at [325, 69] on button "Confirm" at bounding box center [324, 65] width 35 height 17
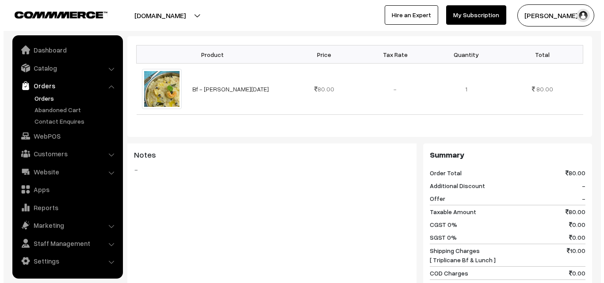
scroll to position [353, 0]
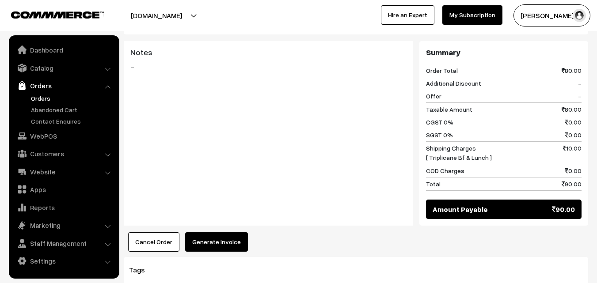
click at [213, 250] on button "Generate Invoice" at bounding box center [216, 241] width 63 height 19
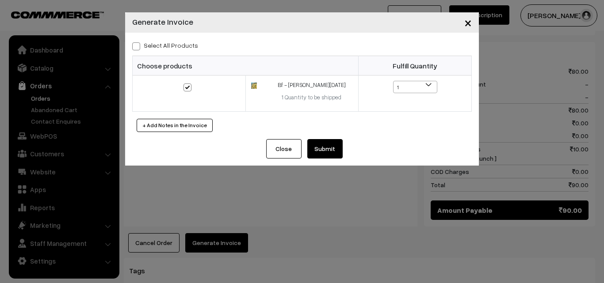
click at [181, 45] on label "Select All Products" at bounding box center [165, 45] width 66 height 9
click at [138, 45] on input "Select All Products" at bounding box center [135, 45] width 6 height 6
checkbox input "true"
click at [324, 146] on button "Submit" at bounding box center [324, 148] width 35 height 19
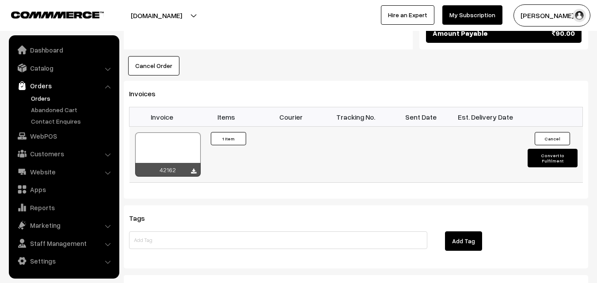
scroll to position [530, 0]
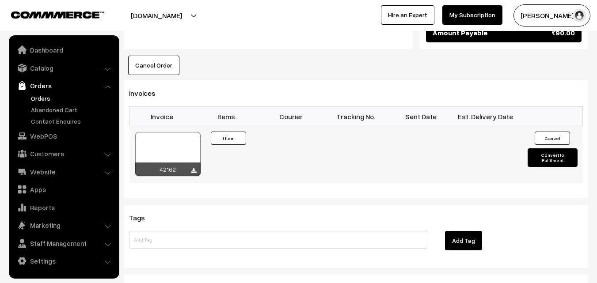
click at [172, 136] on div at bounding box center [167, 154] width 65 height 44
click at [37, 101] on link "Orders" at bounding box center [72, 98] width 87 height 9
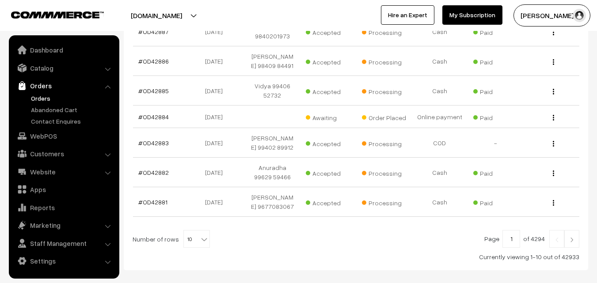
scroll to position [309, 0]
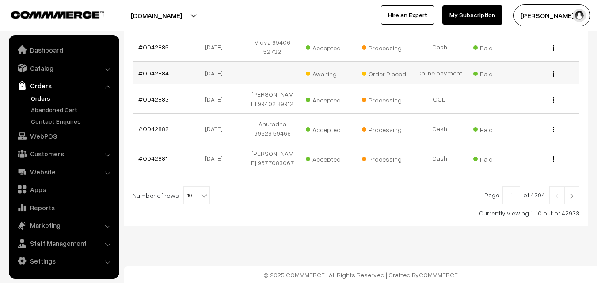
click at [152, 74] on link "#OD42884" at bounding box center [153, 73] width 30 height 8
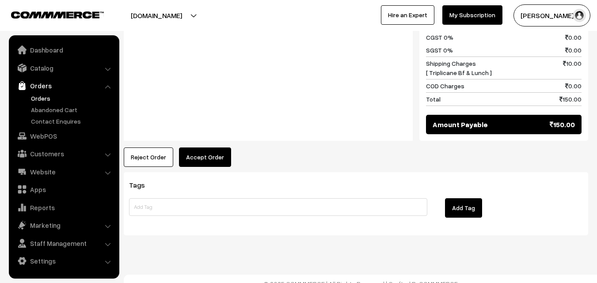
click at [190, 152] on button "Accept Order" at bounding box center [205, 157] width 52 height 19
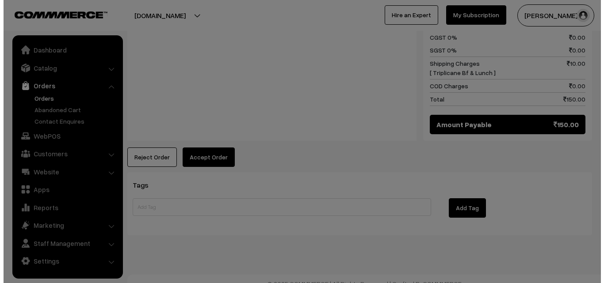
scroll to position [439, 0]
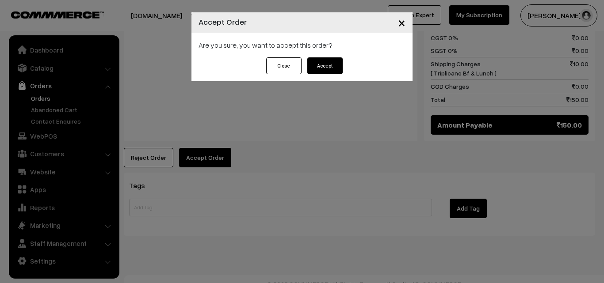
click at [317, 56] on div "Are you sure, you want to accept this order?" at bounding box center [301, 45] width 221 height 25
click at [318, 64] on button "Accept" at bounding box center [324, 65] width 35 height 17
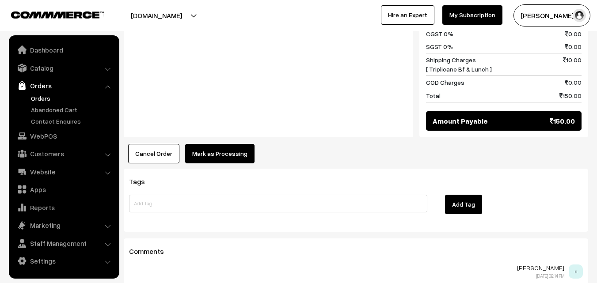
click at [206, 148] on button "Mark as Processing" at bounding box center [219, 153] width 69 height 19
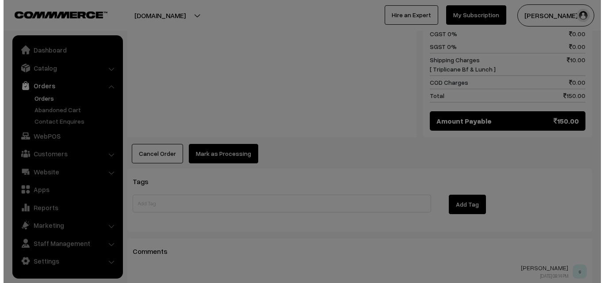
scroll to position [442, 0]
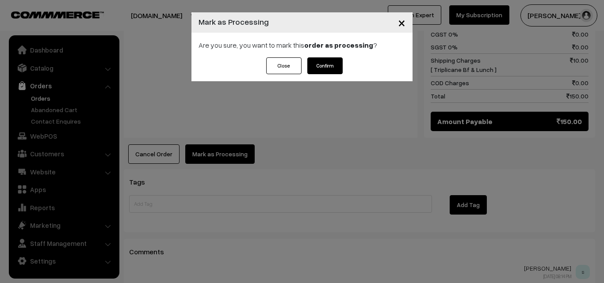
click at [328, 67] on button "Confirm" at bounding box center [324, 65] width 35 height 17
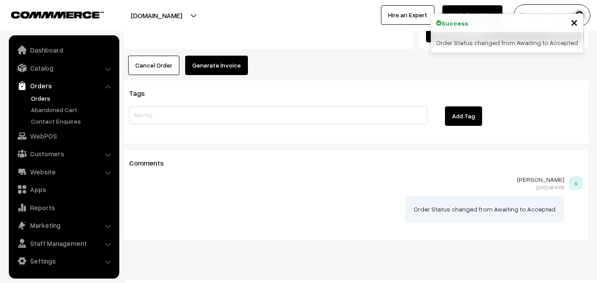
click at [215, 56] on button "Generate Invoice" at bounding box center [216, 65] width 63 height 19
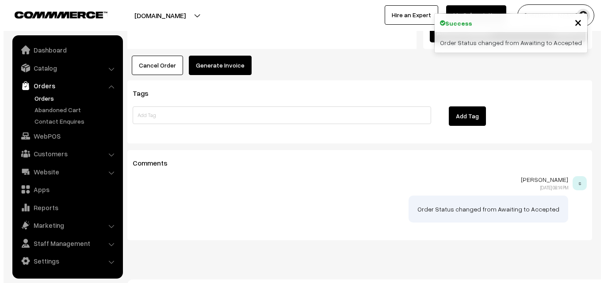
scroll to position [531, 0]
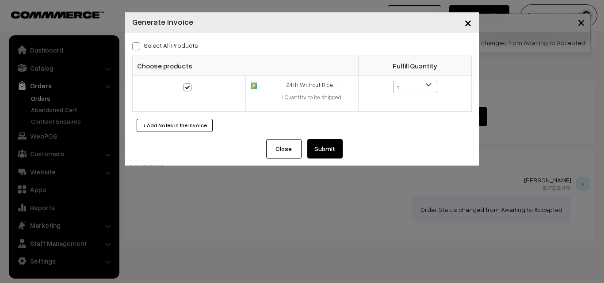
click at [320, 150] on button "Submit" at bounding box center [324, 148] width 35 height 19
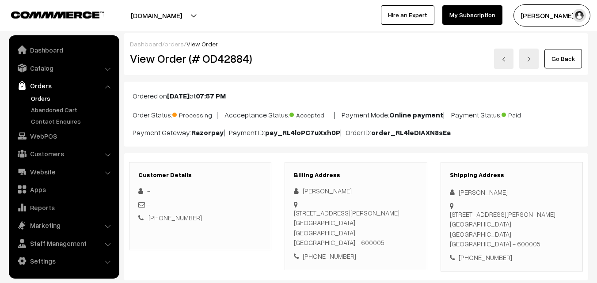
scroll to position [530, 0]
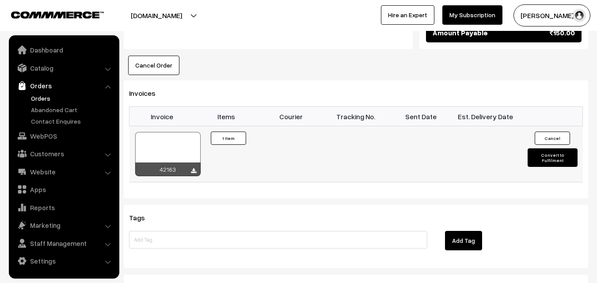
click at [167, 140] on div at bounding box center [167, 154] width 65 height 44
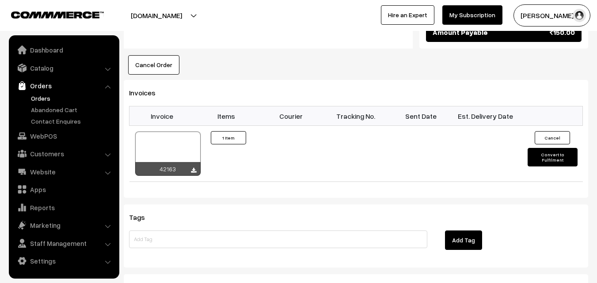
click at [40, 98] on link "Orders" at bounding box center [72, 98] width 87 height 9
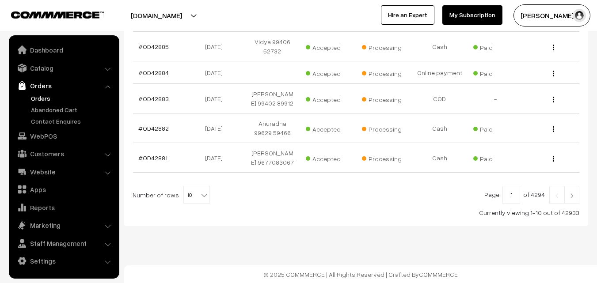
scroll to position [310, 0]
click at [193, 195] on span "10" at bounding box center [197, 195] width 26 height 18
select select "100"
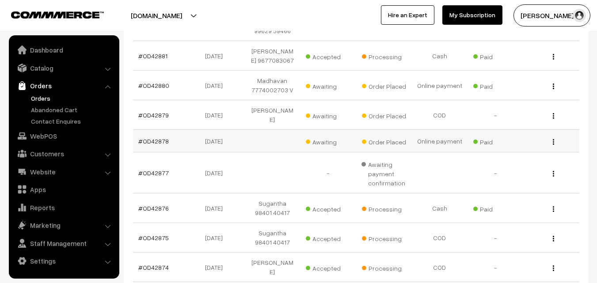
scroll to position [398, 0]
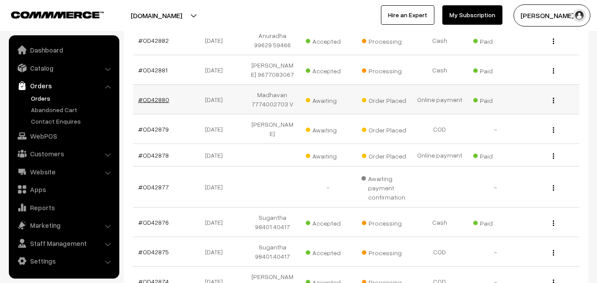
click at [151, 101] on link "#OD42880" at bounding box center [153, 100] width 31 height 8
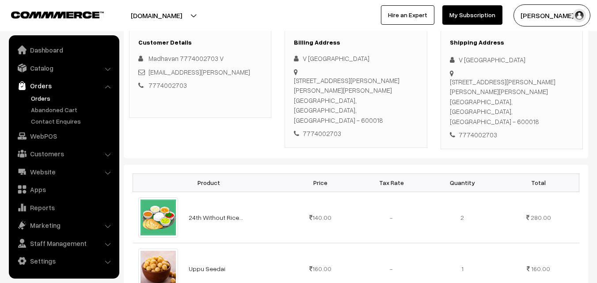
click at [323, 129] on div "7774002703" at bounding box center [356, 134] width 124 height 10
copy div "7774002703"
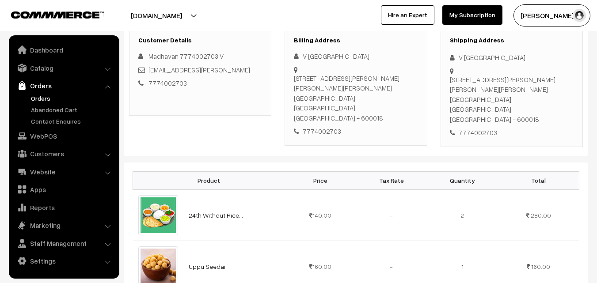
scroll to position [133, 0]
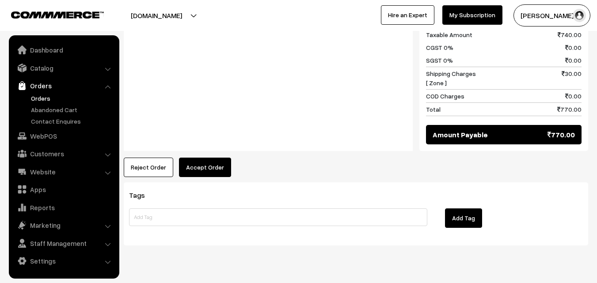
click at [205, 158] on button "Accept Order" at bounding box center [205, 167] width 52 height 19
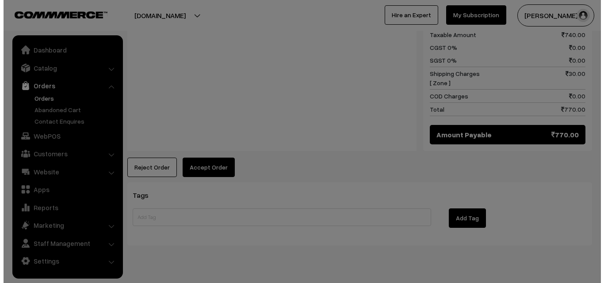
scroll to position [595, 0]
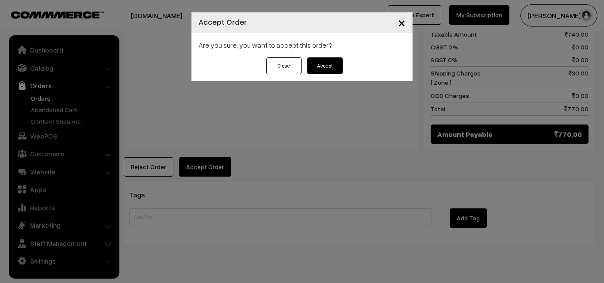
click at [327, 66] on button "Accept" at bounding box center [324, 65] width 35 height 17
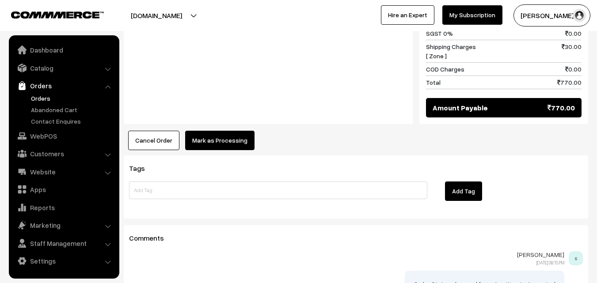
click at [218, 131] on button "Mark as Processing" at bounding box center [219, 140] width 69 height 19
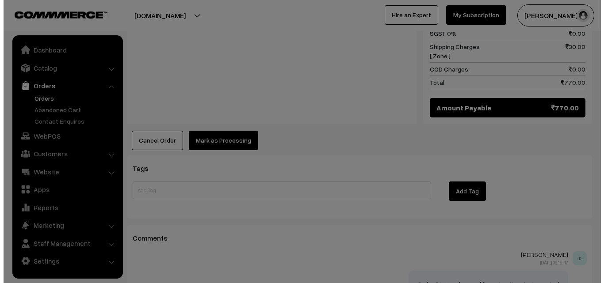
scroll to position [622, 0]
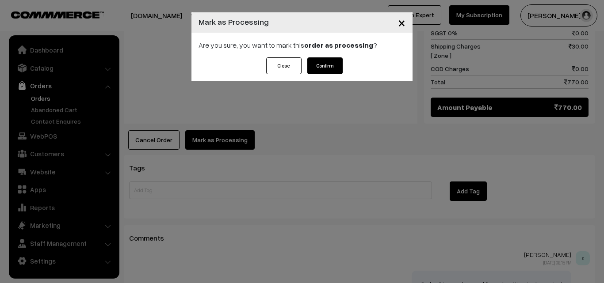
click at [331, 63] on button "Confirm" at bounding box center [324, 65] width 35 height 17
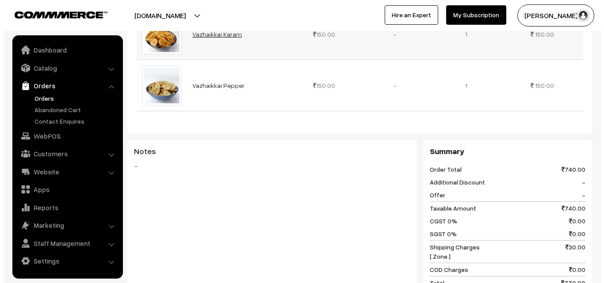
scroll to position [530, 0]
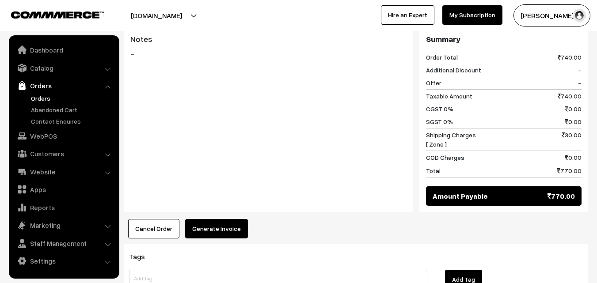
click at [216, 190] on div "Notes -" at bounding box center [268, 120] width 289 height 185
click at [220, 219] on button "Generate Invoice" at bounding box center [216, 228] width 63 height 19
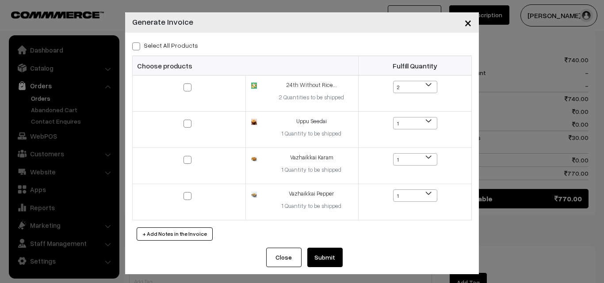
click at [181, 46] on label "Select All Products" at bounding box center [165, 45] width 66 height 9
click at [138, 46] on input "Select All Products" at bounding box center [135, 45] width 6 height 6
checkbox input "true"
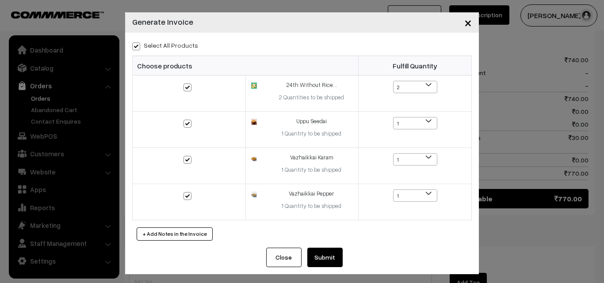
checkbox input "true"
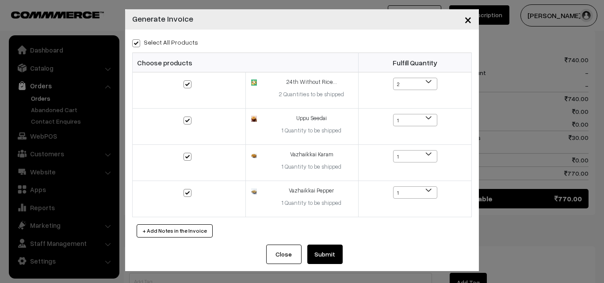
scroll to position [4, 0]
click at [321, 252] on button "Submit" at bounding box center [324, 253] width 35 height 19
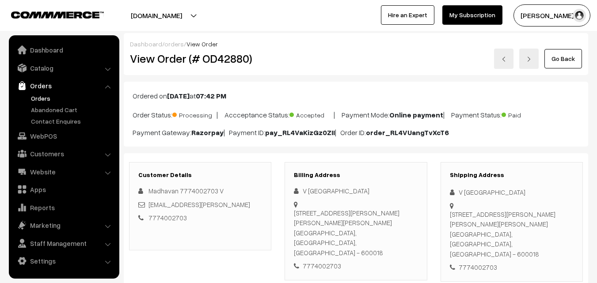
scroll to position [619, 0]
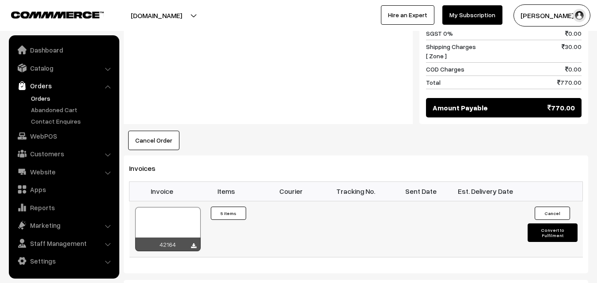
click at [184, 207] on div at bounding box center [167, 229] width 65 height 44
click at [45, 99] on link "Orders" at bounding box center [72, 98] width 87 height 9
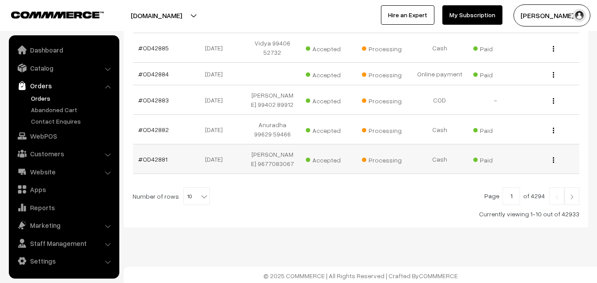
scroll to position [310, 0]
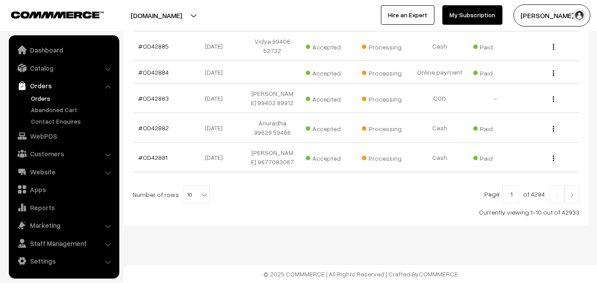
click at [200, 199] on b at bounding box center [204, 194] width 9 height 9
select select "100"
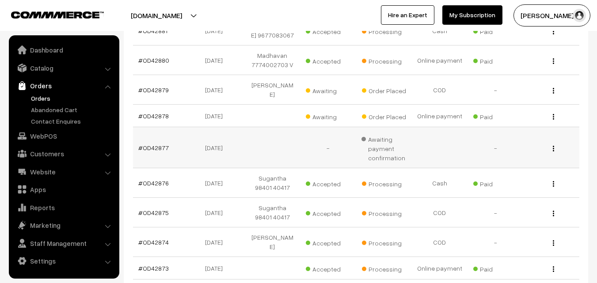
scroll to position [442, 0]
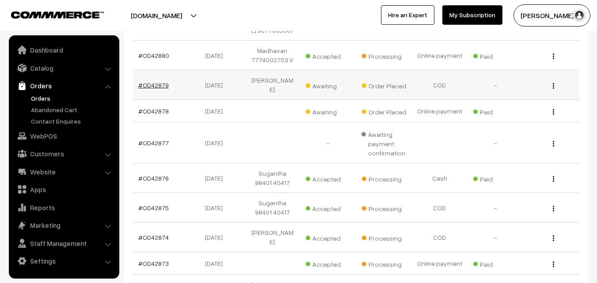
click at [158, 81] on link "#OD42879" at bounding box center [153, 85] width 30 height 8
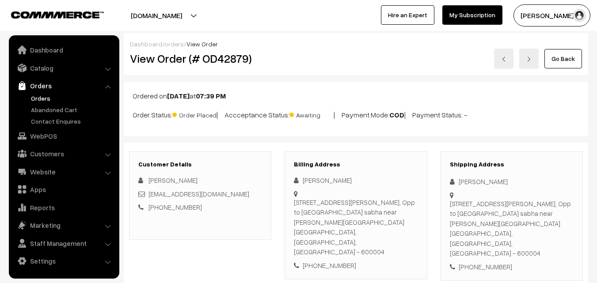
scroll to position [133, 0]
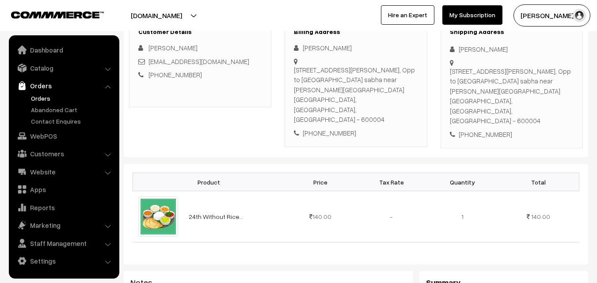
click at [332, 128] on div "[PHONE_NUMBER]" at bounding box center [356, 133] width 124 height 10
copy div "7010993194"
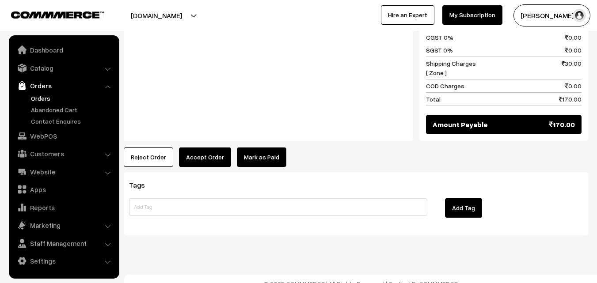
click at [209, 149] on button "Accept Order" at bounding box center [205, 157] width 52 height 19
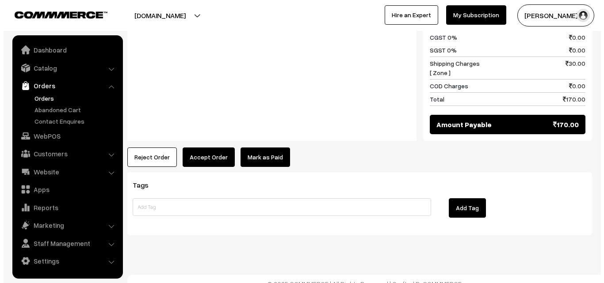
scroll to position [448, 0]
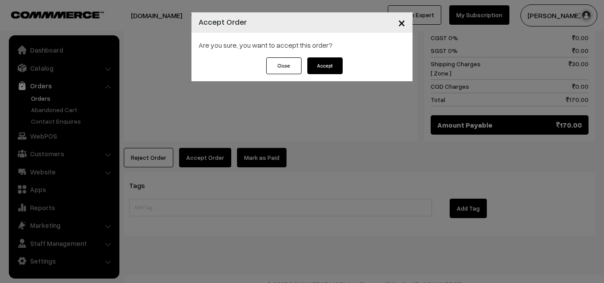
click at [326, 65] on button "Accept" at bounding box center [324, 65] width 35 height 17
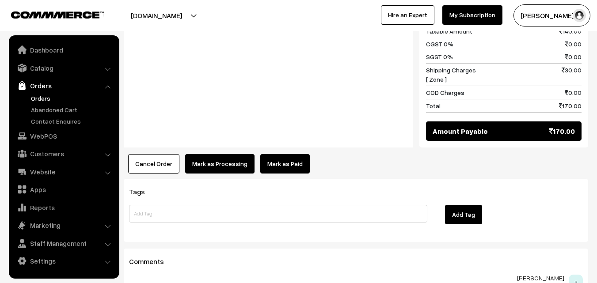
click at [229, 154] on button "Mark as Processing" at bounding box center [219, 163] width 69 height 19
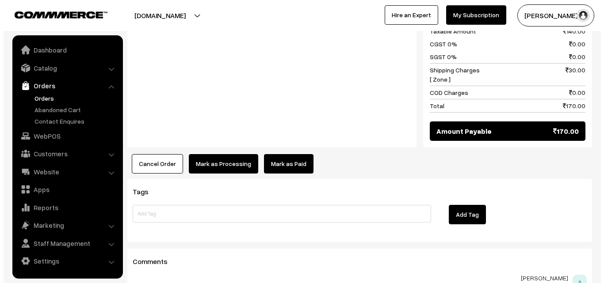
scroll to position [441, 0]
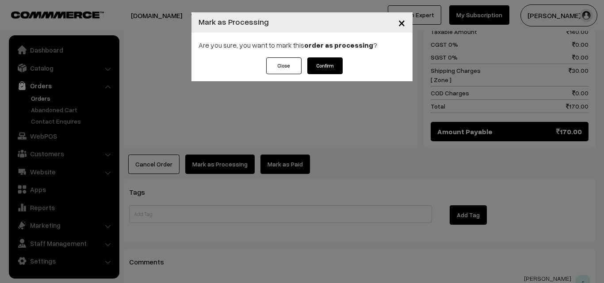
click at [328, 66] on button "Confirm" at bounding box center [324, 65] width 35 height 17
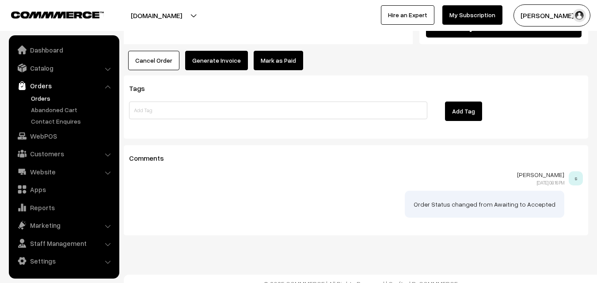
click at [216, 52] on button "Generate Invoice" at bounding box center [216, 60] width 63 height 19
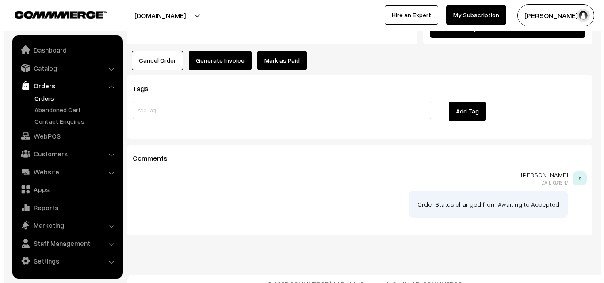
scroll to position [545, 0]
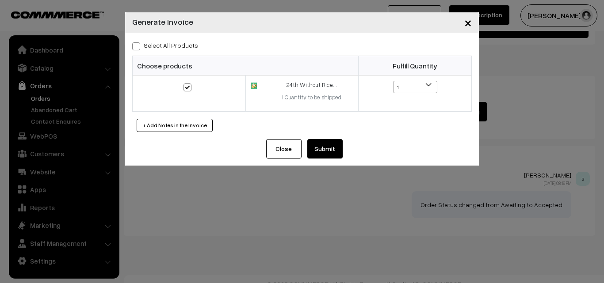
click at [328, 138] on div "Select All Products Choose products Fulfill Quantity 1 1" at bounding box center [301, 86] width 353 height 106
drag, startPoint x: 327, startPoint y: 144, endPoint x: 317, endPoint y: 148, distance: 9.8
click at [327, 145] on button "Submit" at bounding box center [324, 148] width 35 height 19
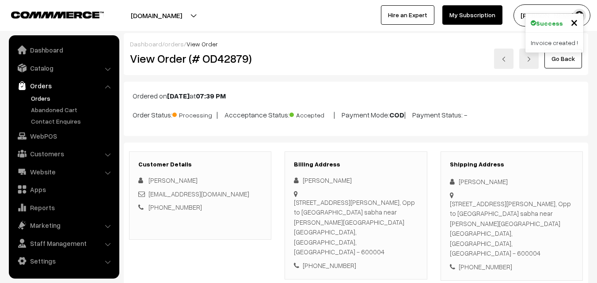
scroll to position [544, 0]
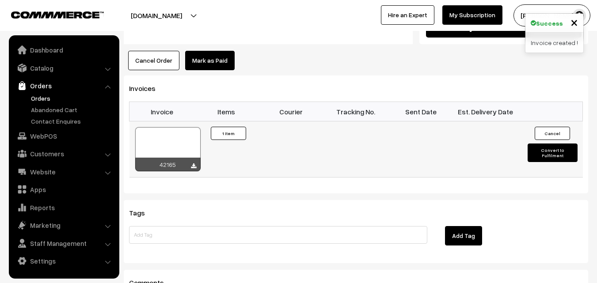
click at [132, 131] on td "42165" at bounding box center [161, 150] width 65 height 56
click at [140, 132] on div at bounding box center [167, 149] width 65 height 44
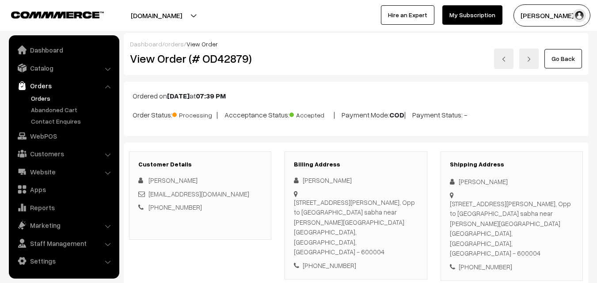
scroll to position [448, 0]
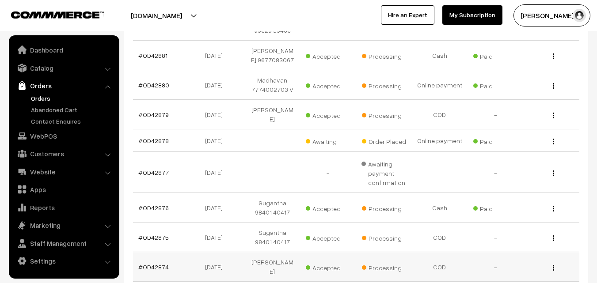
scroll to position [408, 0]
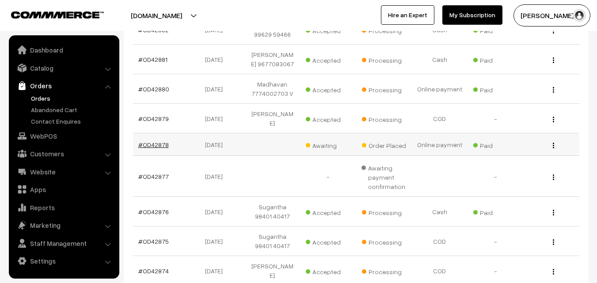
click at [144, 141] on link "#OD42878" at bounding box center [153, 145] width 30 height 8
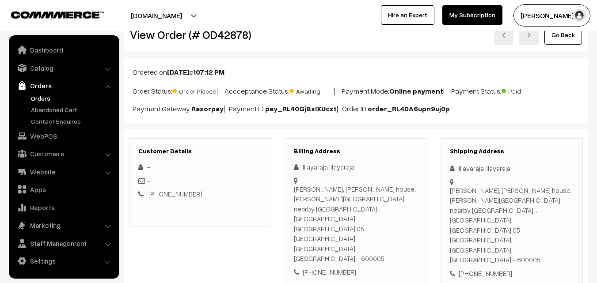
scroll to position [44, 0]
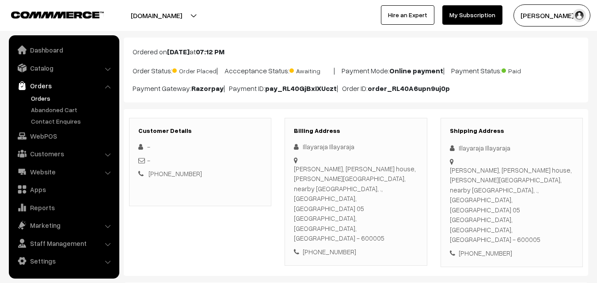
click at [332, 247] on div "[PHONE_NUMBER]" at bounding box center [356, 252] width 124 height 10
copy div "9445002408"
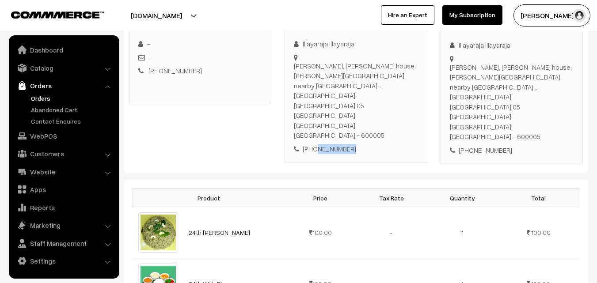
scroll to position [221, 0]
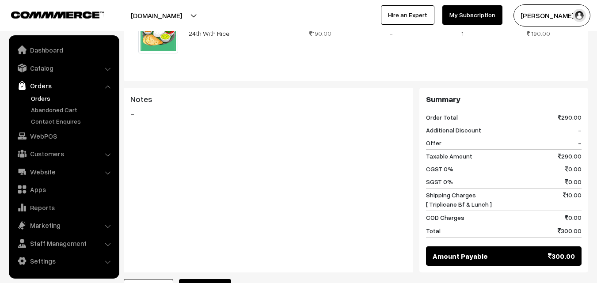
drag, startPoint x: 206, startPoint y: 235, endPoint x: 207, endPoint y: 244, distance: 9.3
click at [207, 237] on div "Product Price Tax Rate Quantity Total 24th Kariveppilai Sadam 100.00 190.00" at bounding box center [356, 113] width 464 height 369
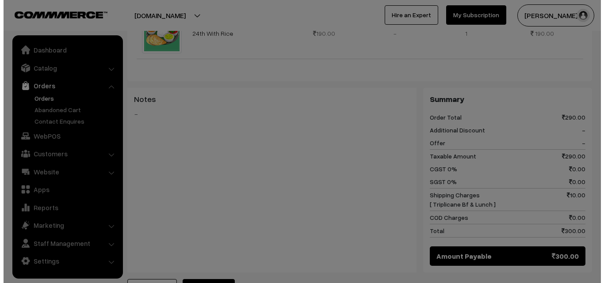
scroll to position [399, 0]
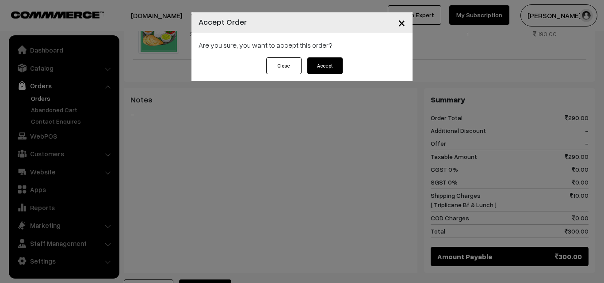
click at [334, 74] on div "Close Accept" at bounding box center [301, 69] width 221 height 24
click at [335, 64] on button "Accept" at bounding box center [324, 65] width 35 height 17
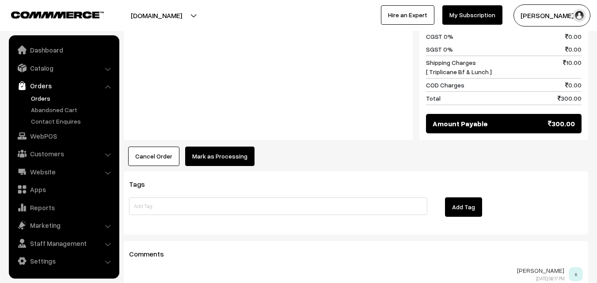
click at [209, 147] on button "Mark as Processing" at bounding box center [219, 156] width 69 height 19
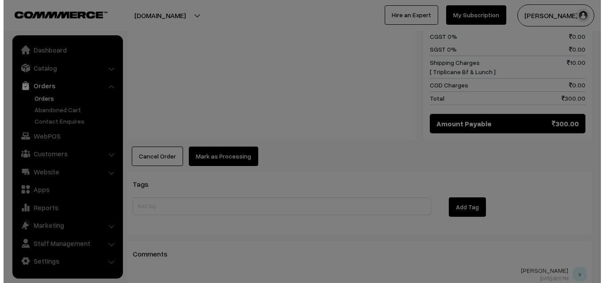
scroll to position [532, 0]
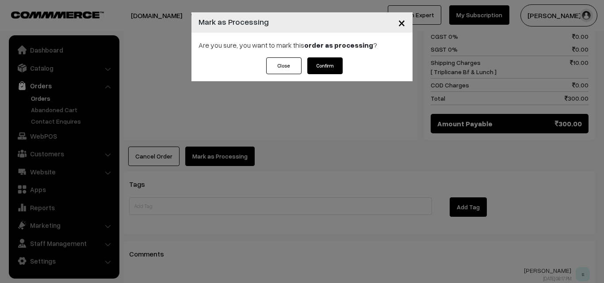
click at [328, 58] on button "Confirm" at bounding box center [324, 65] width 35 height 17
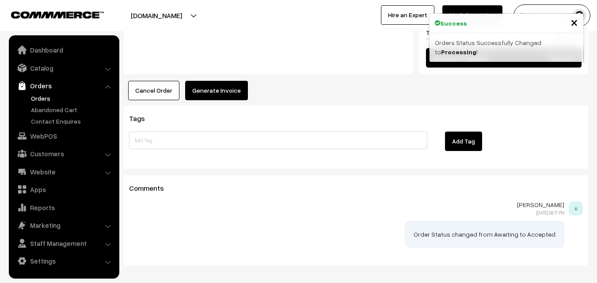
click at [202, 81] on button "Generate Invoice" at bounding box center [216, 90] width 63 height 19
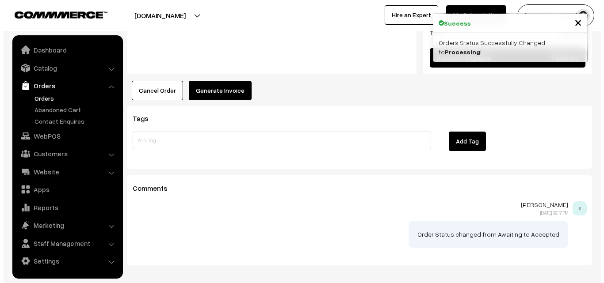
scroll to position [597, 0]
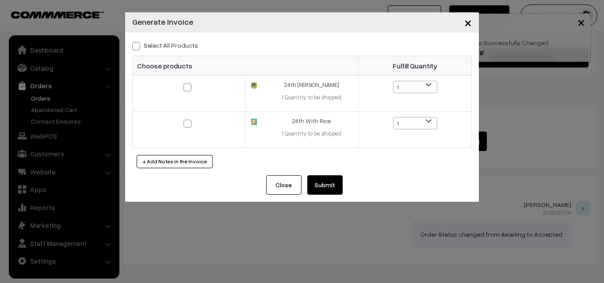
click at [175, 42] on label "Select All Products" at bounding box center [165, 45] width 66 height 9
click at [138, 42] on input "Select All Products" at bounding box center [135, 45] width 6 height 6
checkbox input "true"
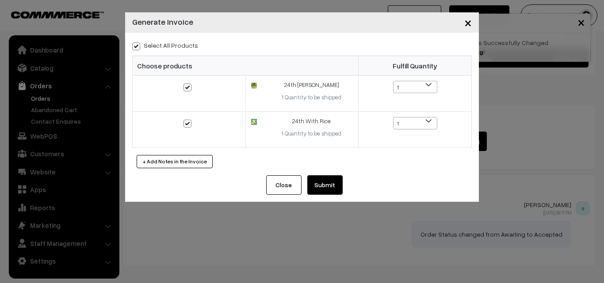
drag, startPoint x: 321, startPoint y: 188, endPoint x: 313, endPoint y: 185, distance: 8.1
click at [321, 188] on button "Submit" at bounding box center [324, 184] width 35 height 19
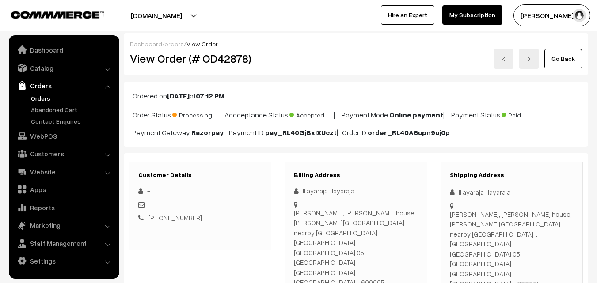
scroll to position [597, 0]
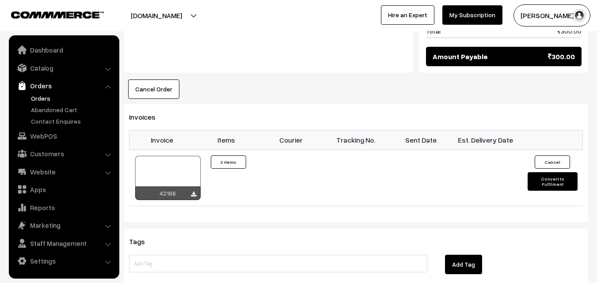
click at [48, 98] on link "Orders" at bounding box center [72, 98] width 87 height 9
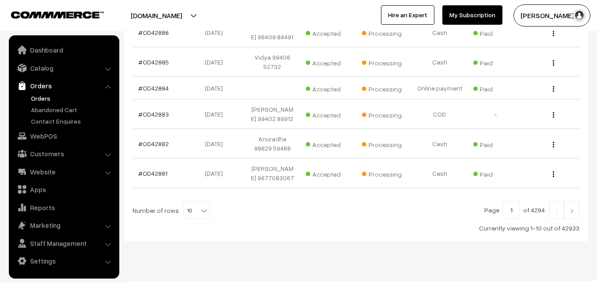
scroll to position [310, 0]
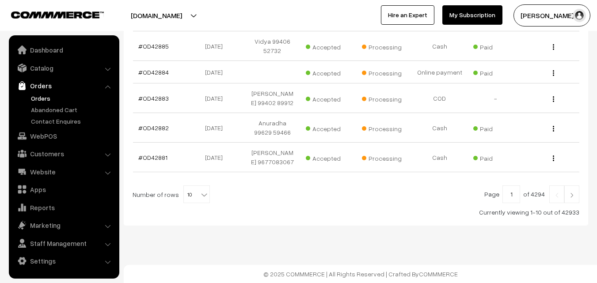
click at [200, 195] on b at bounding box center [204, 194] width 9 height 9
select select "100"
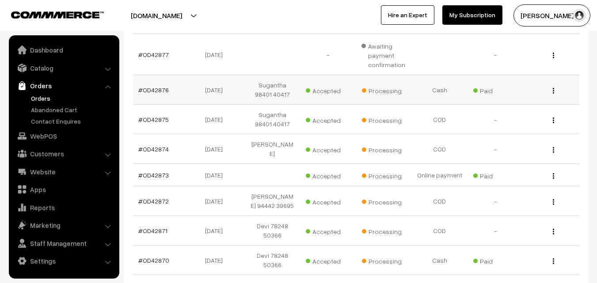
scroll to position [486, 0]
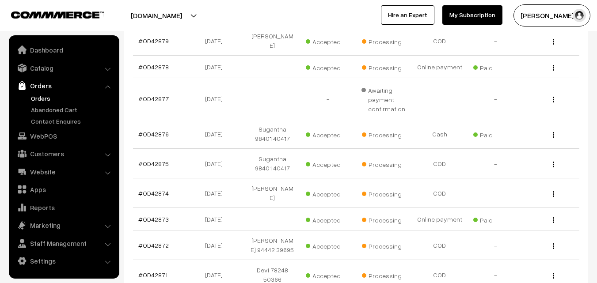
click at [47, 97] on link "Orders" at bounding box center [72, 98] width 87 height 9
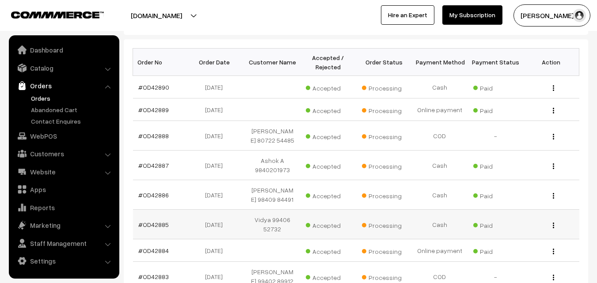
scroll to position [265, 0]
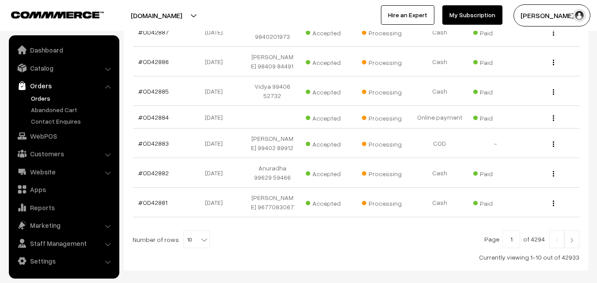
click at [48, 99] on link "Orders" at bounding box center [72, 98] width 87 height 9
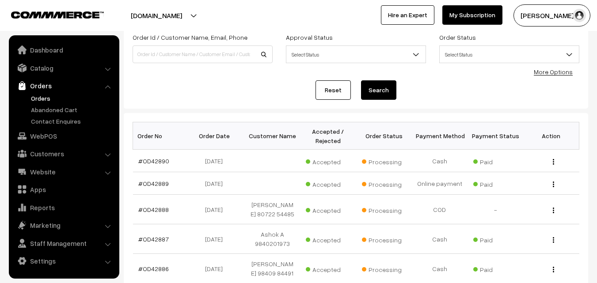
scroll to position [133, 0]
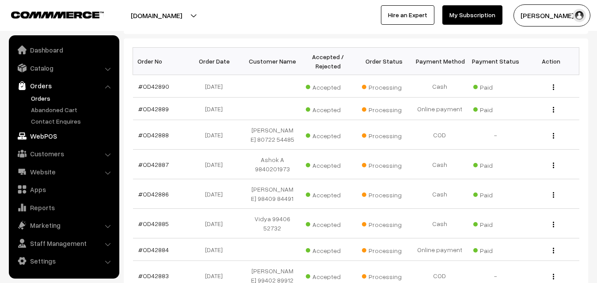
click at [46, 143] on link "WebPOS" at bounding box center [63, 136] width 105 height 16
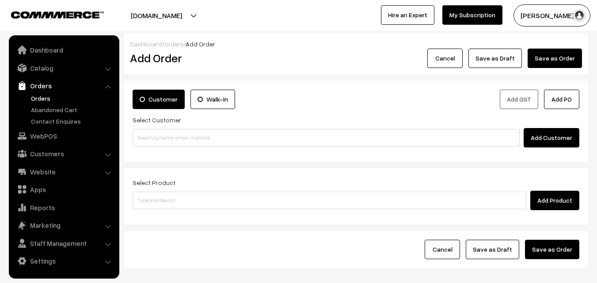
click at [168, 144] on input at bounding box center [326, 138] width 387 height 18
click at [156, 136] on input "98403 44884" at bounding box center [326, 138] width 387 height 18
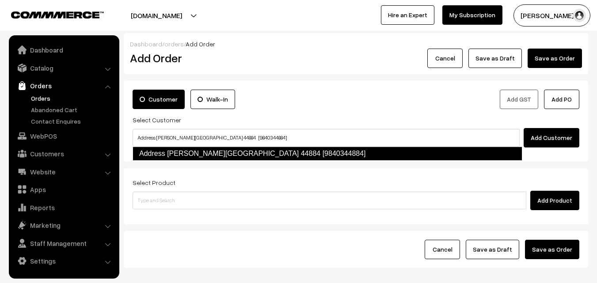
type input "Address [PERSON_NAME][GEOGRAPHIC_DATA] 44884 [9840344884]"
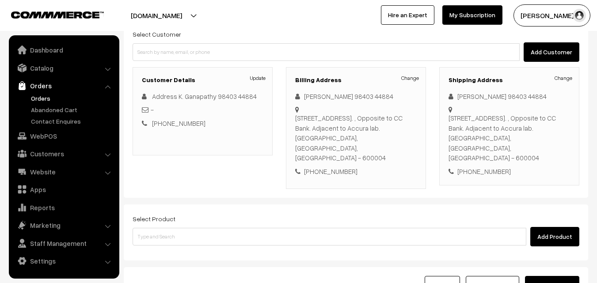
scroll to position [88, 0]
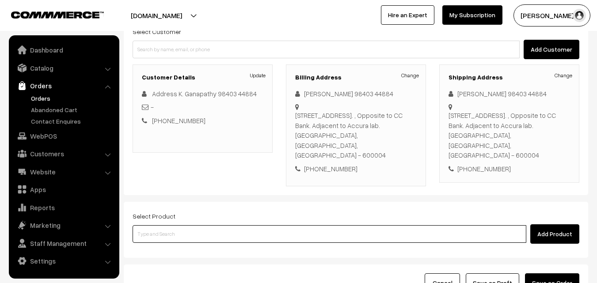
click at [323, 225] on input at bounding box center [330, 234] width 394 height 18
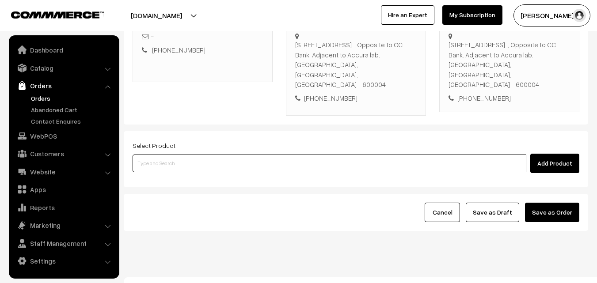
scroll to position [161, 0]
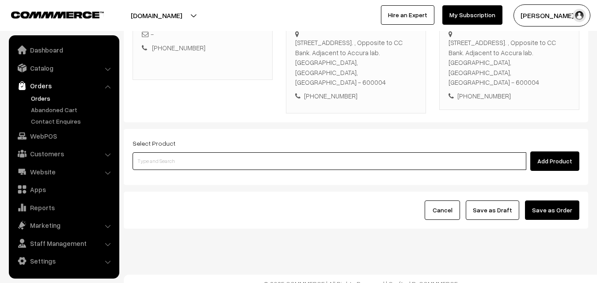
click at [285, 152] on input at bounding box center [330, 161] width 394 height 18
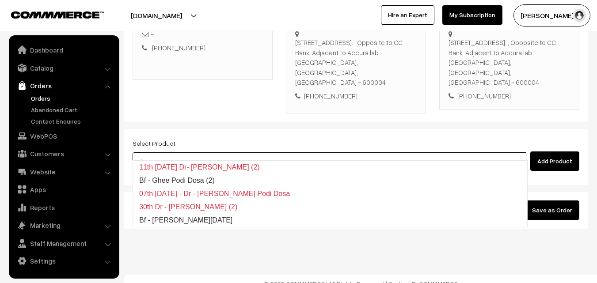
type input "Bf - Ghee Pongal"
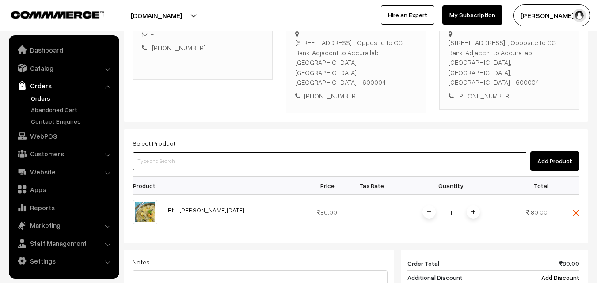
click at [285, 152] on input at bounding box center [330, 161] width 394 height 18
click at [247, 154] on input at bounding box center [330, 161] width 394 height 18
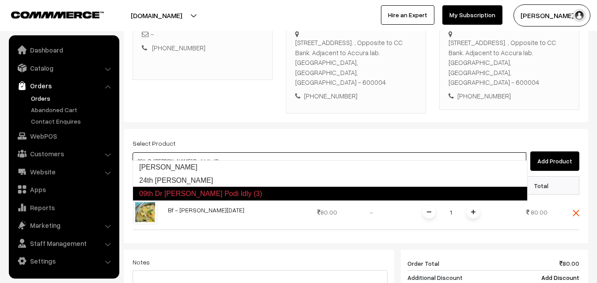
type input "24th Kariveppilai Sadam"
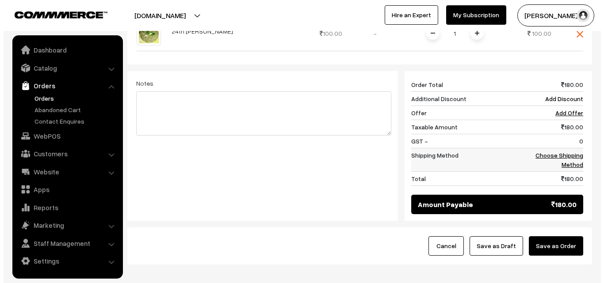
scroll to position [382, 0]
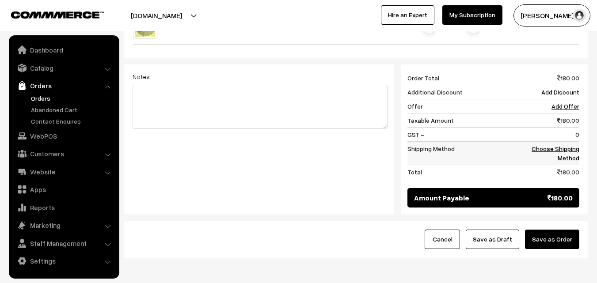
click at [561, 145] on link "Choose Shipping Method" at bounding box center [556, 153] width 48 height 17
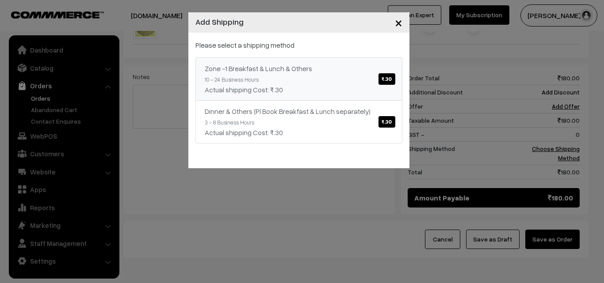
click at [311, 60] on link "Zone -1 Breakfast & Lunch & Others ₹.30 10 - 24 Business Hours Actual shipping …" at bounding box center [298, 78] width 207 height 43
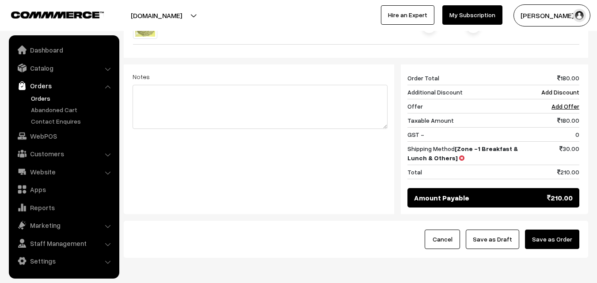
drag, startPoint x: 546, startPoint y: 228, endPoint x: 538, endPoint y: 230, distance: 8.6
click at [547, 230] on button "Save as Order" at bounding box center [552, 239] width 54 height 19
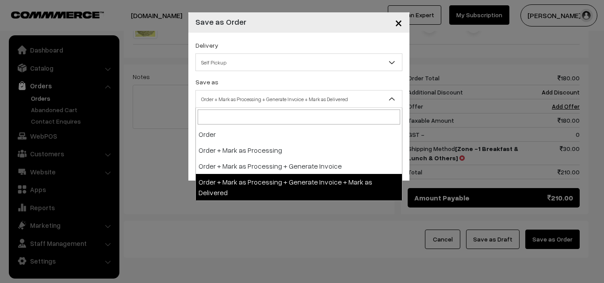
click at [304, 101] on span "Order + Mark as Processing + Generate Invoice + Mark as Delivered" at bounding box center [299, 98] width 206 height 15
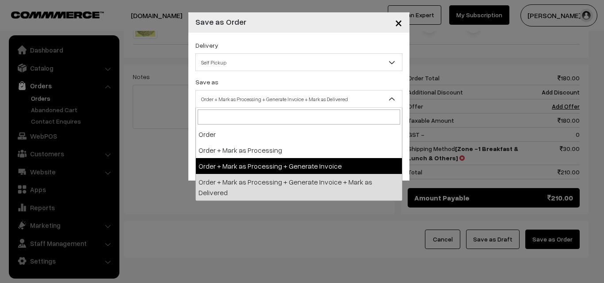
select select "3"
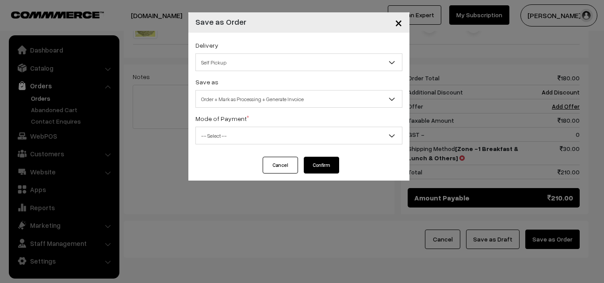
click at [256, 138] on span "-- Select --" at bounding box center [299, 135] width 206 height 15
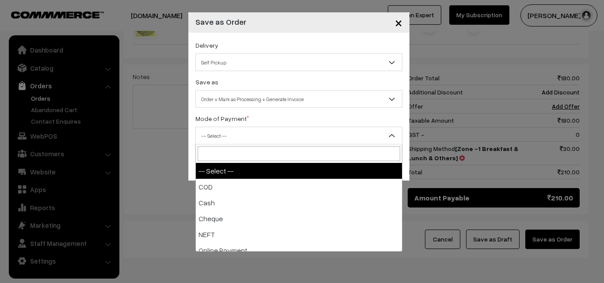
select select "2"
checkbox input "true"
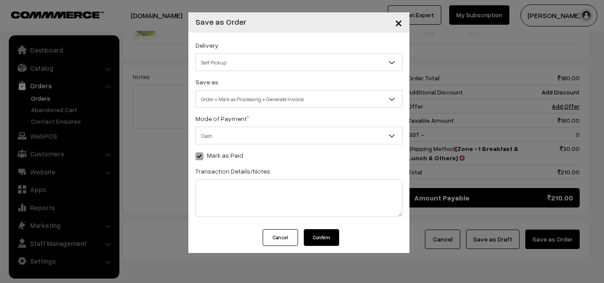
click at [327, 239] on button "Confirm" at bounding box center [321, 237] width 35 height 17
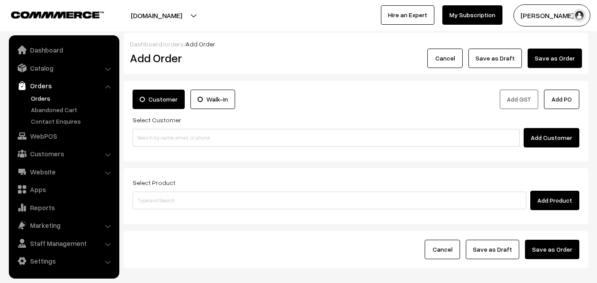
click at [42, 99] on link "Orders" at bounding box center [72, 98] width 87 height 9
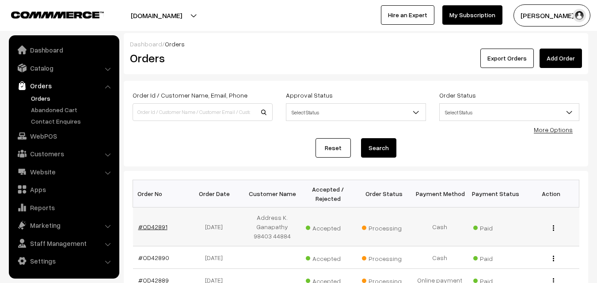
click at [148, 224] on link "#OD42891" at bounding box center [152, 227] width 29 height 8
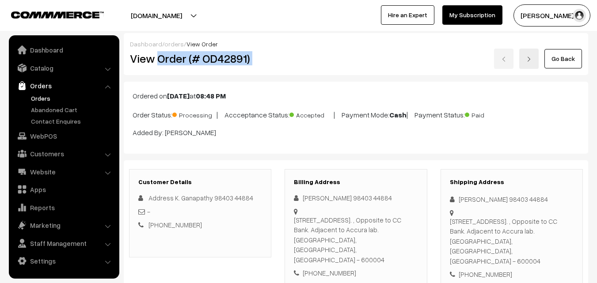
drag, startPoint x: 159, startPoint y: 59, endPoint x: 308, endPoint y: 73, distance: 150.0
click at [294, 52] on div "View Order (# OD42891) Go Back" at bounding box center [355, 59] width 465 height 20
copy div "Order (# OD42891)"
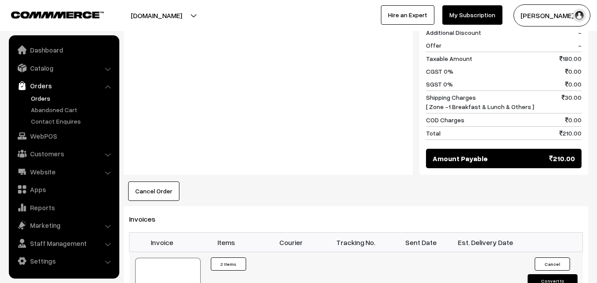
scroll to position [530, 0]
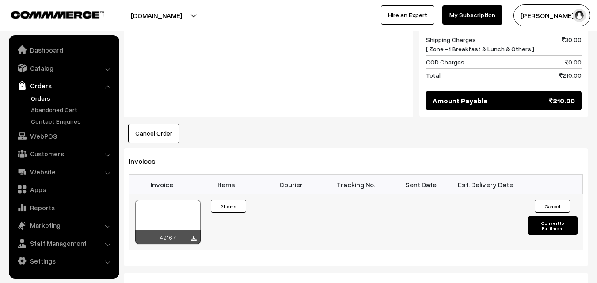
click at [161, 219] on div "42167" at bounding box center [168, 222] width 66 height 45
click at [168, 206] on div at bounding box center [167, 222] width 65 height 44
click at [43, 95] on link "Orders" at bounding box center [72, 98] width 87 height 9
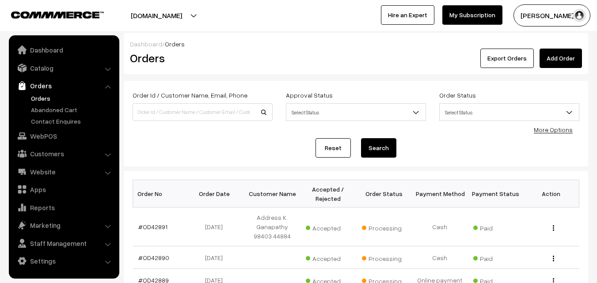
click at [42, 99] on link "Orders" at bounding box center [72, 98] width 87 height 9
click at [47, 137] on link "WebPOS" at bounding box center [63, 136] width 105 height 16
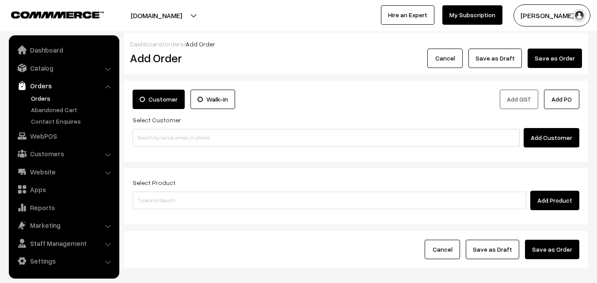
click at [164, 140] on input at bounding box center [326, 138] width 387 height 18
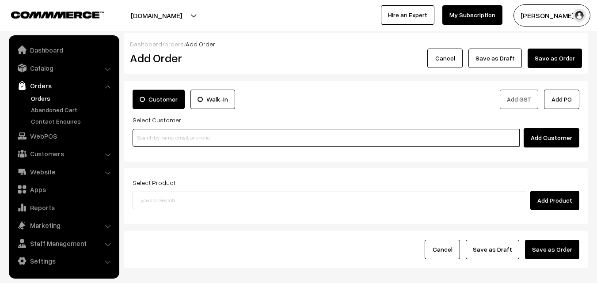
paste input "98844 61761"
click at [157, 133] on input "98844 61761" at bounding box center [326, 138] width 387 height 18
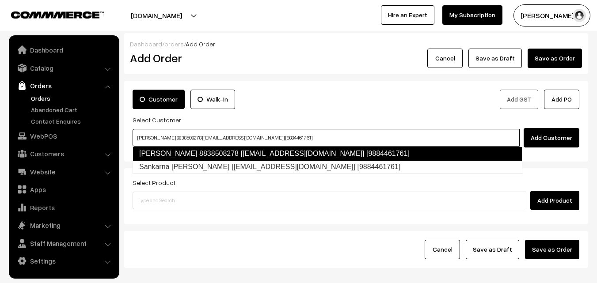
type input "Sankaran pillai 8838508278 [test14@gmail.com] [9884461761]"
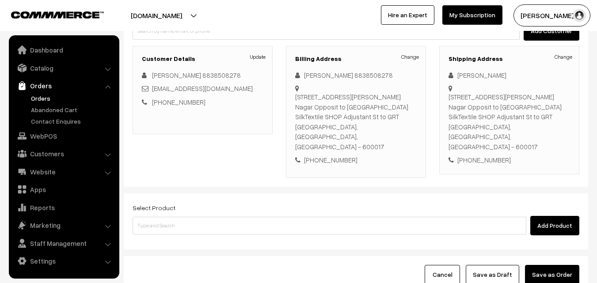
scroll to position [133, 0]
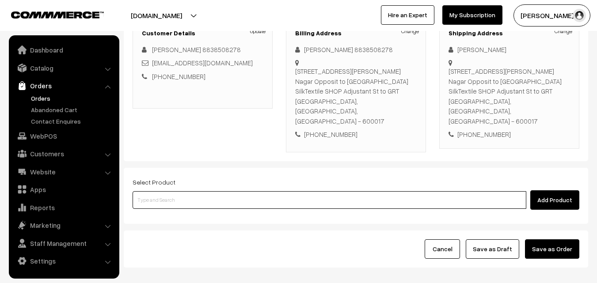
click at [216, 191] on input at bounding box center [330, 200] width 394 height 18
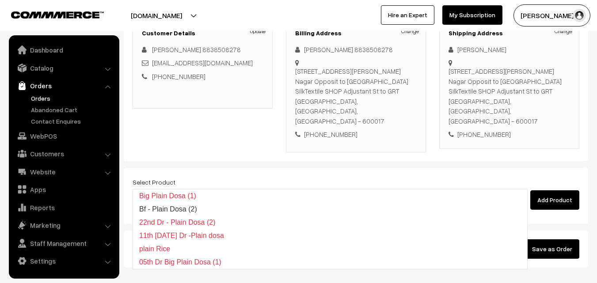
type input "Bf - Plain Dosa (2)"
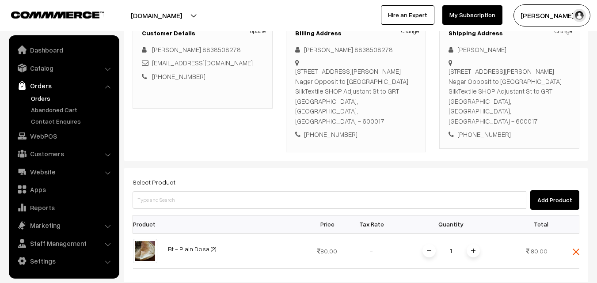
click at [470, 244] on span at bounding box center [473, 250] width 13 height 13
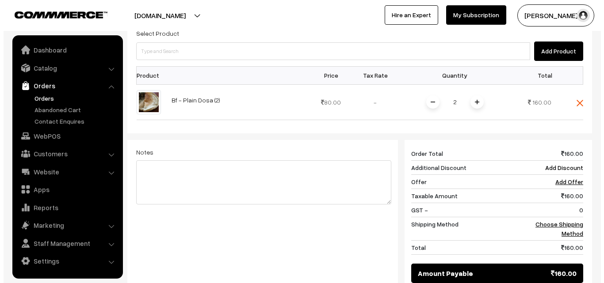
scroll to position [353, 0]
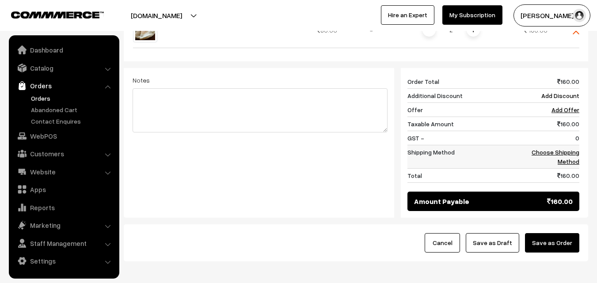
click at [568, 148] on link "Choose Shipping Method" at bounding box center [556, 156] width 48 height 17
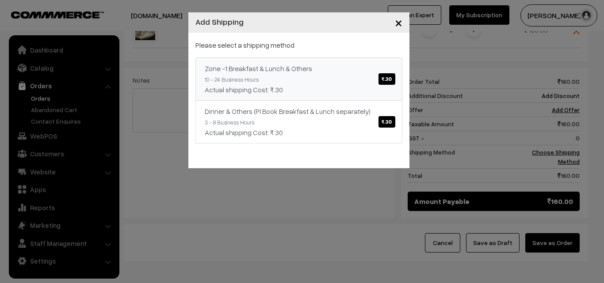
click at [315, 83] on link "Zone -1 Breakfast & Lunch & Others ₹.30 10 - 24 Business Hours Actual shipping …" at bounding box center [298, 78] width 207 height 43
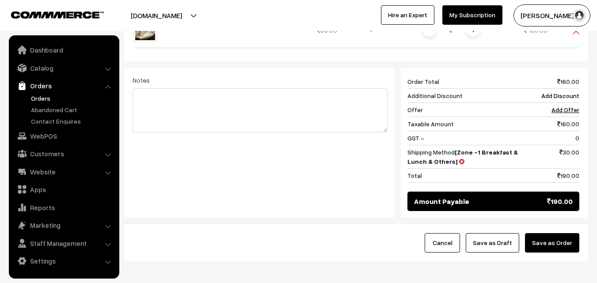
click at [540, 233] on button "Save as Order" at bounding box center [552, 242] width 54 height 19
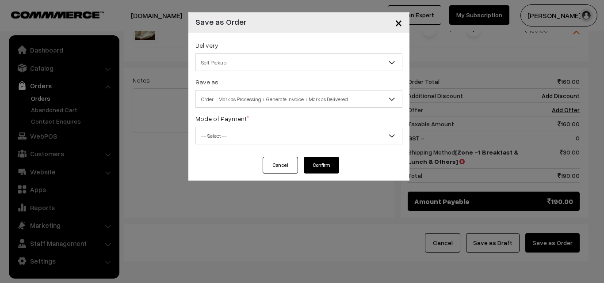
click at [224, 109] on div "Delivery Self Pickup Zone -1 Breakfast & Lunch & Others (₹30) (10 - 24 Business…" at bounding box center [298, 95] width 221 height 124
click at [233, 130] on span "-- Select --" at bounding box center [299, 135] width 206 height 15
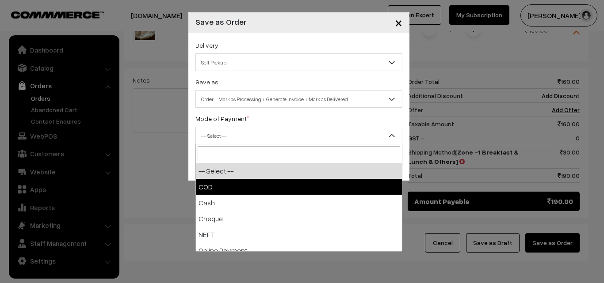
select select "1"
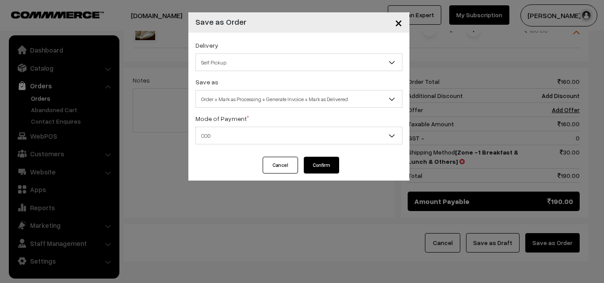
click at [302, 93] on span "Order + Mark as Processing + Generate Invoice + Mark as Delivered" at bounding box center [299, 98] width 206 height 15
click at [276, 97] on span "Order + Mark as Processing" at bounding box center [299, 98] width 206 height 15
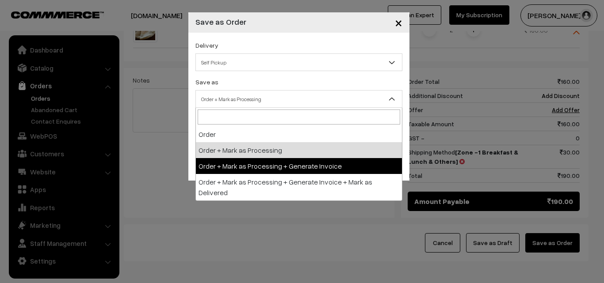
select select "3"
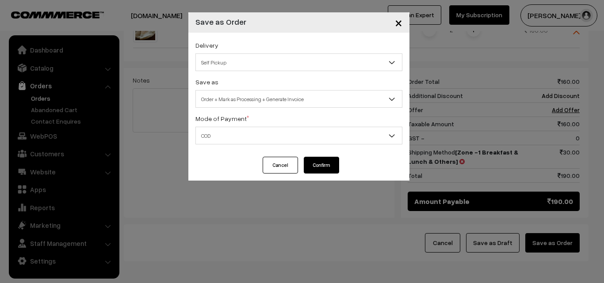
click at [328, 168] on button "Confirm" at bounding box center [321, 165] width 35 height 17
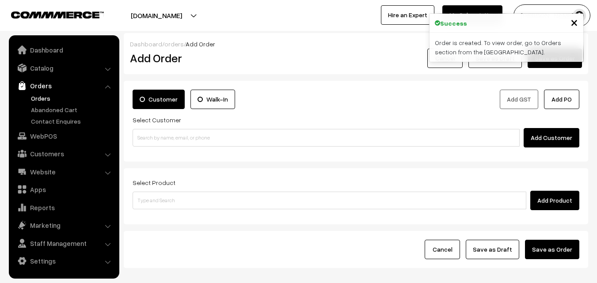
click at [37, 96] on link "Orders" at bounding box center [72, 98] width 87 height 9
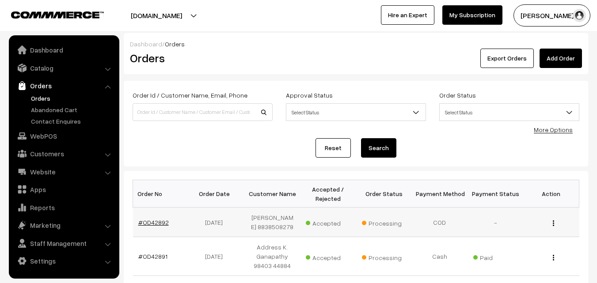
click at [160, 224] on link "#OD42892" at bounding box center [153, 223] width 30 height 8
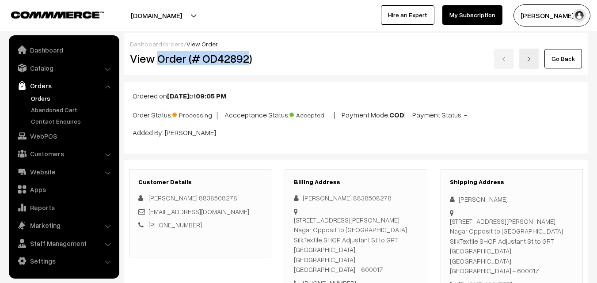
drag, startPoint x: 159, startPoint y: 63, endPoint x: 245, endPoint y: 67, distance: 86.7
click at [245, 67] on div "View Order (# OD42892)" at bounding box center [200, 59] width 155 height 20
copy h2 "Order (# OD42892"
click at [257, 66] on div "View Order (# OD42892)" at bounding box center [200, 59] width 155 height 20
copy h2 "Order (# OD42892)"
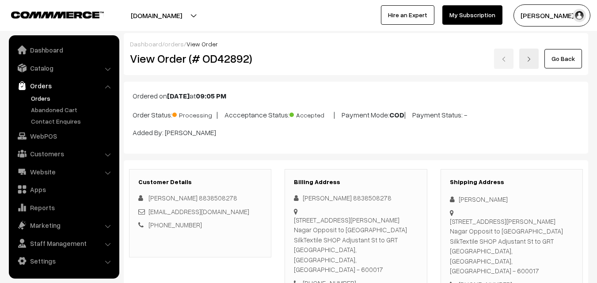
click at [305, 278] on div "+91 9884461761" at bounding box center [356, 283] width 124 height 10
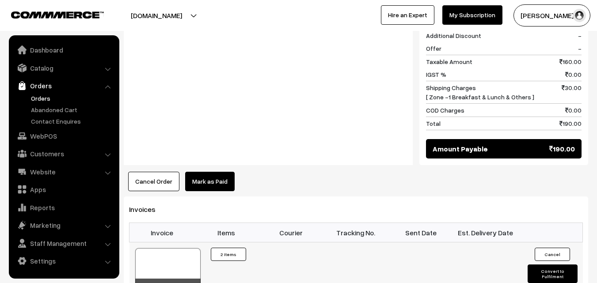
scroll to position [442, 0]
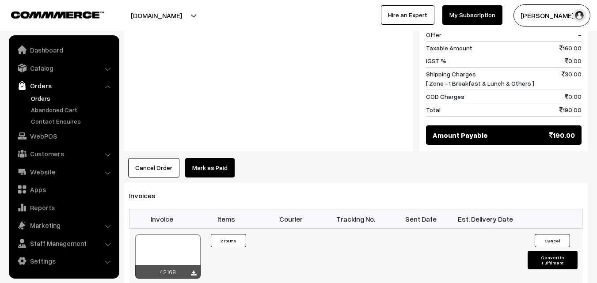
click at [182, 235] on div at bounding box center [167, 257] width 65 height 44
click at [38, 141] on link "WebPOS" at bounding box center [63, 136] width 105 height 16
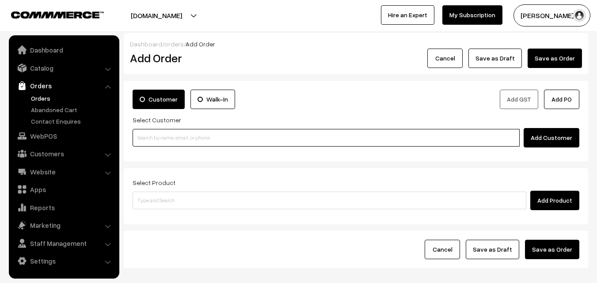
click at [171, 135] on input at bounding box center [326, 138] width 387 height 18
paste input "98408 04183"
click at [154, 135] on input "98408 04183" at bounding box center [326, 138] width 387 height 18
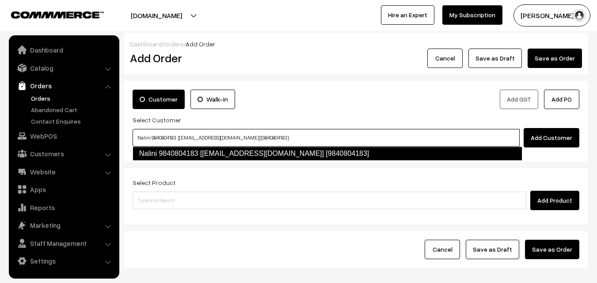
type input "Nalini 9840804183 [[EMAIL_ADDRESS][DOMAIN_NAME]] [9840804183]"
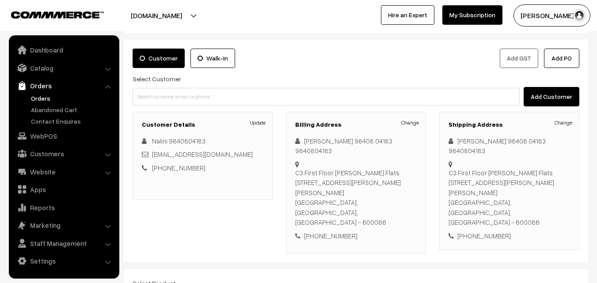
scroll to position [44, 0]
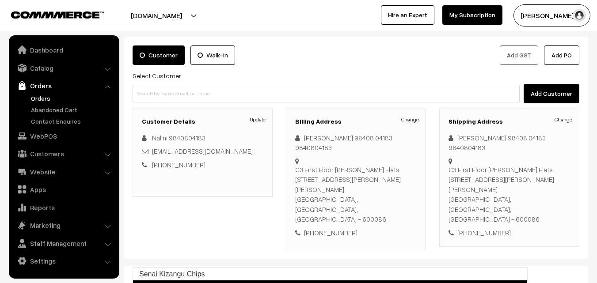
type input "Senai Kizangu Chips"
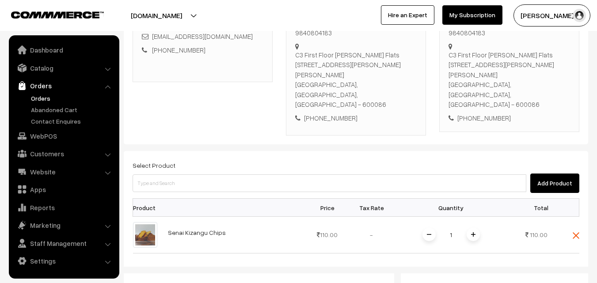
scroll to position [265, 0]
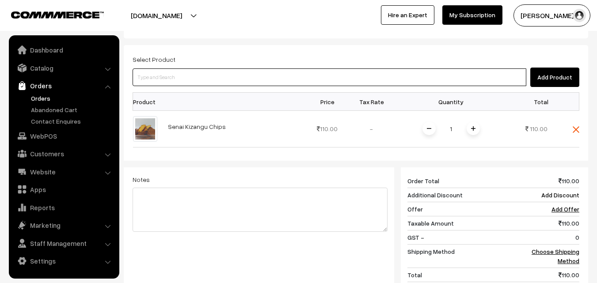
click at [211, 68] on input at bounding box center [330, 77] width 394 height 18
type input "Pavakkai Chips"
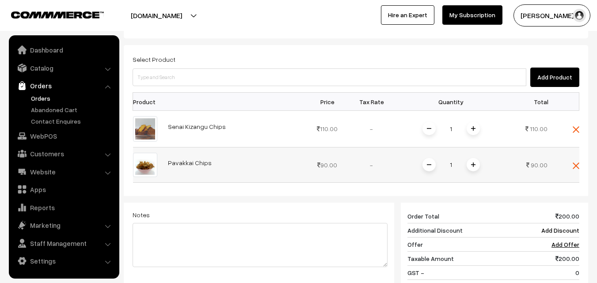
scroll to position [221, 0]
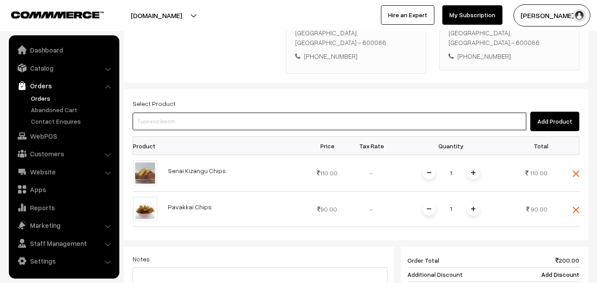
click at [208, 113] on input at bounding box center [330, 122] width 394 height 18
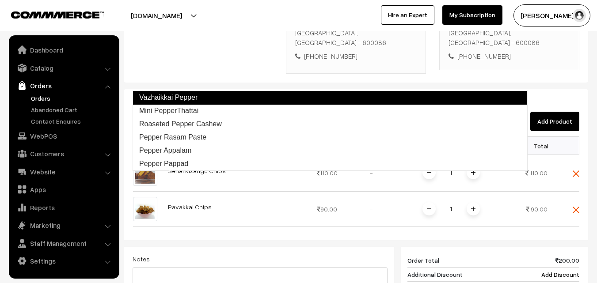
type input "Vazhaikkai Pepper]"
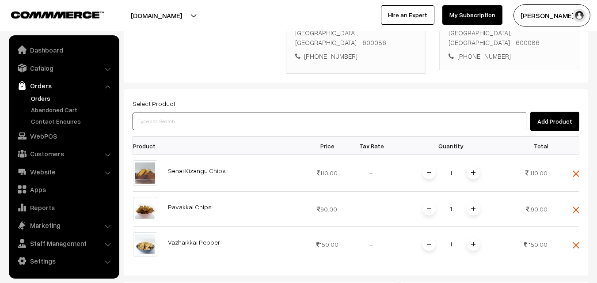
click at [202, 113] on input at bounding box center [330, 122] width 394 height 18
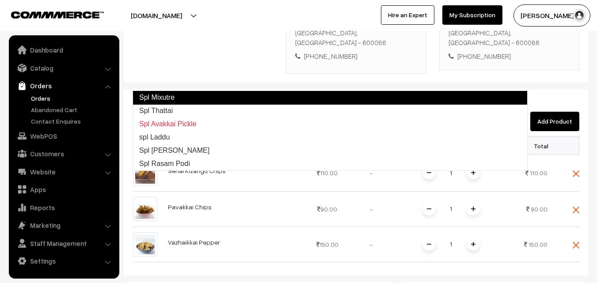
type input "Spl Thattai"
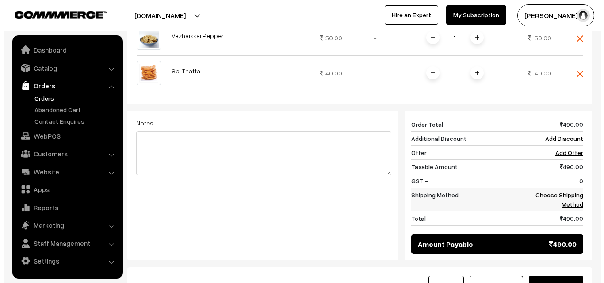
scroll to position [442, 0]
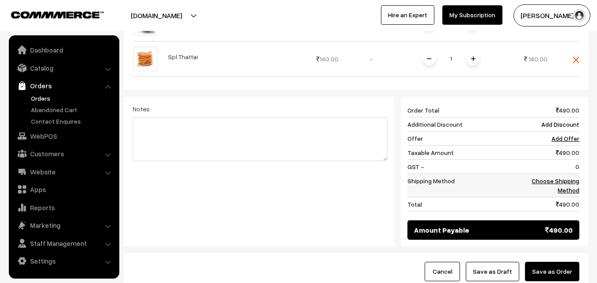
drag, startPoint x: 566, startPoint y: 136, endPoint x: 569, endPoint y: 142, distance: 6.7
click at [566, 174] on td "Choose Shipping Method" at bounding box center [551, 185] width 55 height 23
click at [564, 121] on link "Add Discount" at bounding box center [560, 125] width 38 height 8
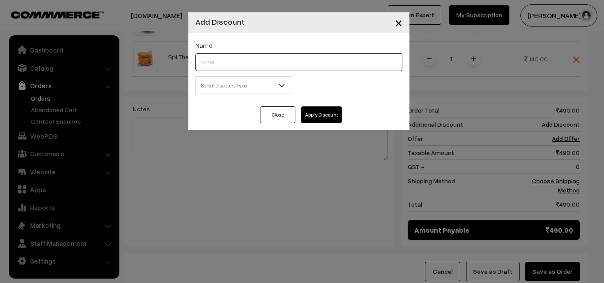
click at [239, 63] on input "text" at bounding box center [298, 62] width 207 height 18
type input "less"
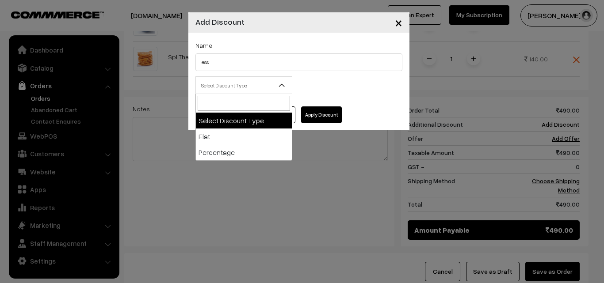
click at [246, 82] on span "Select Discount Type" at bounding box center [244, 85] width 96 height 15
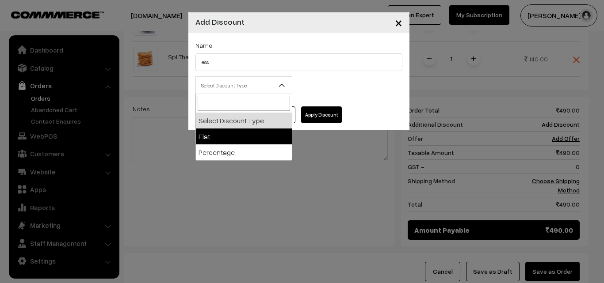
select select "flat"
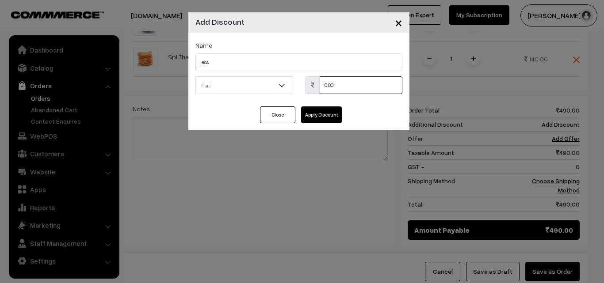
drag, startPoint x: 357, startPoint y: 92, endPoint x: 292, endPoint y: 90, distance: 65.4
click at [292, 90] on div "Select Discount Type Flat Percentage Flat 0.00 % 0.00" at bounding box center [299, 87] width 220 height 23
type input "10"
click at [336, 114] on button "Apply Discount" at bounding box center [321, 114] width 41 height 17
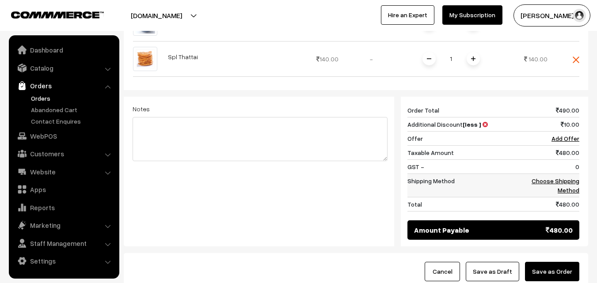
click at [574, 177] on link "Choose Shipping Method" at bounding box center [556, 185] width 48 height 17
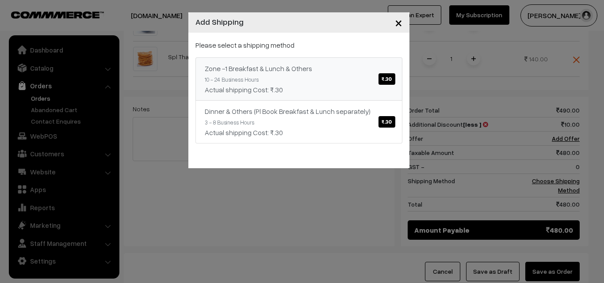
click at [323, 76] on link "Zone -1 Breakfast & Lunch & Others ₹.30 10 - 24 Business Hours Actual shipping …" at bounding box center [298, 78] width 207 height 43
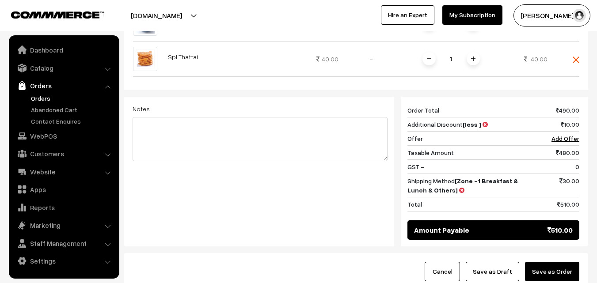
click at [562, 262] on button "Save as Order" at bounding box center [552, 271] width 54 height 19
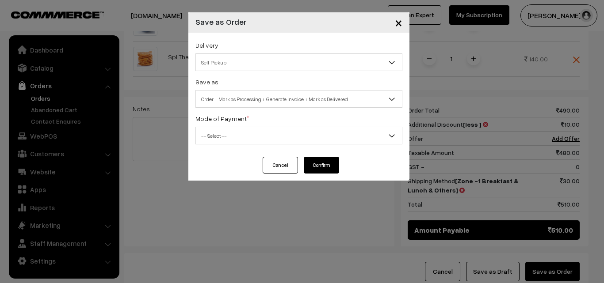
click at [220, 104] on span "Order + Mark as Processing + Generate Invoice + Mark as Delivered" at bounding box center [299, 98] width 206 height 15
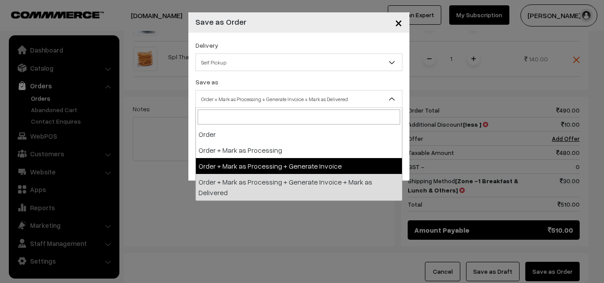
select select "3"
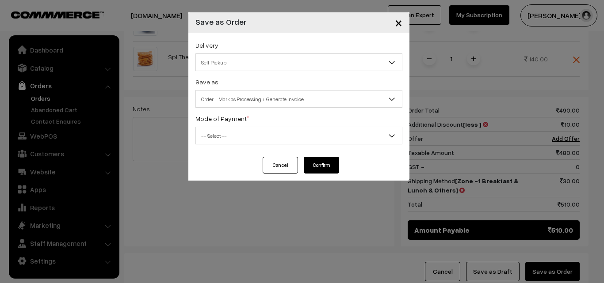
click at [218, 141] on span "-- Select --" at bounding box center [299, 135] width 206 height 15
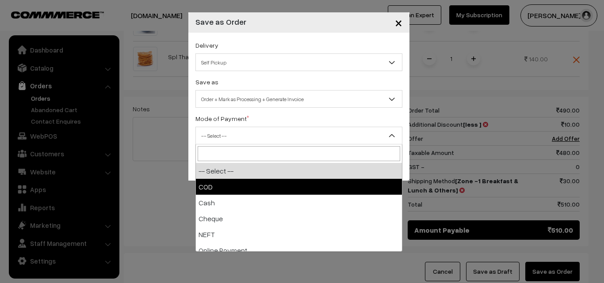
select select "1"
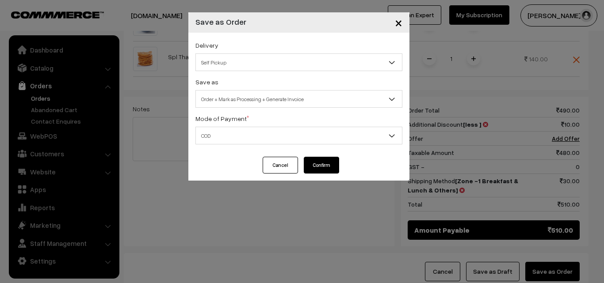
click at [314, 169] on button "Confirm" at bounding box center [321, 165] width 35 height 17
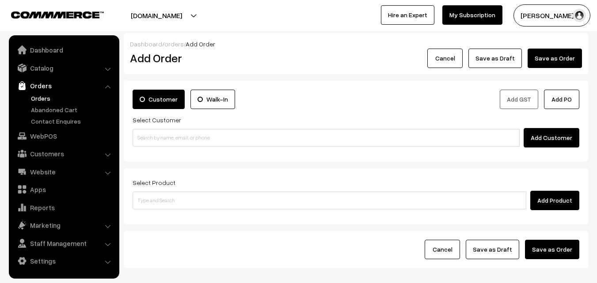
click at [45, 99] on link "Orders" at bounding box center [72, 98] width 87 height 9
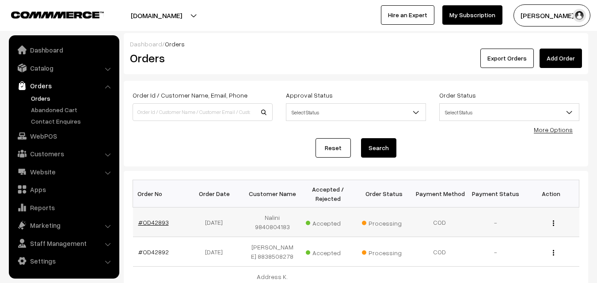
click at [158, 224] on link "#OD42893" at bounding box center [153, 223] width 30 height 8
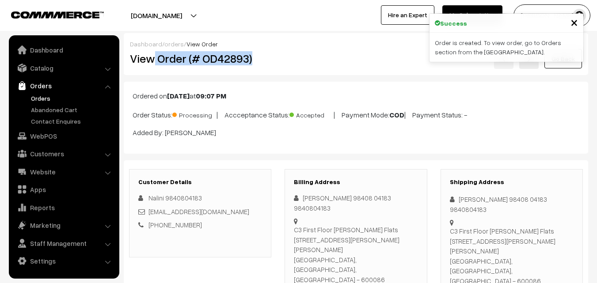
click at [264, 59] on h2 "View Order (# OD42893)" at bounding box center [201, 59] width 142 height 14
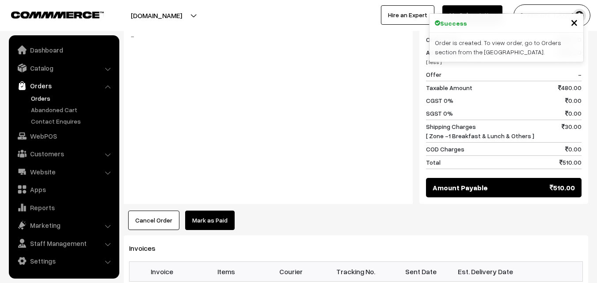
scroll to position [619, 0]
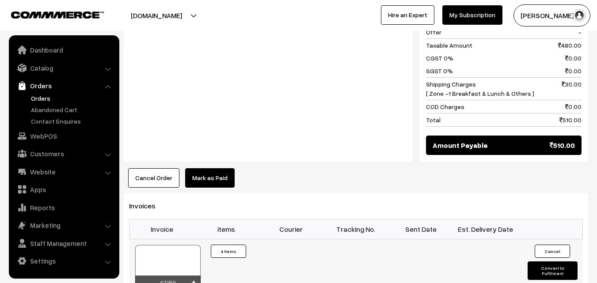
click at [165, 245] on div at bounding box center [167, 267] width 65 height 44
click at [43, 99] on link "Orders" at bounding box center [72, 98] width 87 height 9
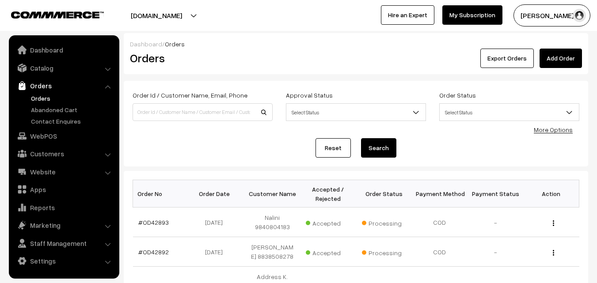
scroll to position [88, 0]
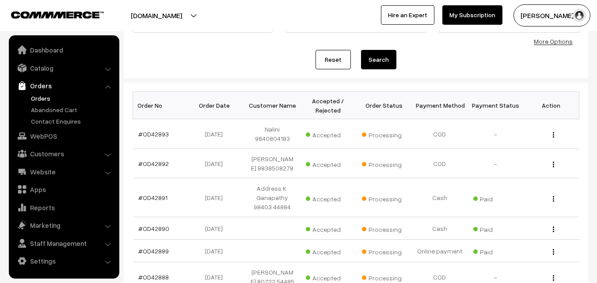
click at [44, 99] on link "Orders" at bounding box center [72, 98] width 87 height 9
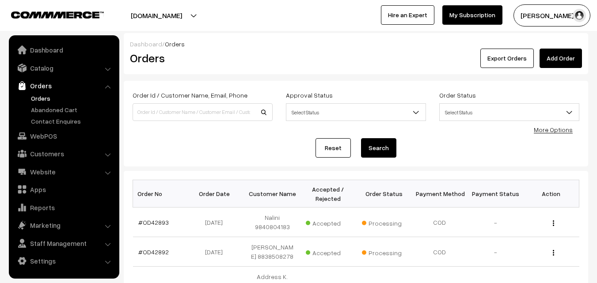
scroll to position [133, 0]
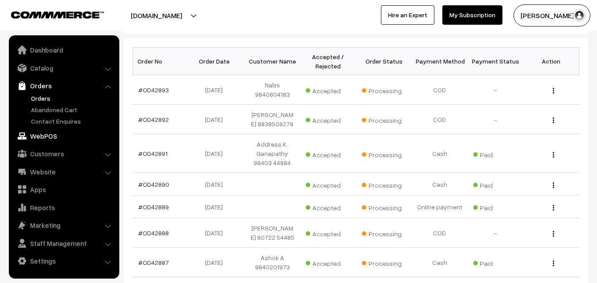
click at [41, 138] on link "WebPOS" at bounding box center [63, 136] width 105 height 16
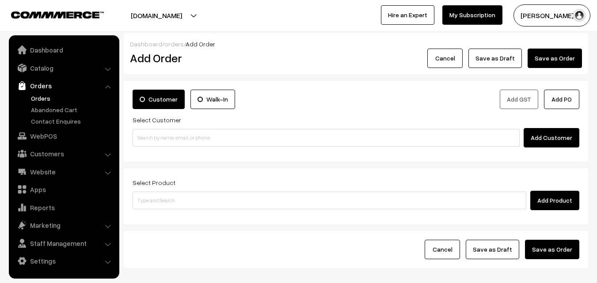
click at [191, 142] on input at bounding box center [326, 138] width 387 height 18
click at [158, 130] on input "80562 86172" at bounding box center [326, 138] width 387 height 18
type input "Narasimhan Swaminathan 80562 86172 [8056286172]"
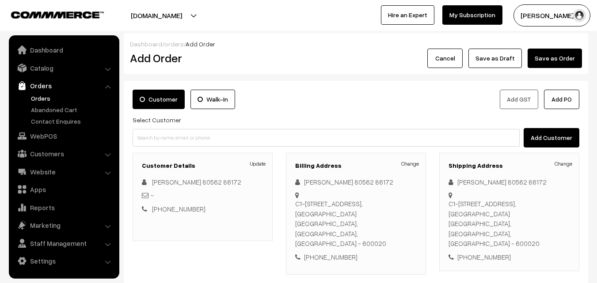
scroll to position [151, 0]
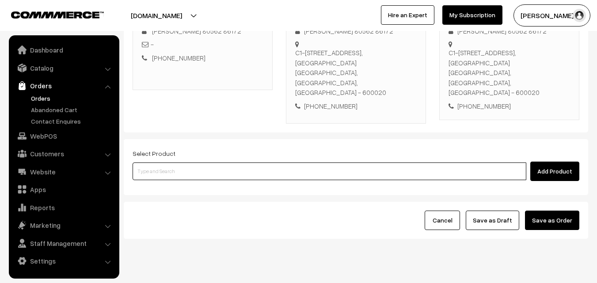
click at [277, 163] on input at bounding box center [330, 172] width 394 height 18
click at [193, 163] on input at bounding box center [330, 172] width 394 height 18
paste input "24th Without Rice..."
type input "24th Without Rice..."
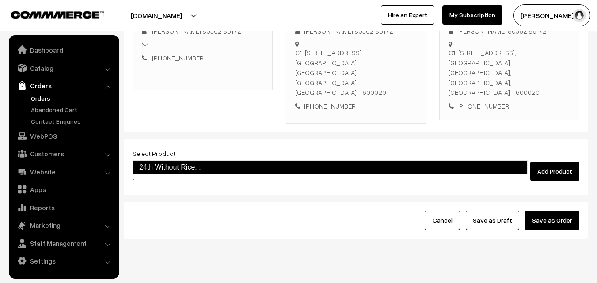
click at [170, 163] on link "24th Without Rice..." at bounding box center [330, 167] width 395 height 14
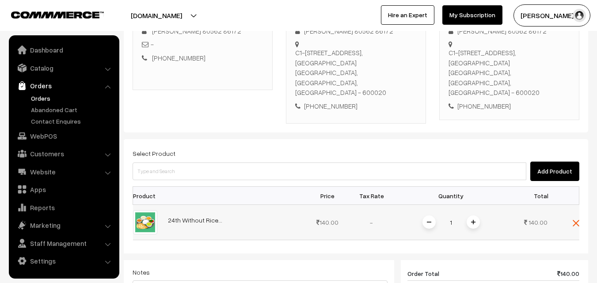
click at [466, 215] on div "1" at bounding box center [451, 222] width 66 height 15
click at [474, 220] on img at bounding box center [473, 222] width 4 height 4
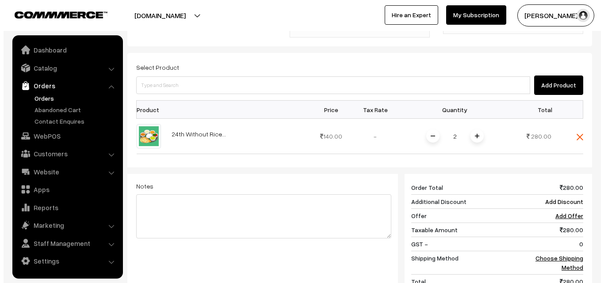
scroll to position [366, 0]
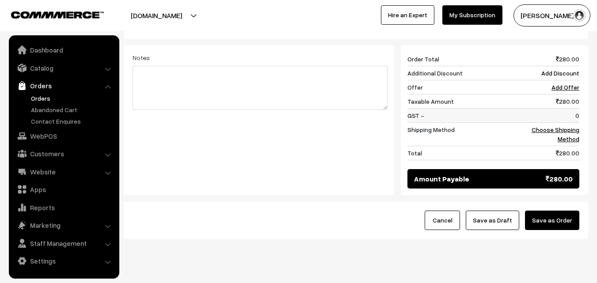
click at [568, 109] on td "0" at bounding box center [551, 116] width 55 height 14
click at [568, 126] on link "Choose Shipping Method" at bounding box center [556, 134] width 48 height 17
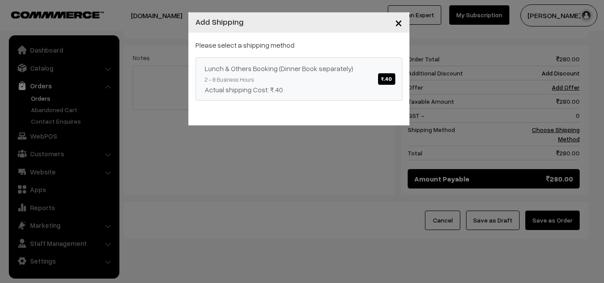
click at [335, 85] on div "Actual shipping Cost: ₹.40" at bounding box center [299, 89] width 188 height 11
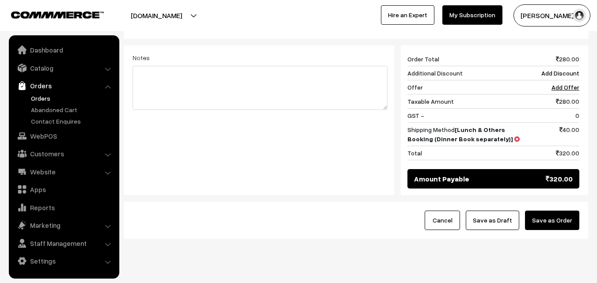
click at [554, 211] on button "Save as Order" at bounding box center [552, 220] width 54 height 19
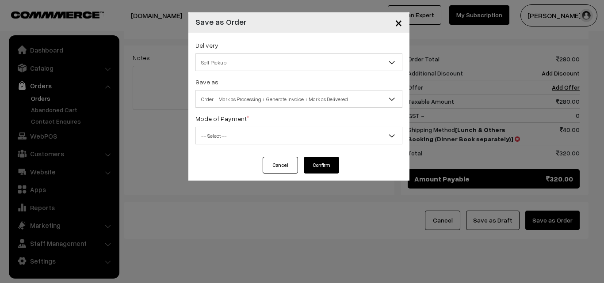
click at [264, 93] on span "Order + Mark as Processing + Generate Invoice + Mark as Delivered" at bounding box center [299, 98] width 206 height 15
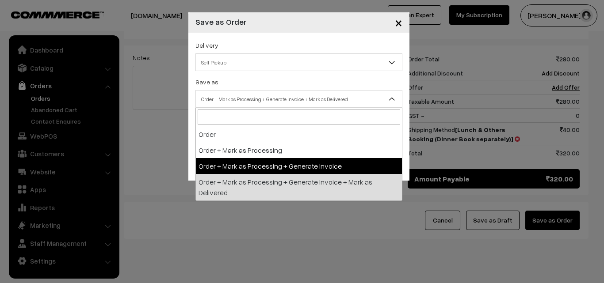
select select "3"
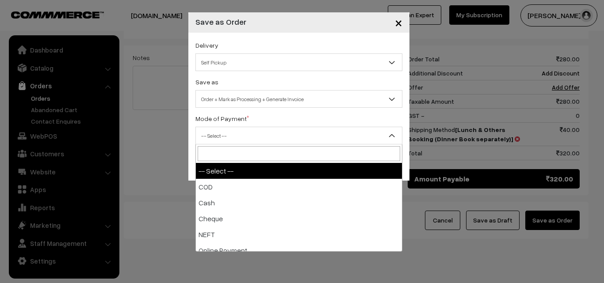
click at [248, 134] on span "-- Select --" at bounding box center [299, 135] width 206 height 15
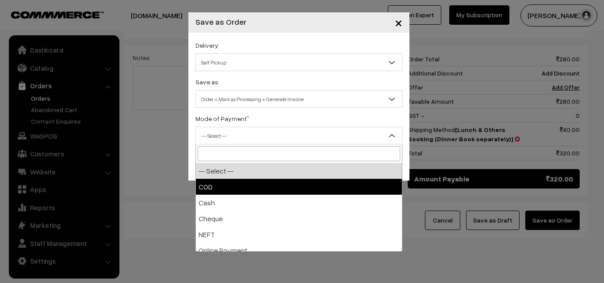
select select "1"
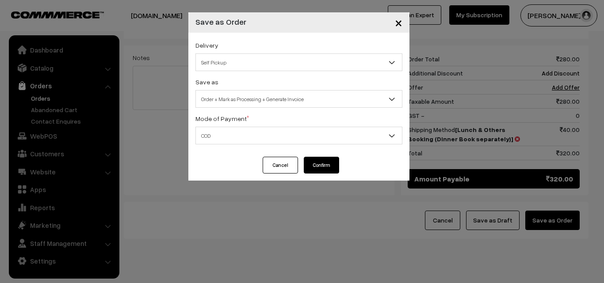
click at [318, 168] on button "Confirm" at bounding box center [321, 165] width 35 height 17
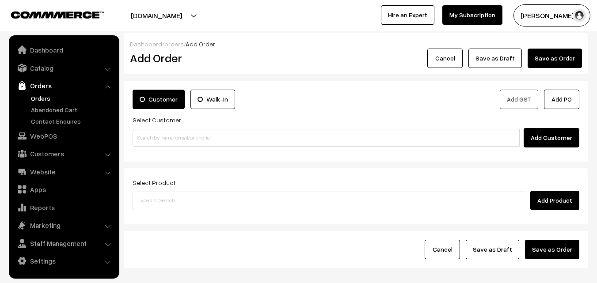
click at [45, 101] on link "Orders" at bounding box center [72, 98] width 87 height 9
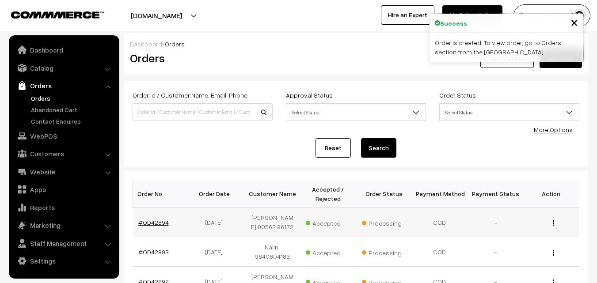
click at [152, 226] on link "#OD42894" at bounding box center [153, 223] width 30 height 8
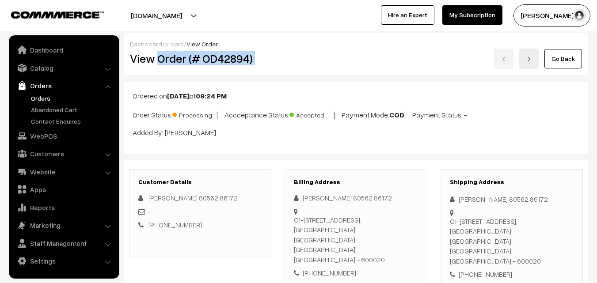
drag, startPoint x: 0, startPoint y: 0, endPoint x: 345, endPoint y: 89, distance: 356.0
click at [321, 61] on div "View Order (# OD42894) Go Back" at bounding box center [355, 59] width 465 height 20
copy div "Order (# OD42894)"
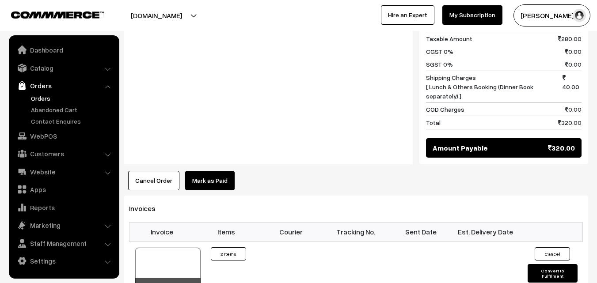
scroll to position [442, 0]
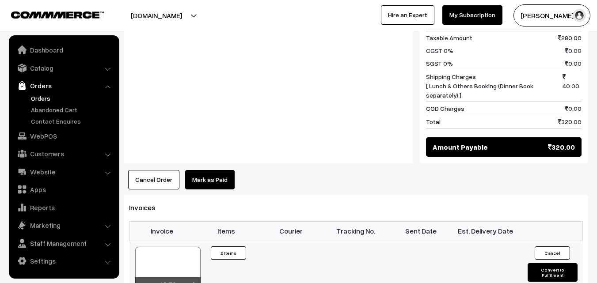
click at [180, 247] on div at bounding box center [167, 269] width 65 height 44
drag, startPoint x: 53, startPoint y: 135, endPoint x: 56, endPoint y: 129, distance: 7.3
click at [53, 135] on link "WebPOS" at bounding box center [63, 136] width 105 height 16
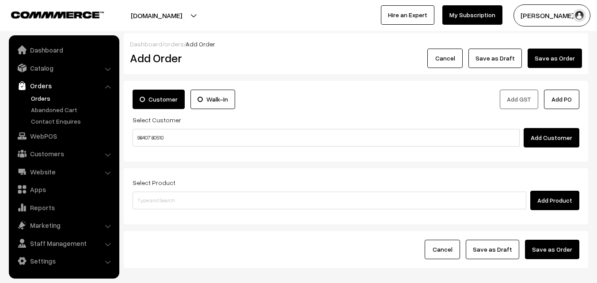
click at [158, 137] on input "98407 80510" at bounding box center [326, 138] width 387 height 18
type input "Pavitra Badri 98407 80510 [9840780510]"
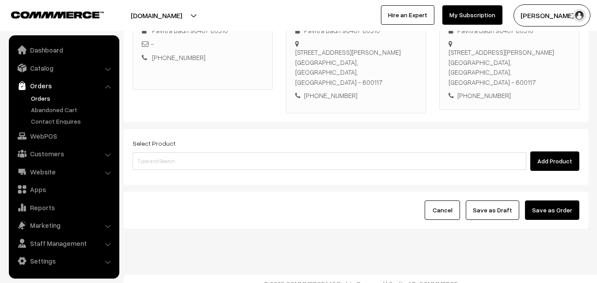
scroll to position [161, 0]
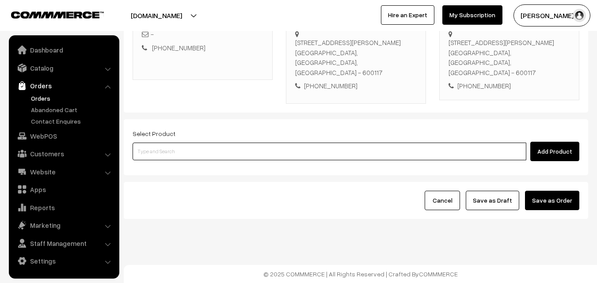
click at [285, 146] on input at bounding box center [330, 152] width 394 height 18
click at [281, 155] on input at bounding box center [330, 152] width 394 height 18
type input "Senai Kizangu Chips"
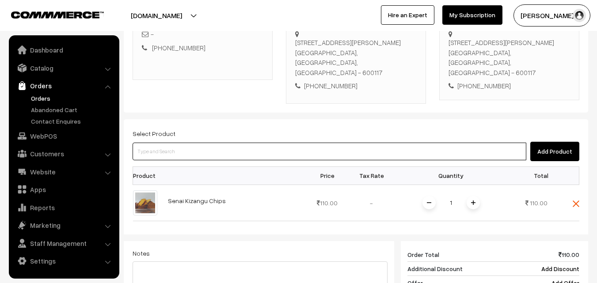
click at [201, 152] on input at bounding box center [330, 152] width 394 height 18
type input "Pototo Salt"
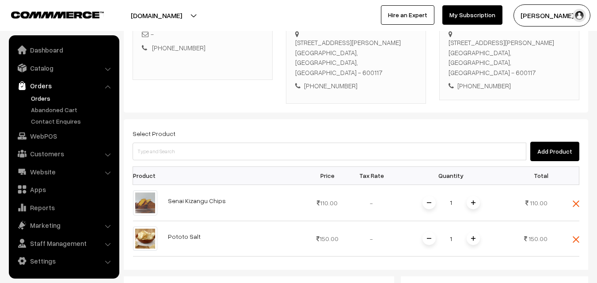
click at [195, 162] on div "Select Product Add Product Product Price Tax Rate Quantity Total 1" at bounding box center [356, 272] width 464 height 307
click at [197, 149] on input at bounding box center [330, 152] width 394 height 18
type input "Vella Seedai"
drag, startPoint x: 253, startPoint y: 133, endPoint x: 254, endPoint y: 151, distance: 17.3
click at [254, 138] on div "Select Product Add Product" at bounding box center [356, 144] width 447 height 33
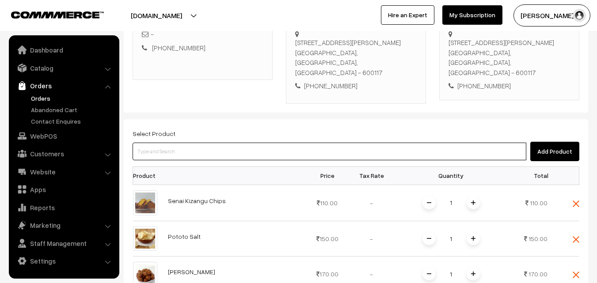
click at [254, 151] on input at bounding box center [330, 152] width 394 height 18
type input "Honey Mittai"
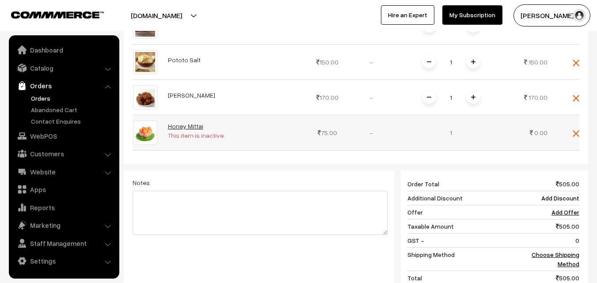
click at [193, 129] on link "Honey Mittai" at bounding box center [185, 126] width 35 height 8
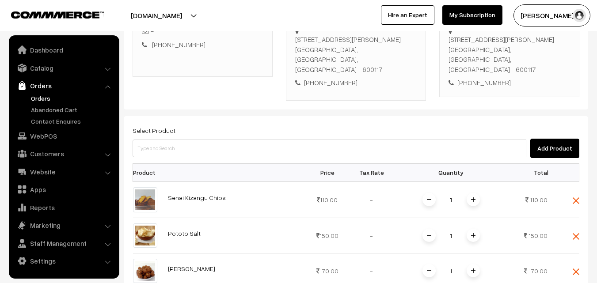
scroll to position [161, 0]
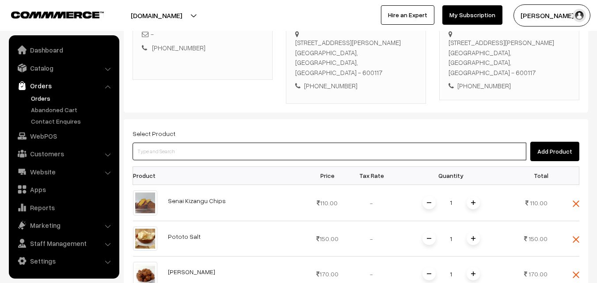
click at [213, 153] on input at bounding box center [330, 152] width 394 height 18
type input "Honey Mittai"
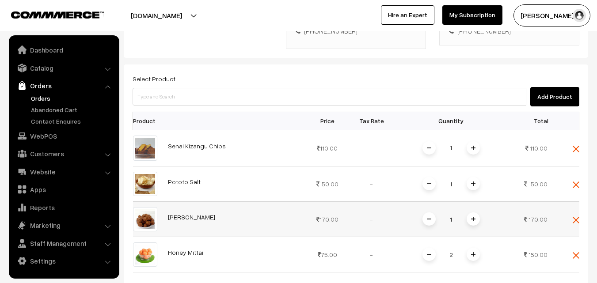
scroll to position [382, 0]
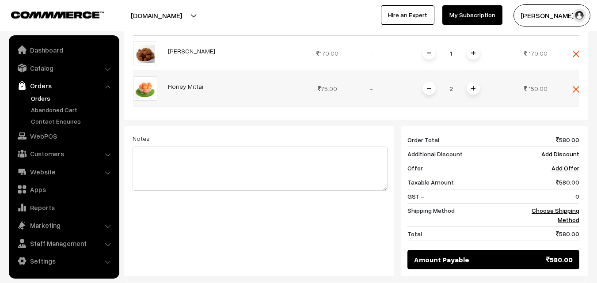
click at [428, 85] on span at bounding box center [428, 88] width 13 height 13
click at [575, 213] on link "Choose Shipping Method" at bounding box center [556, 215] width 48 height 17
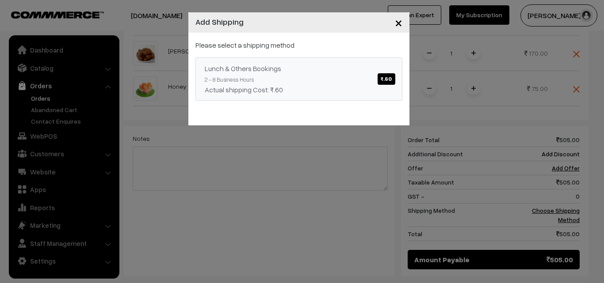
click at [317, 79] on link "Lunch & Others Bookings ₹.60 2 - 8 Business Hours Actual shipping Cost: ₹.60" at bounding box center [298, 78] width 207 height 43
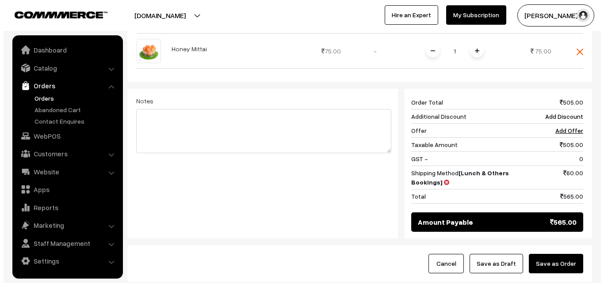
scroll to position [471, 0]
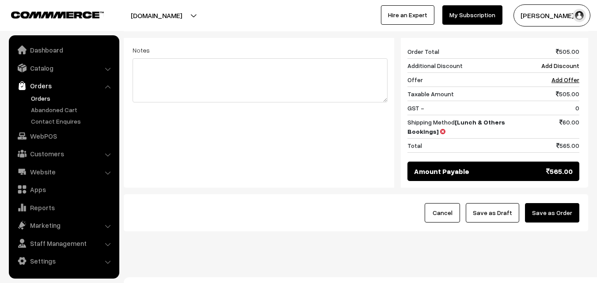
click at [562, 212] on button "Save as Order" at bounding box center [552, 212] width 54 height 19
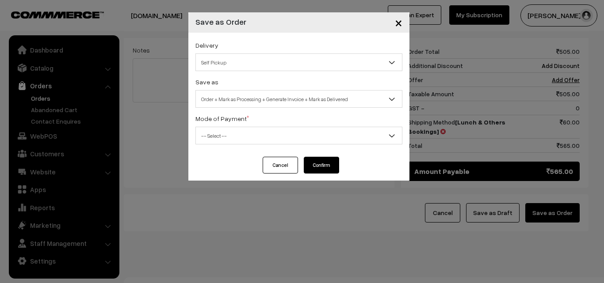
click at [296, 98] on span "Order + Mark as Processing + Generate Invoice + Mark as Delivered" at bounding box center [299, 98] width 206 height 15
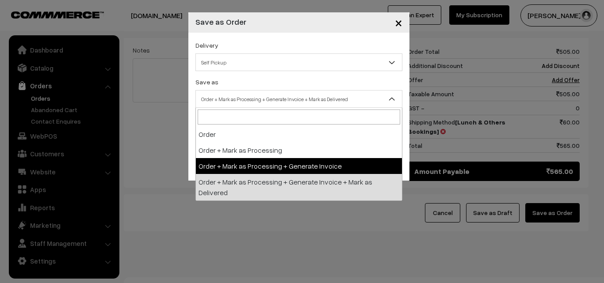
drag, startPoint x: 265, startPoint y: 164, endPoint x: 251, endPoint y: 137, distance: 31.0
select select "3"
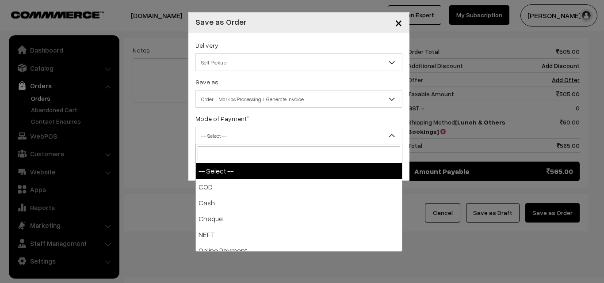
click at [251, 137] on span "-- Select --" at bounding box center [299, 135] width 206 height 15
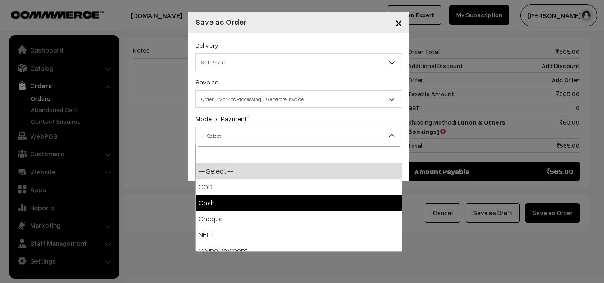
select select "2"
checkbox input "true"
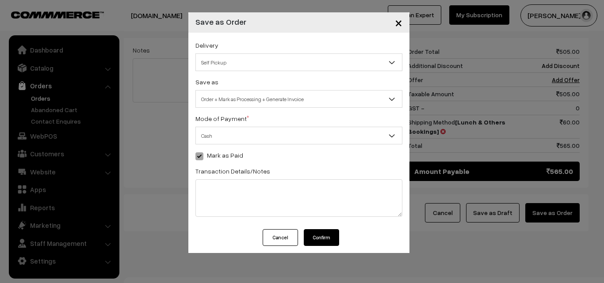
click at [323, 232] on button "Confirm" at bounding box center [321, 237] width 35 height 17
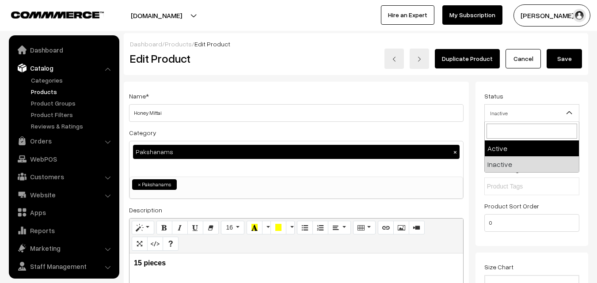
scroll to position [22, 0]
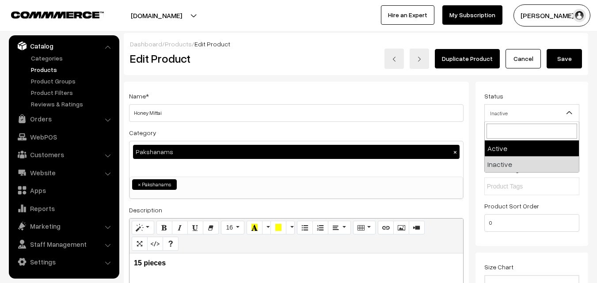
select select "1"
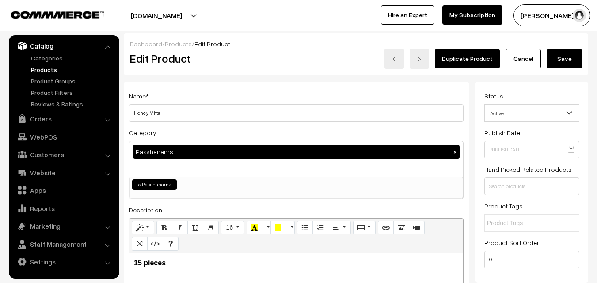
click at [566, 56] on button "Save" at bounding box center [564, 58] width 35 height 19
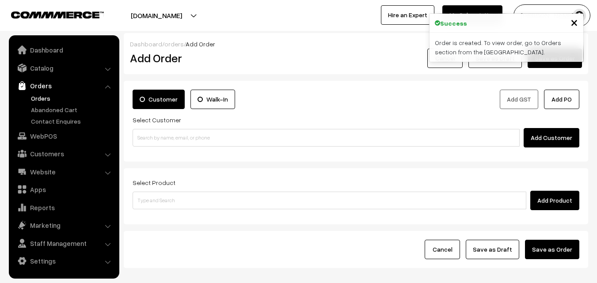
click at [50, 96] on link "Orders" at bounding box center [72, 98] width 87 height 9
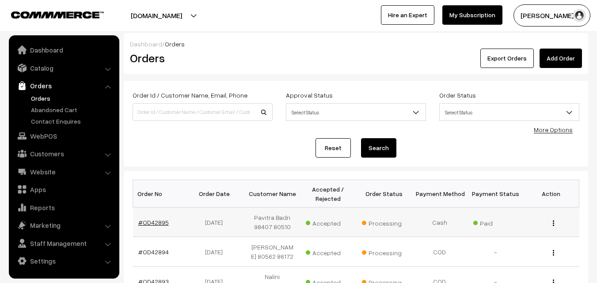
click at [160, 225] on link "#OD42895" at bounding box center [153, 223] width 30 height 8
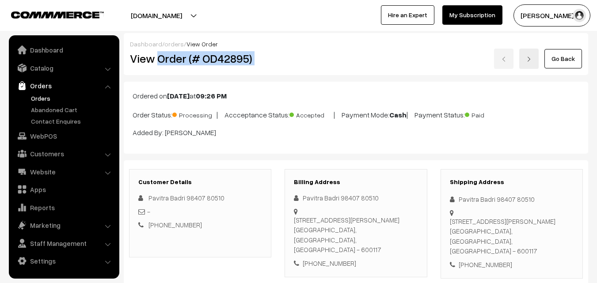
click at [308, 53] on div "View Order (# OD42895) Go Back" at bounding box center [355, 59] width 465 height 20
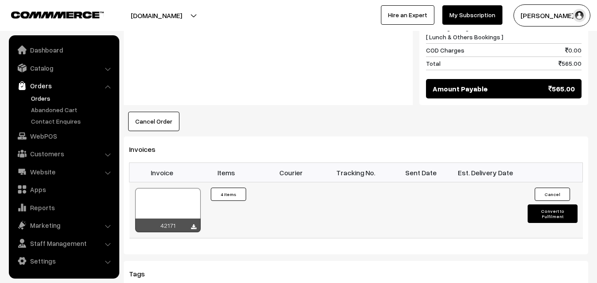
scroll to position [663, 0]
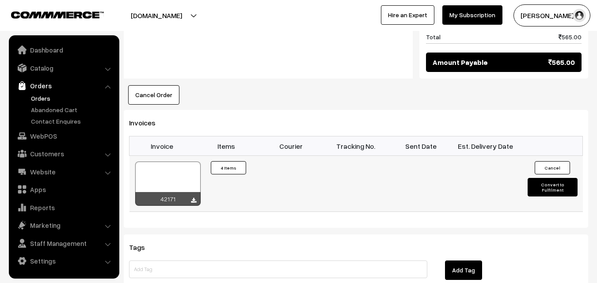
click at [183, 178] on div at bounding box center [167, 184] width 65 height 44
click at [46, 92] on link "Orders" at bounding box center [63, 86] width 105 height 16
click at [37, 98] on link "Orders" at bounding box center [72, 98] width 87 height 9
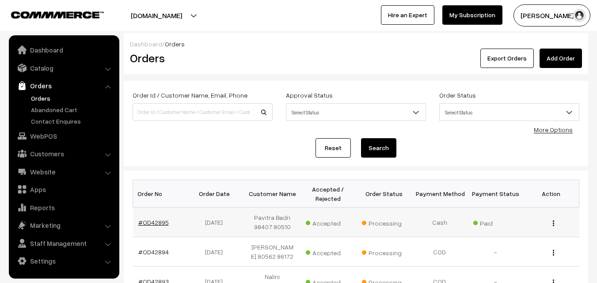
click at [152, 223] on link "#OD42895" at bounding box center [153, 223] width 30 height 8
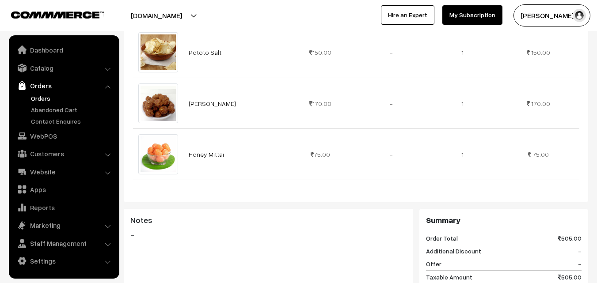
scroll to position [707, 0]
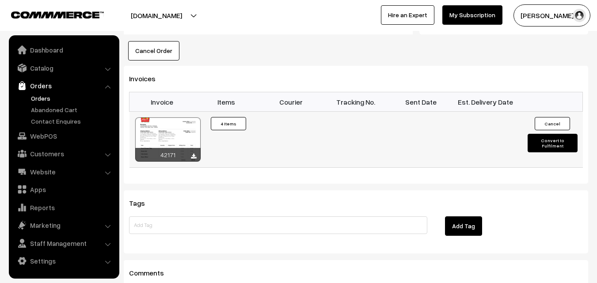
click at [181, 116] on td "42171" at bounding box center [161, 140] width 65 height 56
click at [177, 125] on div at bounding box center [167, 140] width 65 height 44
click at [42, 99] on link "Orders" at bounding box center [72, 98] width 87 height 9
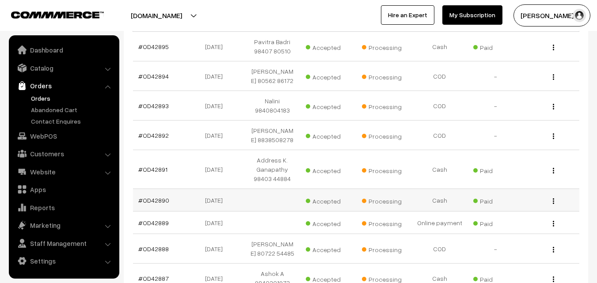
scroll to position [177, 0]
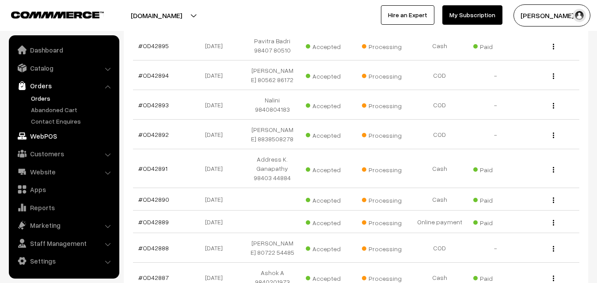
click at [51, 133] on link "WebPOS" at bounding box center [63, 136] width 105 height 16
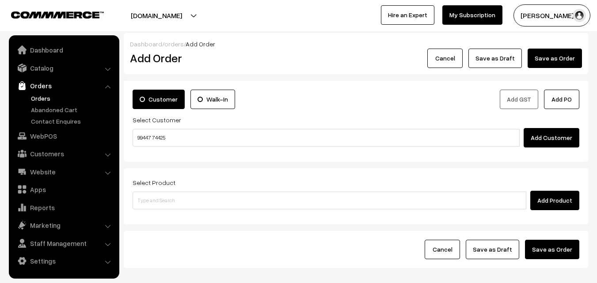
click at [152, 139] on input "99447 74425" at bounding box center [326, 138] width 387 height 18
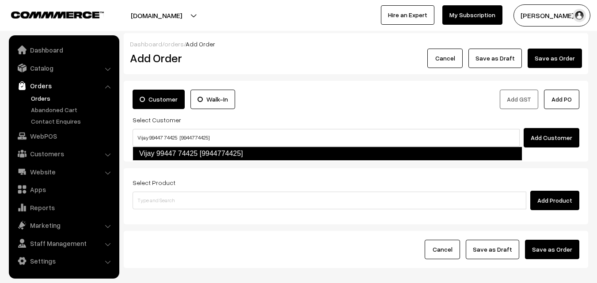
type input "Vijay 99447 74425 [9944774425]"
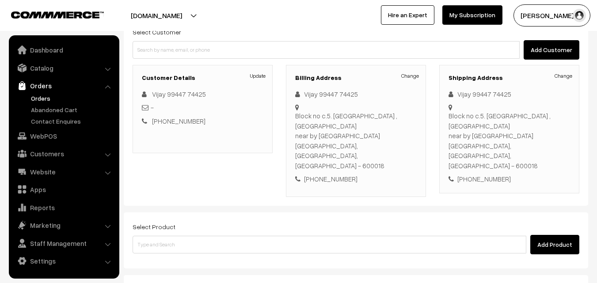
scroll to position [88, 0]
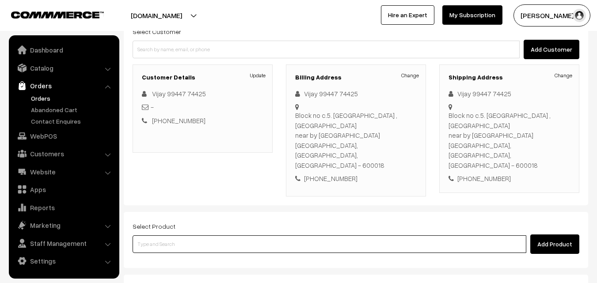
click at [180, 236] on input at bounding box center [330, 245] width 394 height 18
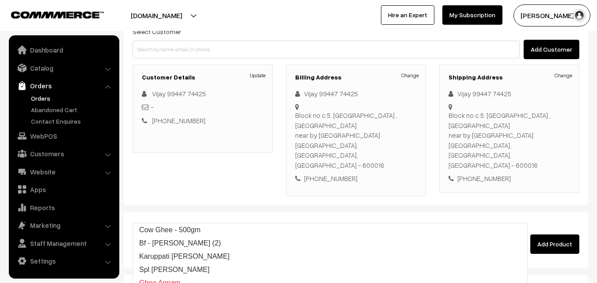
type input "Bf - Ghee Pongal"
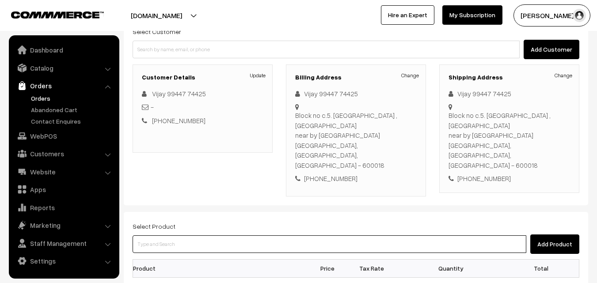
click at [164, 236] on input at bounding box center [330, 245] width 394 height 18
paste input "24th With Rice"
type input "24th With Rice"
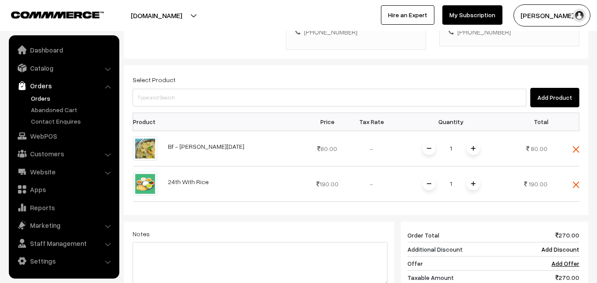
scroll to position [309, 0]
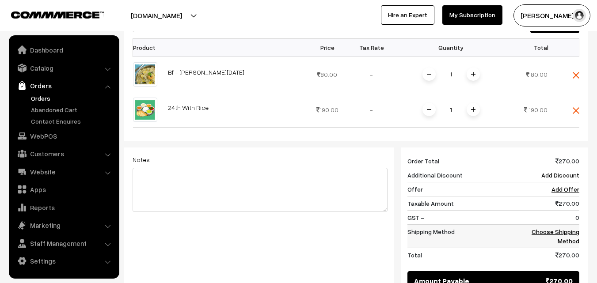
click at [559, 228] on link "Choose Shipping Method" at bounding box center [556, 236] width 48 height 17
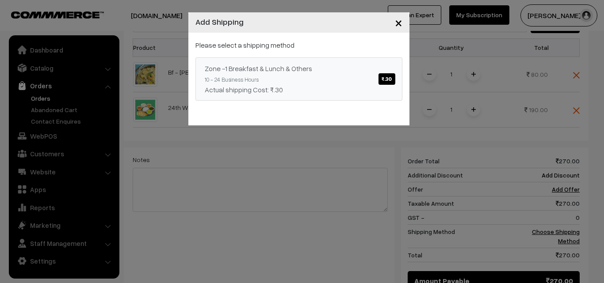
click at [328, 70] on div "Zone -1 Breakfast & Lunch & Others ₹.30" at bounding box center [299, 68] width 188 height 11
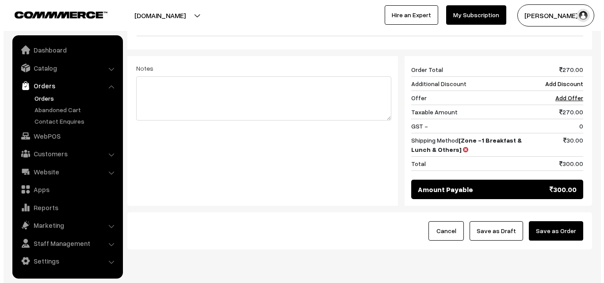
scroll to position [401, 0]
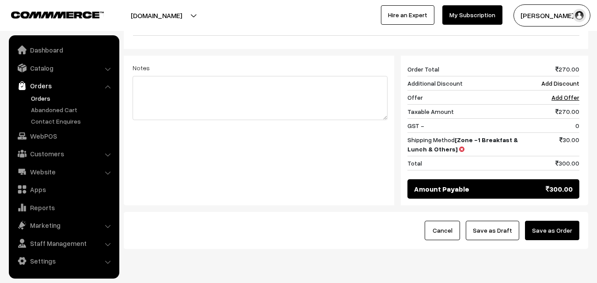
click at [550, 221] on button "Save as Order" at bounding box center [552, 230] width 54 height 19
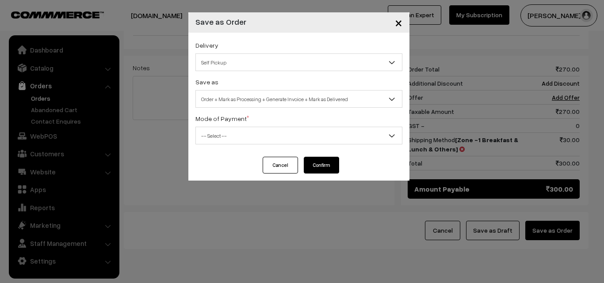
click at [246, 86] on div "Save as Order Order + Mark as Processing Order + Mark as Processing + Generate …" at bounding box center [298, 91] width 207 height 31
click at [243, 99] on span "Order + Mark as Processing + Generate Invoice + Mark as Delivered" at bounding box center [299, 98] width 206 height 15
drag, startPoint x: 232, startPoint y: 163, endPoint x: 235, endPoint y: 104, distance: 59.3
click at [232, 162] on div "Cancel Confirm" at bounding box center [298, 169] width 221 height 24
click at [235, 97] on span "Order + Mark as Processing" at bounding box center [299, 98] width 206 height 15
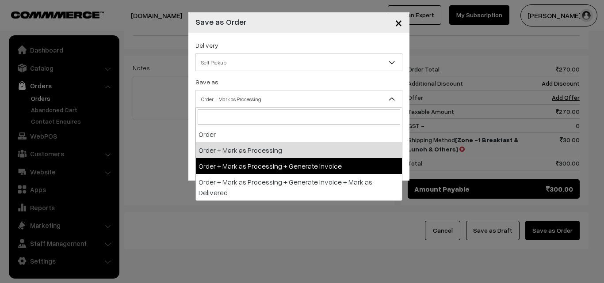
drag, startPoint x: 237, startPoint y: 167, endPoint x: 234, endPoint y: 140, distance: 27.1
select select "3"
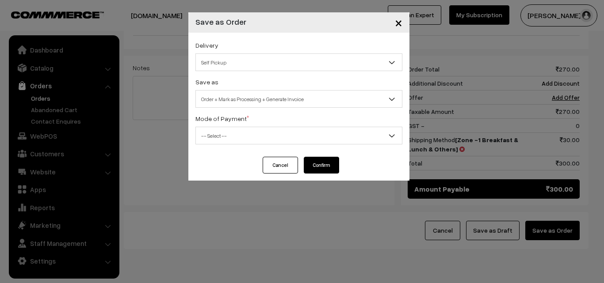
click at [235, 132] on span "-- Select --" at bounding box center [299, 135] width 206 height 15
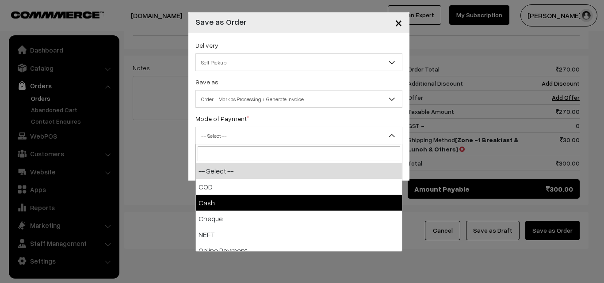
select select "2"
checkbox input "true"
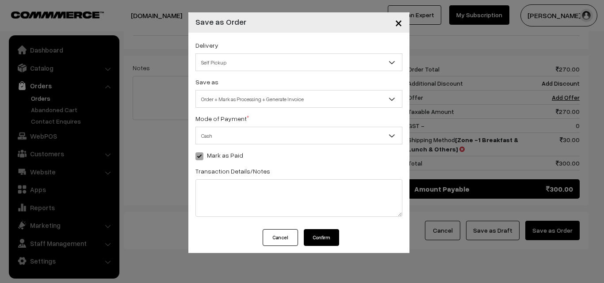
click at [322, 244] on button "Confirm" at bounding box center [321, 237] width 35 height 17
click at [321, 238] on button "Confirm" at bounding box center [321, 237] width 35 height 17
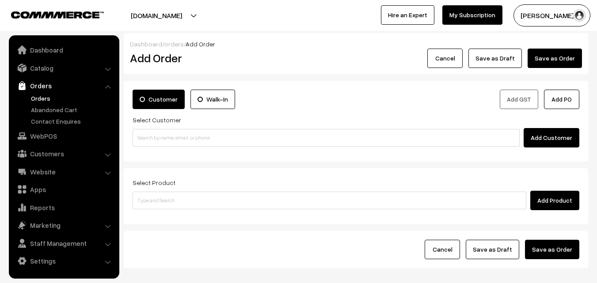
click at [37, 95] on link "Orders" at bounding box center [72, 98] width 87 height 9
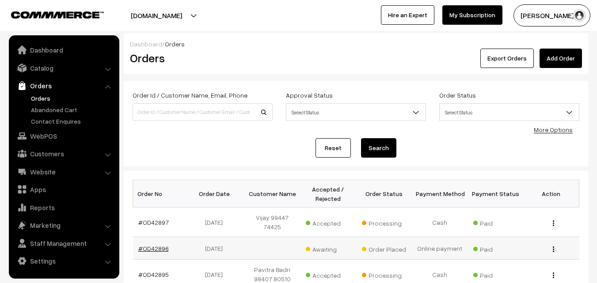
click at [153, 250] on link "#OD42896" at bounding box center [153, 249] width 30 height 8
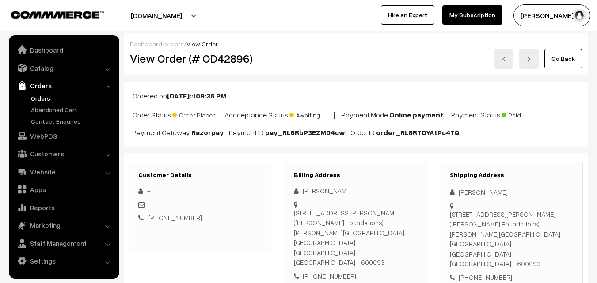
scroll to position [177, 0]
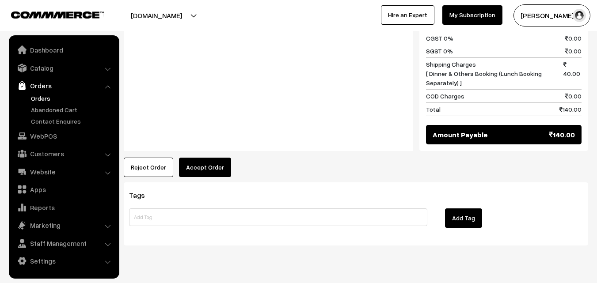
click at [205, 158] on button "Accept Order" at bounding box center [205, 167] width 52 height 19
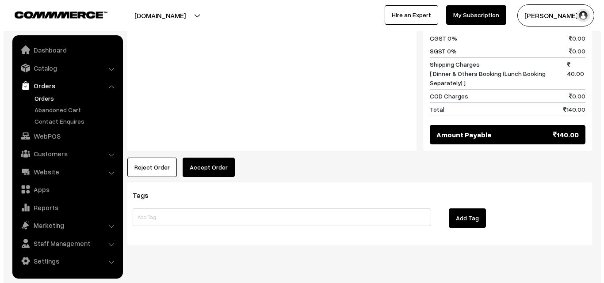
scroll to position [448, 0]
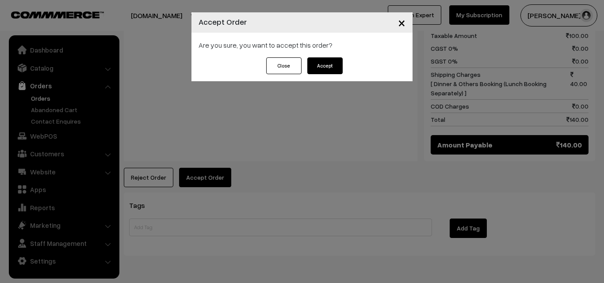
drag, startPoint x: 326, startPoint y: 66, endPoint x: 298, endPoint y: 97, distance: 41.6
click at [326, 66] on button "Accept" at bounding box center [324, 65] width 35 height 17
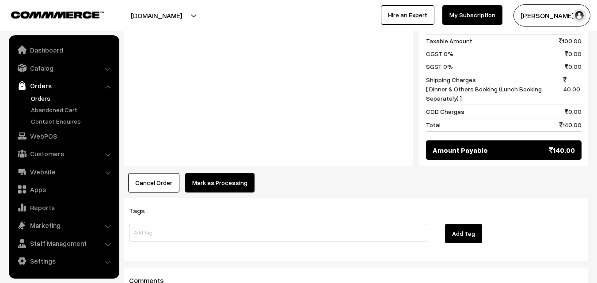
click at [234, 173] on button "Mark as Processing" at bounding box center [219, 182] width 69 height 19
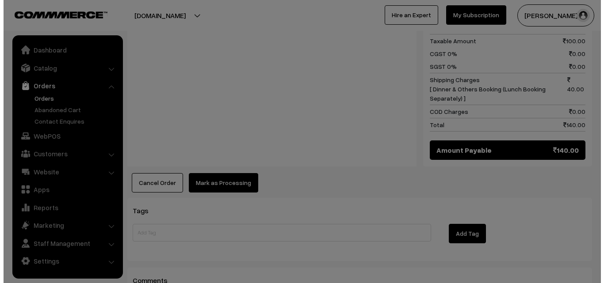
scroll to position [433, 0]
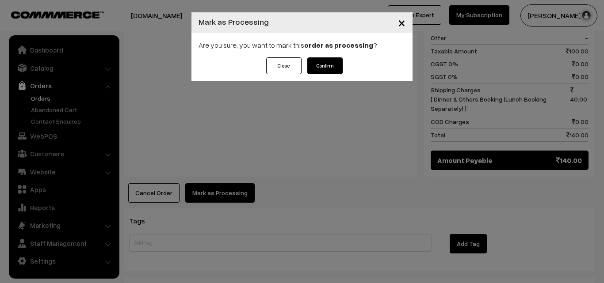
click at [321, 65] on button "Confirm" at bounding box center [324, 65] width 35 height 17
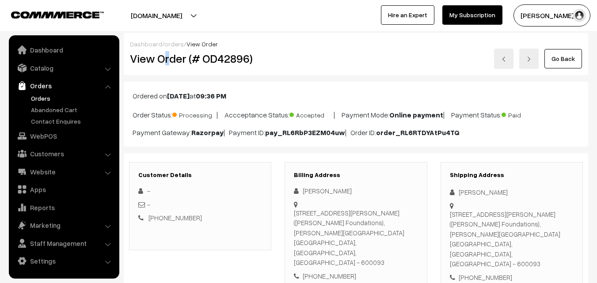
drag, startPoint x: 163, startPoint y: 53, endPoint x: 169, endPoint y: 58, distance: 7.6
click at [169, 58] on h2 "View Order (# OD42896)" at bounding box center [201, 59] width 142 height 14
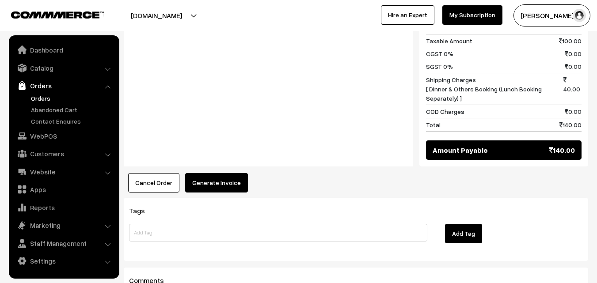
click at [213, 173] on button "Generate Invoice" at bounding box center [216, 182] width 63 height 19
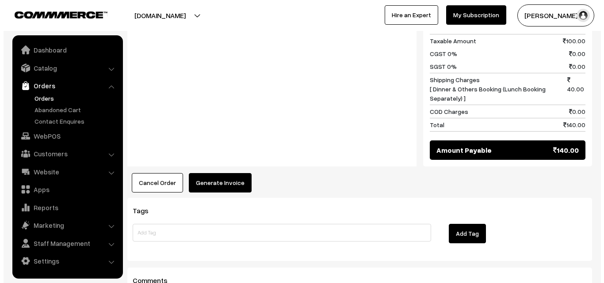
scroll to position [433, 0]
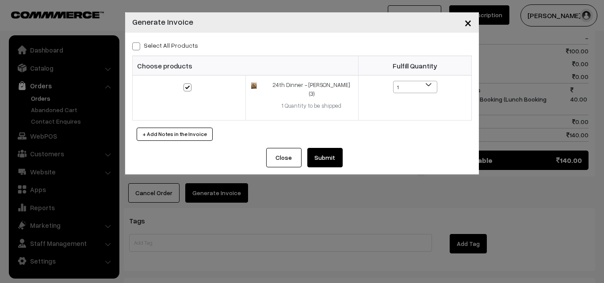
click at [182, 45] on label "Select All Products" at bounding box center [165, 45] width 66 height 9
click at [138, 45] on input "Select All Products" at bounding box center [135, 45] width 6 height 6
checkbox input "true"
click at [330, 151] on button "Submit" at bounding box center [324, 157] width 35 height 19
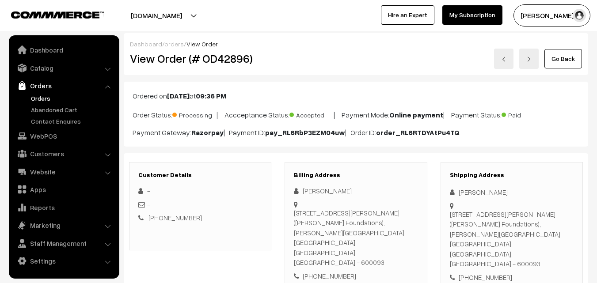
scroll to position [442, 0]
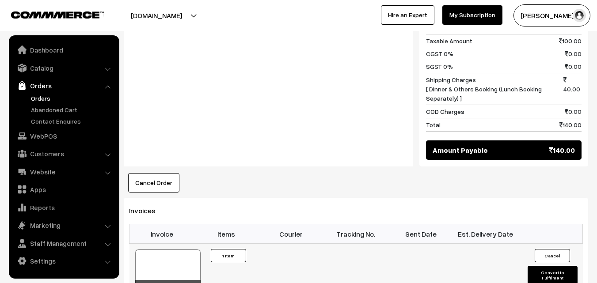
click at [168, 250] on div at bounding box center [167, 272] width 65 height 44
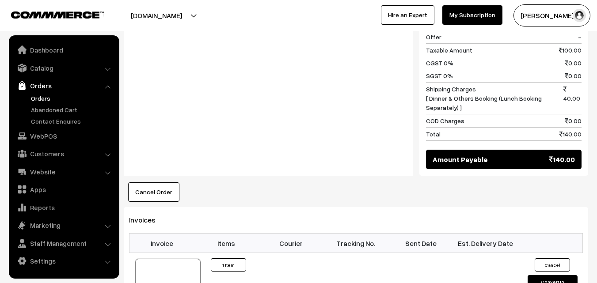
click at [34, 96] on link "Orders" at bounding box center [72, 98] width 87 height 9
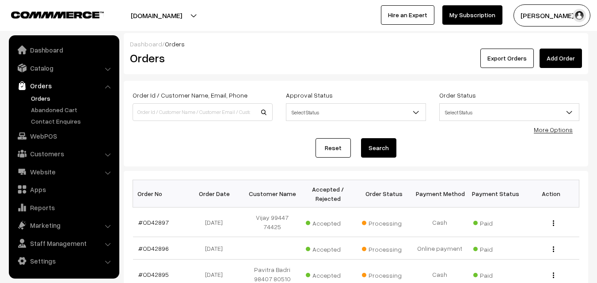
scroll to position [44, 0]
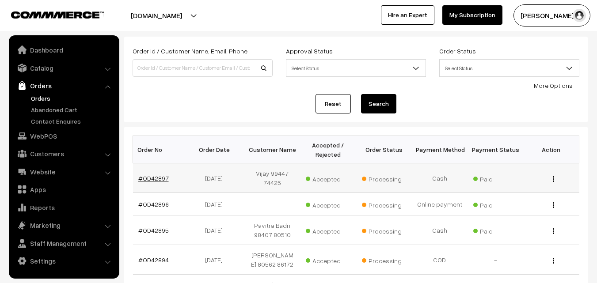
drag, startPoint x: 154, startPoint y: 182, endPoint x: 152, endPoint y: 177, distance: 5.0
click at [154, 181] on link "#OD42897" at bounding box center [153, 179] width 30 height 8
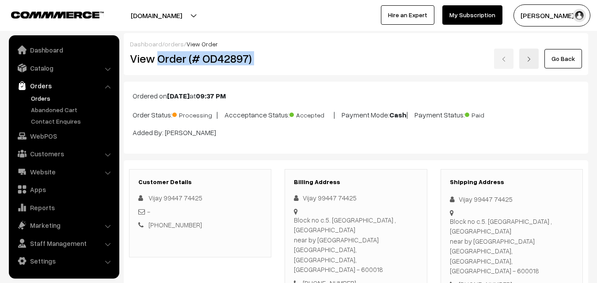
drag, startPoint x: 157, startPoint y: 61, endPoint x: 299, endPoint y: 60, distance: 141.8
click at [299, 60] on div "View Order (# OD42897) Go Back" at bounding box center [355, 59] width 465 height 20
copy div "Order (# OD42897)"
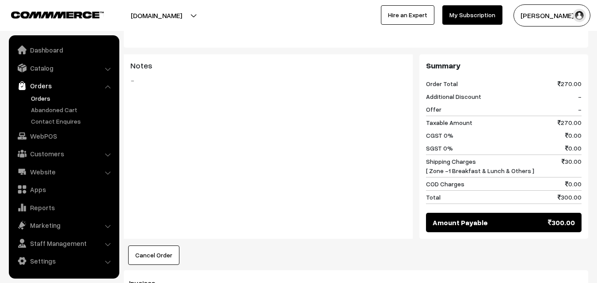
scroll to position [486, 0]
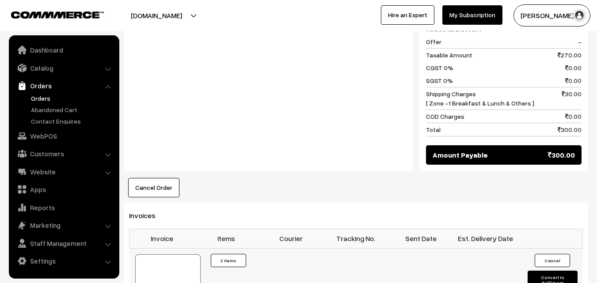
click at [164, 255] on div at bounding box center [167, 277] width 65 height 44
click at [54, 132] on link "WebPOS" at bounding box center [63, 136] width 105 height 16
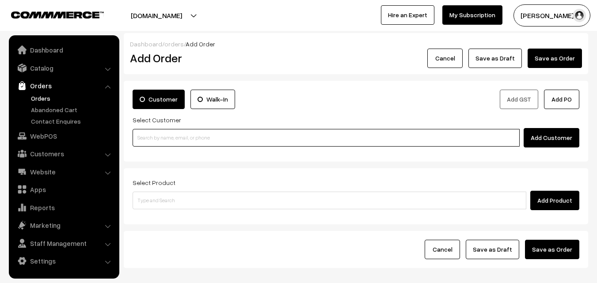
click at [167, 139] on input at bounding box center [326, 138] width 387 height 18
paste input "98863 90952"
click at [151, 141] on input "98863 90952" at bounding box center [326, 138] width 387 height 18
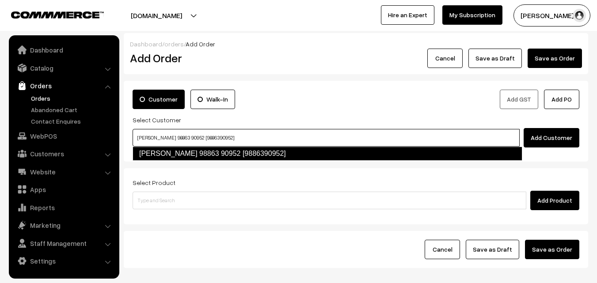
type input "Shoba 98863 90952 [9886390952]"
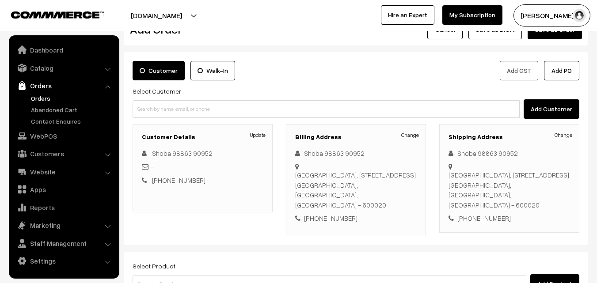
scroll to position [133, 0]
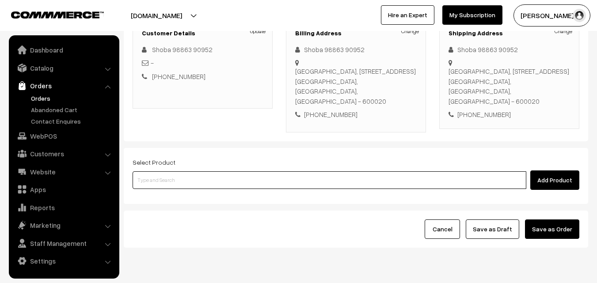
click at [226, 176] on input at bounding box center [330, 180] width 394 height 18
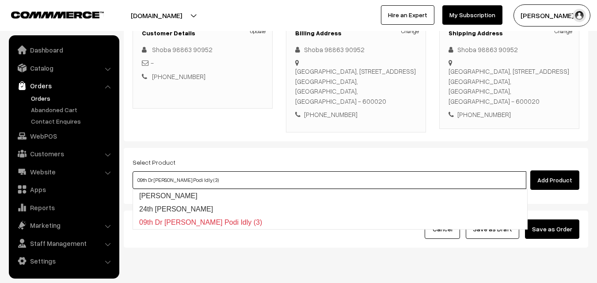
type input "24th [PERSON_NAME]"
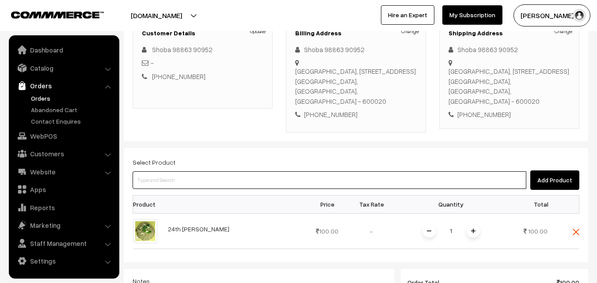
click at [182, 179] on input at bounding box center [330, 180] width 394 height 18
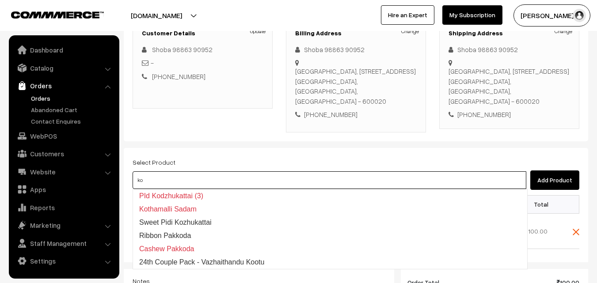
type input "PId Kodzhukattai (3)"
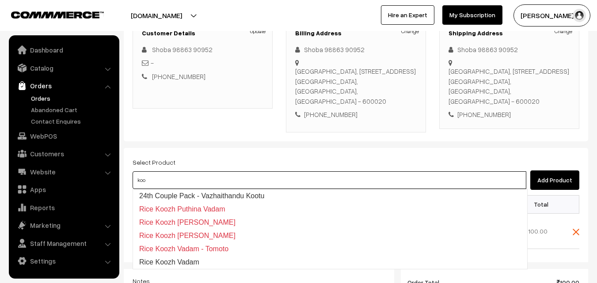
type input "24th Couple Pack - Vazhaithandu Kootu"
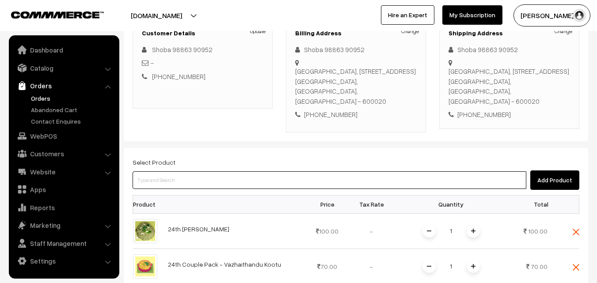
click at [181, 171] on input at bounding box center [330, 180] width 394 height 18
click at [180, 179] on input at bounding box center [330, 180] width 394 height 18
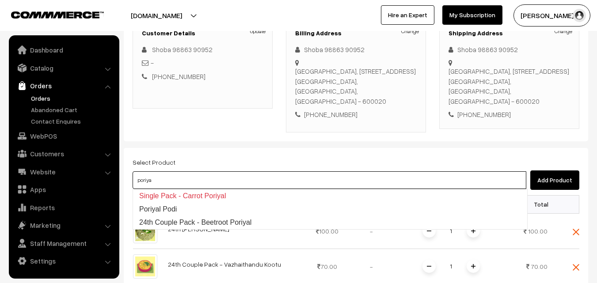
type input "24th Couple Pack - Beetroot Poriyal"
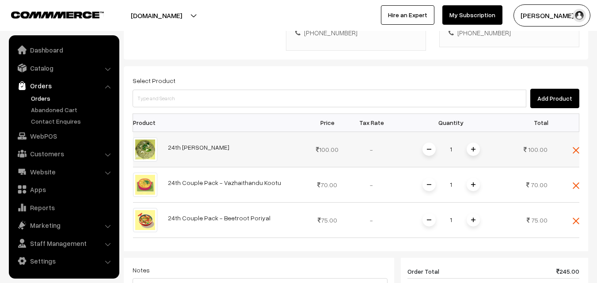
scroll to position [221, 0]
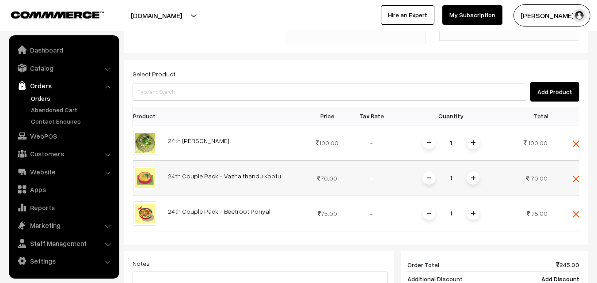
click at [473, 179] on img at bounding box center [473, 178] width 4 height 4
click at [475, 213] on img at bounding box center [473, 213] width 4 height 4
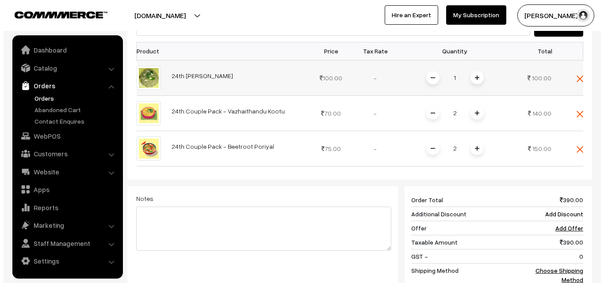
scroll to position [353, 0]
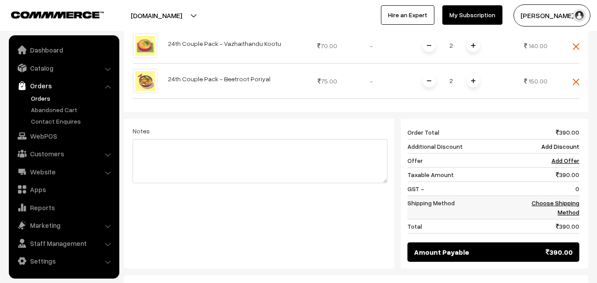
click at [566, 205] on link "Choose Shipping Method" at bounding box center [556, 207] width 48 height 17
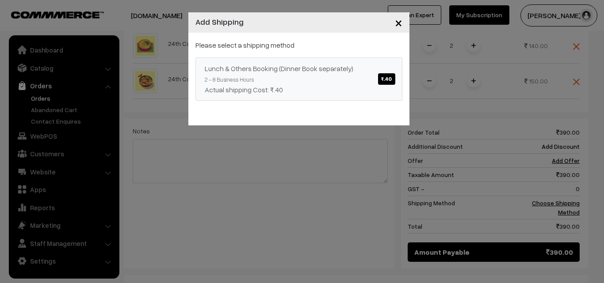
click at [289, 55] on div "Please select a shipping method Lunch & Others Booking (Dinner Book separately)…" at bounding box center [298, 70] width 207 height 61
click at [359, 86] on div "Actual shipping Cost: ₹.40" at bounding box center [299, 89] width 188 height 11
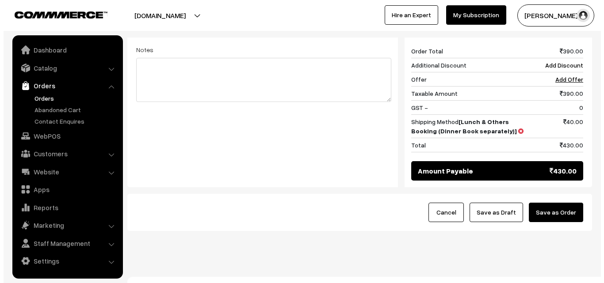
scroll to position [447, 0]
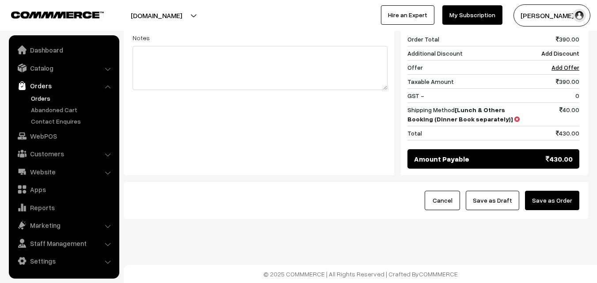
drag, startPoint x: 561, startPoint y: 202, endPoint x: 534, endPoint y: 224, distance: 34.0
click at [560, 202] on button "Save as Order" at bounding box center [552, 200] width 54 height 19
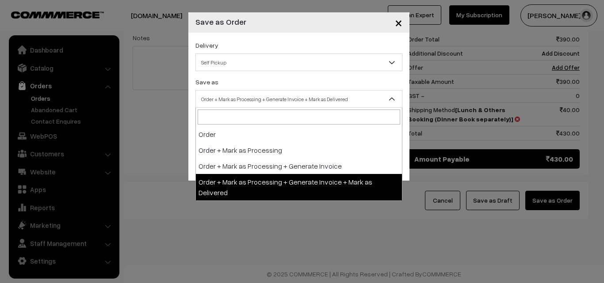
click at [261, 97] on span "Order + Mark as Processing + Generate Invoice + Mark as Delivered" at bounding box center [299, 98] width 206 height 15
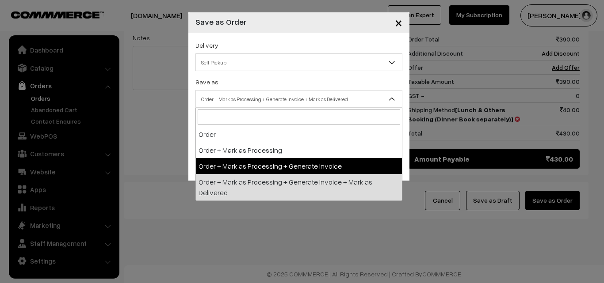
select select "3"
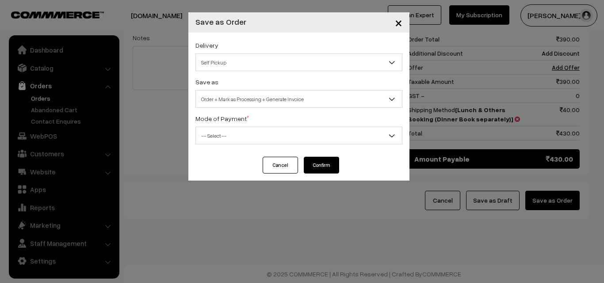
click at [226, 133] on span "-- Select --" at bounding box center [299, 135] width 206 height 15
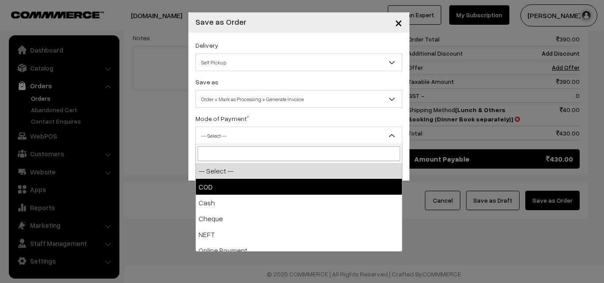
select select "1"
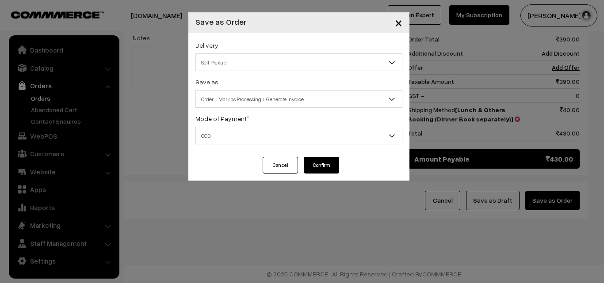
click at [320, 163] on button "Confirm" at bounding box center [321, 165] width 35 height 17
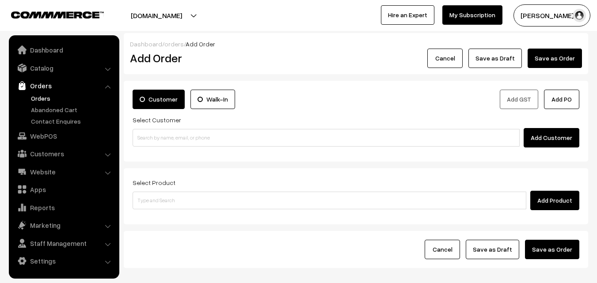
click at [42, 94] on link "Orders" at bounding box center [72, 98] width 87 height 9
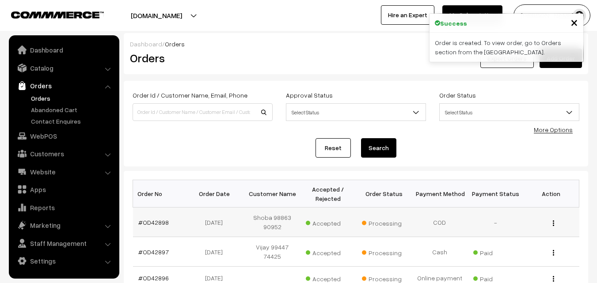
click at [157, 216] on td "#OD42898" at bounding box center [161, 223] width 56 height 30
click at [156, 220] on link "#OD42898" at bounding box center [153, 223] width 30 height 8
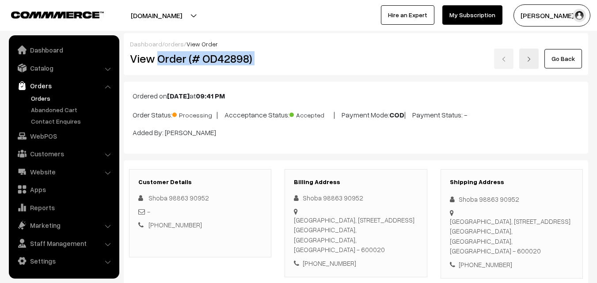
drag, startPoint x: 157, startPoint y: 58, endPoint x: 362, endPoint y: 58, distance: 204.6
click at [364, 58] on div "View Order (# OD42898) Go Back" at bounding box center [355, 59] width 465 height 20
copy div "Order (# OD42898)"
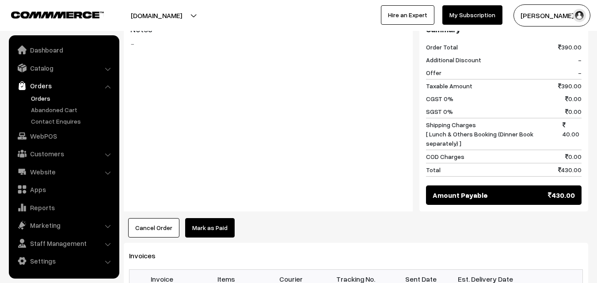
scroll to position [530, 0]
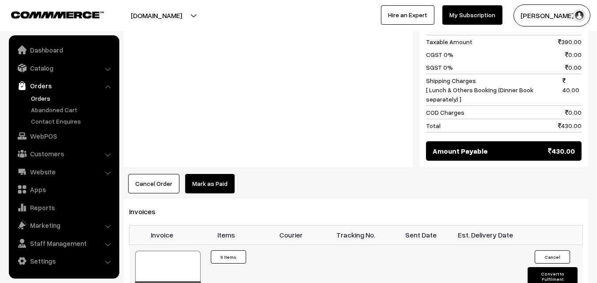
click at [162, 261] on div at bounding box center [167, 273] width 65 height 44
click at [43, 102] on link "Orders" at bounding box center [72, 98] width 87 height 9
click at [43, 98] on link "Orders" at bounding box center [72, 98] width 87 height 9
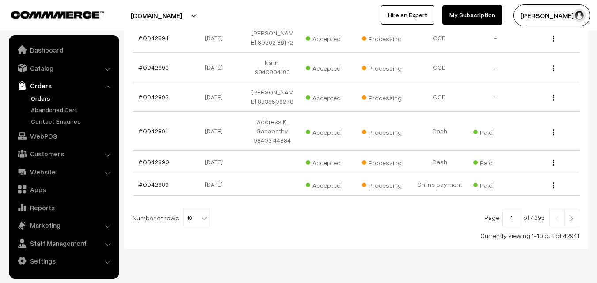
scroll to position [329, 0]
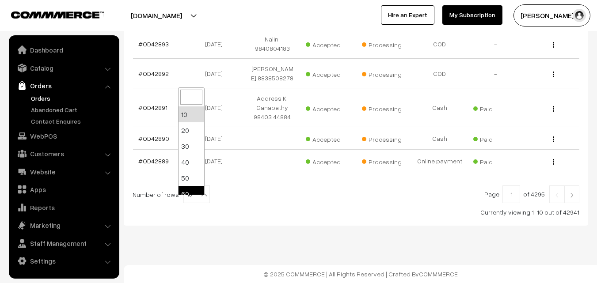
select select "60"
click at [191, 194] on span "60" at bounding box center [197, 195] width 26 height 18
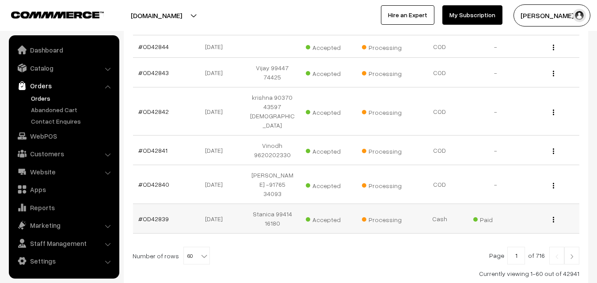
scroll to position [1750, 0]
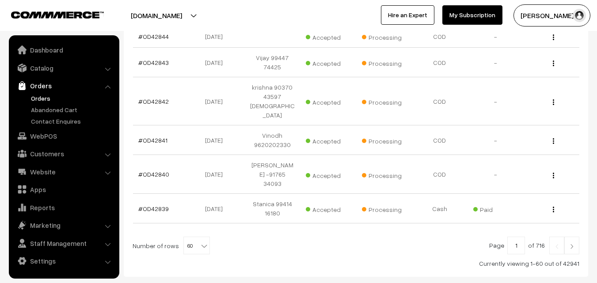
click at [185, 237] on span "60" at bounding box center [197, 246] width 26 height 18
select select "100"
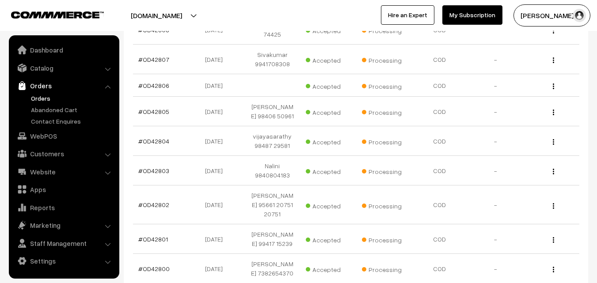
scroll to position [2942, 0]
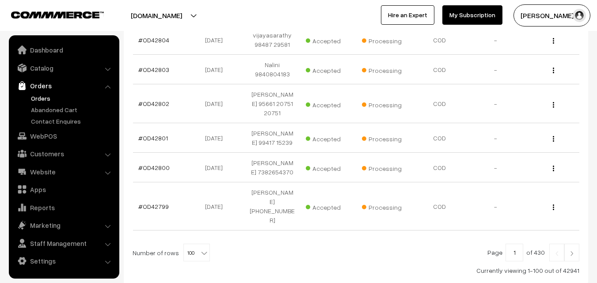
click at [575, 251] on img at bounding box center [572, 253] width 8 height 5
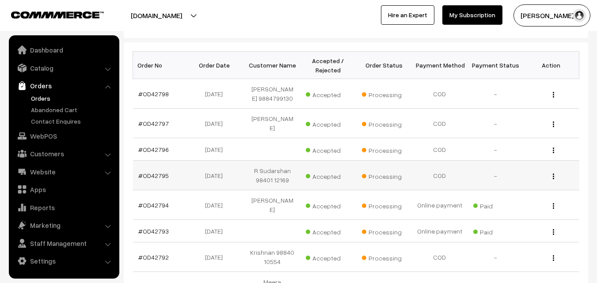
scroll to position [133, 0]
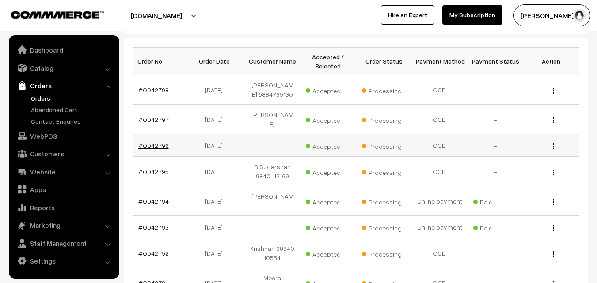
click at [154, 149] on link "#OD42796" at bounding box center [153, 146] width 30 height 8
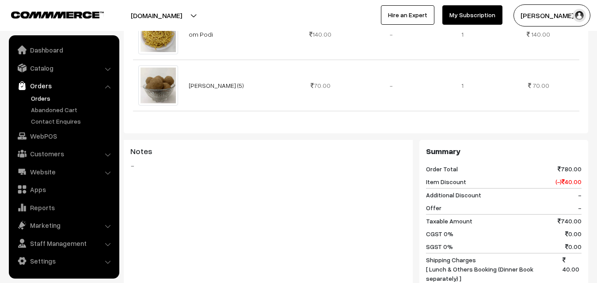
scroll to position [574, 0]
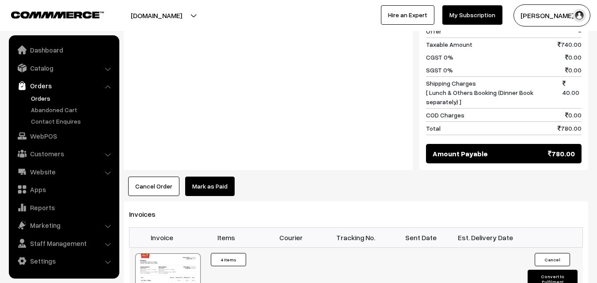
click at [168, 258] on div at bounding box center [167, 276] width 65 height 44
click at [47, 97] on link "Orders" at bounding box center [72, 98] width 87 height 9
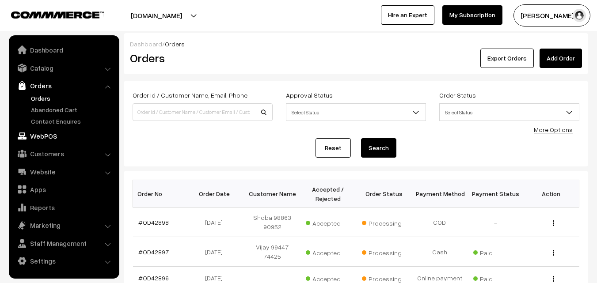
click at [58, 141] on link "WebPOS" at bounding box center [63, 136] width 105 height 16
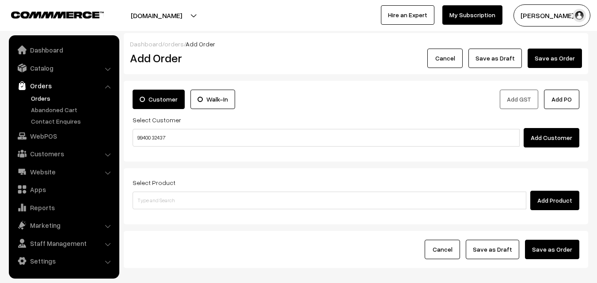
click at [166, 137] on input "99400 32437" at bounding box center [326, 138] width 387 height 18
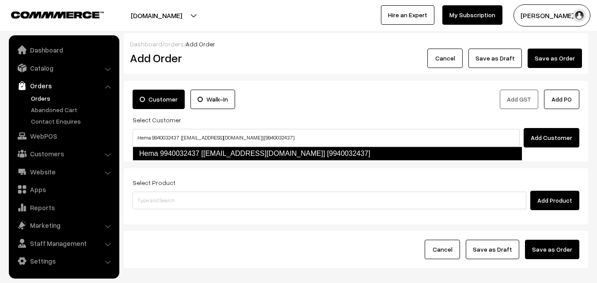
type input "Hema 9940032437 [[EMAIL_ADDRESS][DOMAIN_NAME]] [9940032437]"
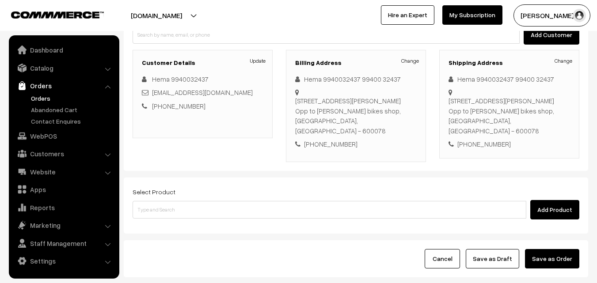
scroll to position [161, 0]
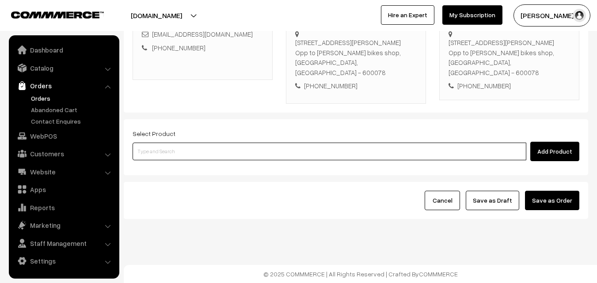
click at [233, 151] on input at bounding box center [330, 152] width 394 height 18
type input "Sukku - Milagu - Thippli- Panai Karuppathi Cake"
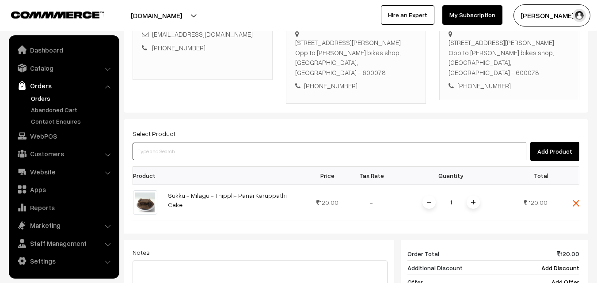
click at [277, 143] on input at bounding box center [330, 152] width 394 height 18
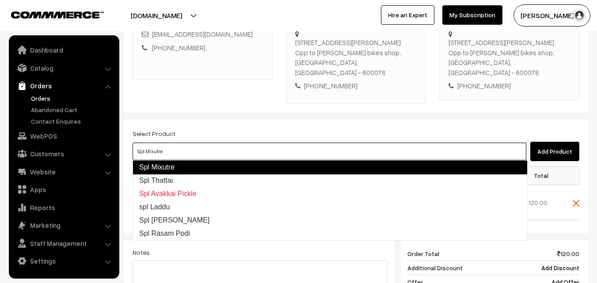
type input "Spl Thattai"
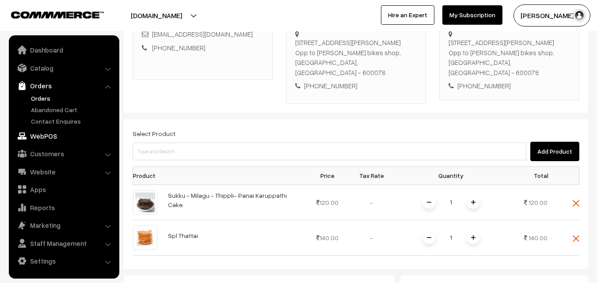
click at [48, 138] on link "WebPOS" at bounding box center [63, 136] width 105 height 16
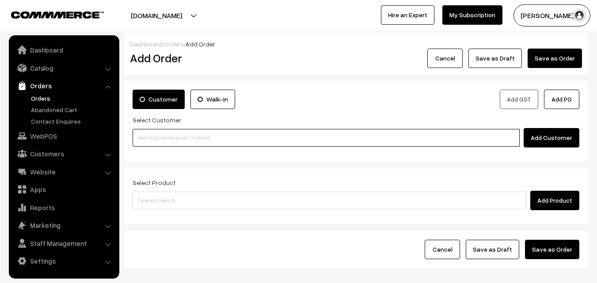
click at [156, 137] on input at bounding box center [326, 138] width 387 height 18
paste input "80569 32293"
click at [152, 133] on input "80569 32293" at bounding box center [326, 138] width 387 height 18
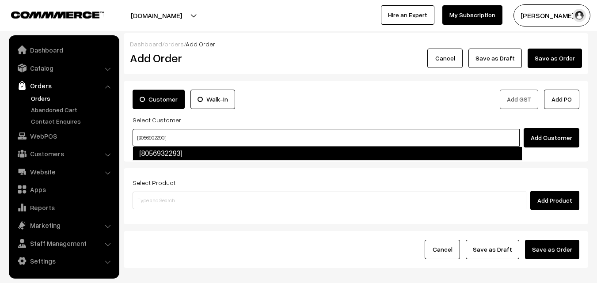
type input "[8056932293]"
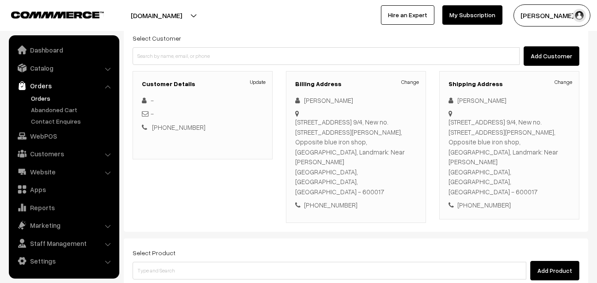
scroll to position [88, 0]
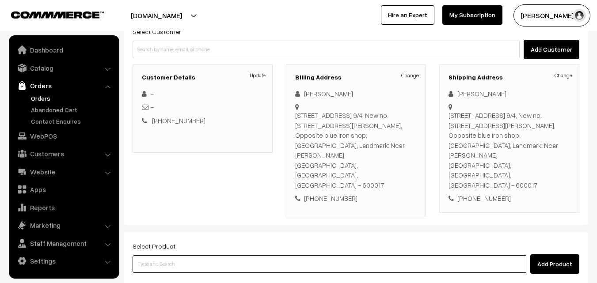
drag, startPoint x: 214, startPoint y: 232, endPoint x: 210, endPoint y: 228, distance: 6.0
click at [214, 255] on input at bounding box center [330, 264] width 394 height 18
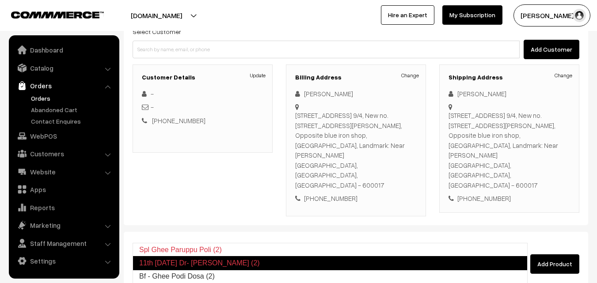
type input "Bf - Ghee Podi Dosa (2)"
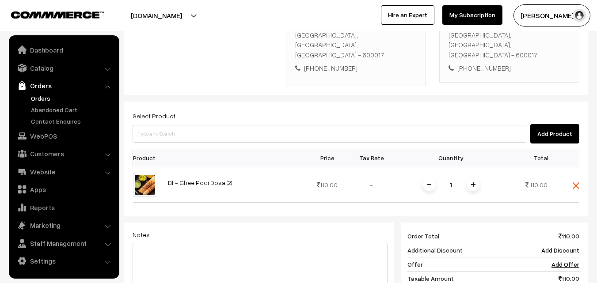
scroll to position [221, 0]
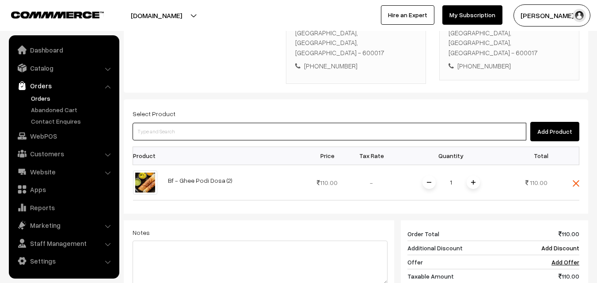
click at [253, 123] on input at bounding box center [330, 132] width 394 height 18
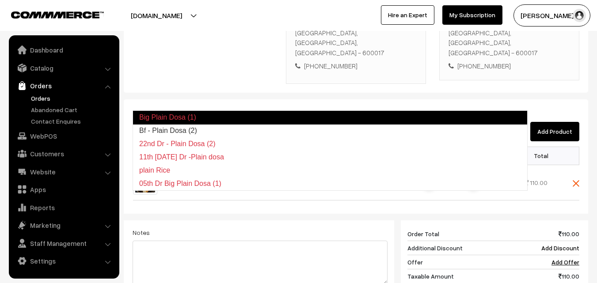
type input "Bf - Plain Dosa (2)"
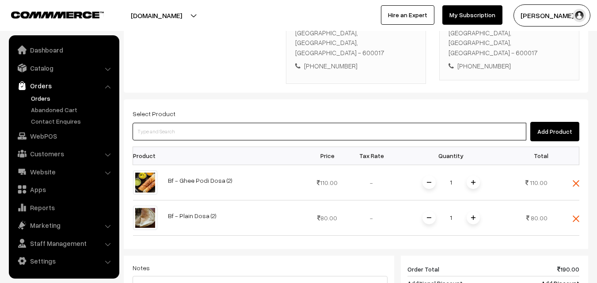
paste input "24th With Rice"
click at [230, 123] on input at bounding box center [330, 132] width 394 height 18
type input "24th With Rice"
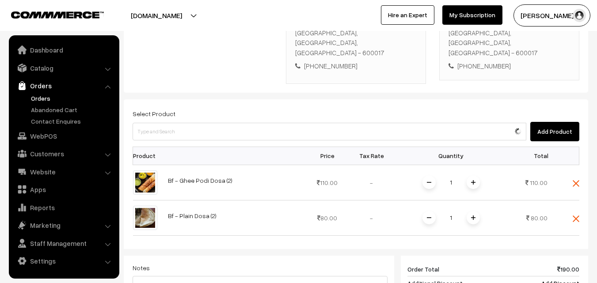
click at [213, 147] on th at bounding box center [234, 156] width 143 height 18
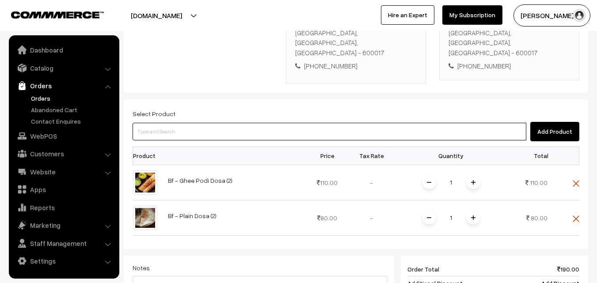
click at [217, 123] on input at bounding box center [330, 132] width 394 height 18
paste input "24th With Rice"
type input "24th With Rice"
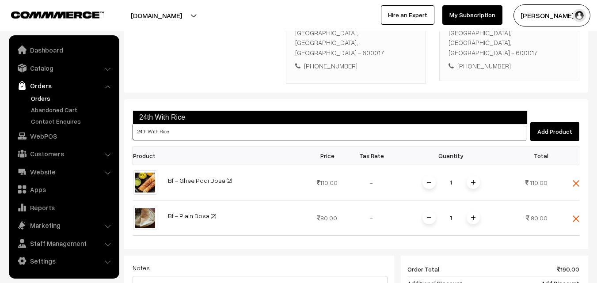
click at [213, 120] on link "24th With Rice" at bounding box center [330, 117] width 395 height 14
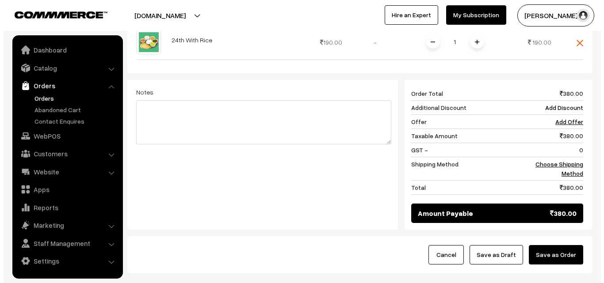
scroll to position [456, 0]
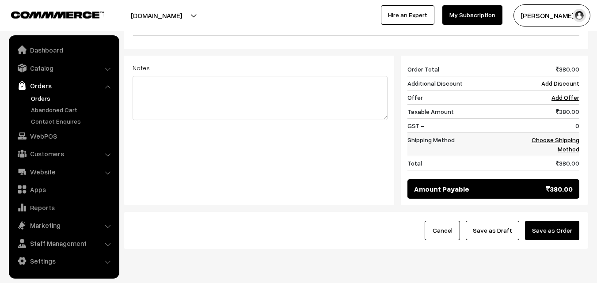
click at [573, 136] on link "Choose Shipping Method" at bounding box center [556, 144] width 48 height 17
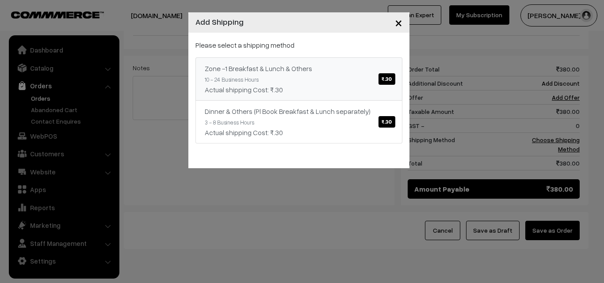
click at [263, 62] on link "Zone -1 Breakfast & Lunch & Others ₹.30 10 - 24 Business Hours Actual shipping …" at bounding box center [298, 78] width 207 height 43
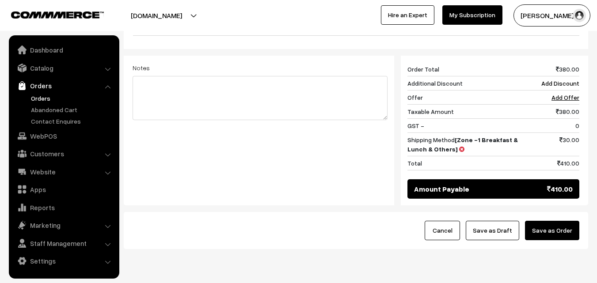
click at [565, 221] on button "Save as Order" at bounding box center [552, 230] width 54 height 19
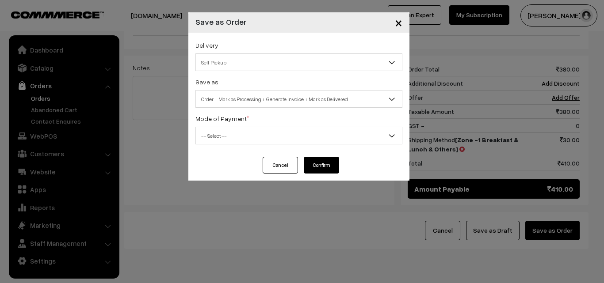
click at [298, 95] on span "Order + Mark as Processing + Generate Invoice + Mark as Delivered" at bounding box center [299, 98] width 206 height 15
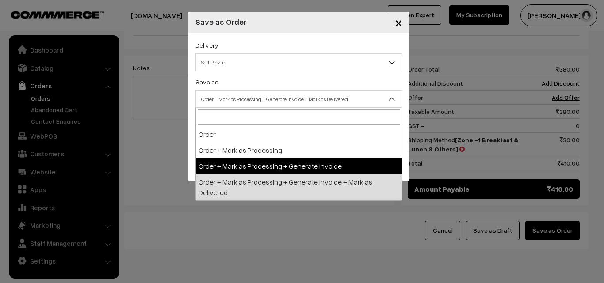
select select "3"
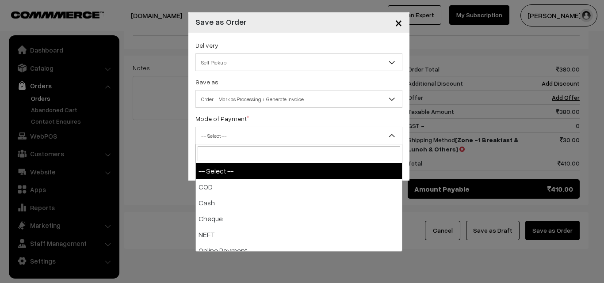
click at [252, 133] on span "-- Select --" at bounding box center [299, 135] width 206 height 15
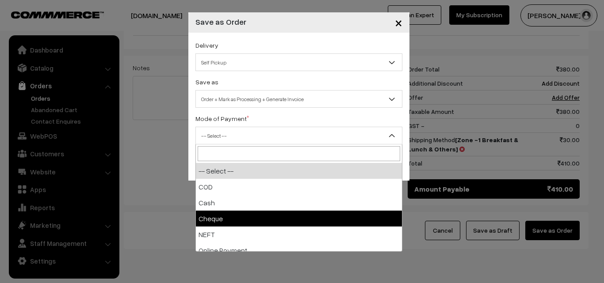
select select "2"
checkbox input "true"
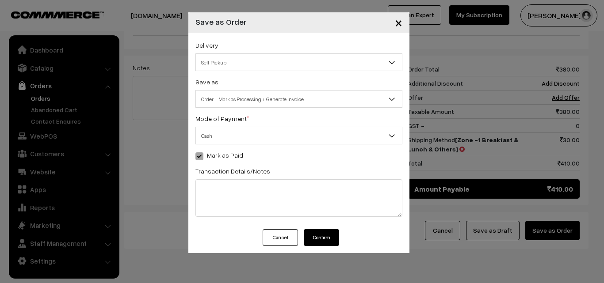
click at [321, 242] on button "Confirm" at bounding box center [321, 237] width 35 height 17
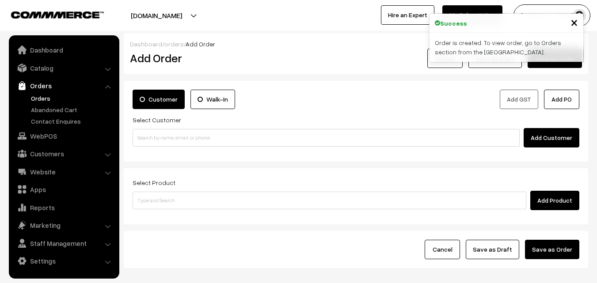
click at [38, 96] on link "Orders" at bounding box center [72, 98] width 87 height 9
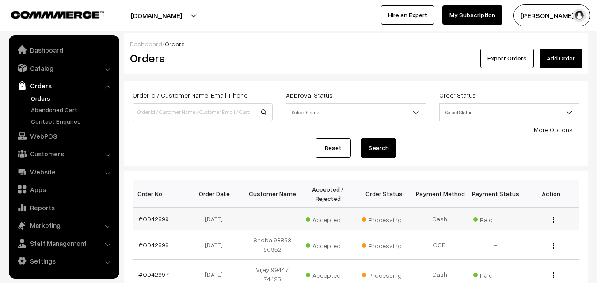
click at [150, 218] on link "#OD42899" at bounding box center [153, 219] width 30 height 8
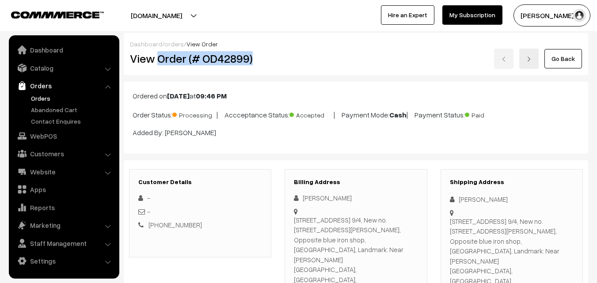
drag, startPoint x: 158, startPoint y: 57, endPoint x: 334, endPoint y: 55, distance: 175.9
click at [330, 55] on div "View Order (# OD42899) Go Back" at bounding box center [355, 59] width 465 height 20
copy div "Order (# OD42899)"
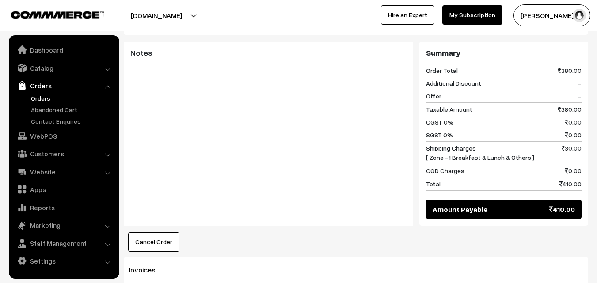
scroll to position [619, 0]
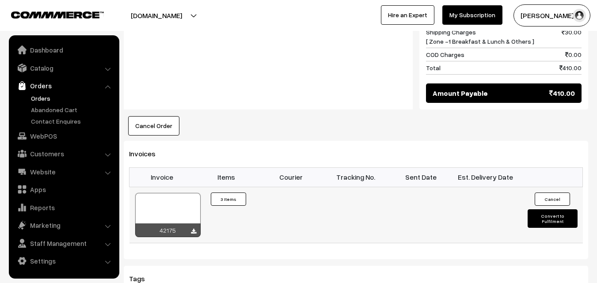
click at [169, 193] on div at bounding box center [167, 215] width 65 height 44
click at [45, 156] on link "Customers" at bounding box center [63, 154] width 105 height 16
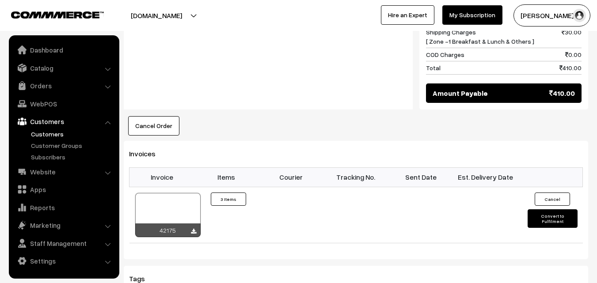
click at [51, 133] on link "Customers" at bounding box center [72, 133] width 87 height 9
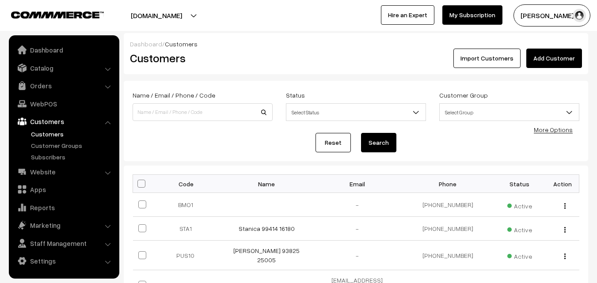
click at [537, 61] on link "Add Customer" at bounding box center [554, 58] width 56 height 19
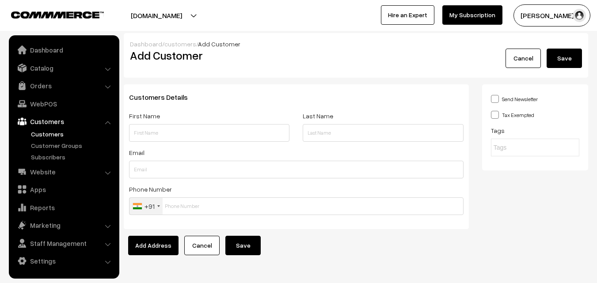
click at [53, 133] on link "Customers" at bounding box center [72, 133] width 87 height 9
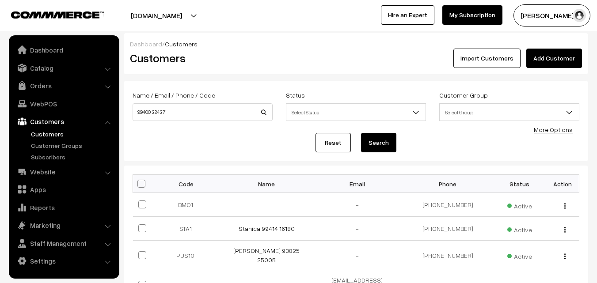
click at [154, 107] on input "99400 32437" at bounding box center [203, 112] width 140 height 18
type input "9940032437"
click at [361, 133] on button "Search" at bounding box center [378, 142] width 35 height 19
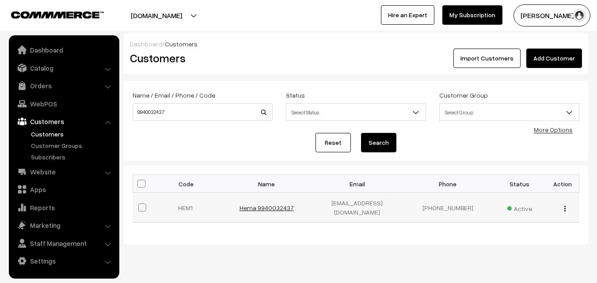
click at [262, 204] on link "Hema 9940032437" at bounding box center [266, 208] width 54 height 8
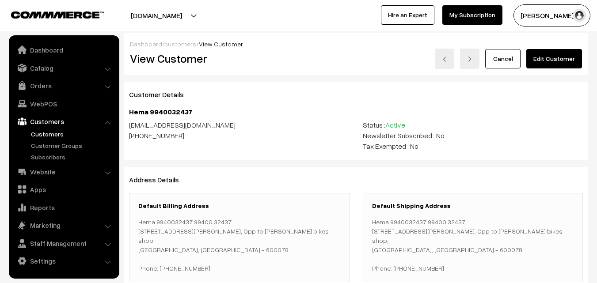
click at [563, 56] on link "Edit Customer" at bounding box center [554, 58] width 56 height 19
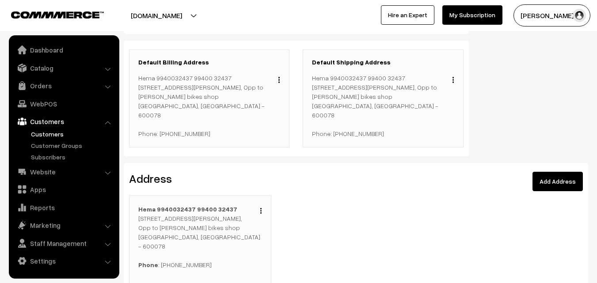
scroll to position [221, 0]
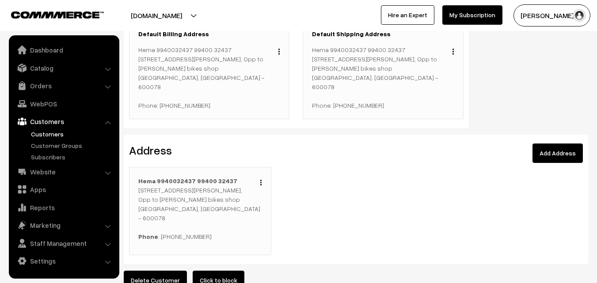
click at [261, 180] on img "button" at bounding box center [260, 183] width 1 height 6
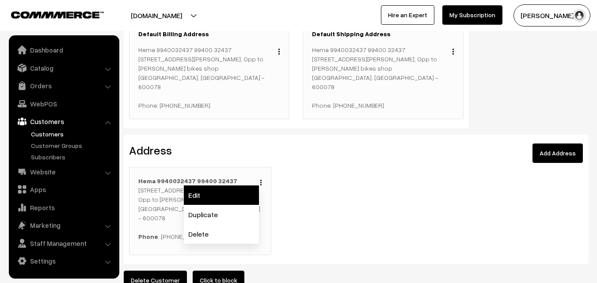
click at [238, 186] on link "Edit" at bounding box center [221, 195] width 75 height 19
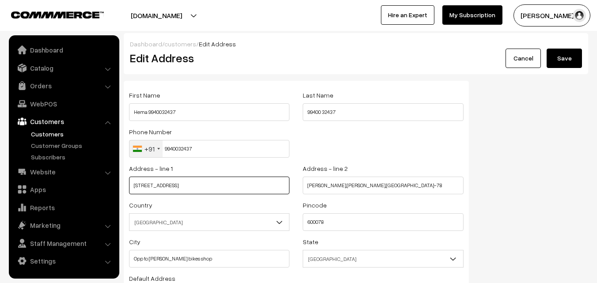
click at [233, 183] on input "[STREET_ADDRESS]" at bounding box center [209, 186] width 160 height 18
click at [233, 183] on input "140,2nd floor,2A, Flat Princeton," at bounding box center [209, 186] width 160 height 18
click at [209, 180] on input "text" at bounding box center [209, 186] width 160 height 18
paste input "Flat G1,Jains Ranga nivas,old no 6, second Street,postal colony, West Mambalam,…"
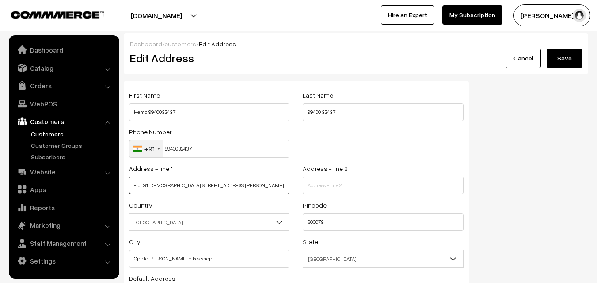
scroll to position [0, 54]
drag, startPoint x: 173, startPoint y: 184, endPoint x: 301, endPoint y: 194, distance: 128.5
click at [301, 196] on div "Address - line 1 Flat G1,Jains Ranga nivas,old no 6, second Street,postal colon…" at bounding box center [296, 181] width 348 height 37
type input "Flat G1,Jains Ranga nivas,old no 6, second"
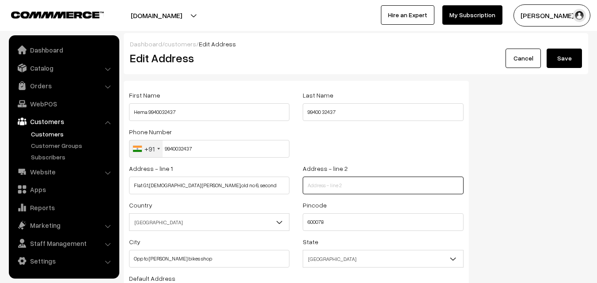
click at [327, 181] on input "text" at bounding box center [383, 186] width 160 height 18
paste input "Street,postal colony, West Mambalam, chennai -33"
type input "Street,postal colony, West Mambalam, chennai -33"
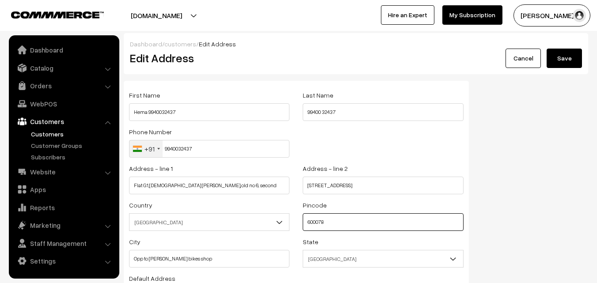
click at [317, 225] on input "600078" at bounding box center [383, 222] width 160 height 18
click at [317, 224] on input "600078" at bounding box center [383, 222] width 160 height 18
type input "600033"
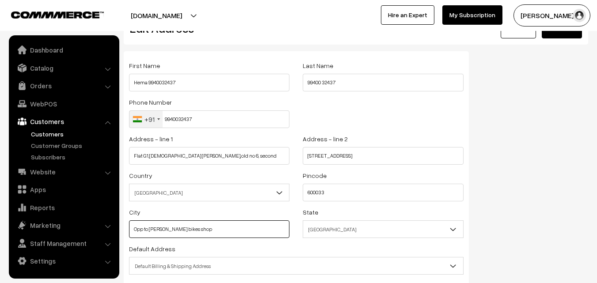
scroll to position [120, 0]
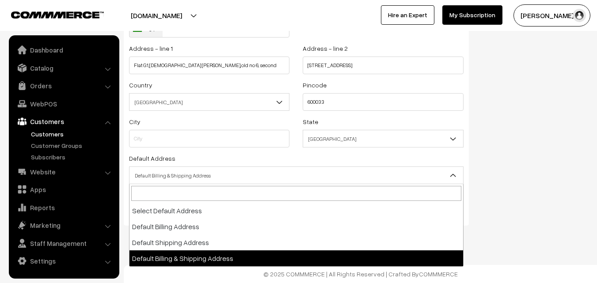
click at [188, 175] on span "Default Billing & Shipping Address" at bounding box center [296, 175] width 334 height 15
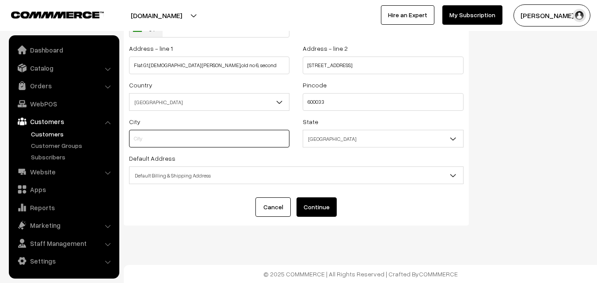
click at [171, 134] on input "text" at bounding box center [209, 139] width 160 height 18
type input "chennai"
click at [223, 174] on span "Default Billing & Shipping Address" at bounding box center [296, 175] width 334 height 15
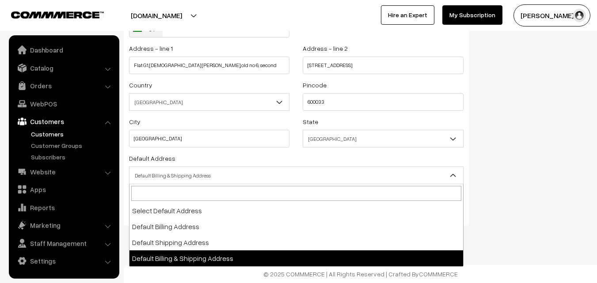
drag, startPoint x: 193, startPoint y: 257, endPoint x: 239, endPoint y: 224, distance: 57.0
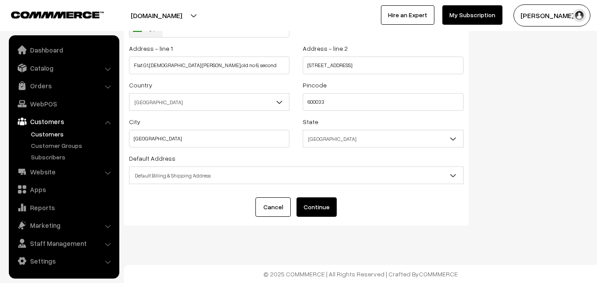
click at [328, 210] on button "Continue" at bounding box center [316, 207] width 40 height 19
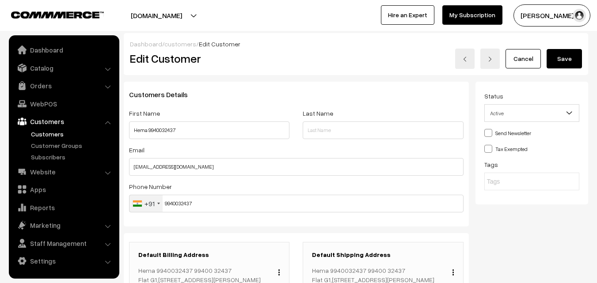
click at [570, 61] on button "Save" at bounding box center [564, 58] width 35 height 19
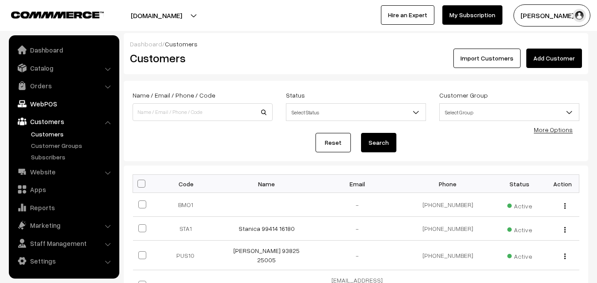
click at [60, 100] on link "WebPOS" at bounding box center [63, 104] width 105 height 16
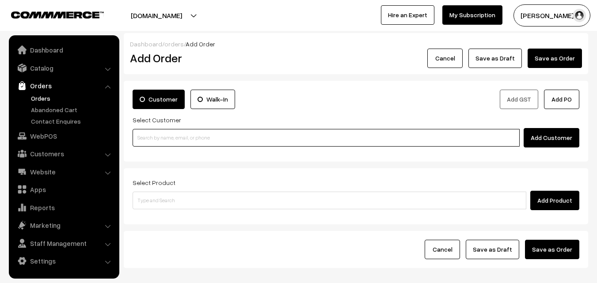
drag, startPoint x: 192, startPoint y: 138, endPoint x: 182, endPoint y: 138, distance: 10.6
click at [190, 138] on input at bounding box center [326, 138] width 387 height 18
paste input "99400 32437"
click at [160, 147] on ul "No customers found." at bounding box center [328, 152] width 390 height 11
click at [152, 136] on input "99400 32437" at bounding box center [326, 138] width 387 height 18
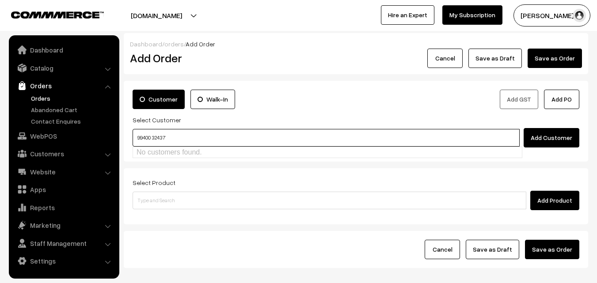
click at [153, 137] on input "99400 32437" at bounding box center [326, 138] width 387 height 18
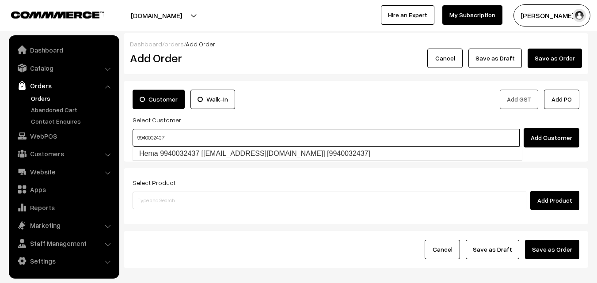
click at [161, 155] on link "Hema 9940032437 [food26@gmail.com] [9940032437]" at bounding box center [327, 153] width 389 height 13
type input "9940032437"
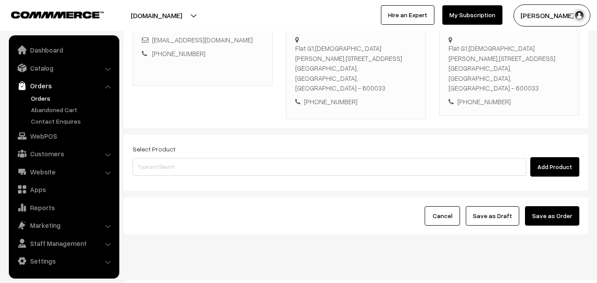
scroll to position [161, 0]
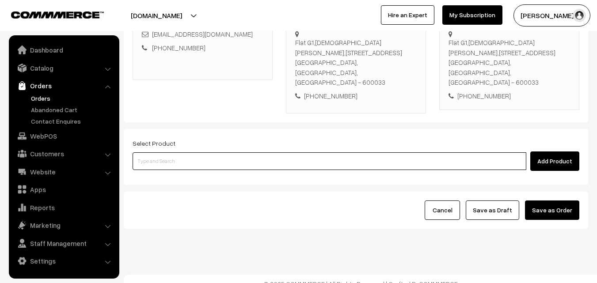
drag, startPoint x: 214, startPoint y: 155, endPoint x: 213, endPoint y: 150, distance: 5.0
click at [214, 153] on input at bounding box center [330, 161] width 394 height 18
type input "Sukku - Milagu - Thippli- Panai Karuppathi Cake"
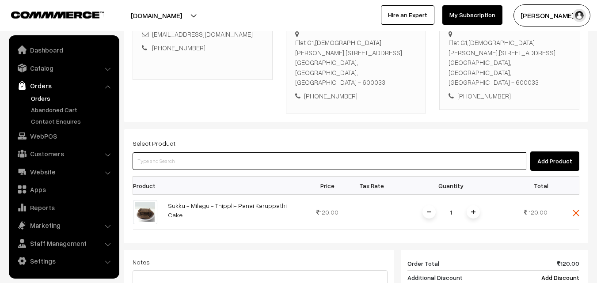
click at [203, 152] on input at bounding box center [330, 161] width 394 height 18
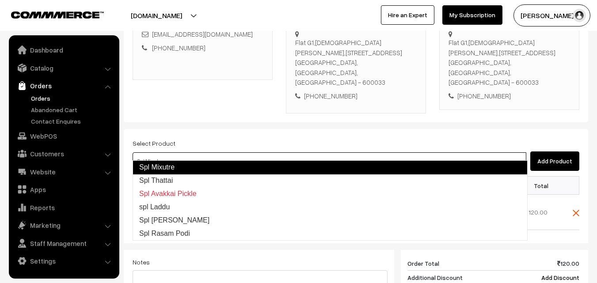
type input "Spl Thattai"
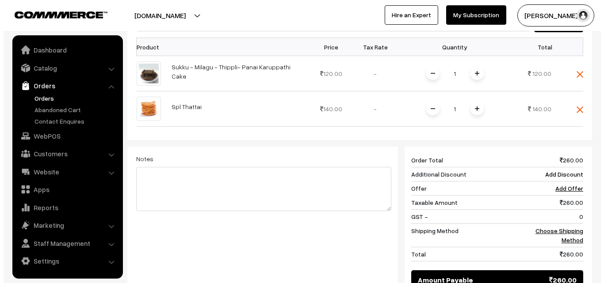
scroll to position [338, 0]
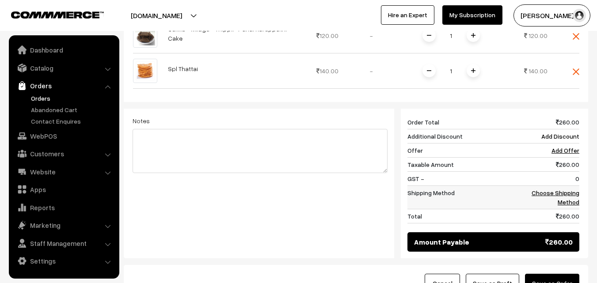
click at [559, 189] on link "Choose Shipping Method" at bounding box center [556, 197] width 48 height 17
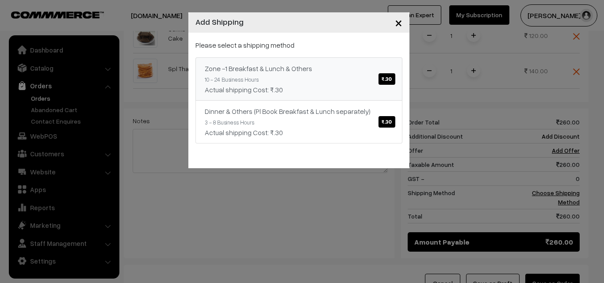
click at [325, 71] on div "Zone -1 Breakfast & Lunch & Others ₹.30" at bounding box center [299, 68] width 188 height 11
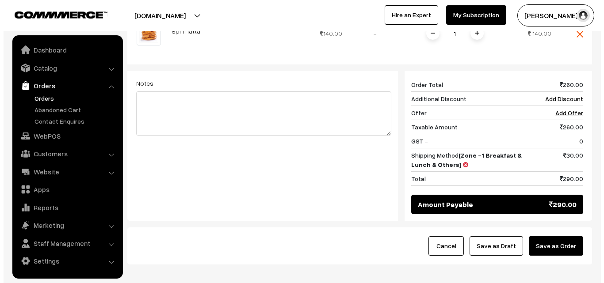
scroll to position [367, 0]
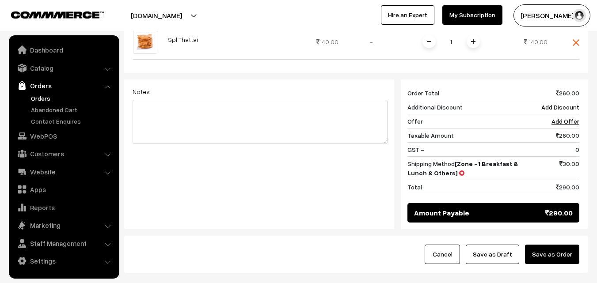
click at [552, 245] on button "Save as Order" at bounding box center [552, 254] width 54 height 19
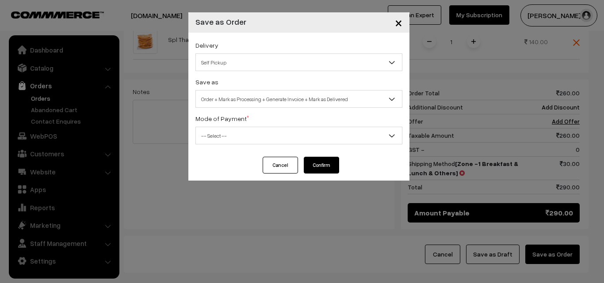
click at [264, 97] on span "Order + Mark as Processing + Generate Invoice + Mark as Delivered" at bounding box center [299, 98] width 206 height 15
click at [242, 93] on span "Order + Mark as Processing" at bounding box center [299, 98] width 206 height 15
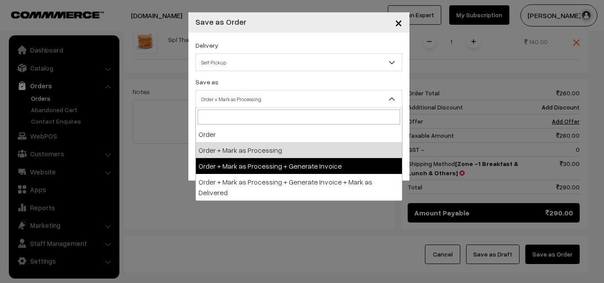
select select "3"
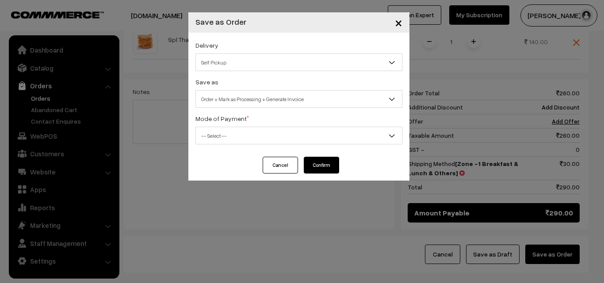
drag, startPoint x: 239, startPoint y: 139, endPoint x: 236, endPoint y: 144, distance: 5.2
click at [239, 139] on span "-- Select --" at bounding box center [299, 135] width 206 height 15
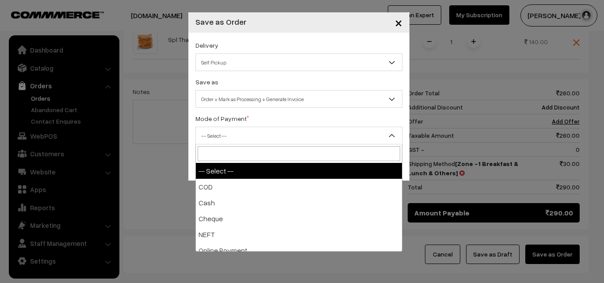
select select "2"
checkbox input "true"
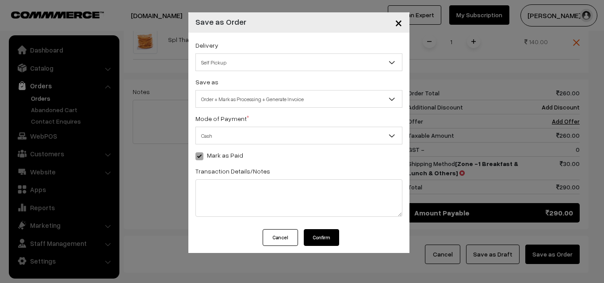
click at [312, 234] on button "Confirm" at bounding box center [321, 237] width 35 height 17
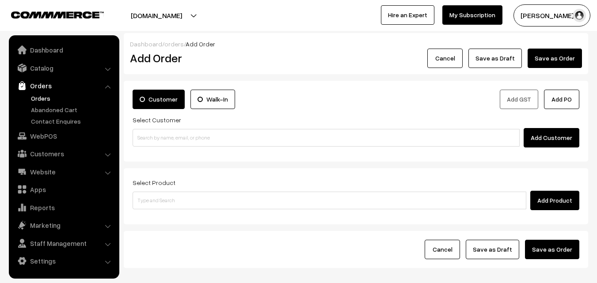
click at [51, 99] on link "Orders" at bounding box center [72, 98] width 87 height 9
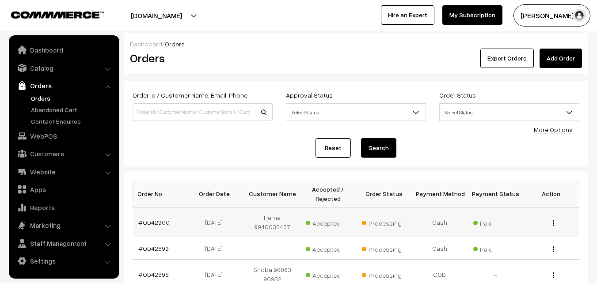
click at [149, 229] on td "#OD42900" at bounding box center [161, 223] width 56 height 30
click at [151, 224] on link "#OD42900" at bounding box center [153, 223] width 31 height 8
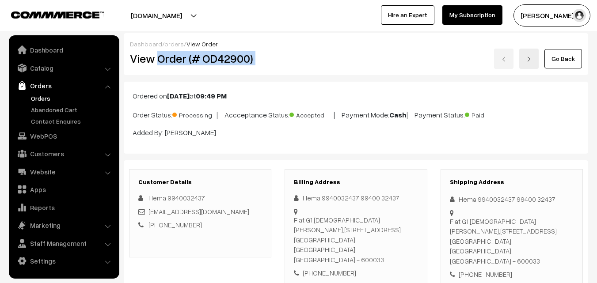
drag, startPoint x: 157, startPoint y: 58, endPoint x: 387, endPoint y: 61, distance: 229.8
click at [389, 62] on div "View Order (# OD42900) Go Back" at bounding box center [355, 59] width 465 height 20
copy div "Order (# OD42900)"
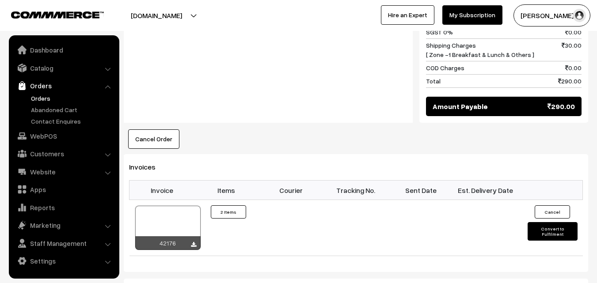
scroll to position [619, 0]
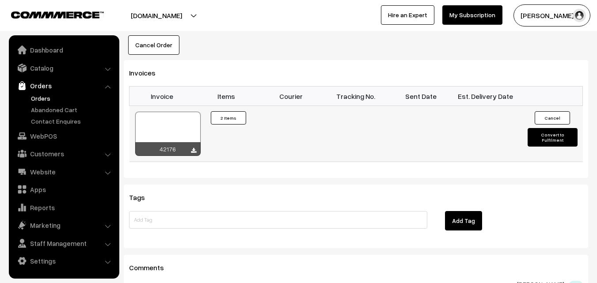
click at [187, 114] on div at bounding box center [167, 134] width 65 height 44
click at [47, 99] on link "Orders" at bounding box center [72, 98] width 87 height 9
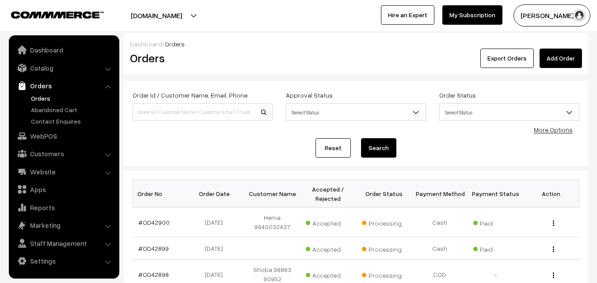
click at [38, 96] on link "Orders" at bounding box center [72, 98] width 87 height 9
